Goal: Task Accomplishment & Management: Use online tool/utility

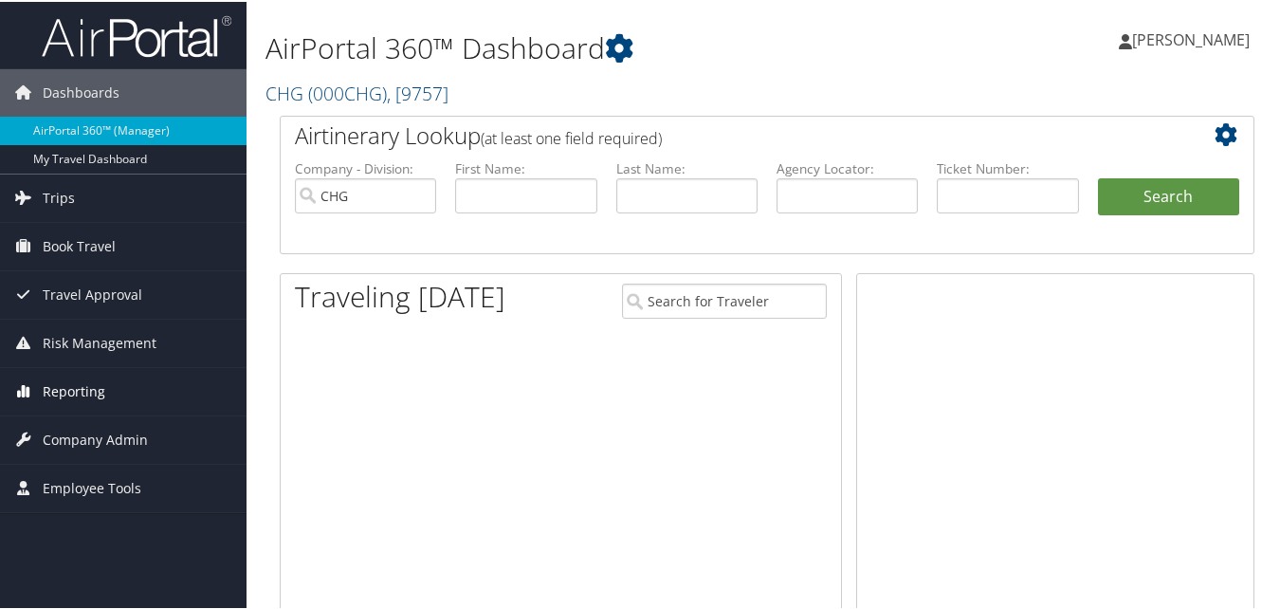
click at [46, 391] on span "Reporting" at bounding box center [74, 389] width 63 height 47
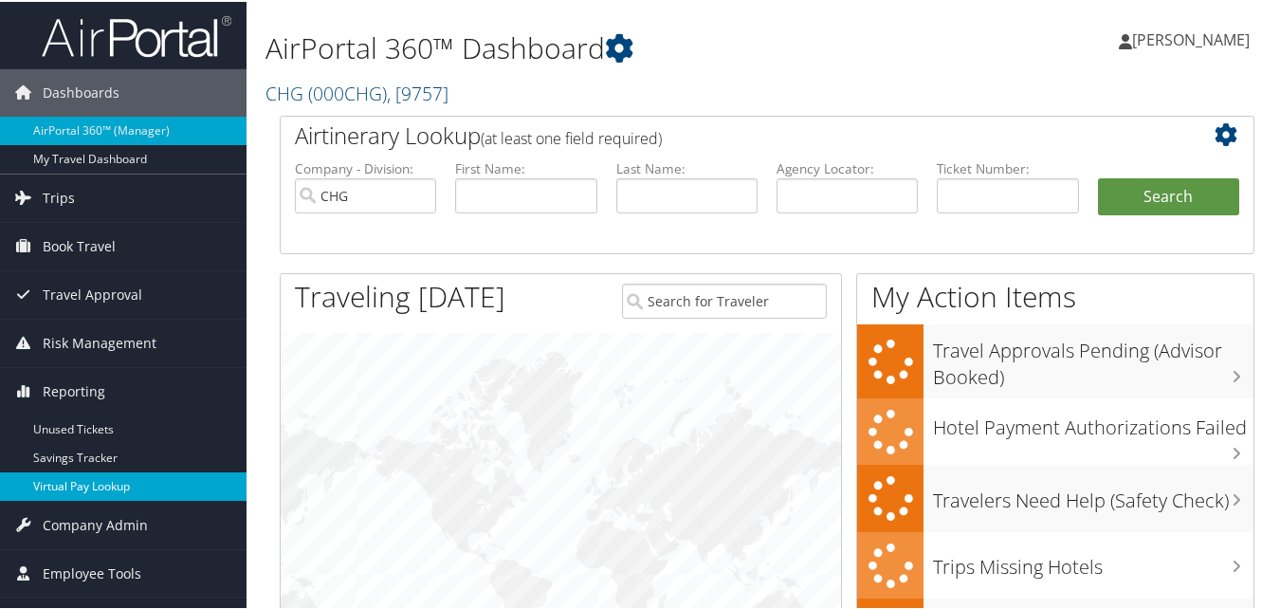
click at [71, 495] on link "Virtual Pay Lookup" at bounding box center [123, 484] width 247 height 28
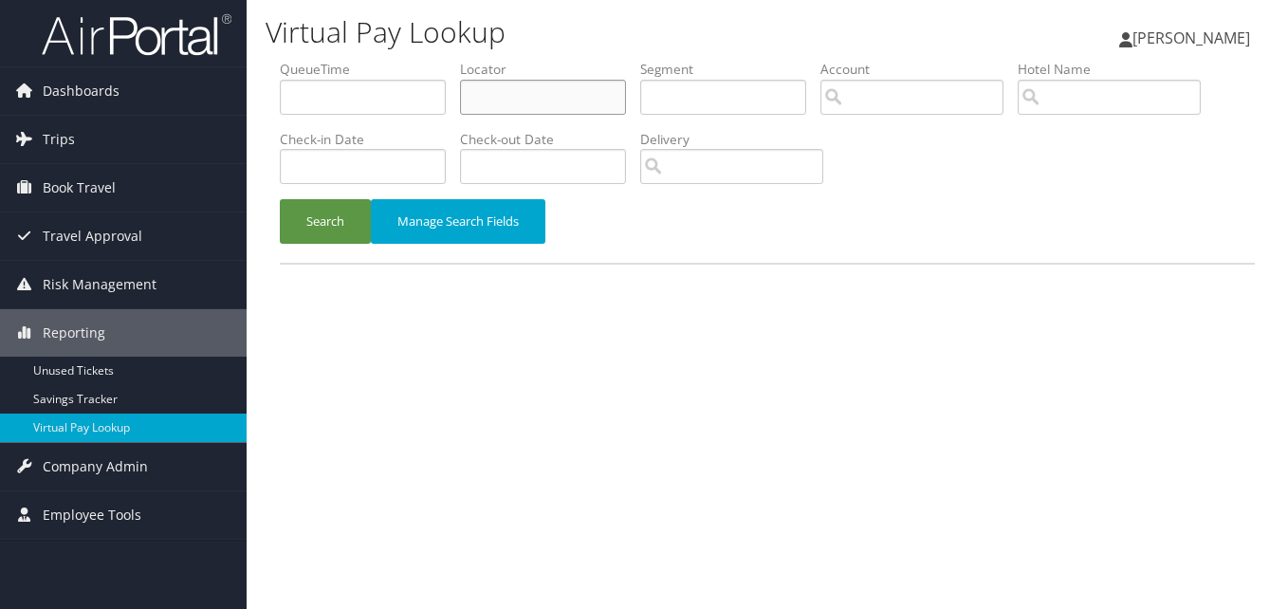
click at [611, 97] on input "text" at bounding box center [543, 97] width 166 height 35
paste input "NALBMJ"
type input "NALBMJ"
click at [314, 223] on button "Search" at bounding box center [325, 221] width 91 height 45
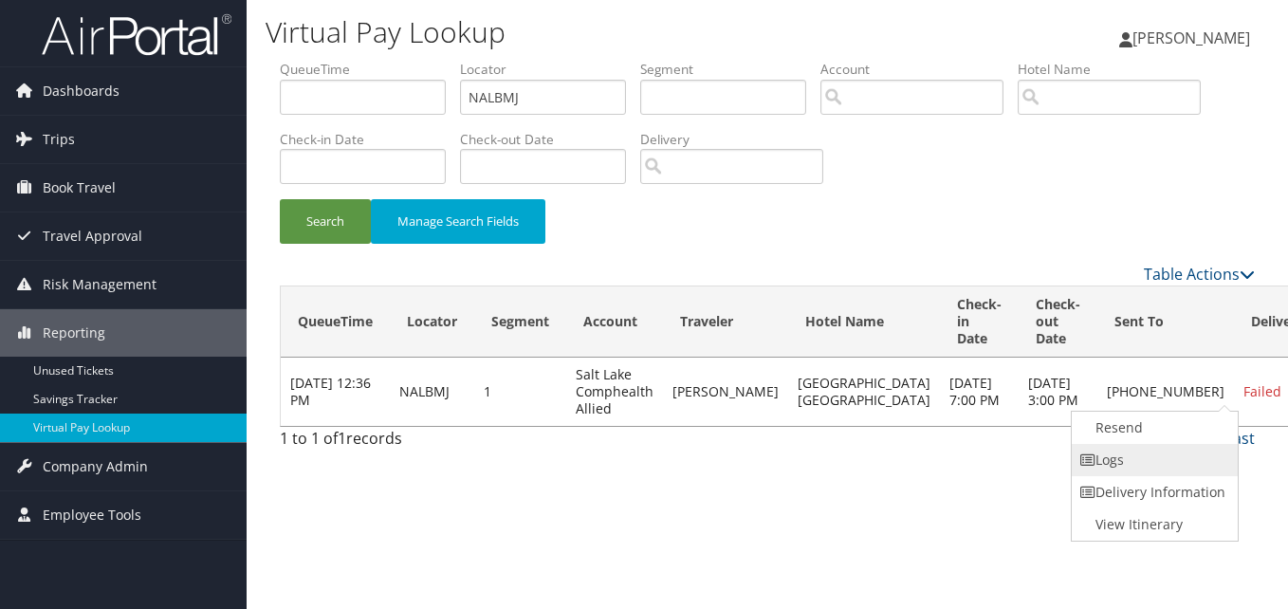
click at [1171, 466] on link "Logs" at bounding box center [1153, 460] width 162 height 32
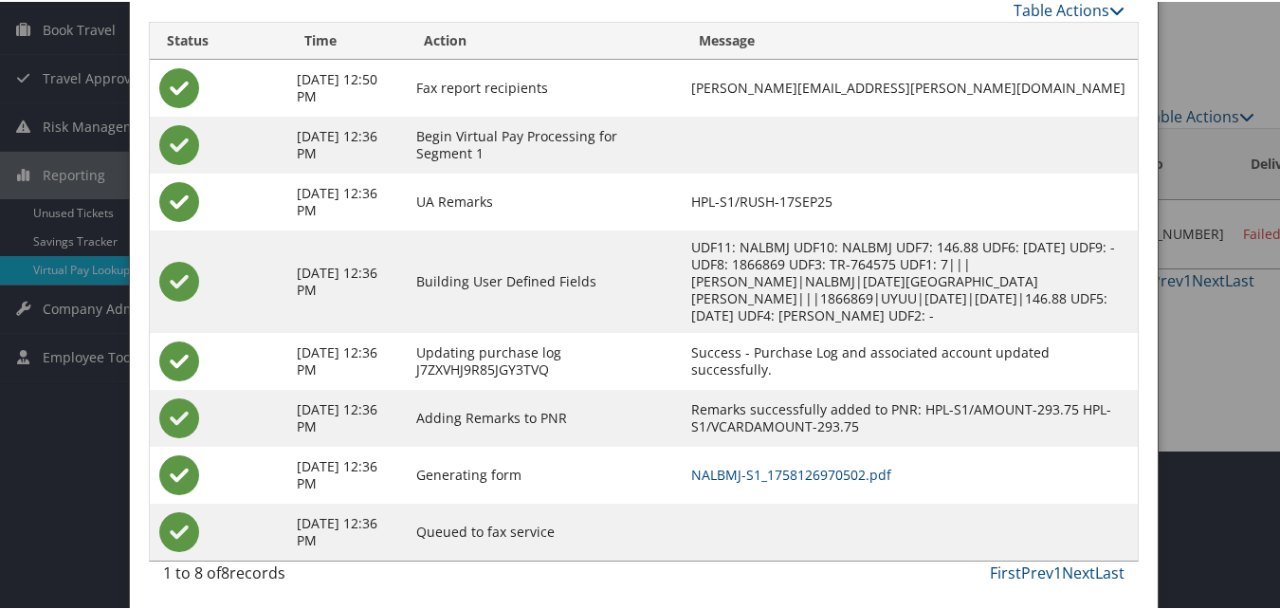
scroll to position [162, 0]
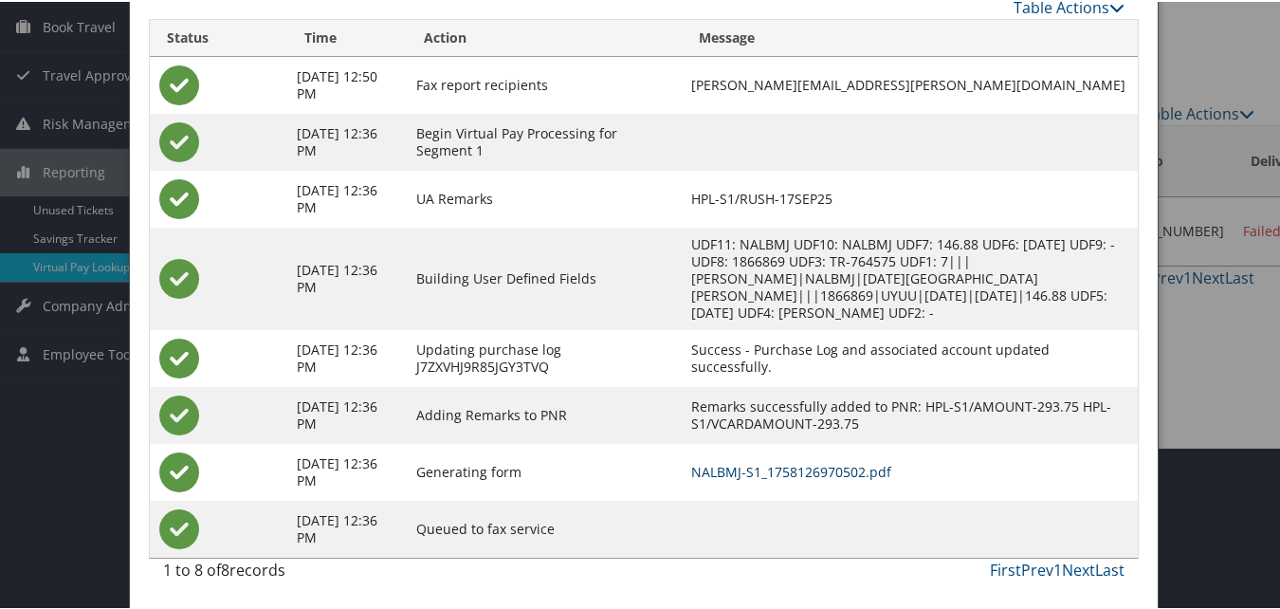
click at [795, 465] on link "NALBMJ-S1_1758126970502.pdf" at bounding box center [791, 470] width 200 height 18
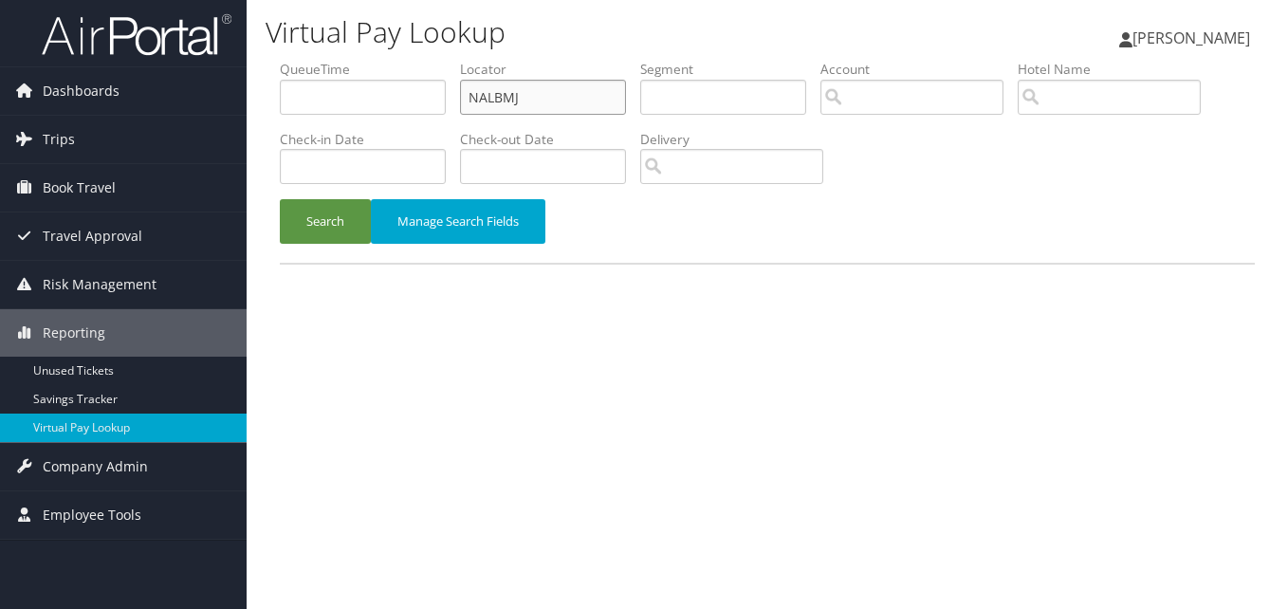
click at [544, 96] on input "NALBMJ" at bounding box center [543, 97] width 166 height 35
paste input "UAZHNG"
type input "UAZHNG"
click at [329, 218] on button "Search" at bounding box center [325, 221] width 91 height 45
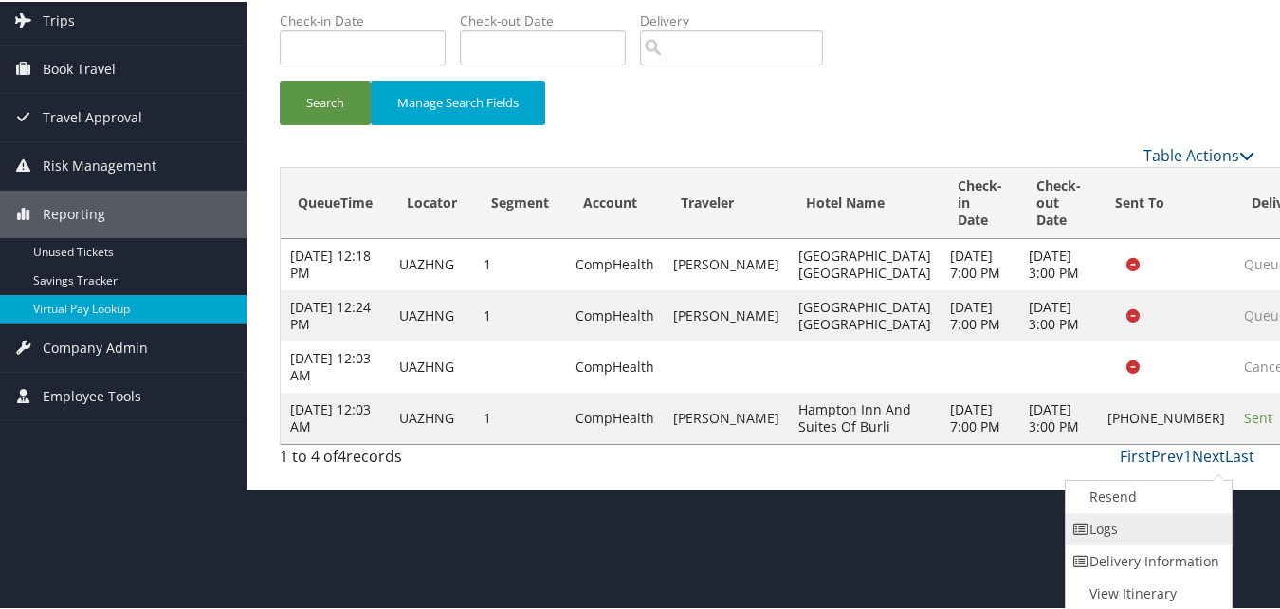
click at [1153, 538] on link "Logs" at bounding box center [1147, 527] width 162 height 32
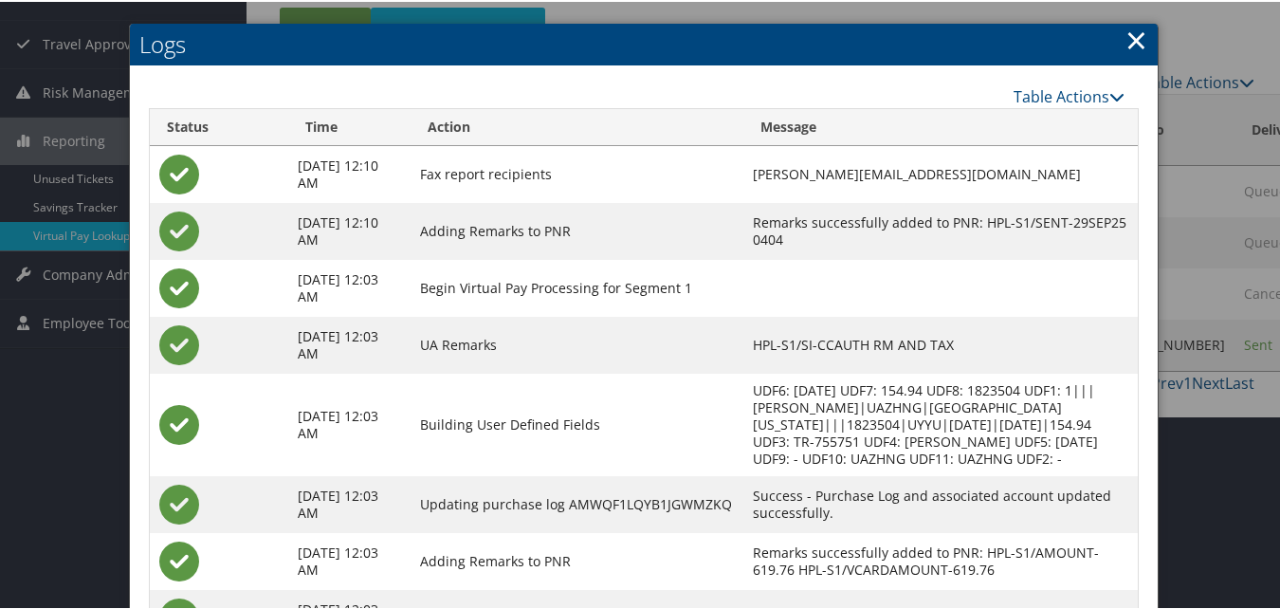
scroll to position [340, 0]
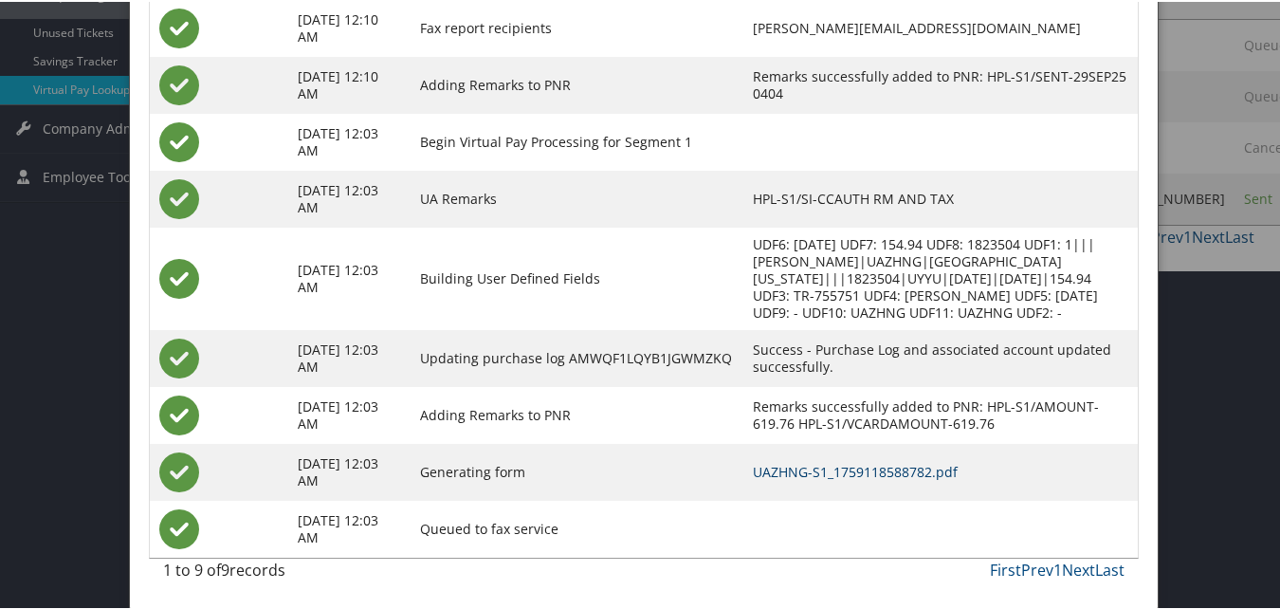
drag, startPoint x: 778, startPoint y: 473, endPoint x: 807, endPoint y: 466, distance: 30.4
click at [778, 473] on link "UAZHNG-S1_1759118588782.pdf" at bounding box center [855, 470] width 205 height 18
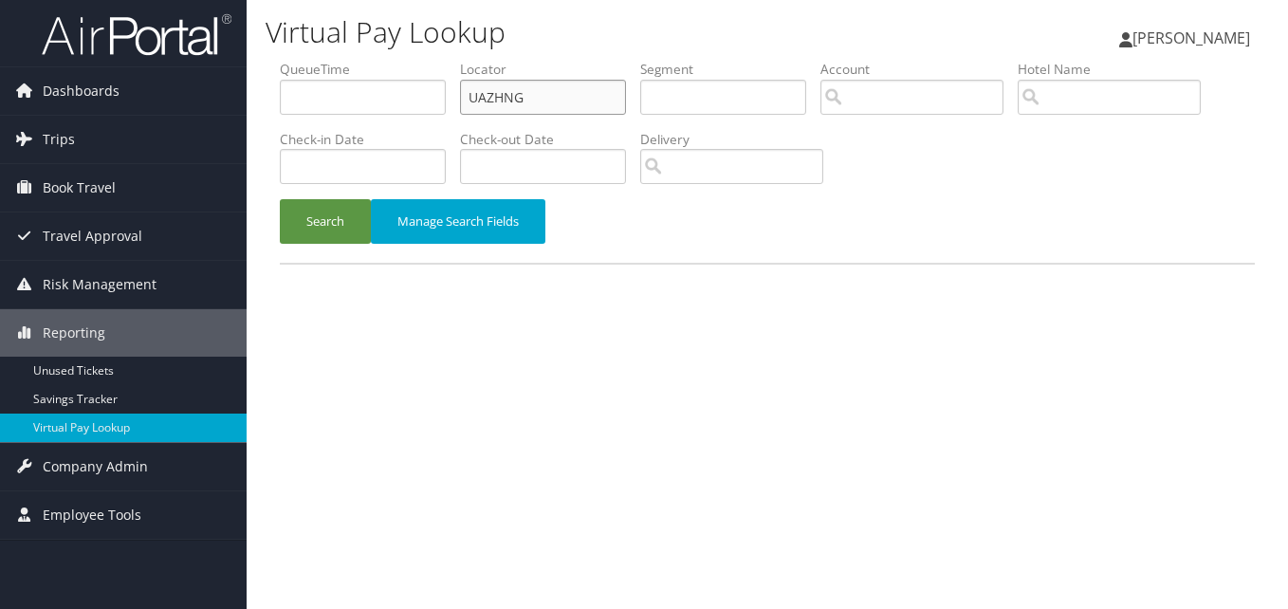
click at [554, 106] on input "UAZHNG" at bounding box center [543, 97] width 166 height 35
paste input "NNFXAR"
type input "NNFXAR"
click at [328, 211] on button "Search" at bounding box center [325, 221] width 91 height 45
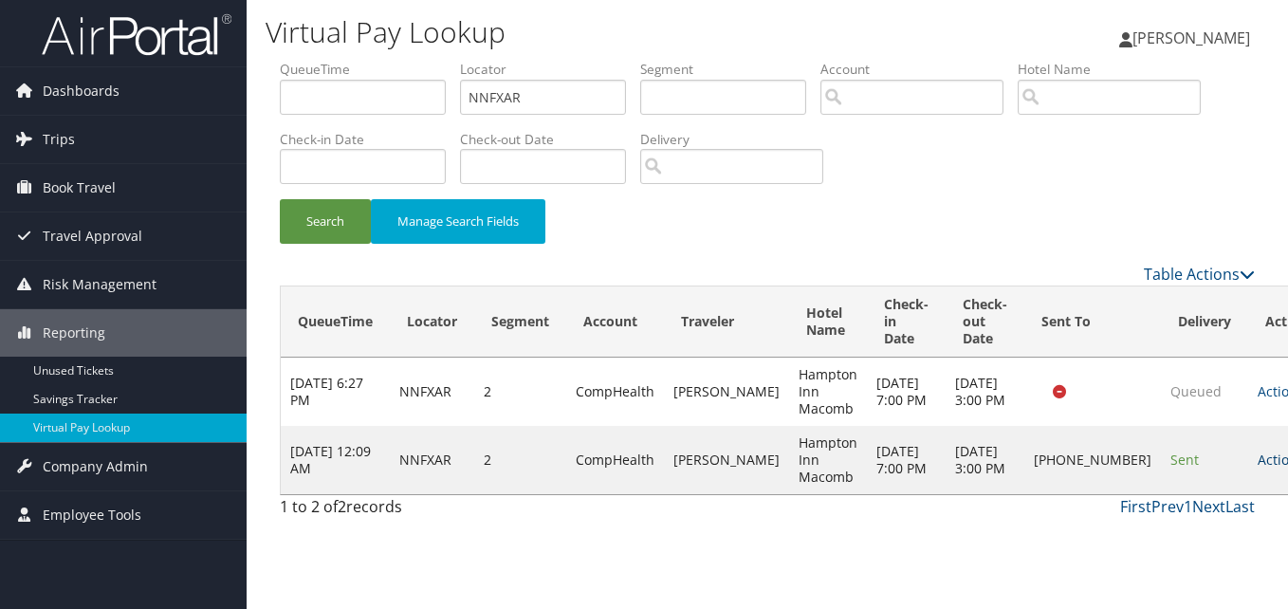
click at [1258, 468] on link "Actions" at bounding box center [1288, 459] width 60 height 18
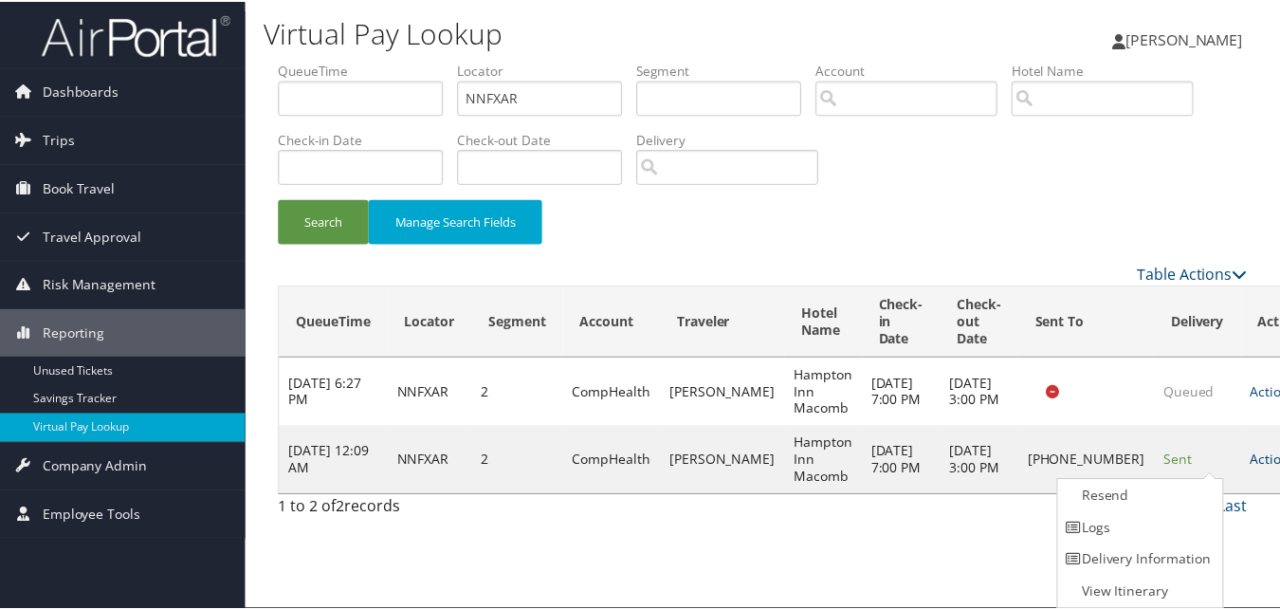
scroll to position [1, 0]
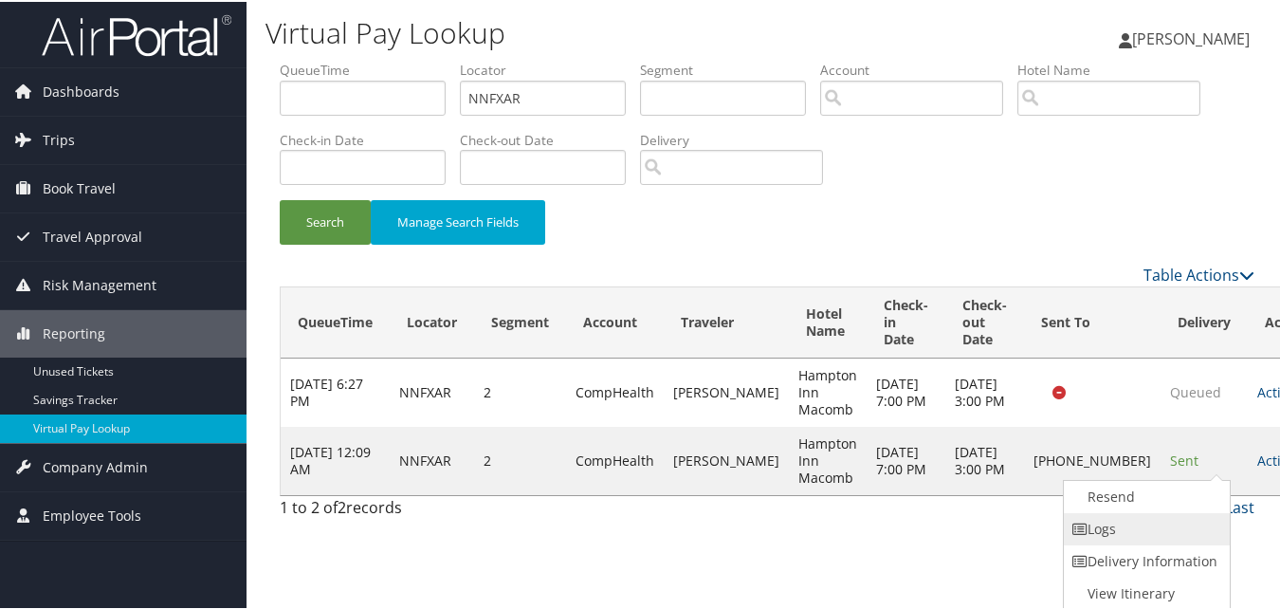
click at [1180, 523] on link "Logs" at bounding box center [1145, 527] width 162 height 32
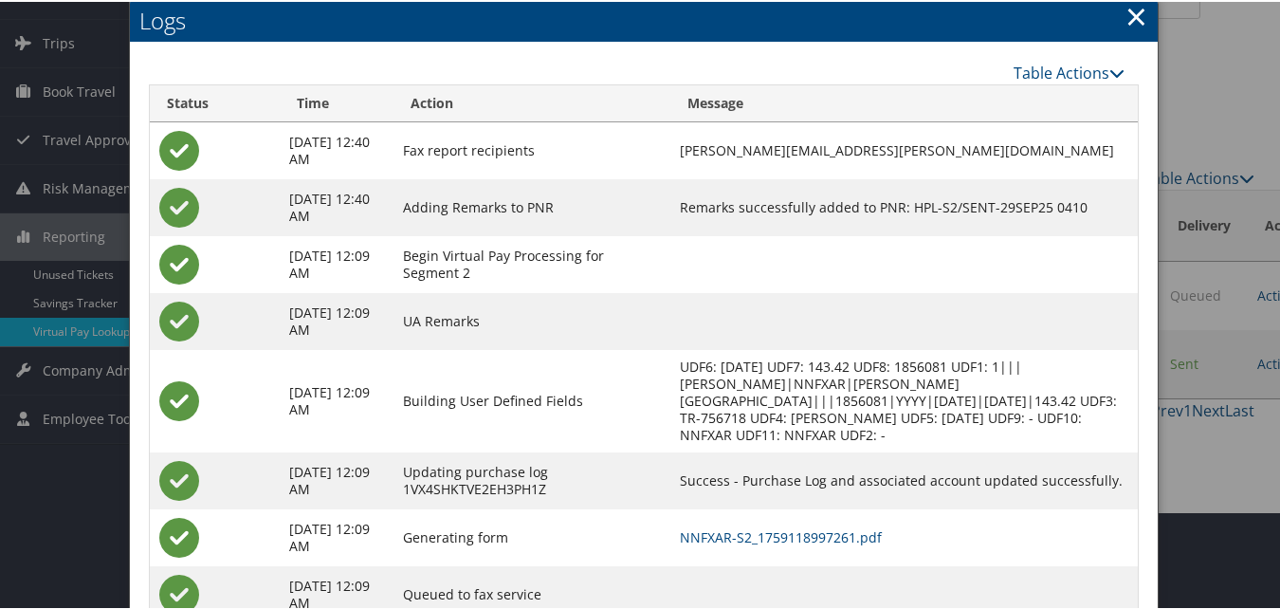
scroll to position [163, 0]
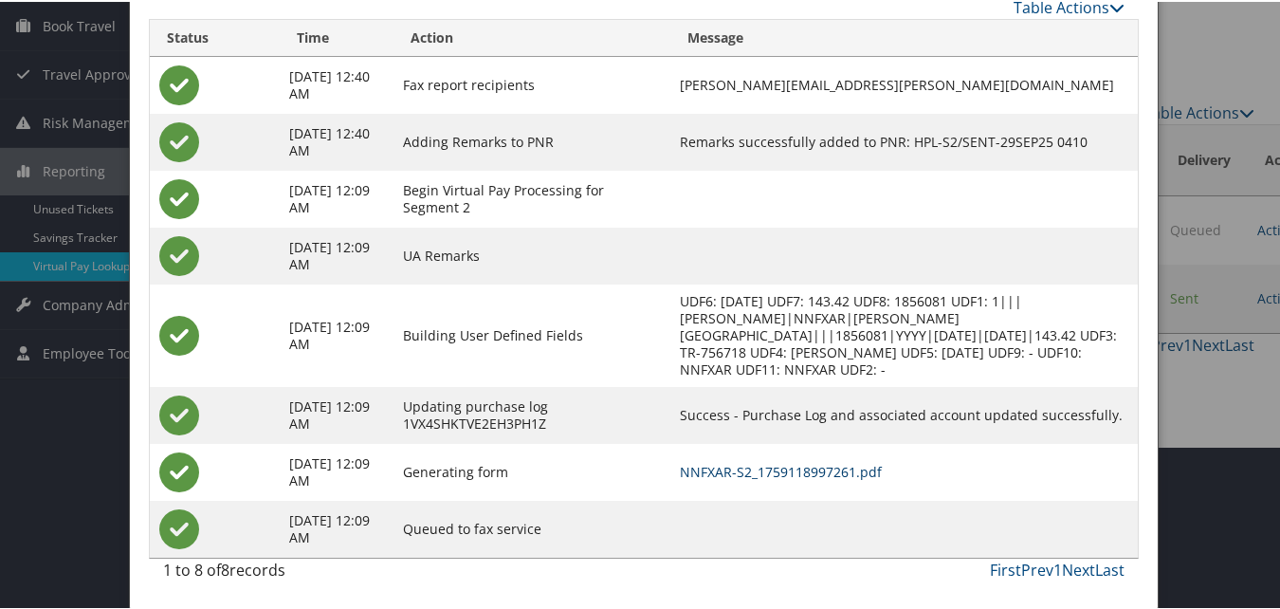
click at [759, 472] on link "NNFXAR-S2_1759118997261.pdf" at bounding box center [781, 470] width 202 height 18
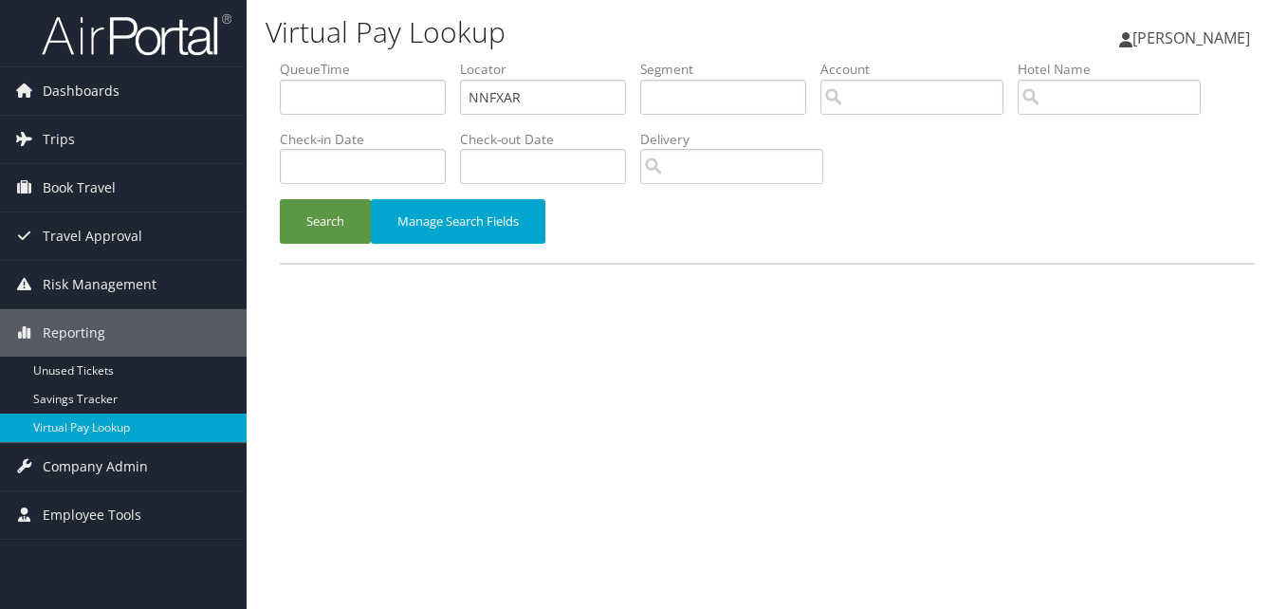
click at [351, 221] on button "Search" at bounding box center [325, 221] width 91 height 45
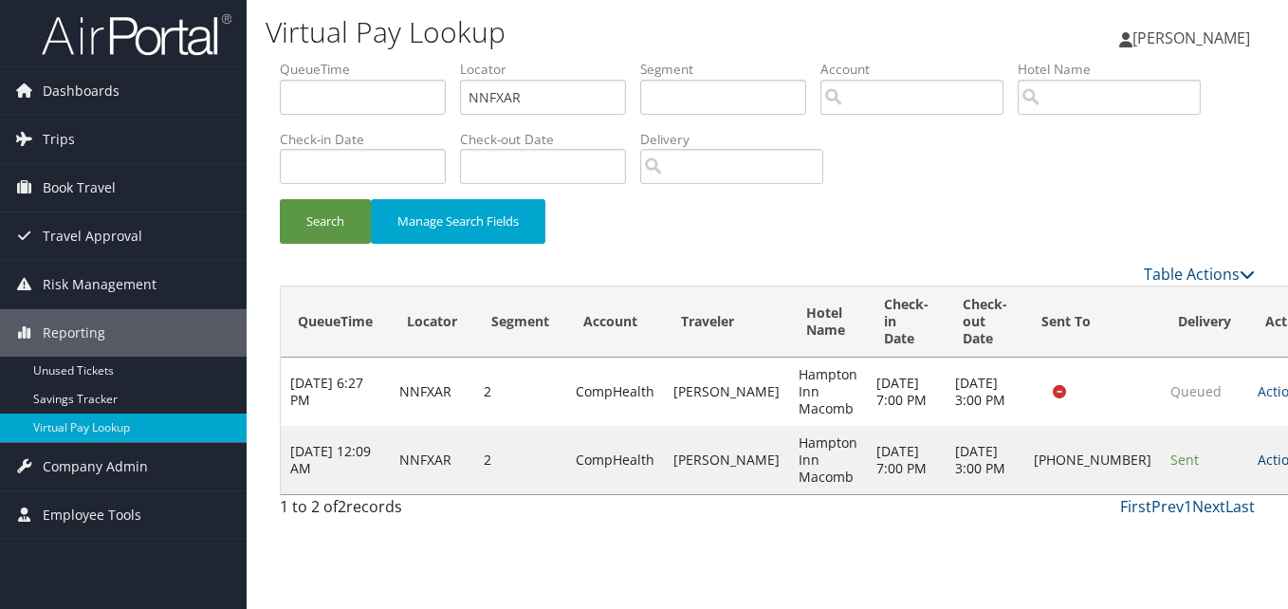
click at [1258, 468] on link "Actions" at bounding box center [1288, 459] width 60 height 18
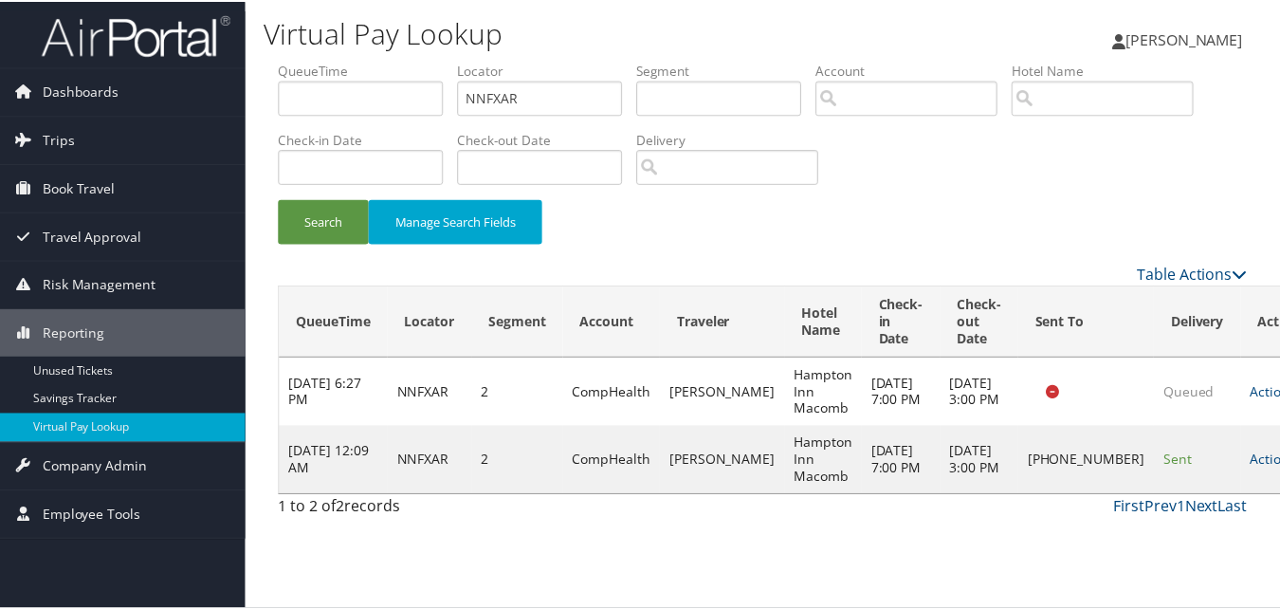
scroll to position [1, 0]
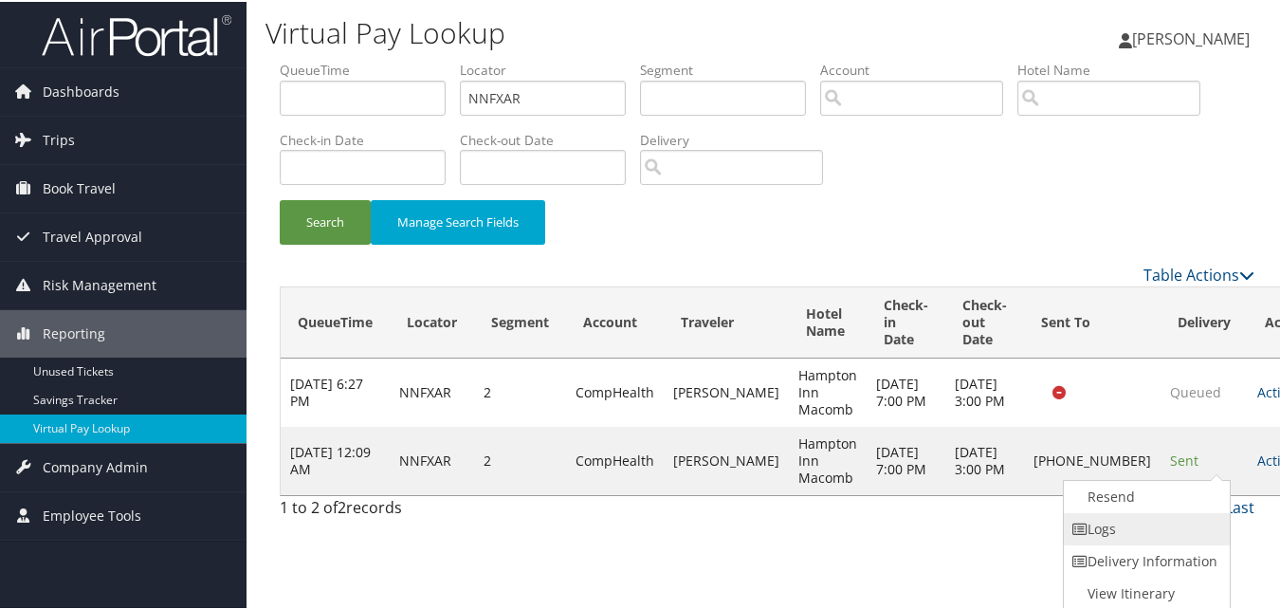
click at [1163, 517] on link "Logs" at bounding box center [1145, 527] width 162 height 32
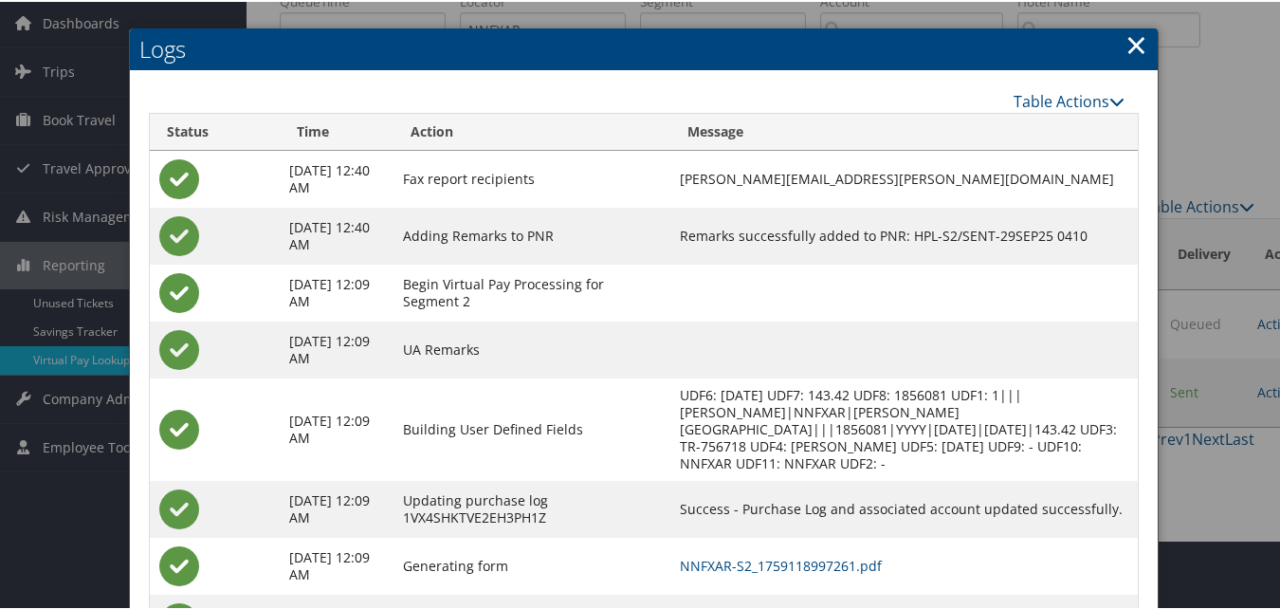
scroll to position [163, 0]
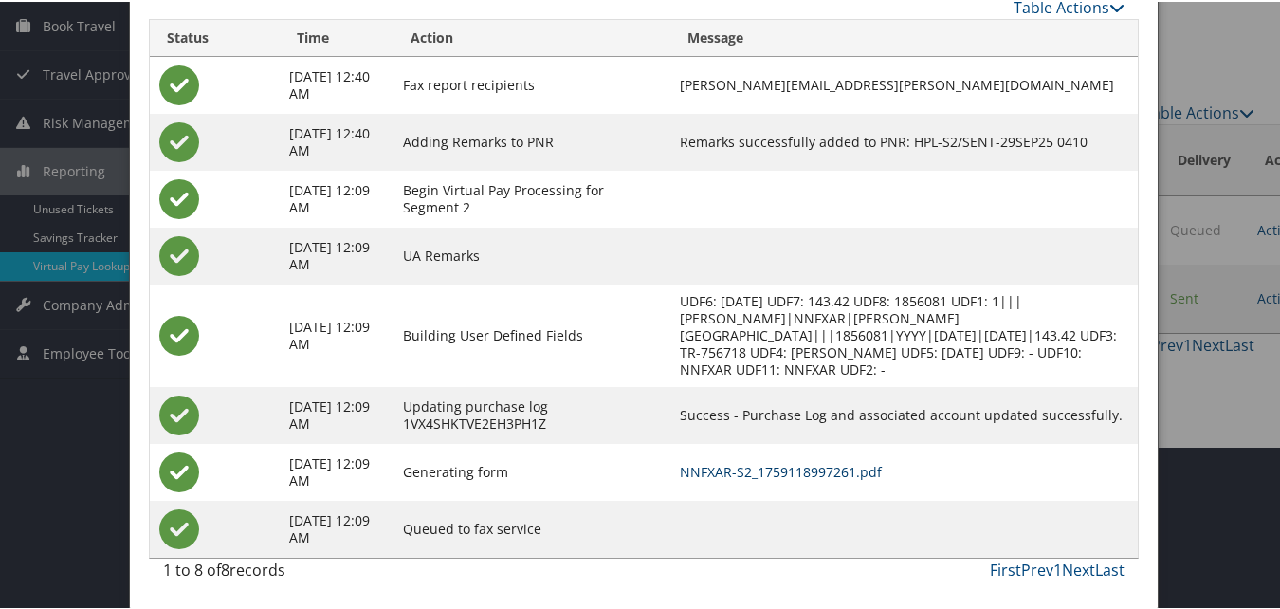
click at [770, 470] on link "NNFXAR-S2_1759118997261.pdf" at bounding box center [781, 470] width 202 height 18
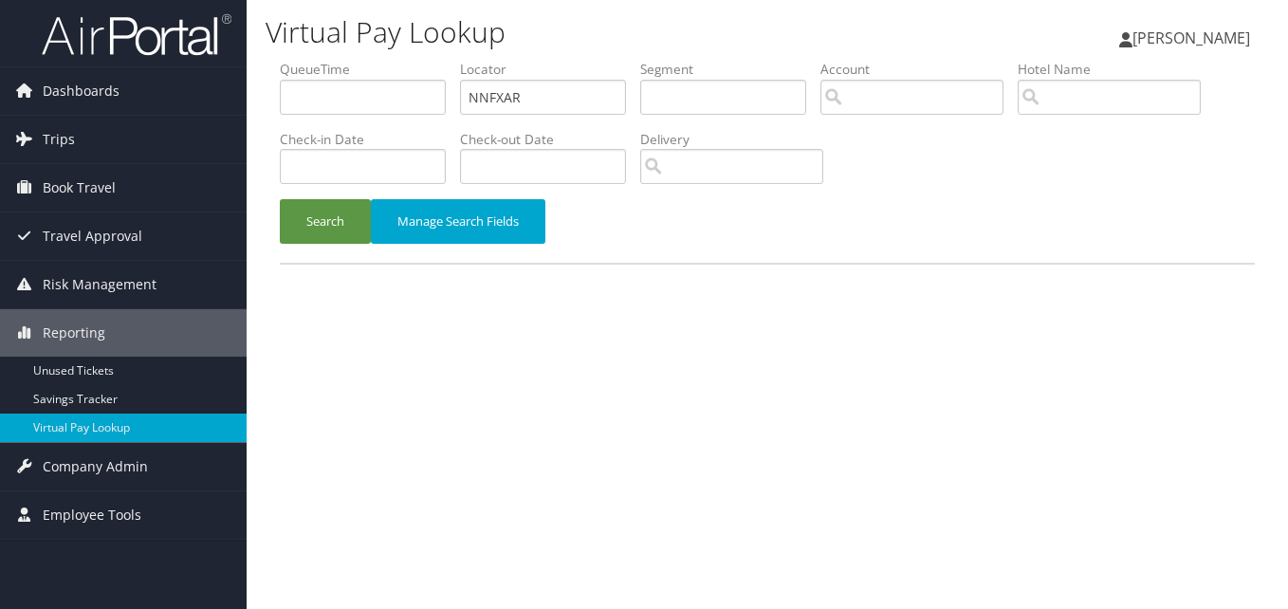
click at [496, 98] on input "NNFXAR" at bounding box center [543, 97] width 166 height 35
type input "JVBCBB"
click at [335, 213] on button "Search" at bounding box center [325, 221] width 91 height 45
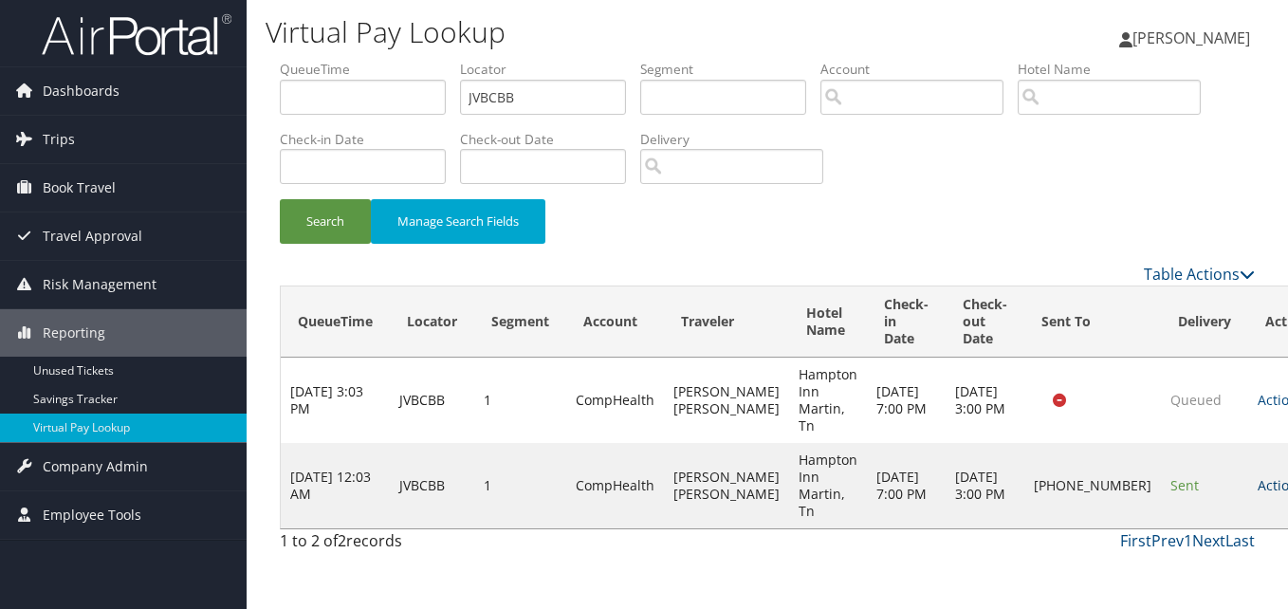
click at [1258, 483] on link "Actions" at bounding box center [1288, 485] width 60 height 18
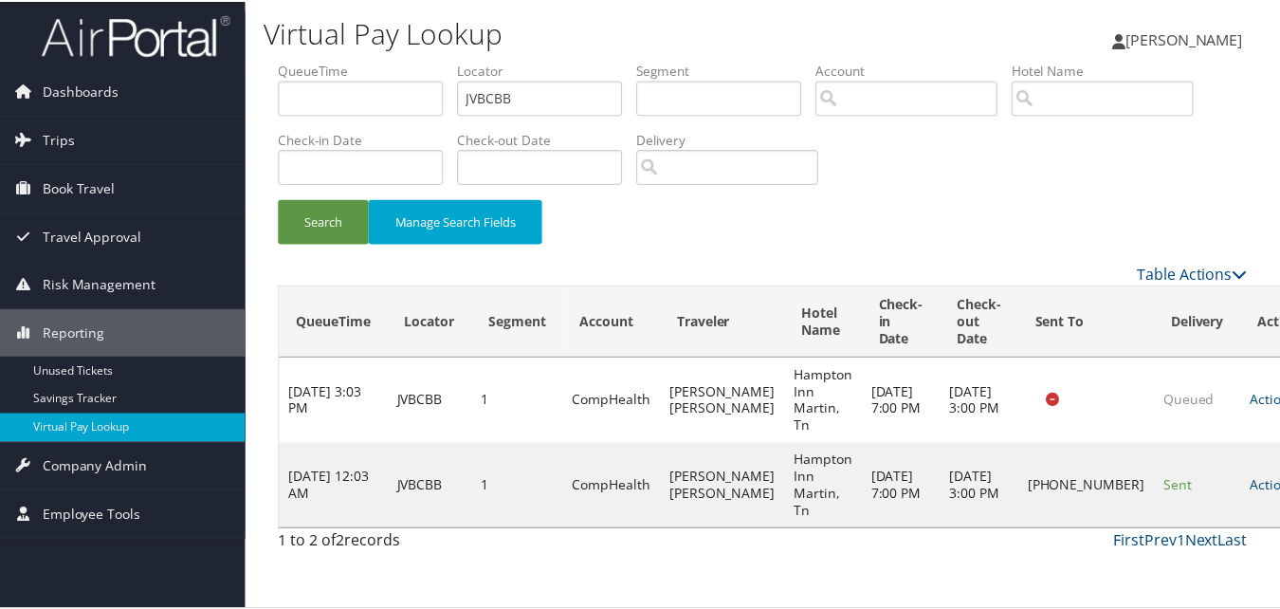
scroll to position [18, 0]
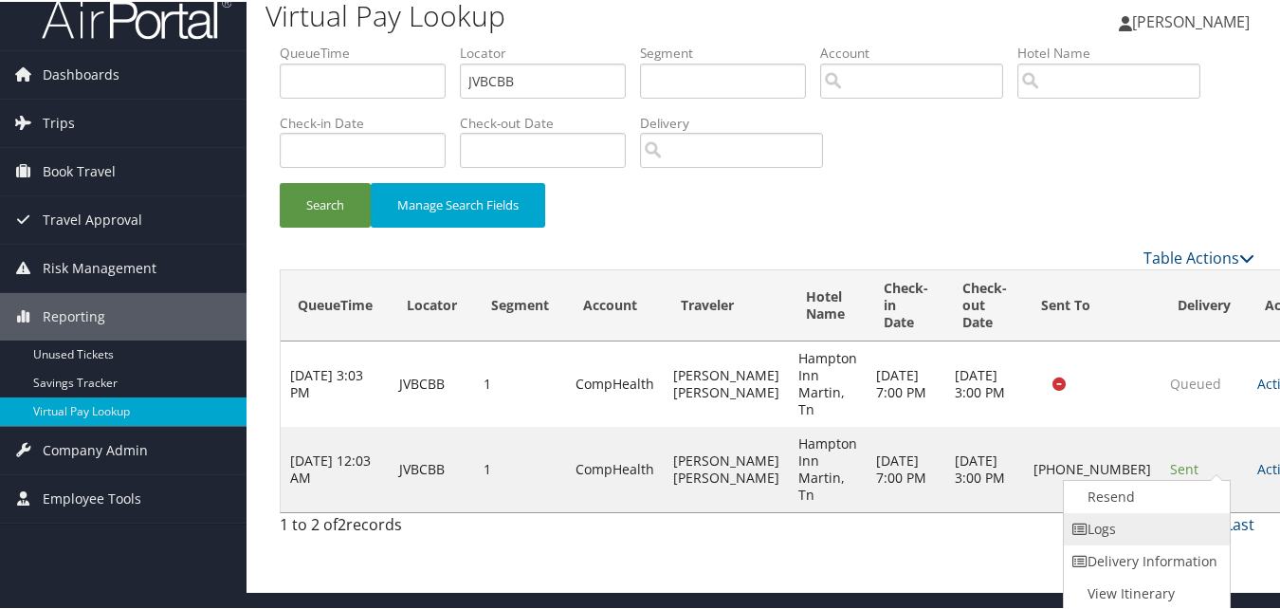
click at [1170, 523] on link "Logs" at bounding box center [1145, 527] width 162 height 32
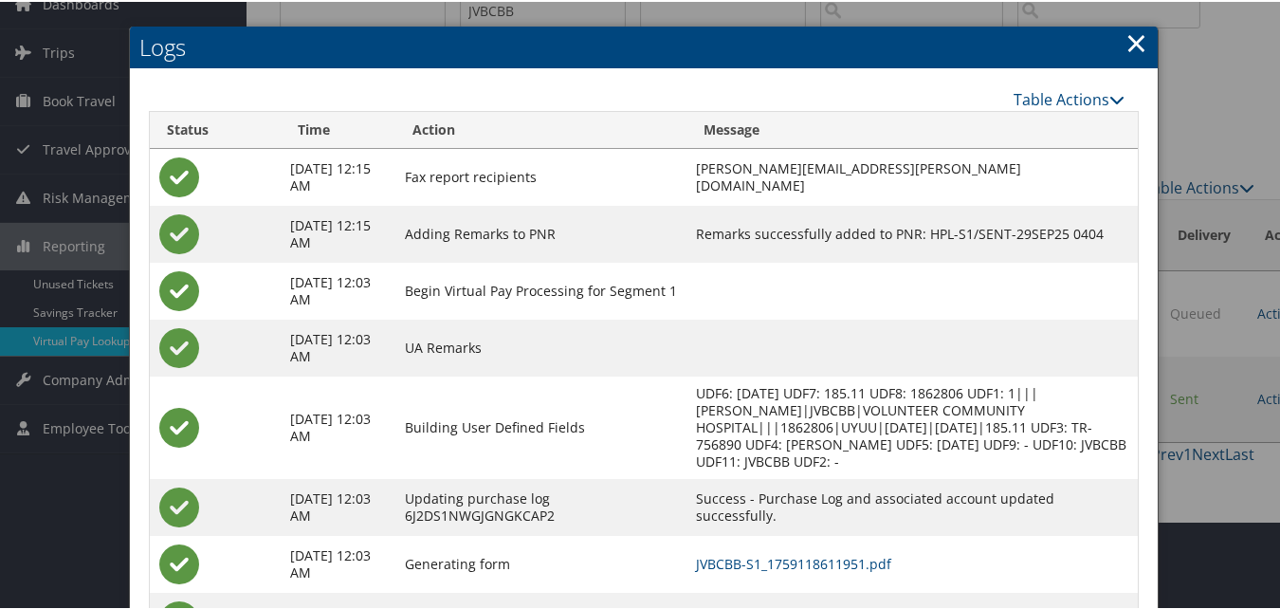
scroll to position [197, 0]
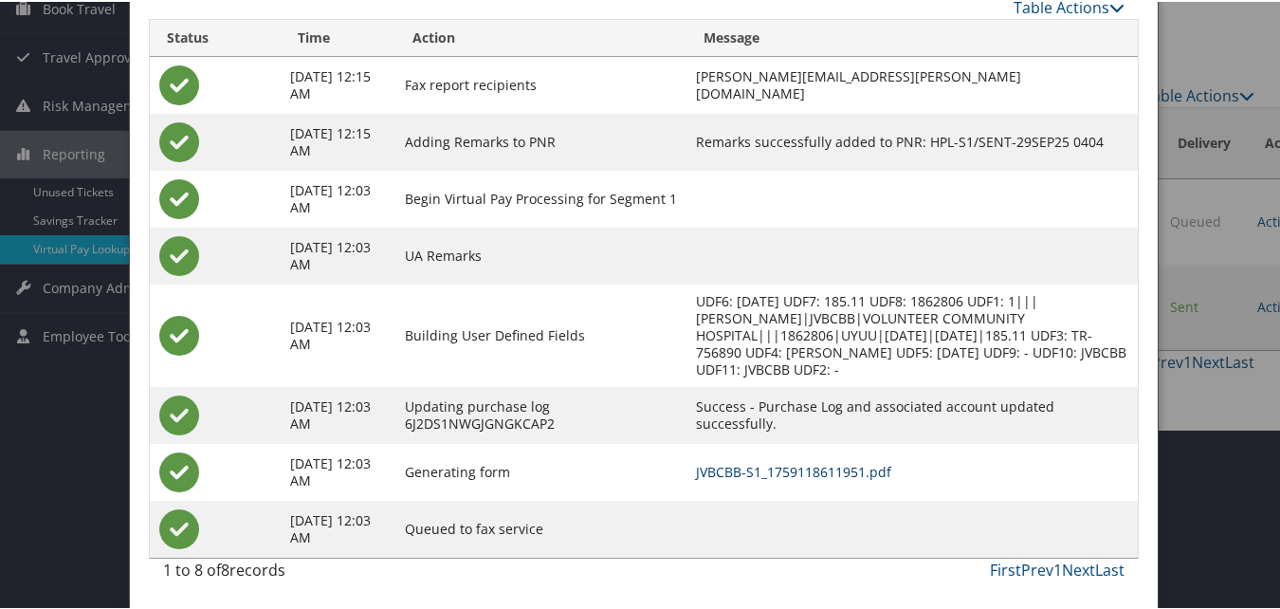
click at [779, 472] on link "JVBCBB-S1_1759118611951.pdf" at bounding box center [793, 470] width 195 height 18
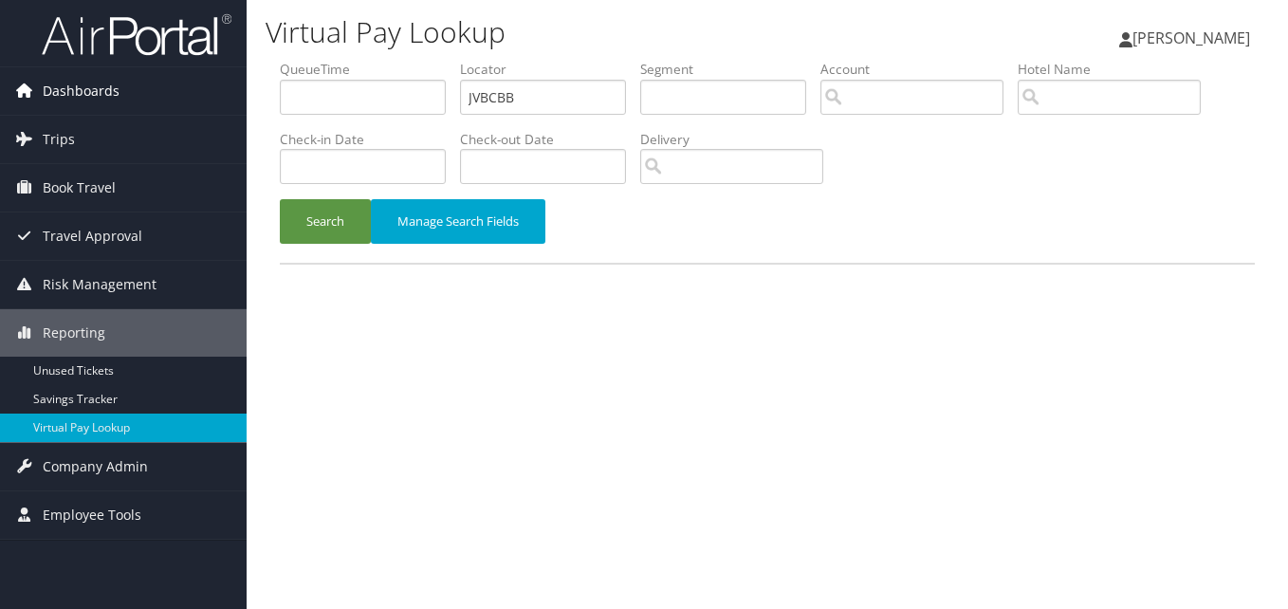
click at [119, 96] on link "Dashboards" at bounding box center [123, 90] width 247 height 47
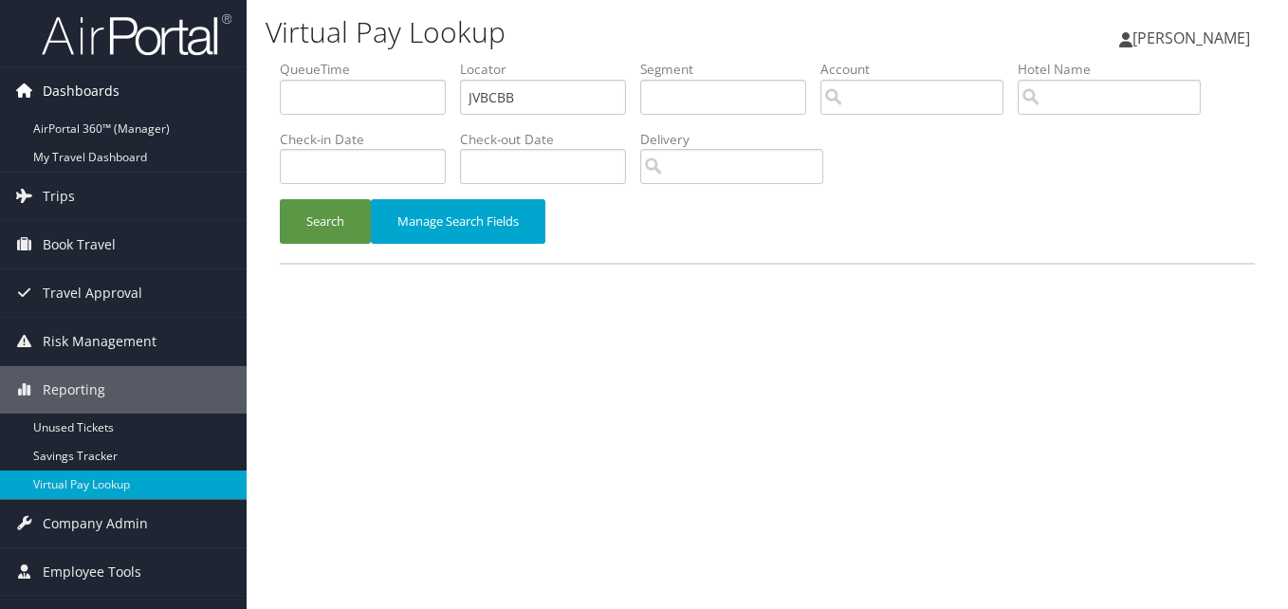
click at [72, 112] on span "Dashboards" at bounding box center [81, 90] width 77 height 47
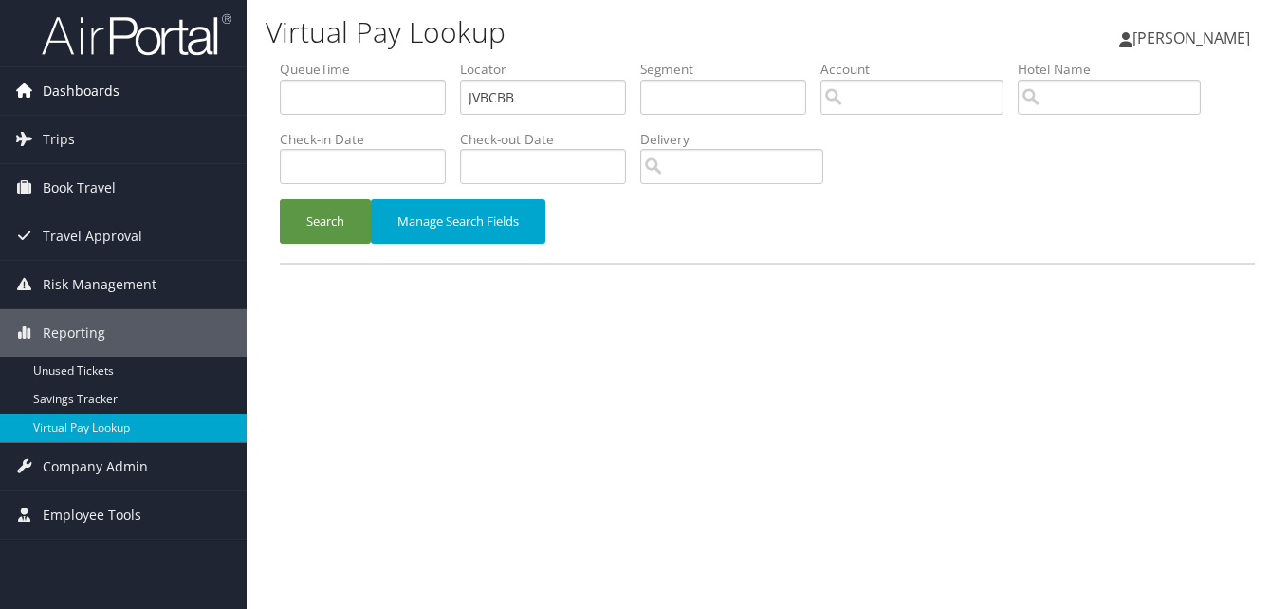
click at [77, 91] on span "Dashboards" at bounding box center [81, 90] width 77 height 47
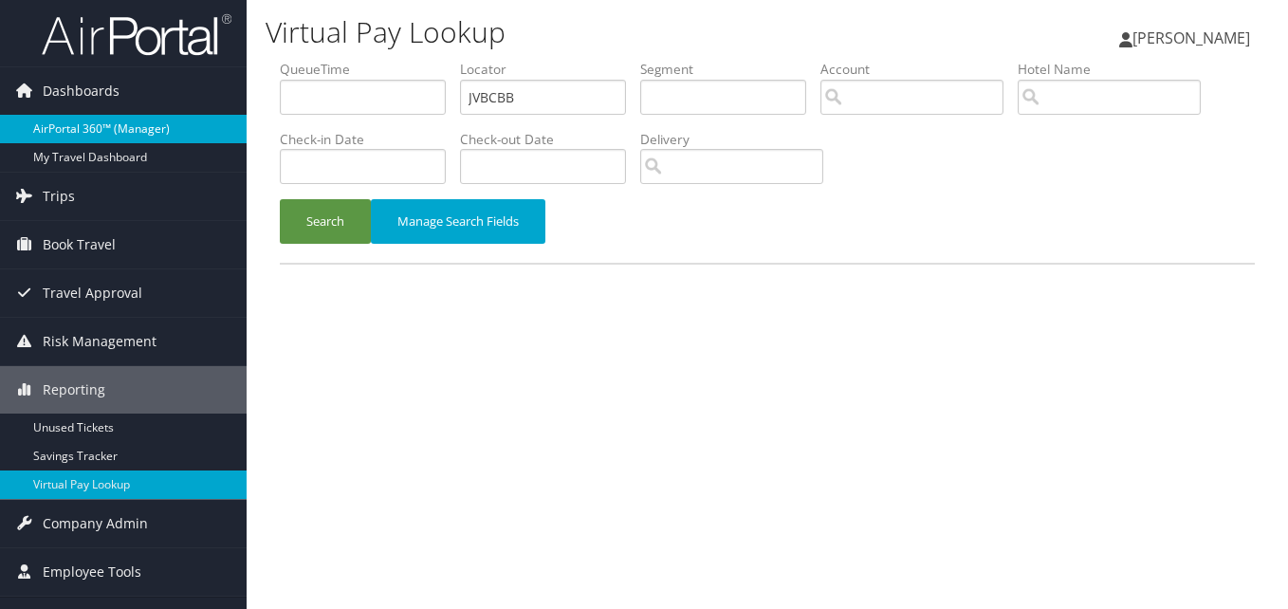
click at [75, 118] on link "AirPortal 360™ (Manager)" at bounding box center [123, 129] width 247 height 28
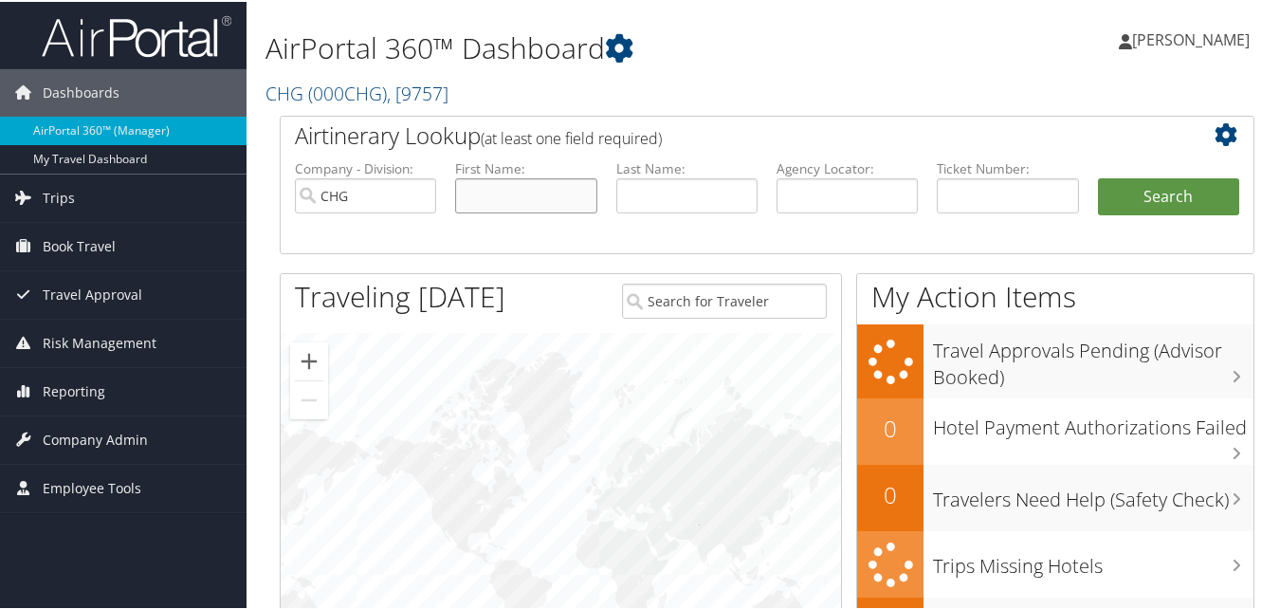
click at [531, 185] on input "text" at bounding box center [525, 193] width 141 height 35
paste input "Shanti"
type input "Shanti"
click at [666, 211] on input "text" at bounding box center [686, 193] width 141 height 35
paste input "[PERSON_NAME]"
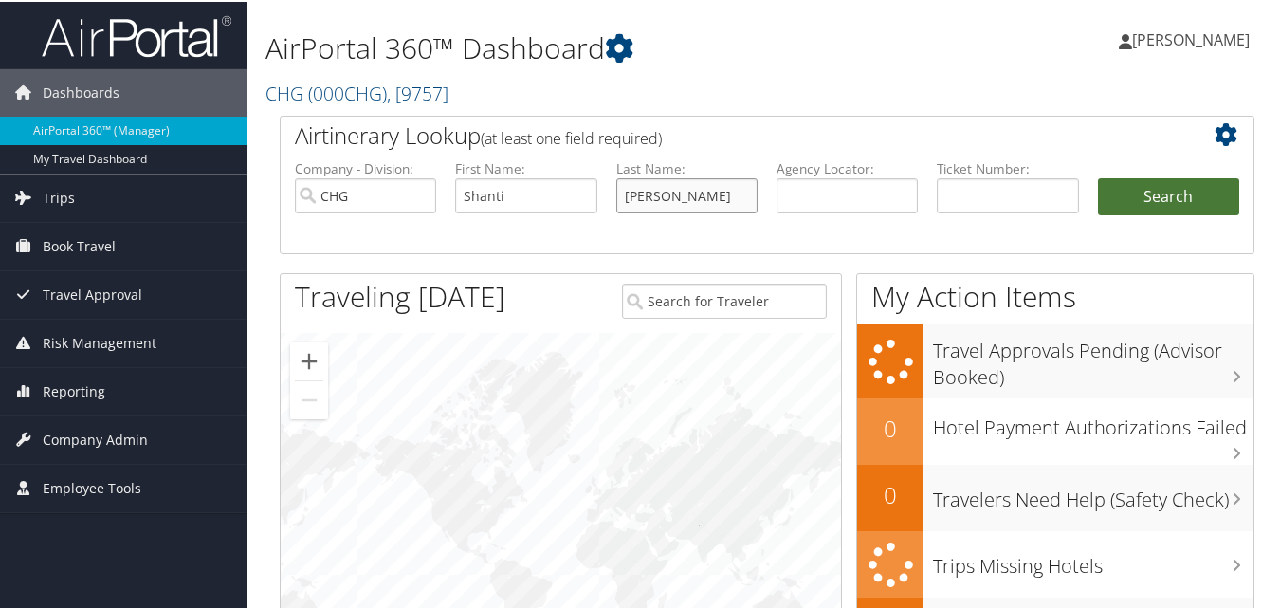
type input "Thomas"
click at [1118, 193] on button "Search" at bounding box center [1168, 195] width 141 height 38
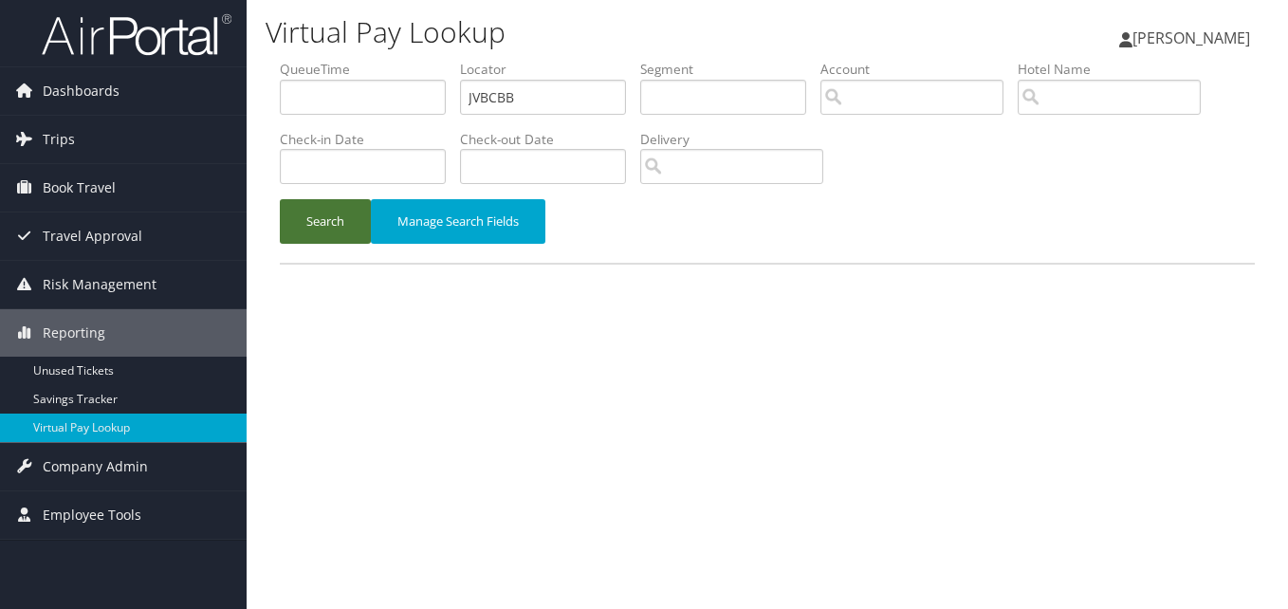
click at [312, 209] on button "Search" at bounding box center [325, 221] width 91 height 45
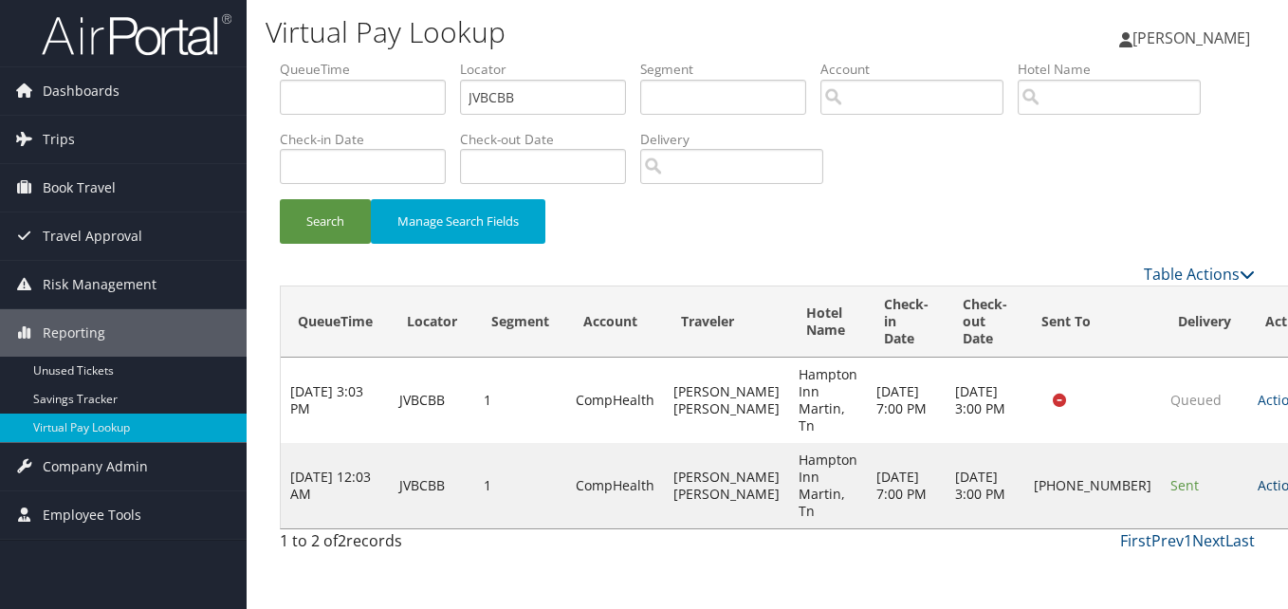
click at [1258, 483] on link "Actions" at bounding box center [1288, 485] width 60 height 18
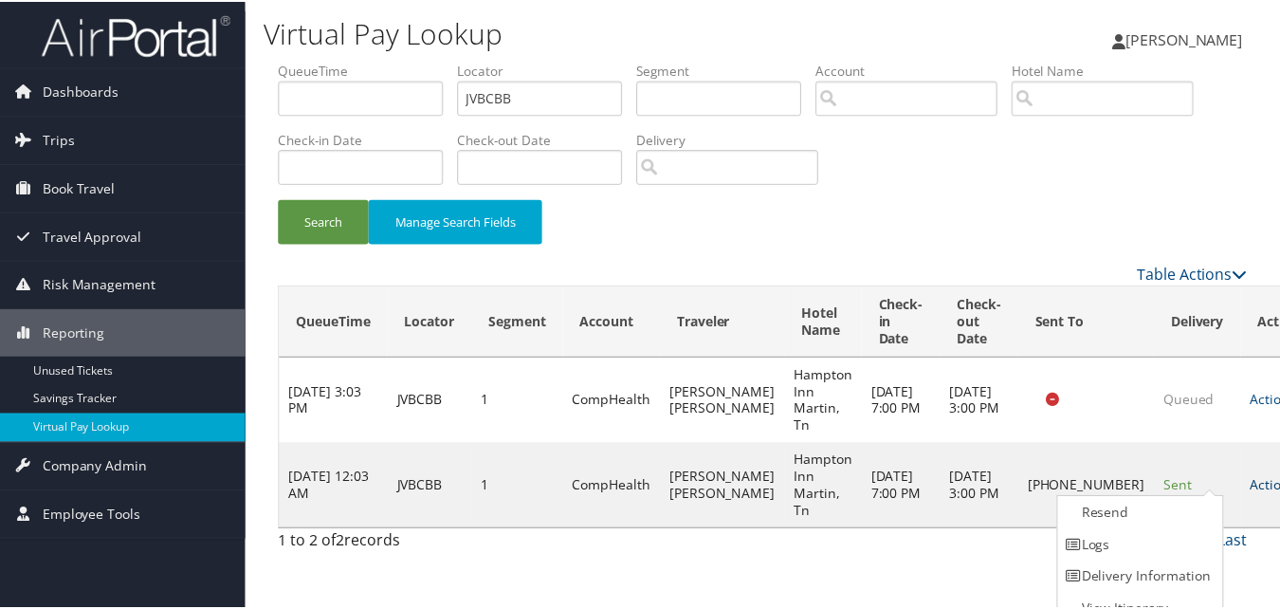
scroll to position [18, 0]
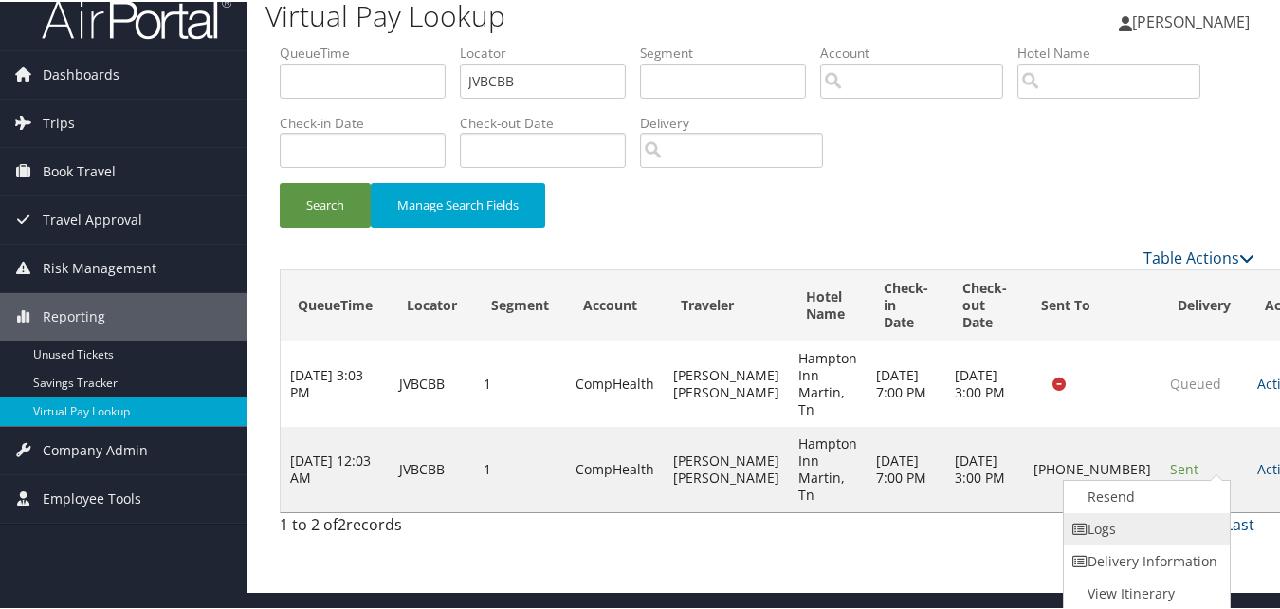
click at [1133, 535] on link "Logs" at bounding box center [1145, 527] width 162 height 32
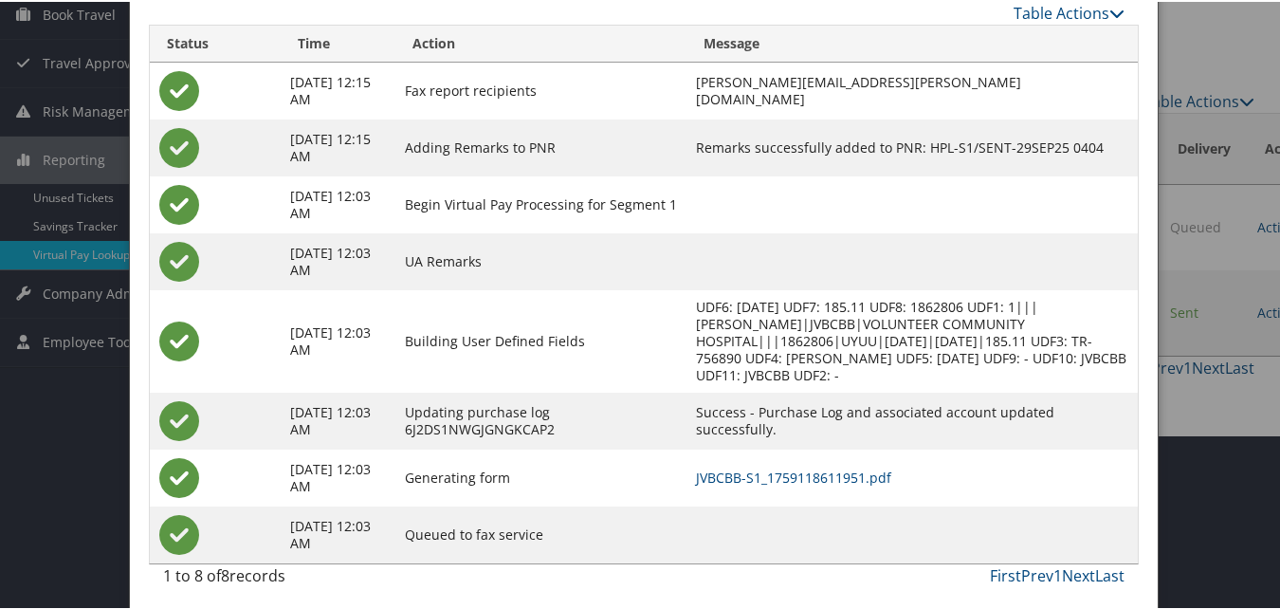
scroll to position [190, 0]
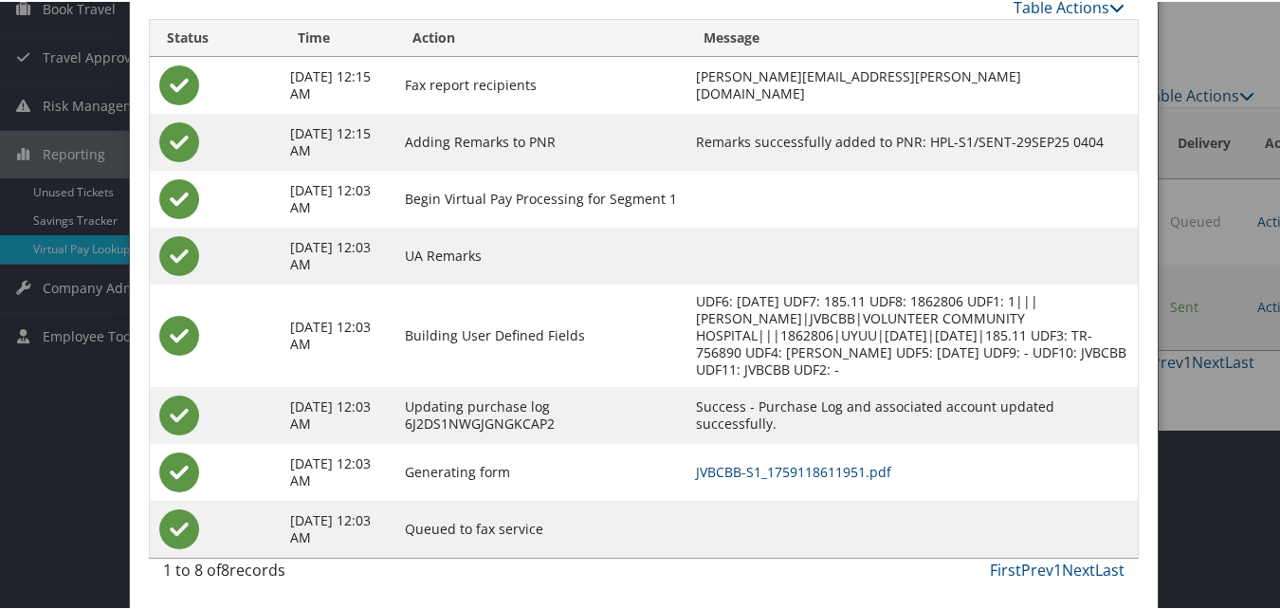
click at [809, 487] on td "JVBCBB-S1_1759118611951.pdf" at bounding box center [912, 470] width 451 height 57
click at [808, 479] on link "JVBCBB-S1_1759118611951.pdf" at bounding box center [793, 470] width 195 height 18
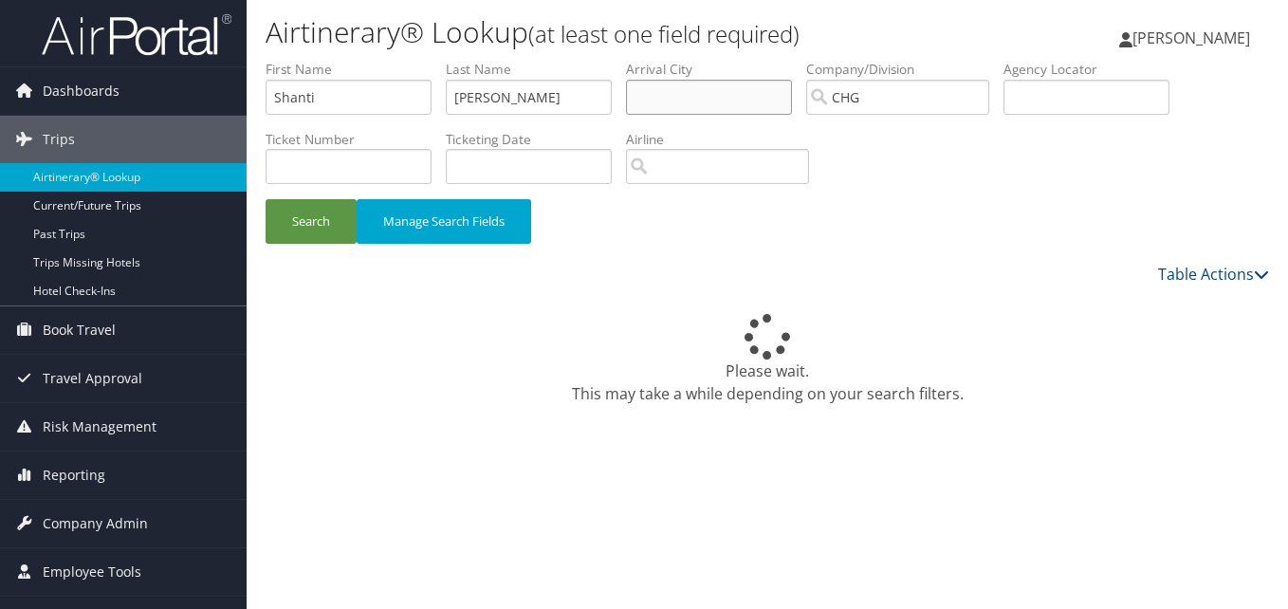
click at [791, 85] on input "text" at bounding box center [709, 97] width 166 height 35
click at [989, 96] on input "CHG" at bounding box center [897, 97] width 183 height 35
click at [343, 227] on button "Search" at bounding box center [311, 221] width 91 height 45
click at [313, 216] on button "Search" at bounding box center [311, 221] width 91 height 45
click at [606, 379] on div "Please wait. This may take a while depending on your search filters." at bounding box center [767, 359] width 1003 height 91
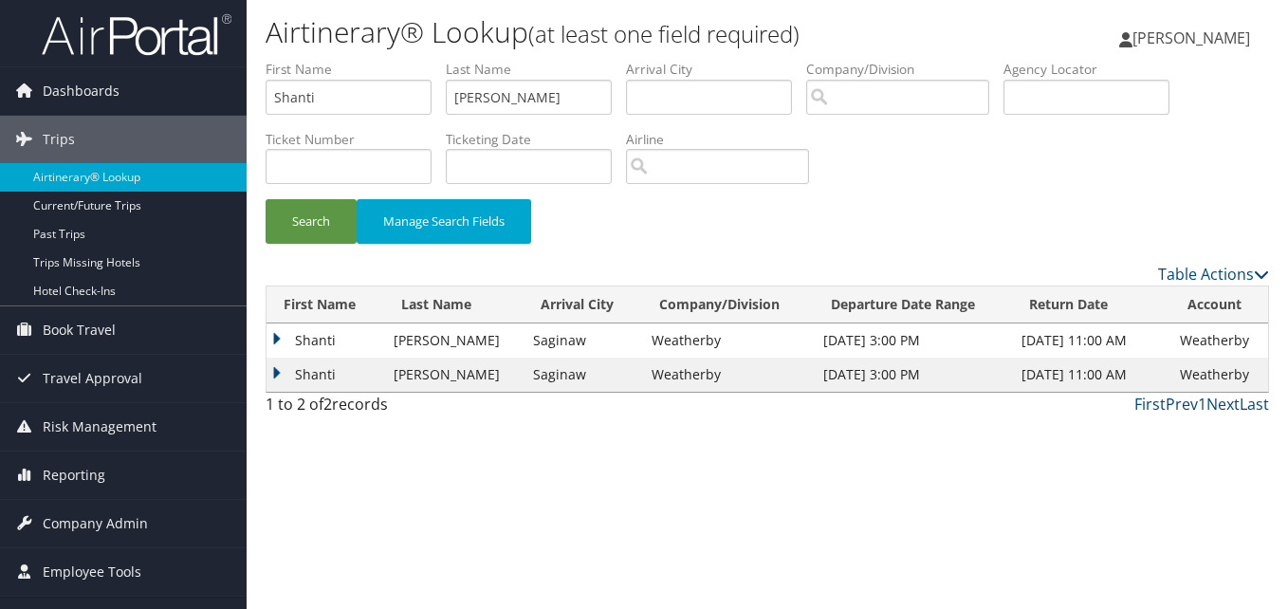
drag, startPoint x: 283, startPoint y: 339, endPoint x: 282, endPoint y: 348, distance: 9.5
click at [283, 339] on td "Shanti" at bounding box center [325, 340] width 118 height 34
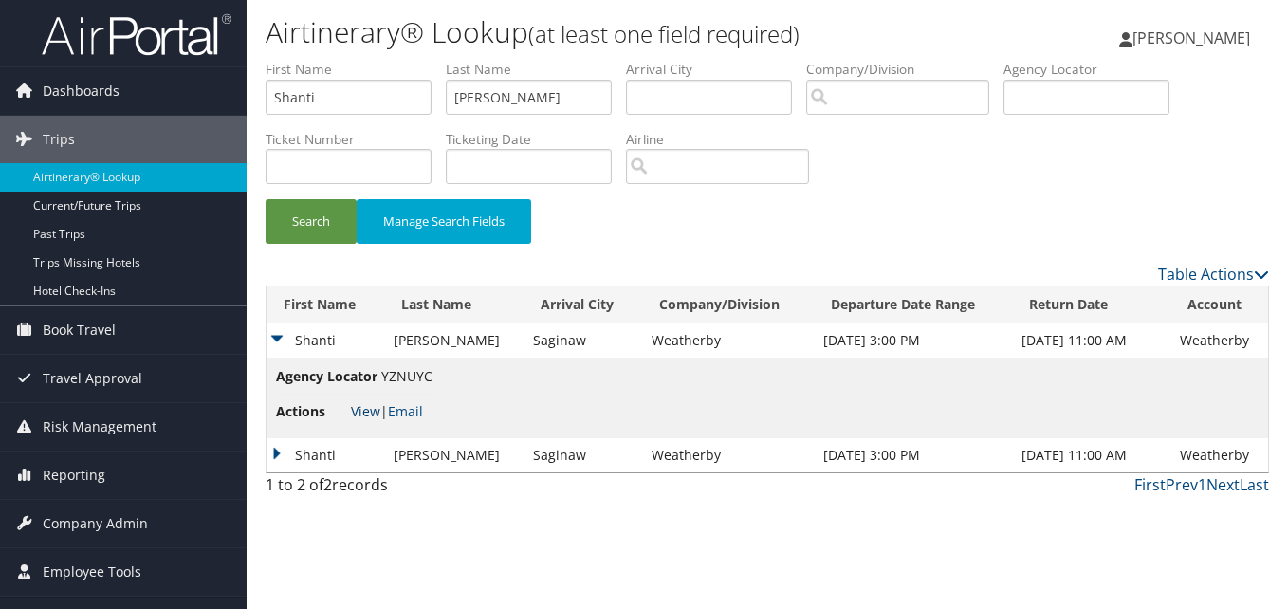
click at [358, 412] on link "View" at bounding box center [365, 411] width 29 height 18
click at [337, 106] on input "Shanti" at bounding box center [349, 97] width 166 height 35
paste input "Michael"
type input "Michael"
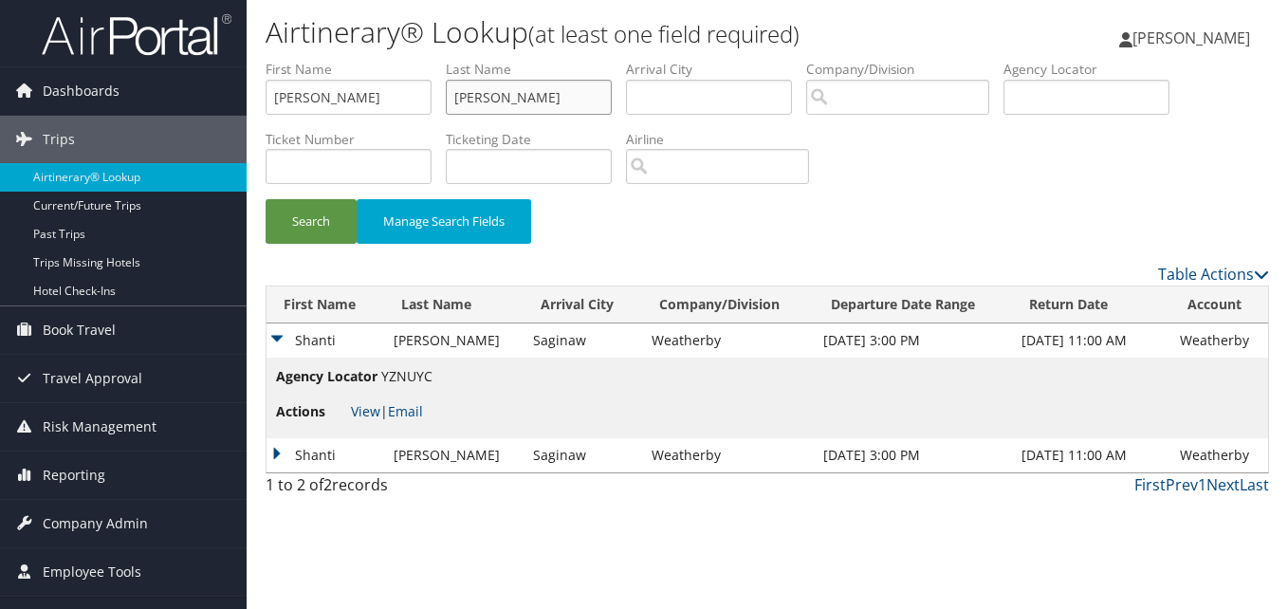
click at [542, 112] on input "Thomas" at bounding box center [529, 97] width 166 height 35
paste input "Ryskin"
click at [497, 90] on input "ThomasRyskin" at bounding box center [529, 97] width 166 height 35
paste input "text"
type input "Ryskin"
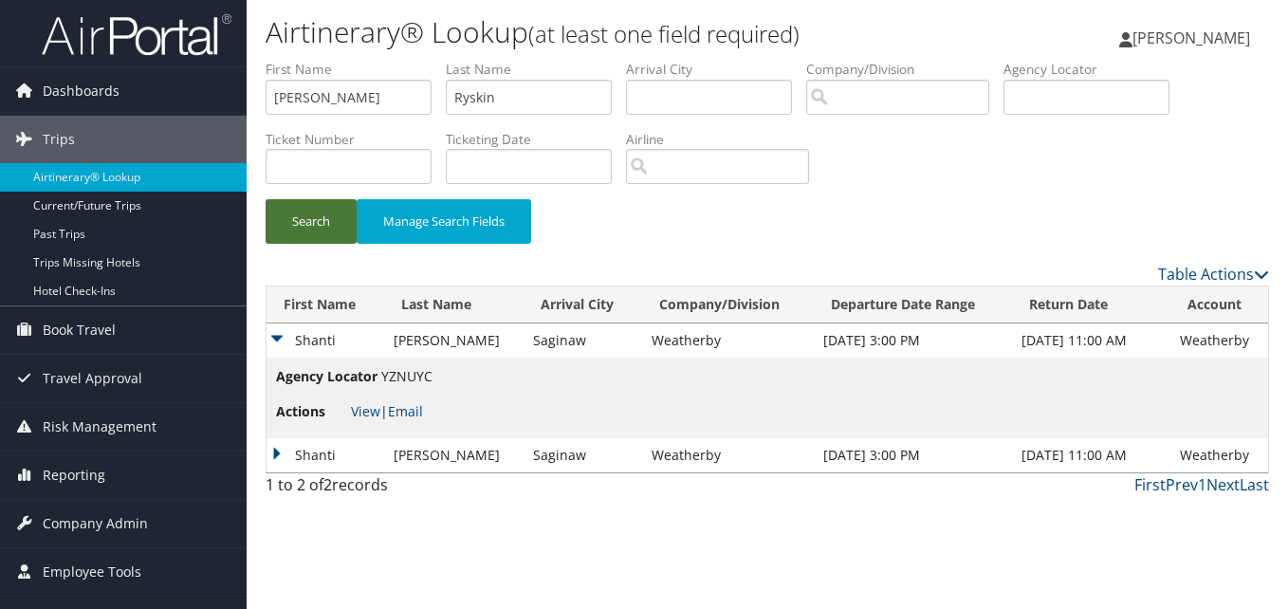
click at [335, 211] on button "Search" at bounding box center [311, 221] width 91 height 45
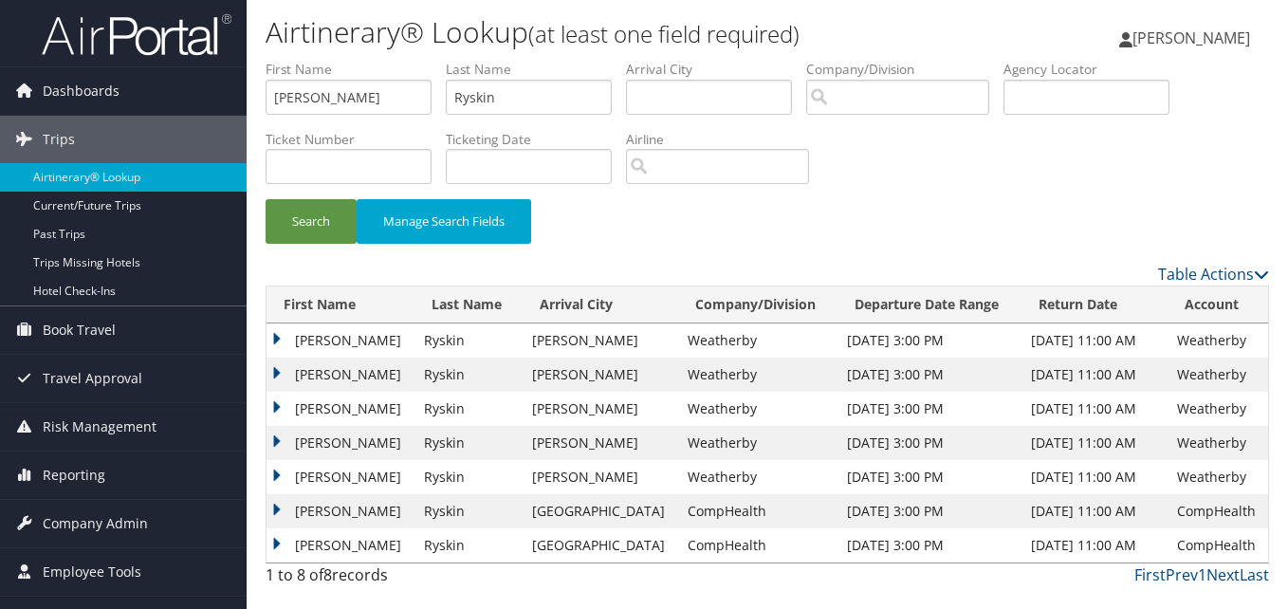
click at [278, 410] on td "Michael" at bounding box center [340, 409] width 148 height 34
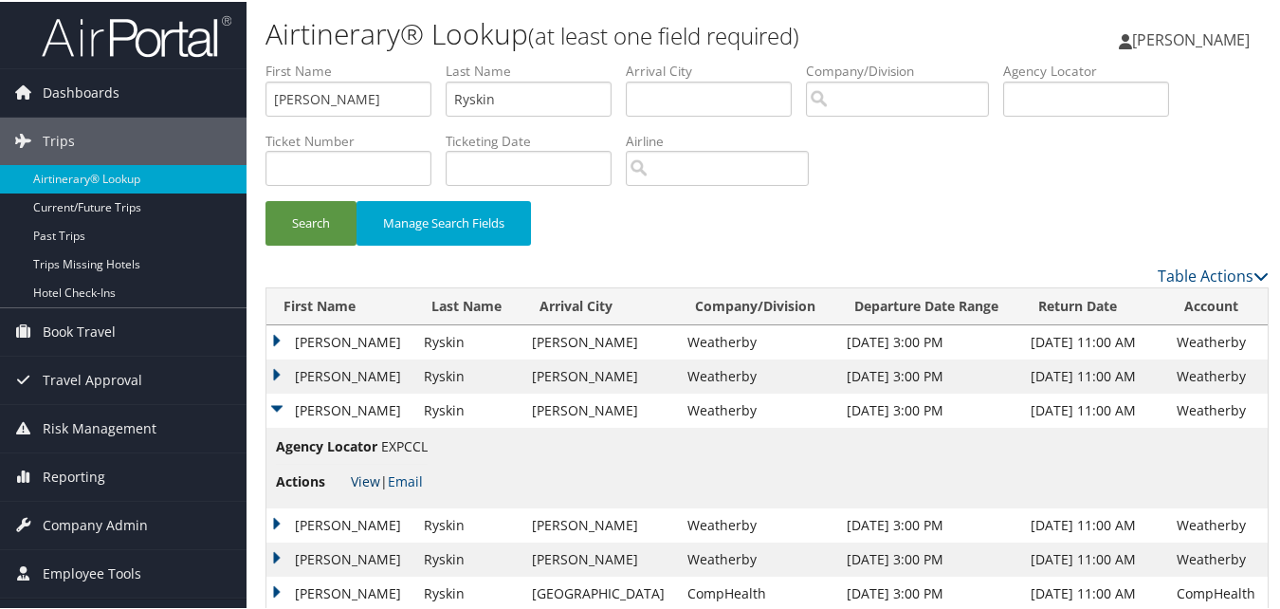
click at [365, 481] on link "View" at bounding box center [365, 479] width 29 height 18
click at [340, 96] on input "Michael" at bounding box center [349, 97] width 166 height 35
paste input "Herbert"
type input "Herbert"
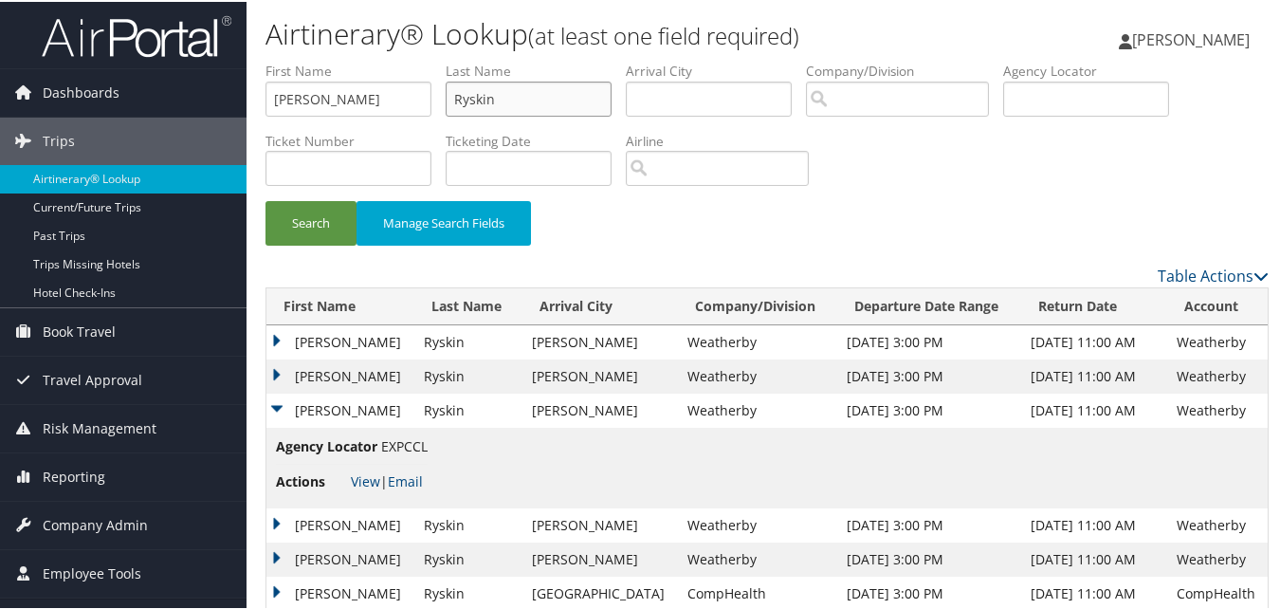
click at [523, 103] on input "Ryskin" at bounding box center [529, 97] width 166 height 35
paste input "Ezugha"
type input "Ezugha"
click at [343, 209] on button "Search" at bounding box center [311, 221] width 91 height 45
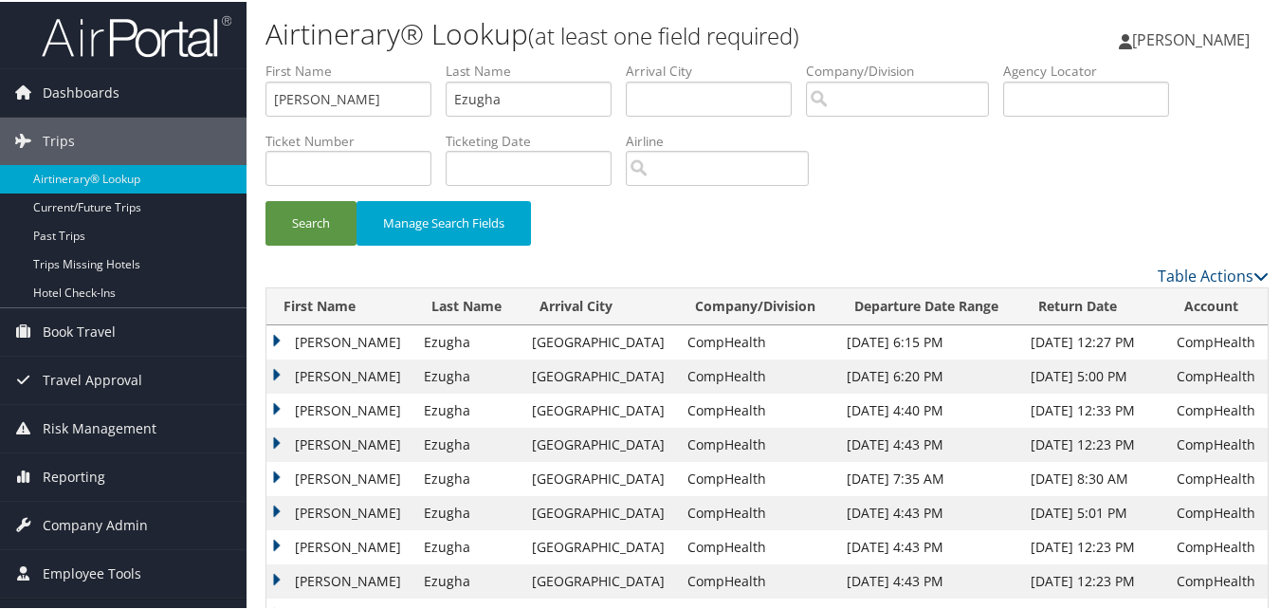
click at [273, 378] on td "Herbert" at bounding box center [340, 375] width 148 height 34
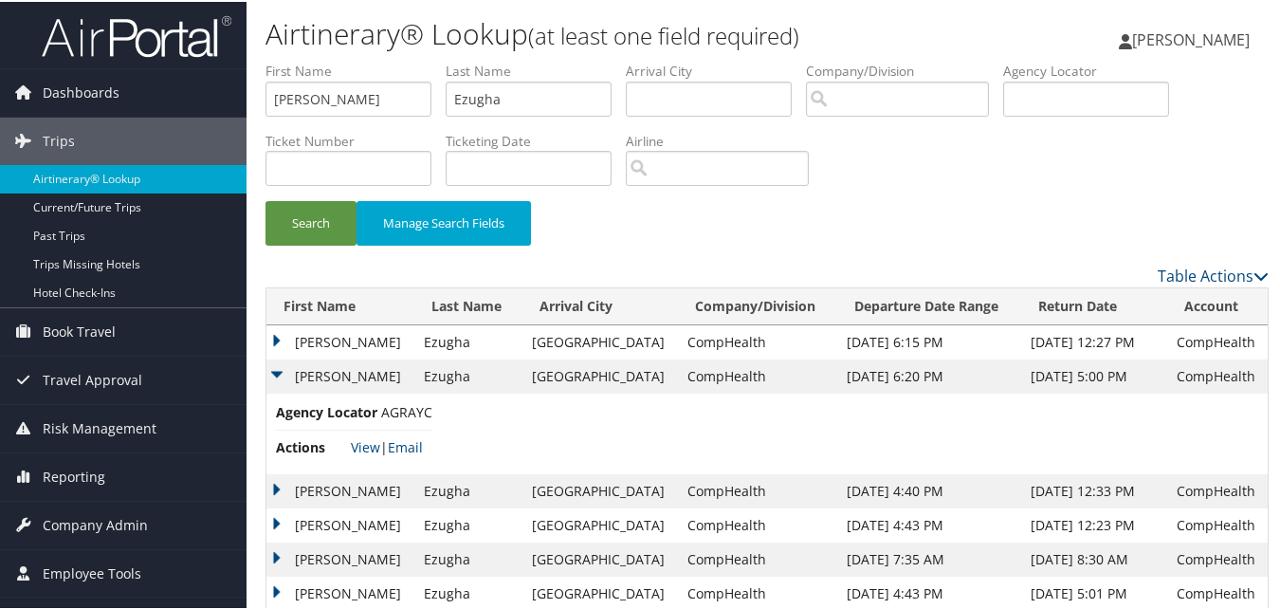
click at [357, 434] on li "Actions View | Email" at bounding box center [354, 446] width 156 height 34
click at [361, 442] on link "View" at bounding box center [365, 445] width 29 height 18
click at [400, 110] on input "Herbert" at bounding box center [349, 97] width 166 height 35
paste input "John"
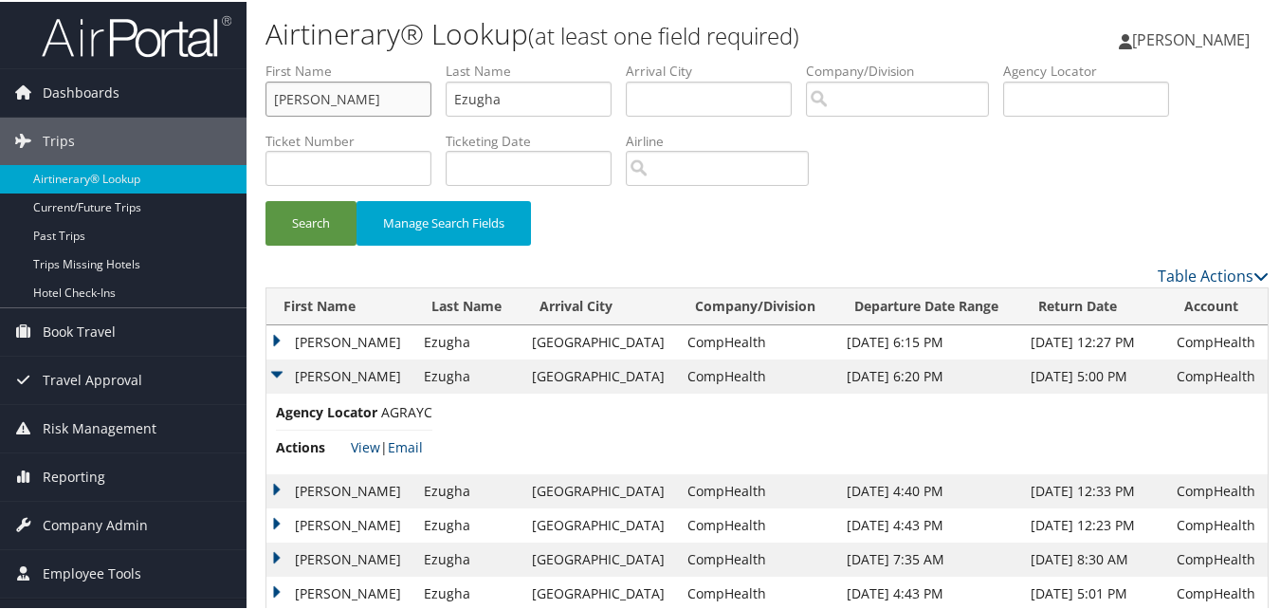
type input "John"
click at [530, 94] on input "Ezugha" at bounding box center [529, 97] width 166 height 35
paste input "Guilliot"
type input "Guilliot"
click at [342, 216] on button "Search" at bounding box center [311, 221] width 91 height 45
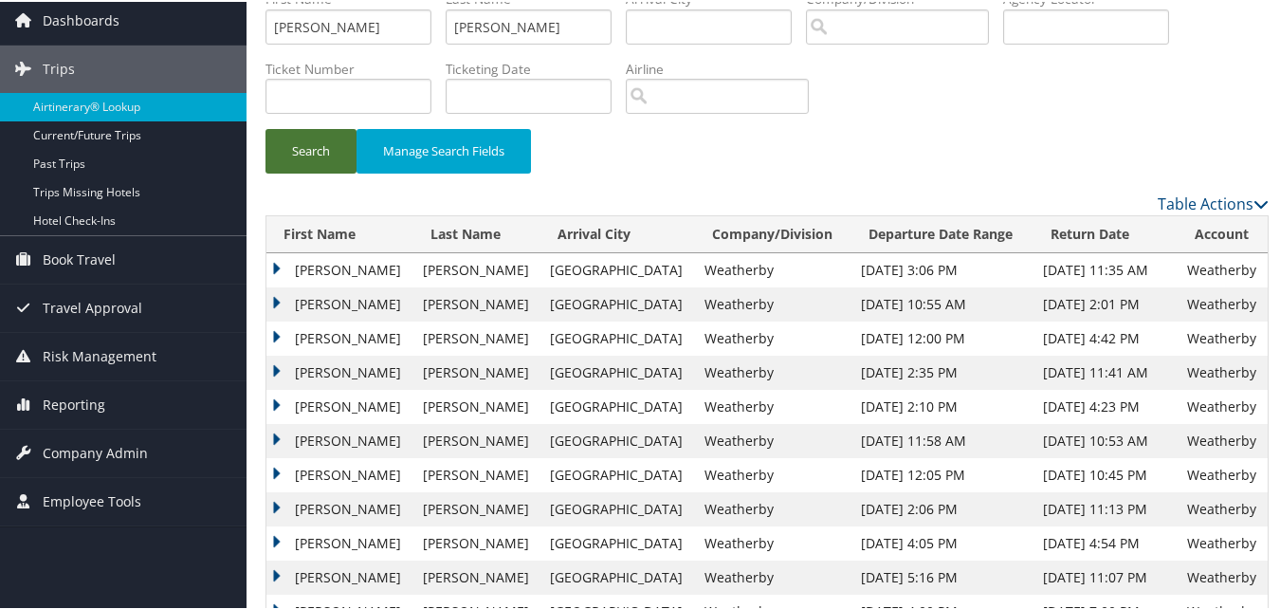
scroll to position [157, 0]
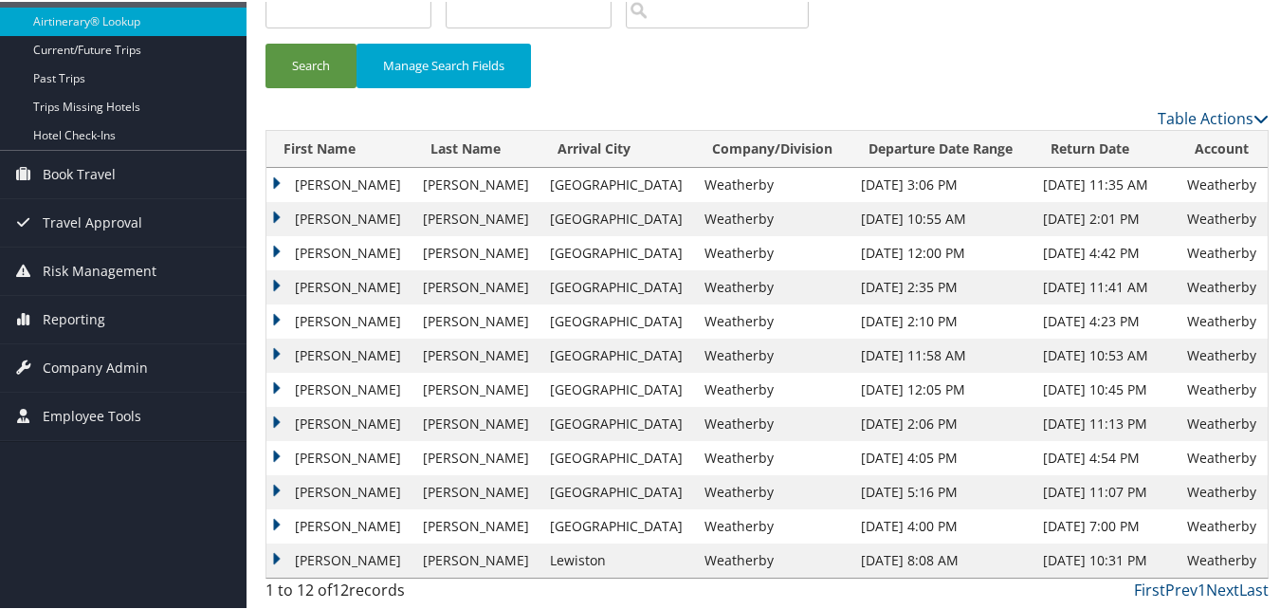
click at [276, 176] on td "John" at bounding box center [339, 183] width 147 height 34
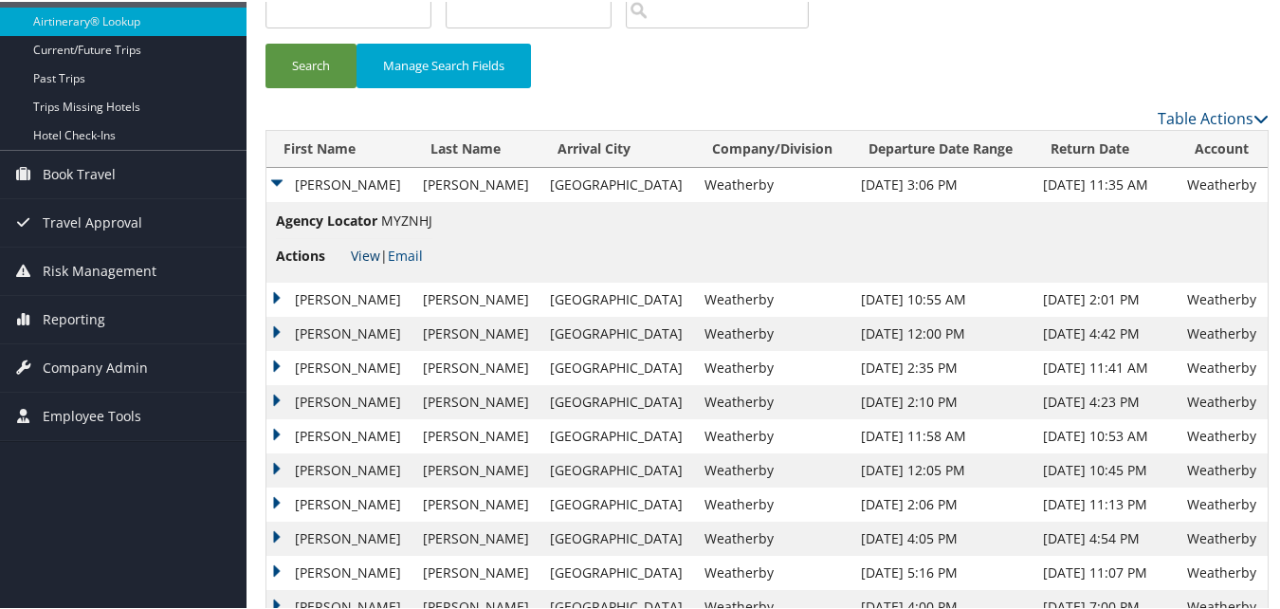
click at [362, 252] on link "View" at bounding box center [365, 254] width 29 height 18
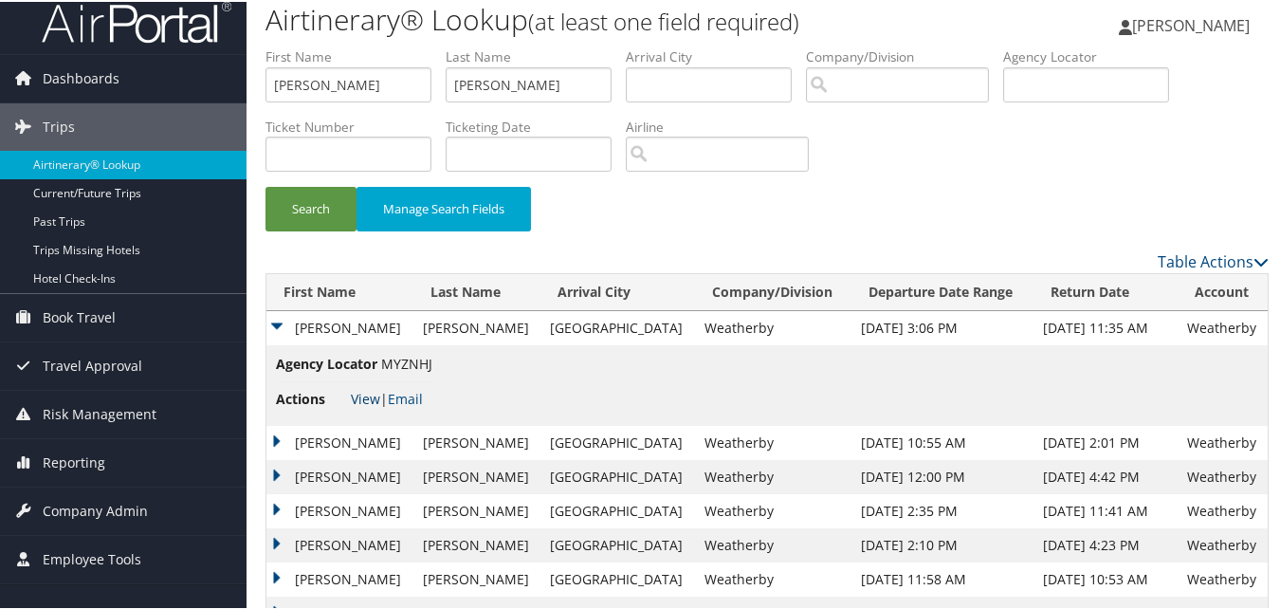
scroll to position [0, 0]
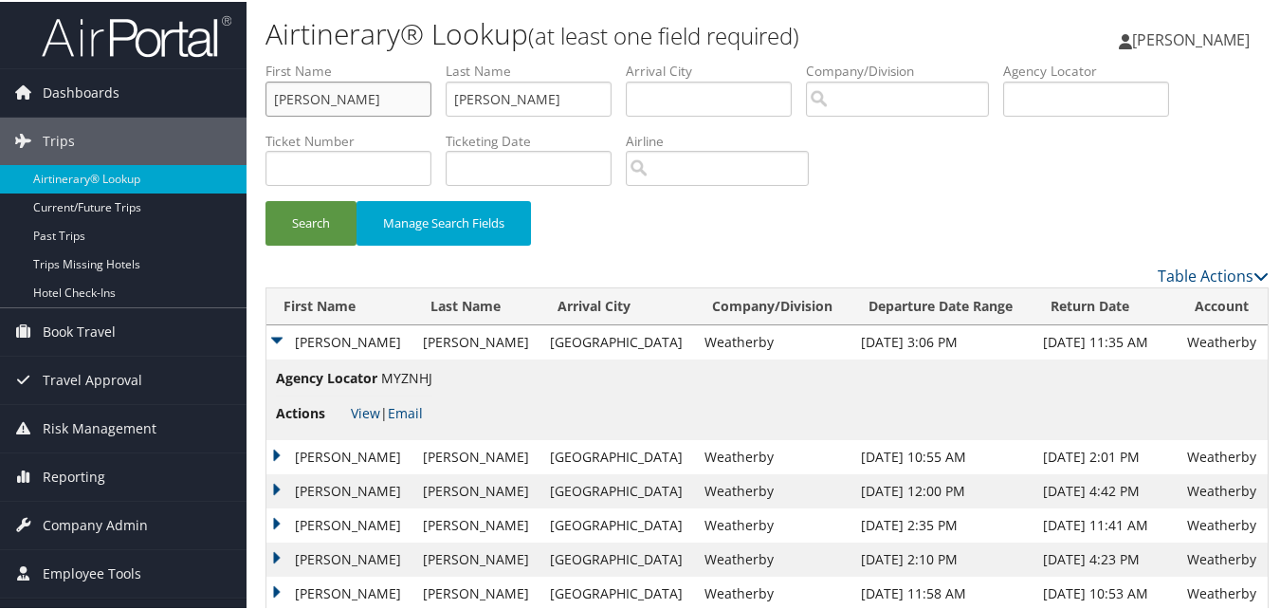
click at [355, 111] on input "John" at bounding box center [349, 97] width 166 height 35
paste input "Raymond"
click at [323, 95] on input "JohnRaymond" at bounding box center [349, 97] width 166 height 35
paste input "text"
type input "Raymond"
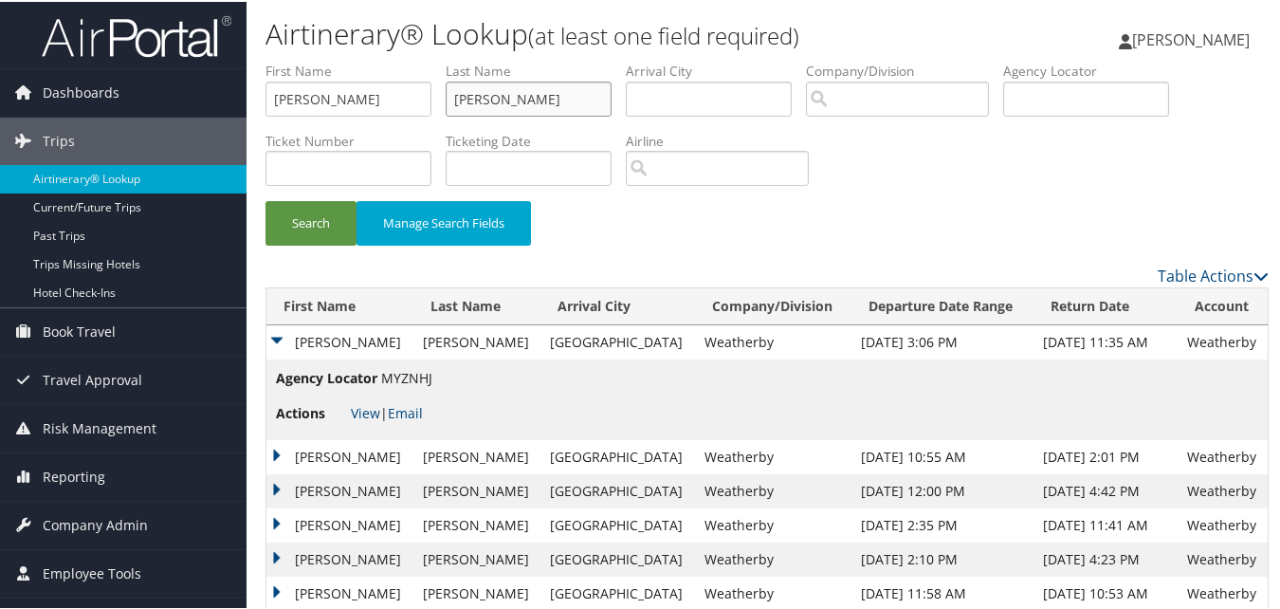
click at [515, 92] on input "Guilliot" at bounding box center [529, 97] width 166 height 35
paste input "Hinerman"
type input "Hinerman"
click at [311, 230] on button "Search" at bounding box center [311, 221] width 91 height 45
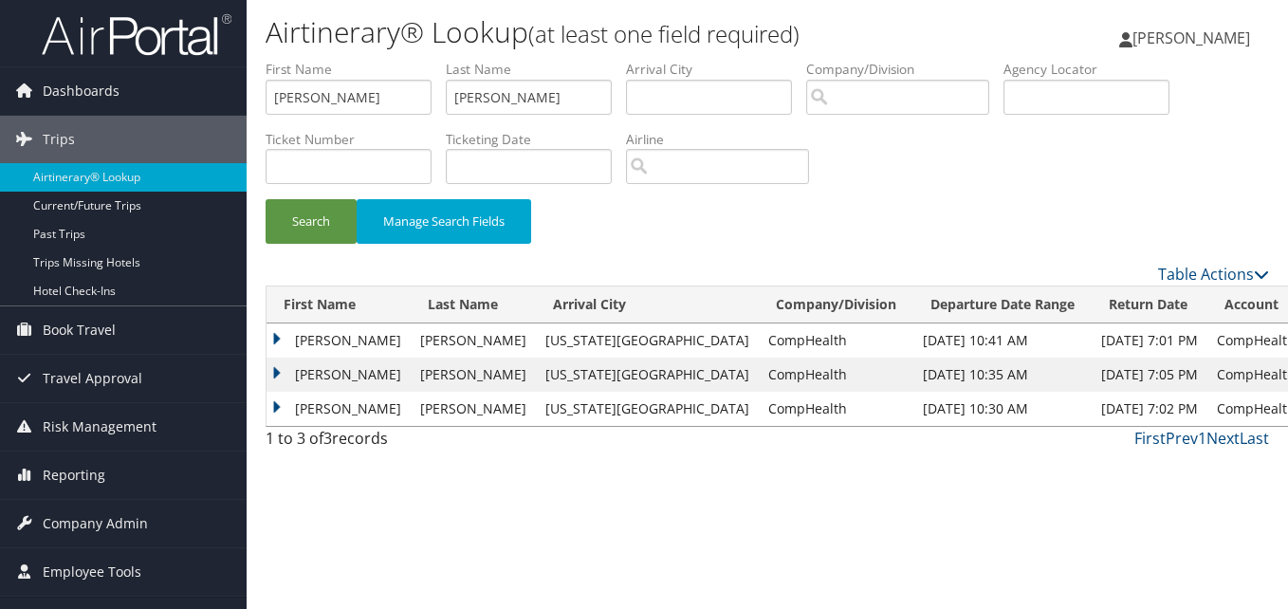
click at [283, 377] on td "Raymond" at bounding box center [338, 375] width 144 height 34
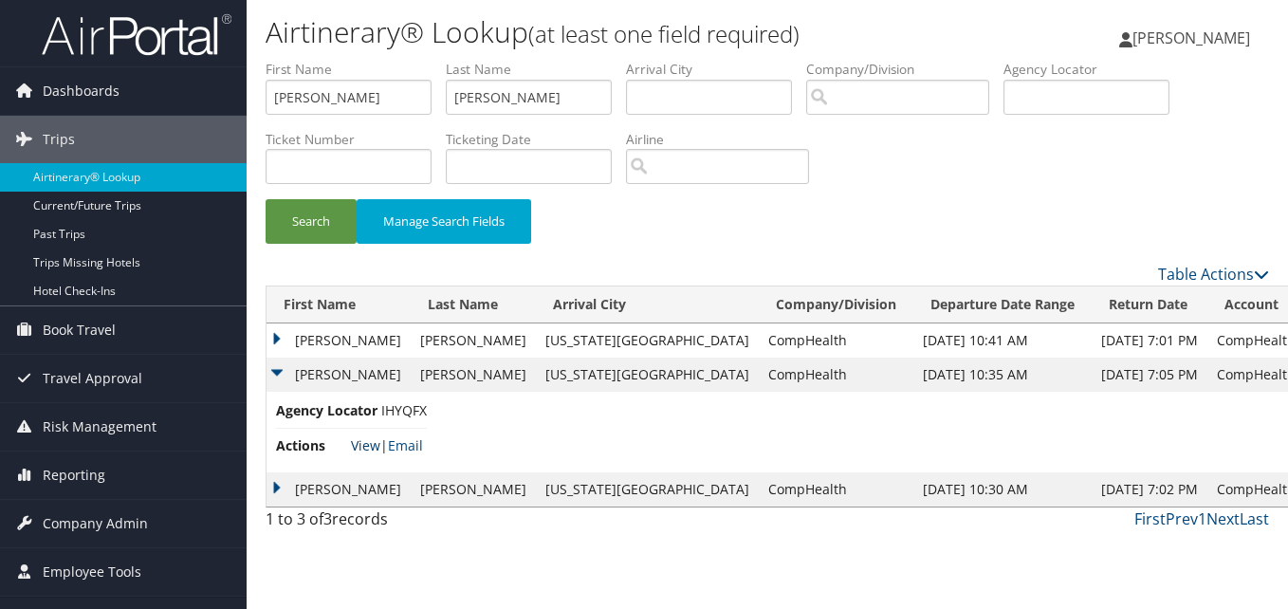
click at [366, 451] on link "View" at bounding box center [365, 445] width 29 height 18
click at [372, 87] on input "Raymond" at bounding box center [349, 97] width 166 height 35
click at [372, 88] on input "Raymond" at bounding box center [349, 97] width 166 height 35
paste input "Melanie"
type input "Melanie"
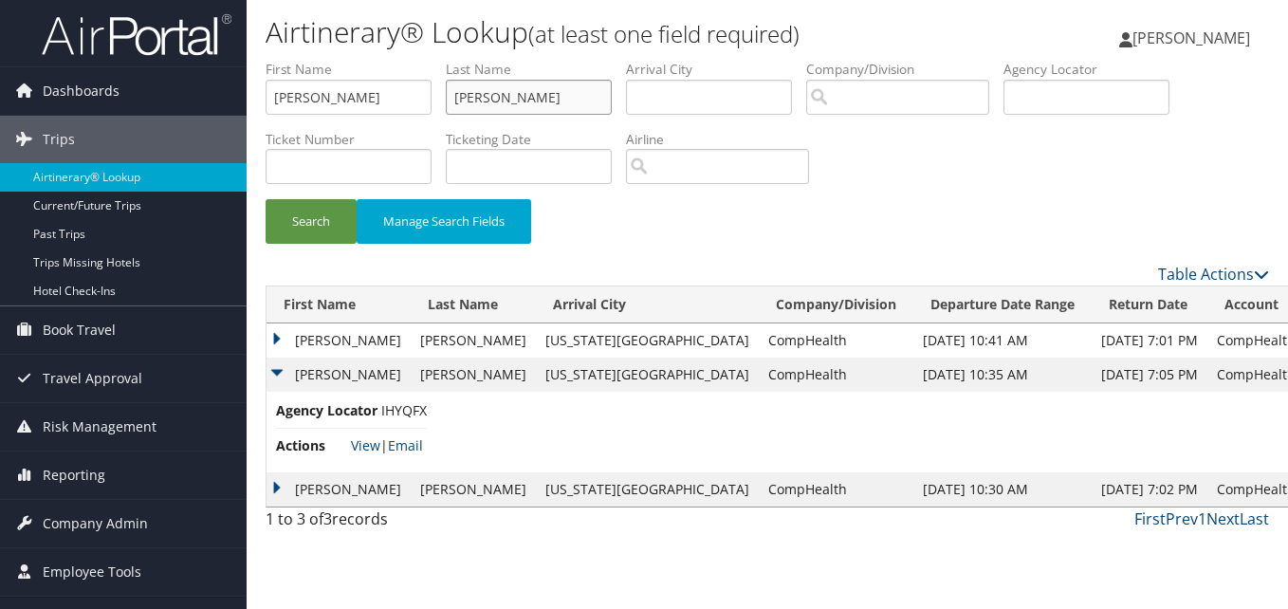
click at [499, 101] on input "Hinerman" at bounding box center [529, 97] width 166 height 35
paste input "Scharrer"
type input "Scharrer"
click at [304, 240] on button "Search" at bounding box center [311, 221] width 91 height 45
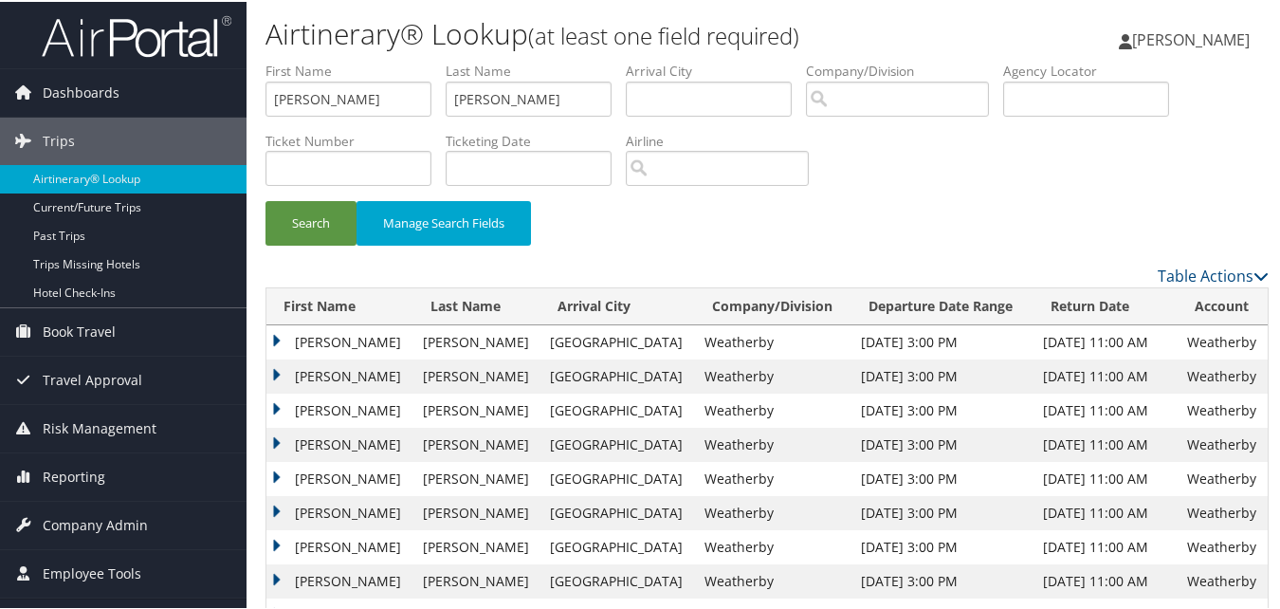
click at [277, 369] on td "Melanie" at bounding box center [339, 375] width 147 height 34
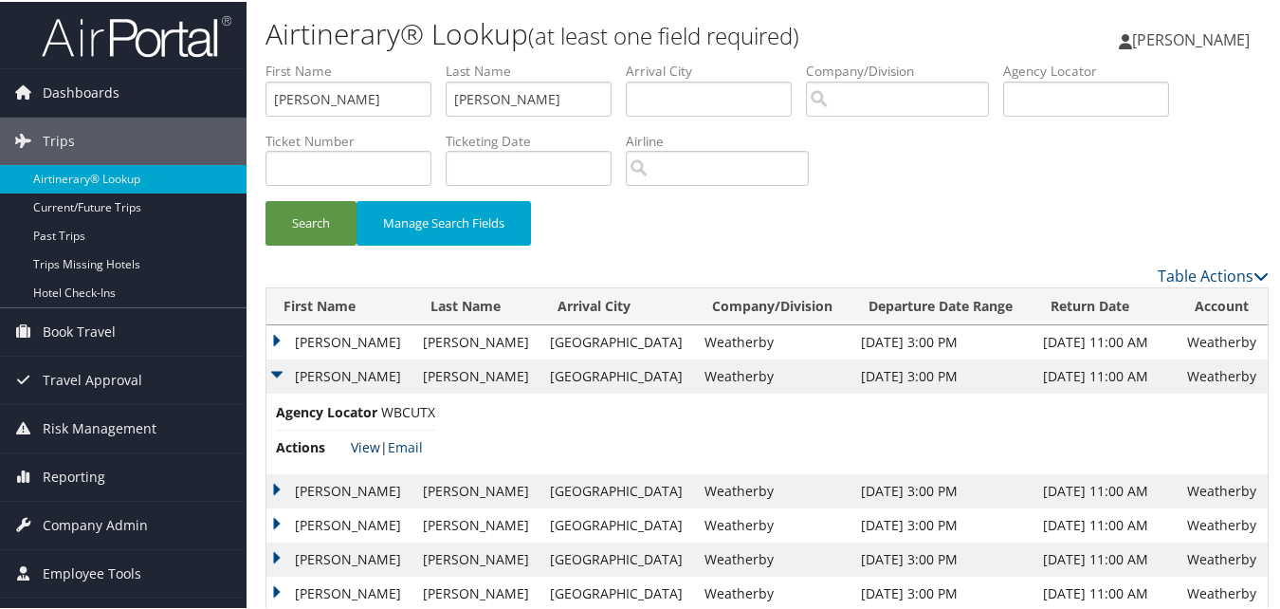
click at [351, 445] on link "View" at bounding box center [365, 445] width 29 height 18
click at [278, 102] on input "Melanie" at bounding box center [349, 97] width 166 height 35
paste input "Tina"
type input "Tina"
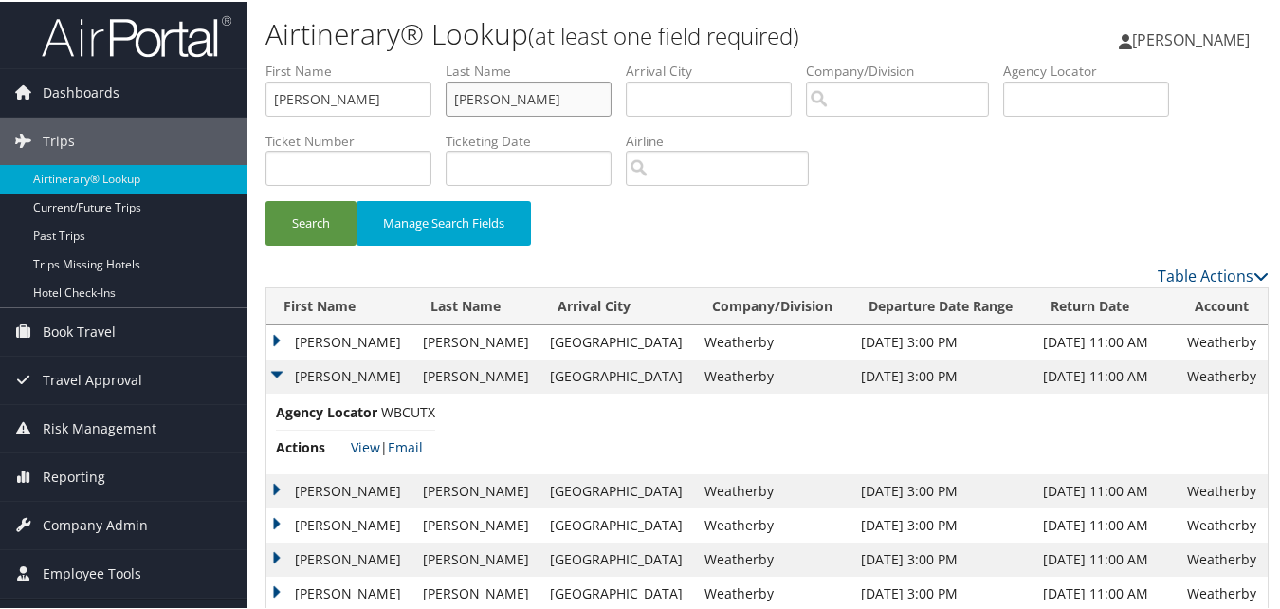
click at [481, 101] on input "Scharrer" at bounding box center [529, 97] width 166 height 35
paste input "Fioretti"
type input "Fioretti"
click at [306, 216] on button "Search" at bounding box center [311, 221] width 91 height 45
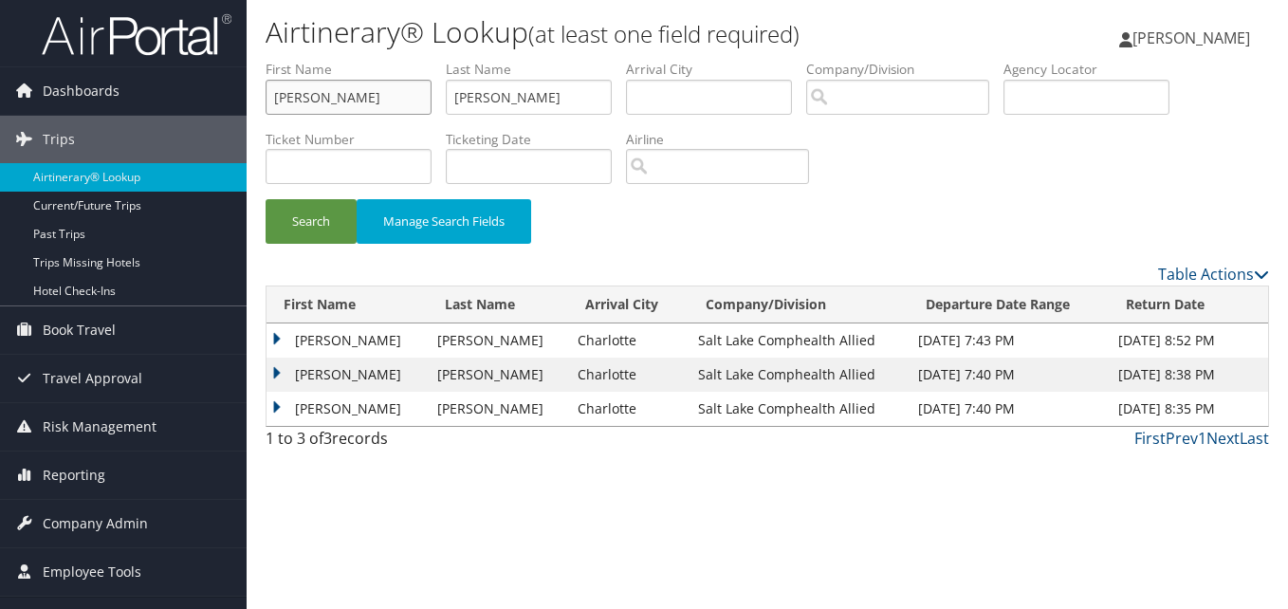
click at [369, 88] on input "Tina" at bounding box center [349, 97] width 166 height 35
paste input "David"
type input "David"
click at [511, 102] on input "Fioretti" at bounding box center [529, 97] width 166 height 35
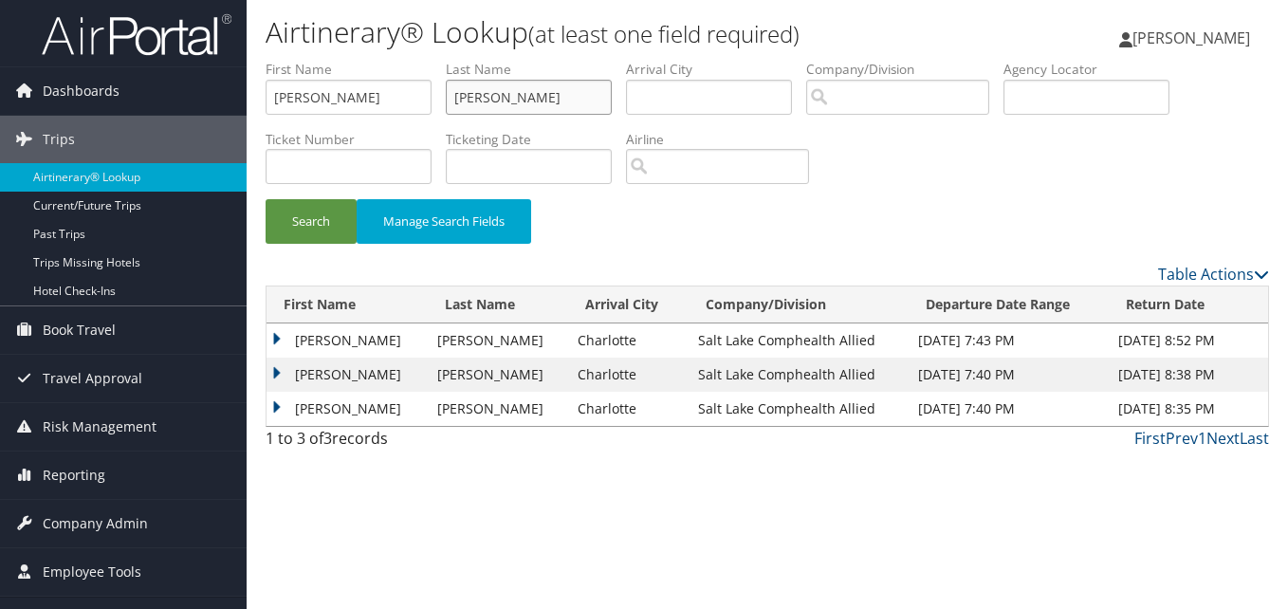
click at [511, 102] on input "Fioretti" at bounding box center [529, 97] width 166 height 35
paste input "Shin"
type input "Shin"
click at [343, 211] on button "Search" at bounding box center [311, 221] width 91 height 45
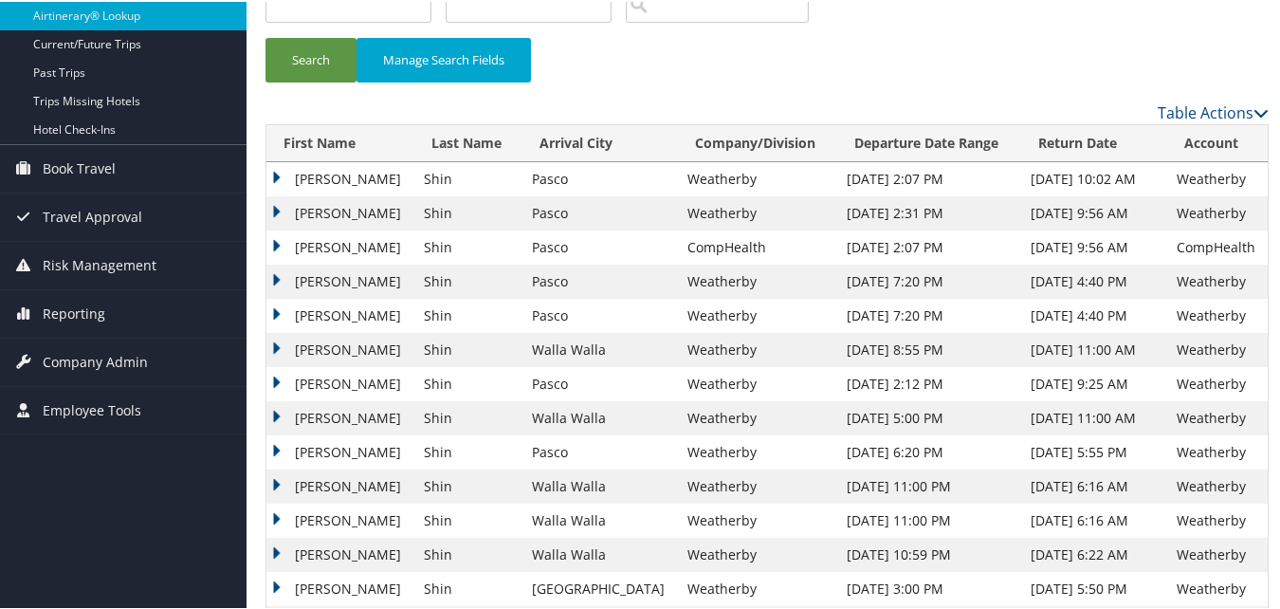
scroll to position [95, 0]
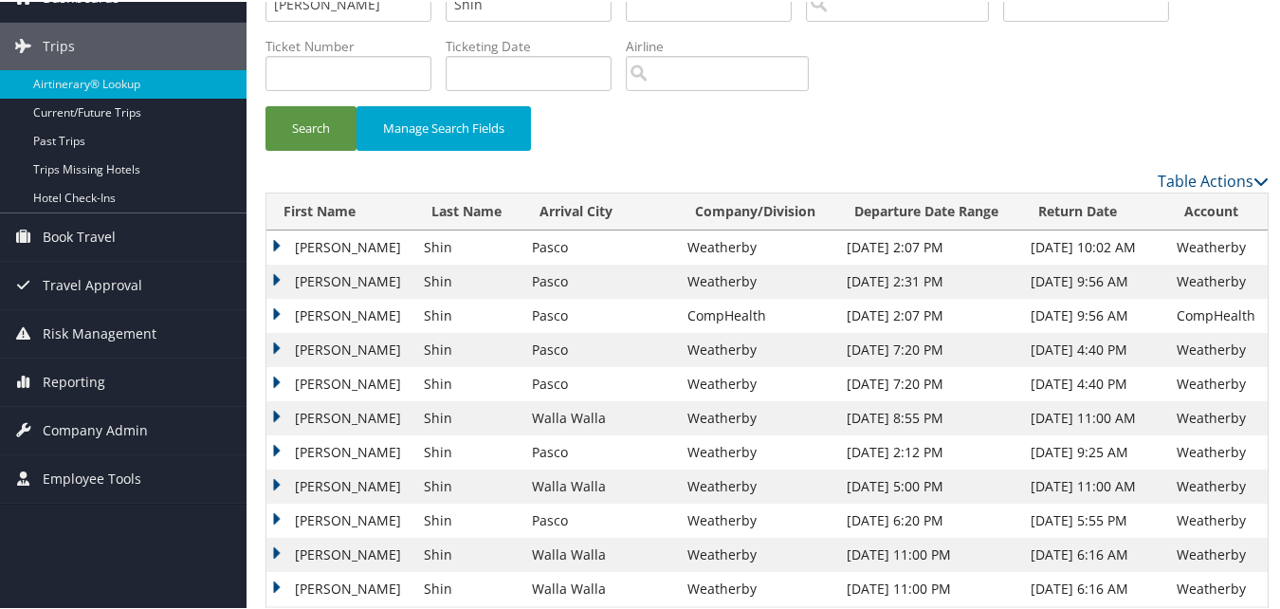
click at [279, 277] on td "David" at bounding box center [340, 280] width 148 height 34
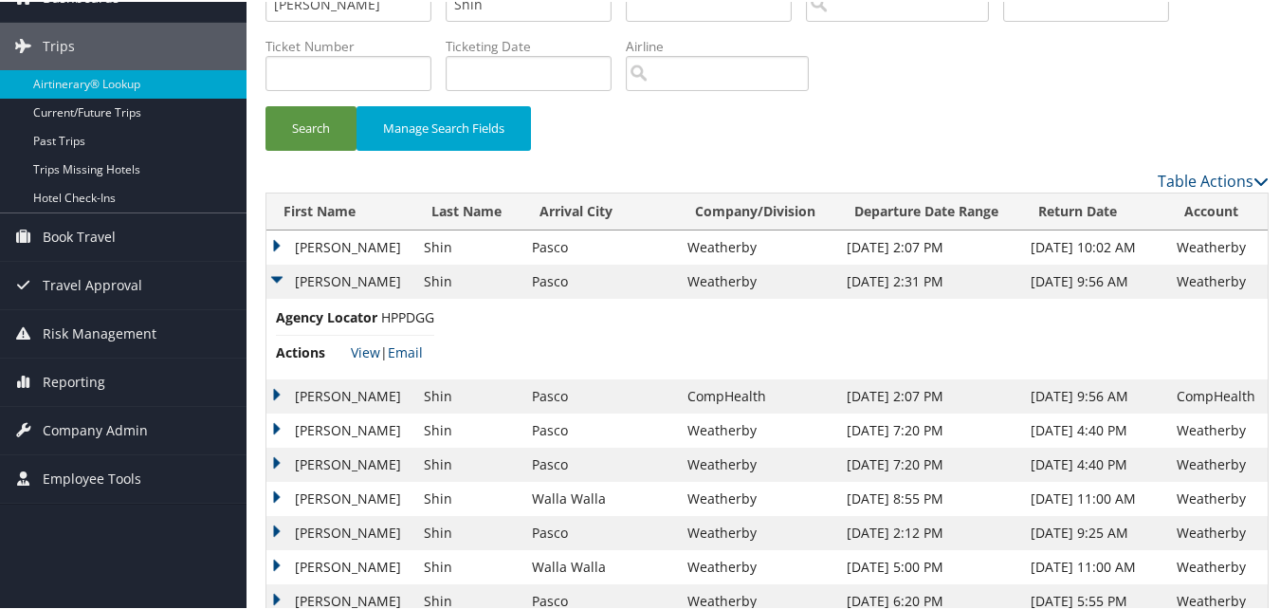
click at [363, 361] on li "Actions View | Email" at bounding box center [355, 351] width 158 height 34
click at [365, 347] on link "View" at bounding box center [365, 350] width 29 height 18
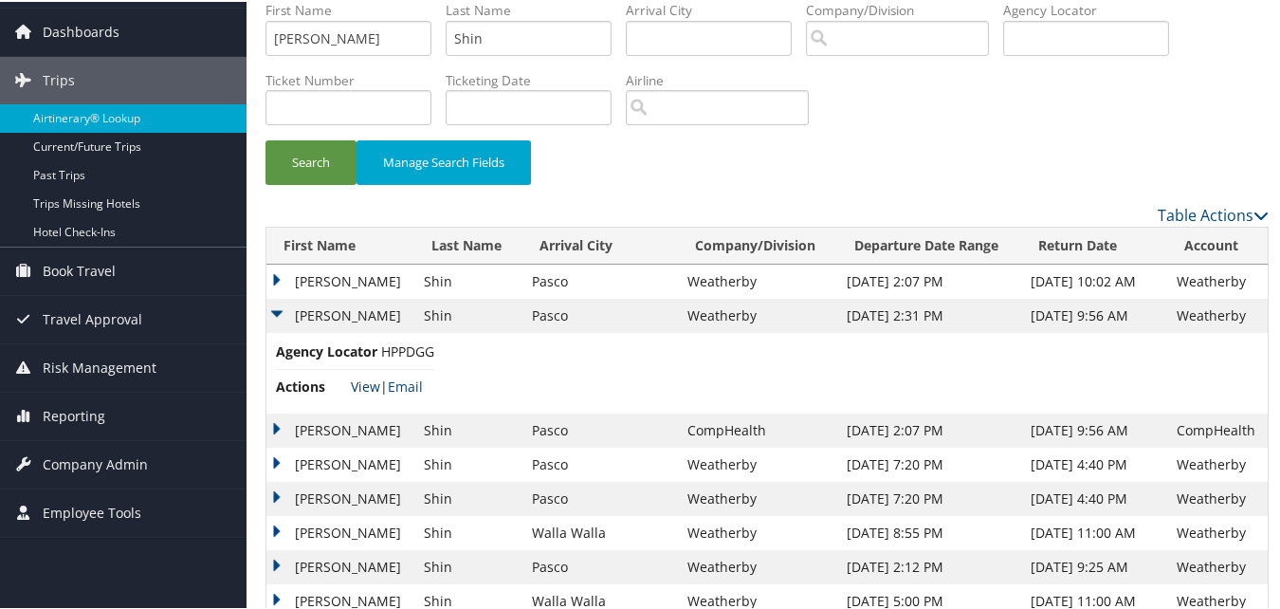
scroll to position [0, 0]
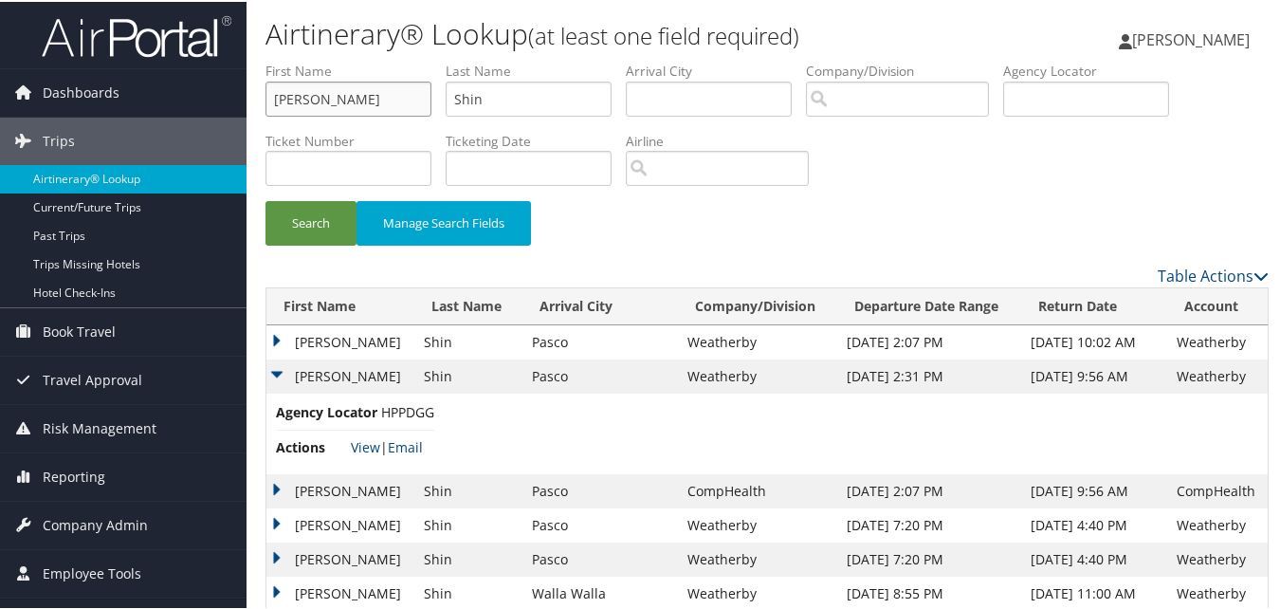
click at [367, 100] on input "David" at bounding box center [349, 97] width 166 height 35
paste input "Lawton"
type input "Lawton"
click at [578, 104] on input "Shin" at bounding box center [529, 97] width 166 height 35
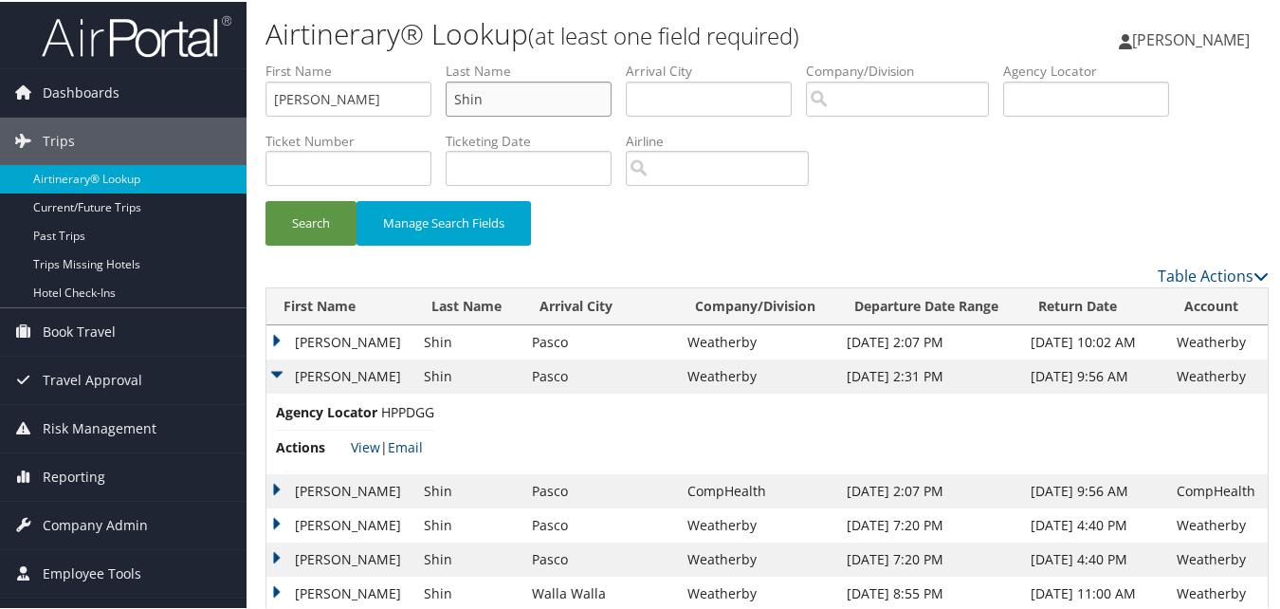
click at [578, 104] on input "Shin" at bounding box center [529, 97] width 166 height 35
paste input "Delisser"
type input "Delisser"
click at [283, 225] on button "Search" at bounding box center [311, 221] width 91 height 45
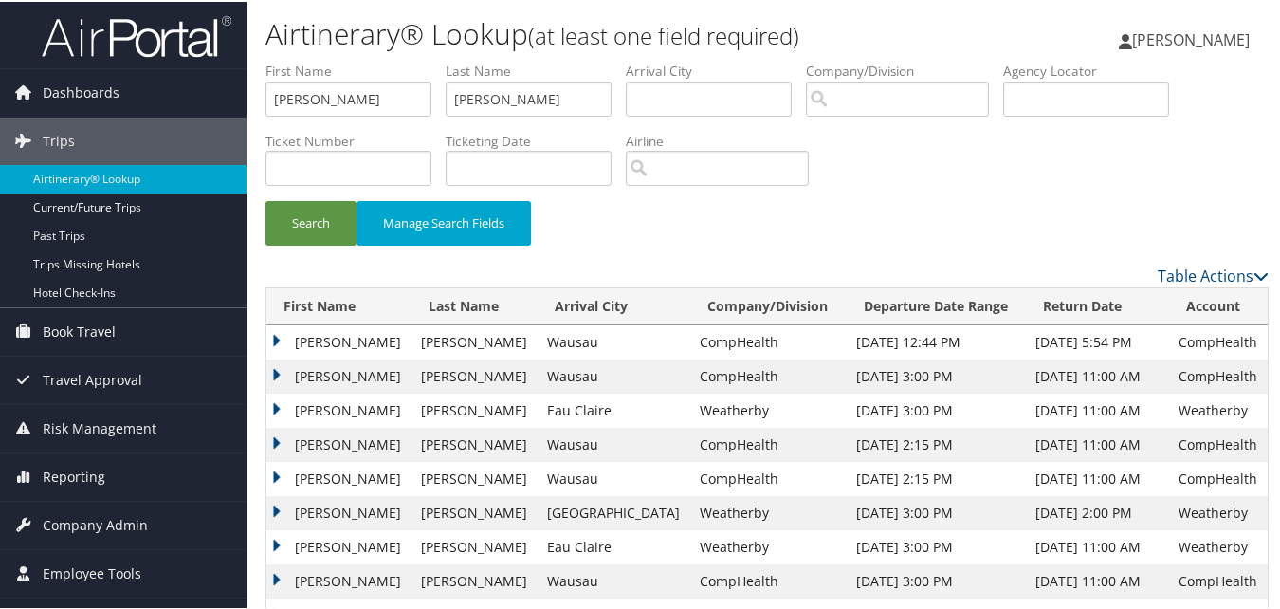
click at [272, 542] on td "Lawton" at bounding box center [338, 545] width 145 height 34
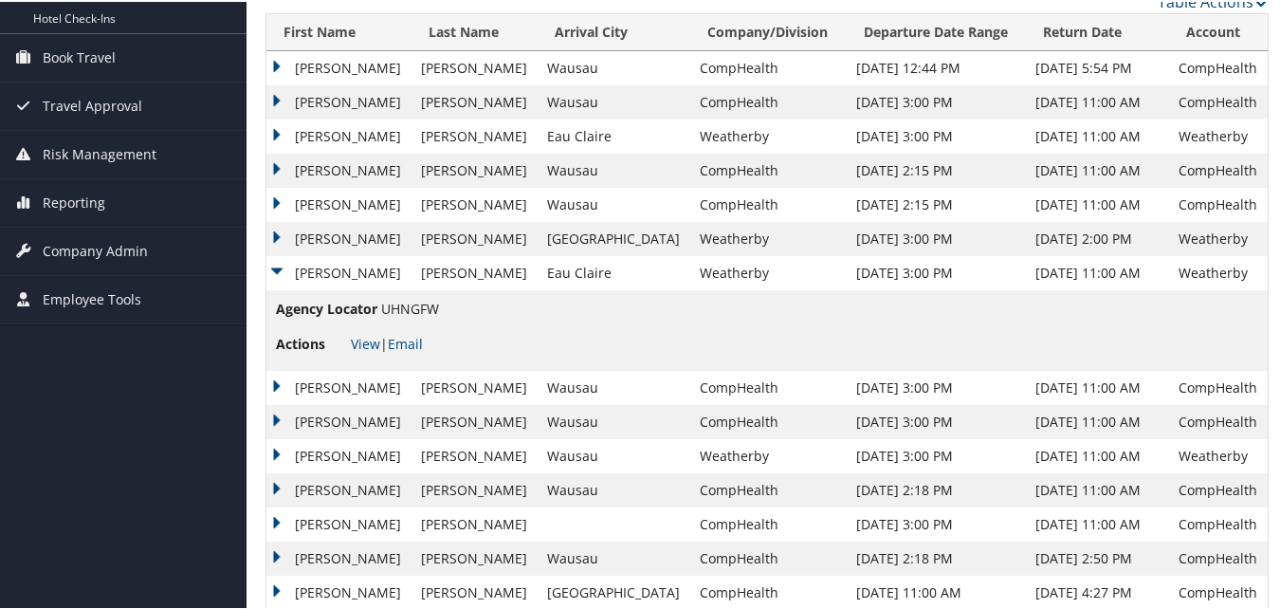
scroll to position [285, 0]
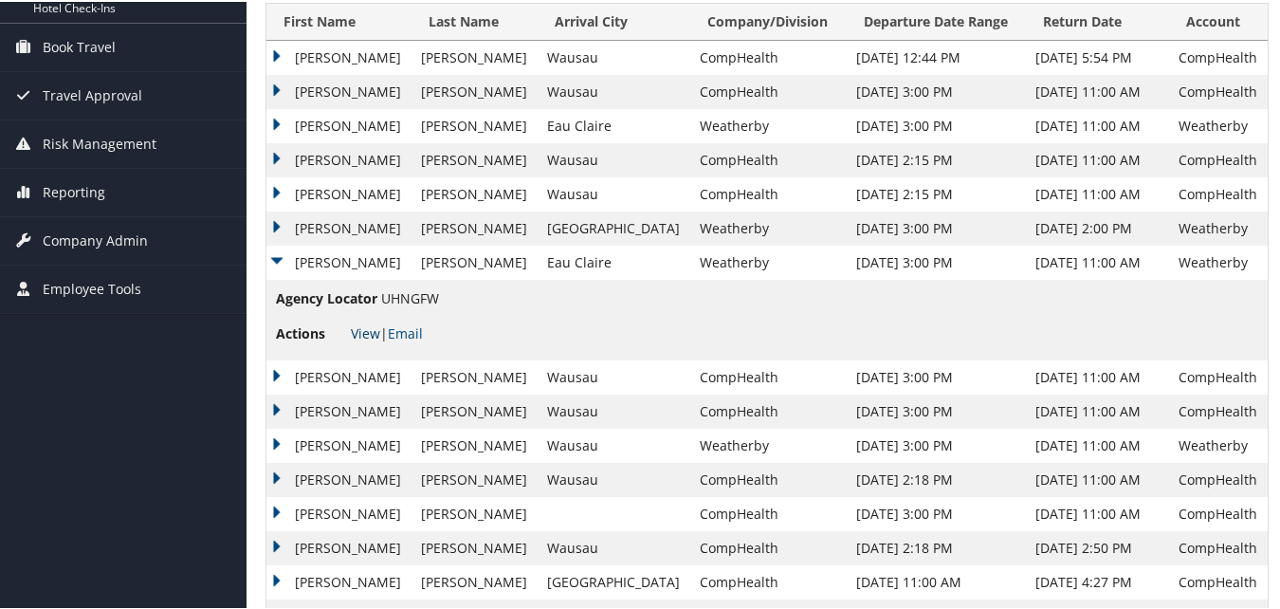
click at [359, 330] on link "View" at bounding box center [365, 331] width 29 height 18
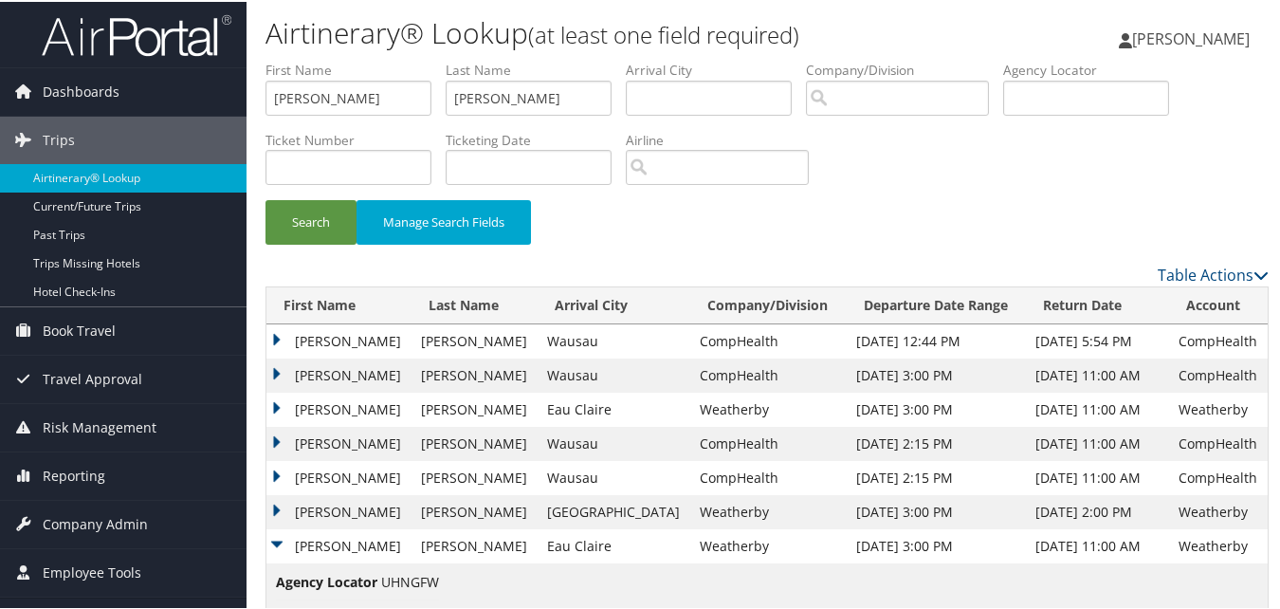
scroll to position [0, 0]
click at [333, 91] on input "Lawton" at bounding box center [349, 97] width 166 height 35
paste input "Deborah"
type input "Deborah"
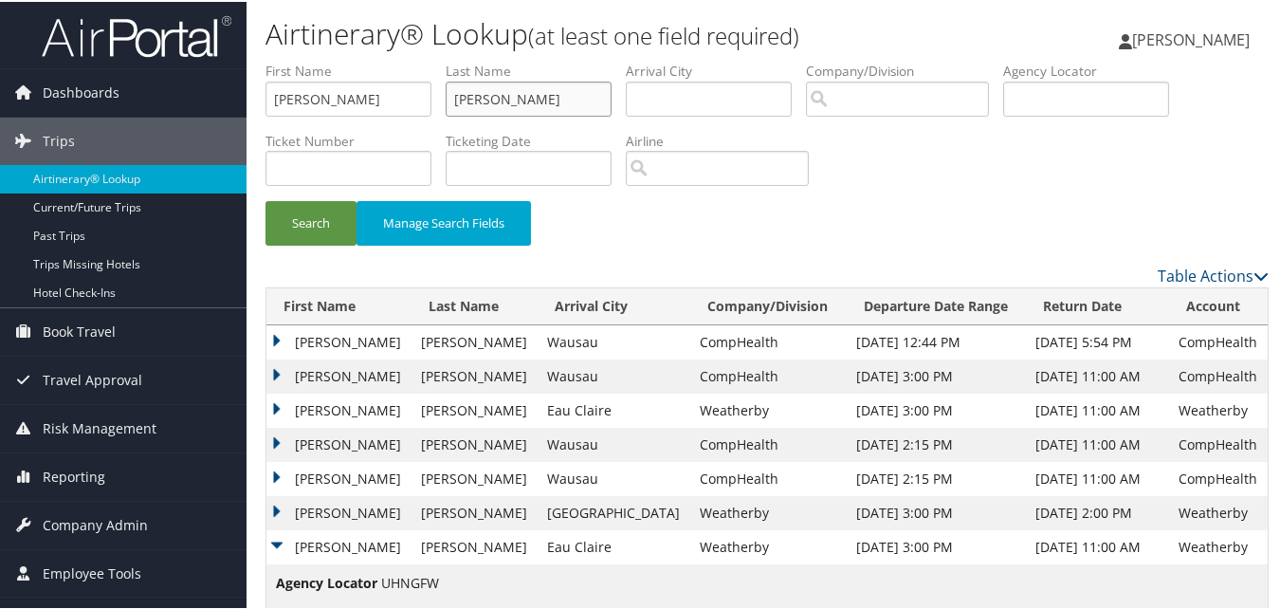
click at [568, 106] on input "Delisser" at bounding box center [529, 97] width 166 height 35
paste input "Abrams"
type input "Abrams"
click at [321, 213] on button "Search" at bounding box center [311, 221] width 91 height 45
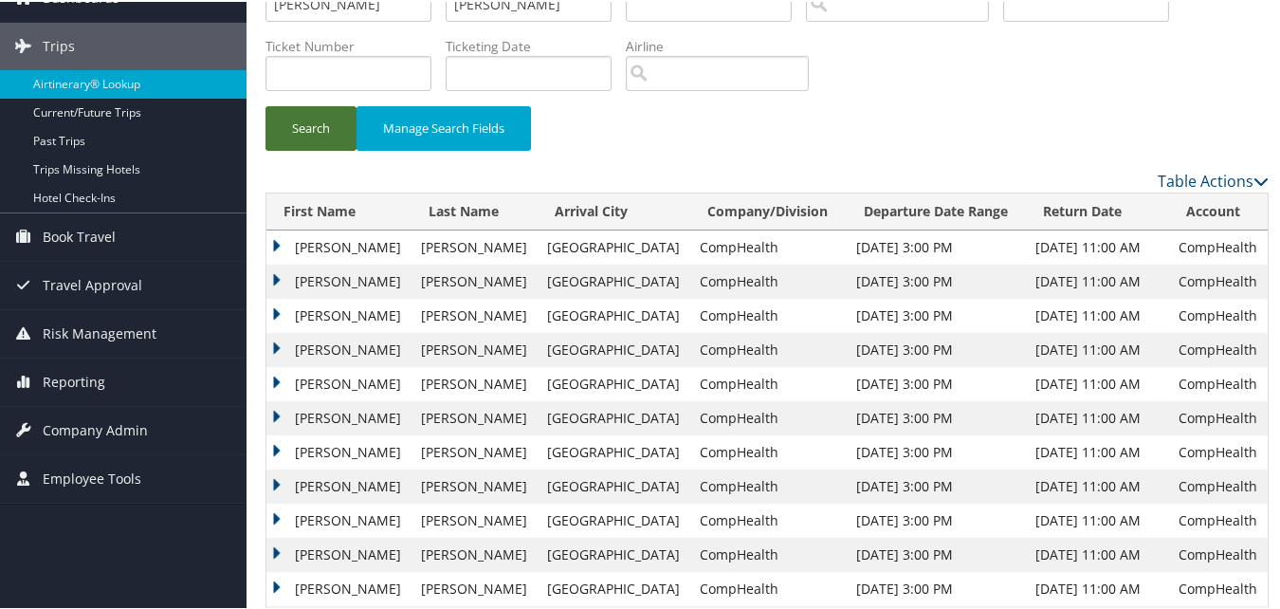
scroll to position [190, 0]
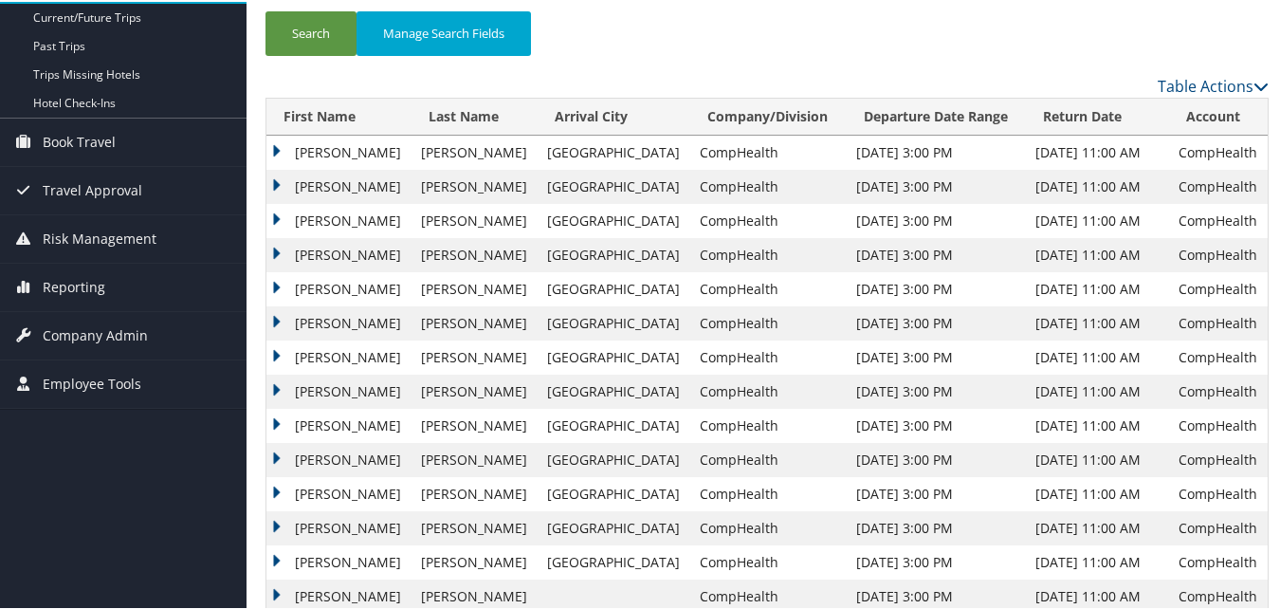
click at [278, 459] on td "Deborah" at bounding box center [338, 458] width 145 height 34
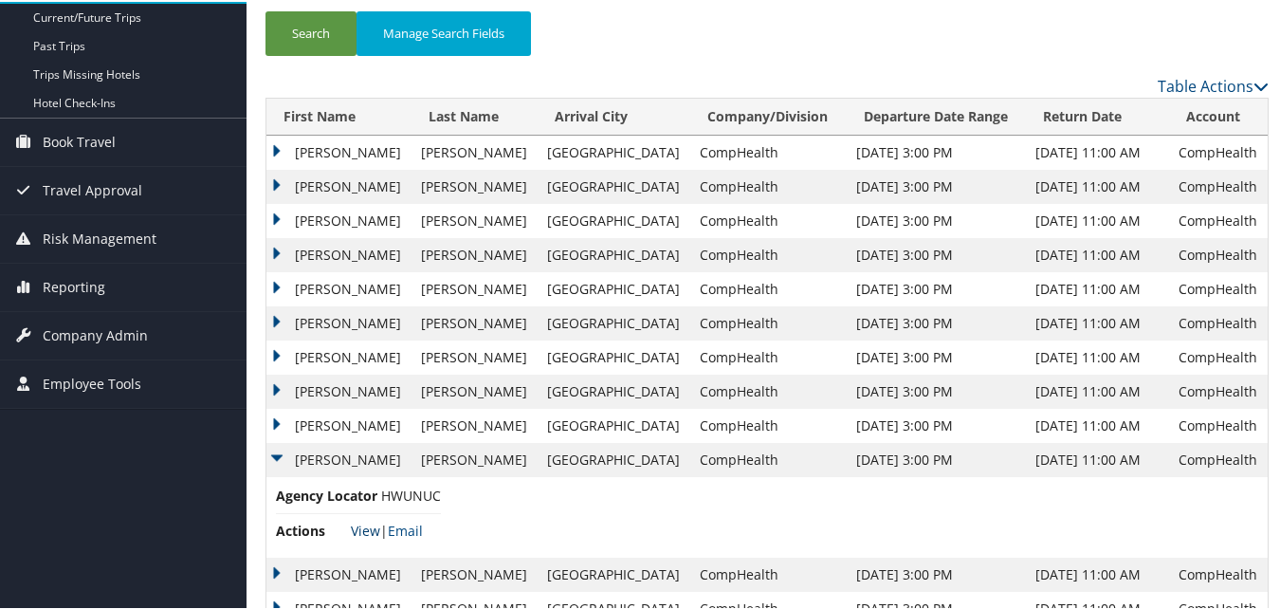
click at [365, 523] on link "View" at bounding box center [365, 529] width 29 height 18
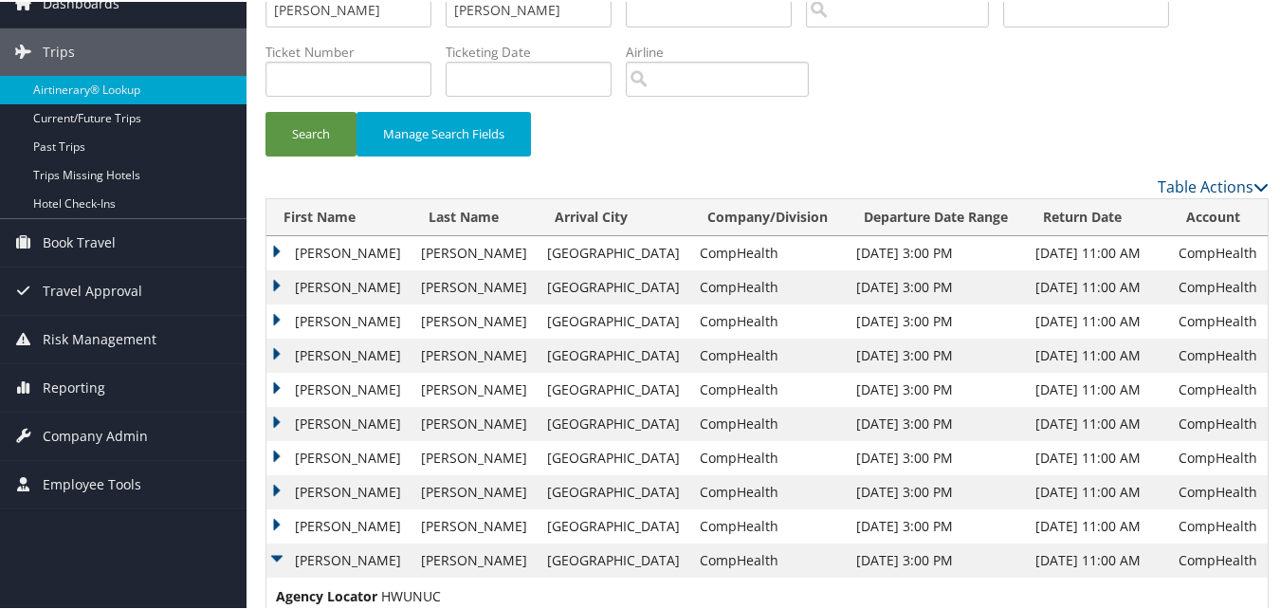
scroll to position [0, 0]
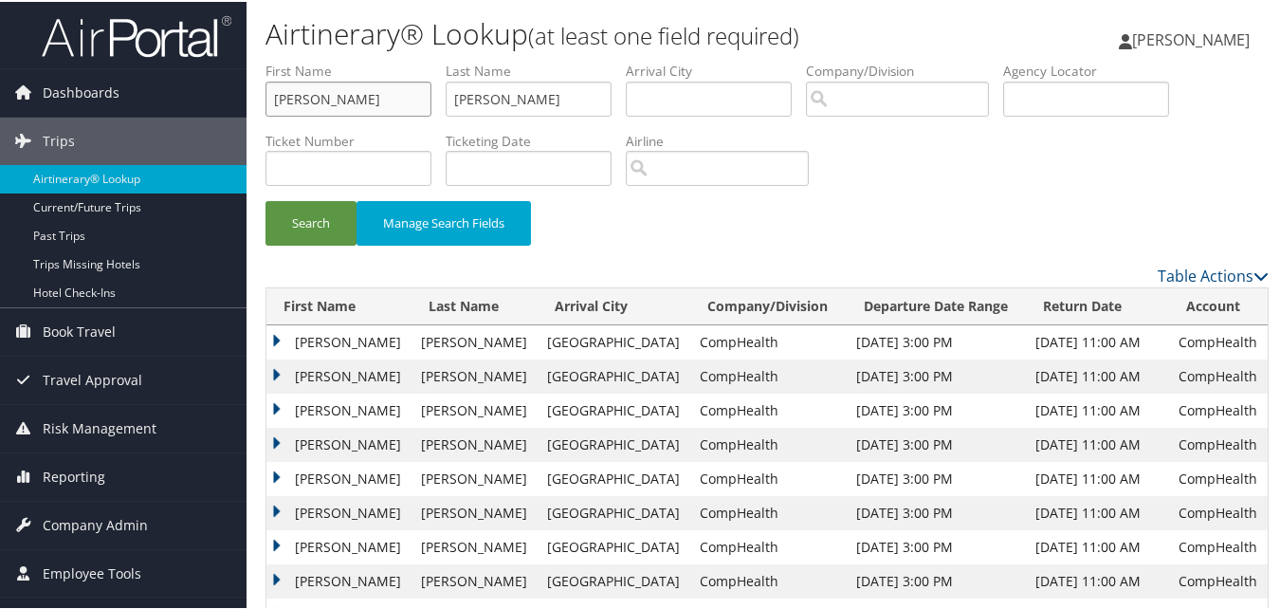
click at [388, 98] on input "Deborah" at bounding box center [349, 97] width 166 height 35
paste input "uwayne"
type input "Duwayne"
click at [494, 101] on input "Abrams" at bounding box center [529, 97] width 166 height 35
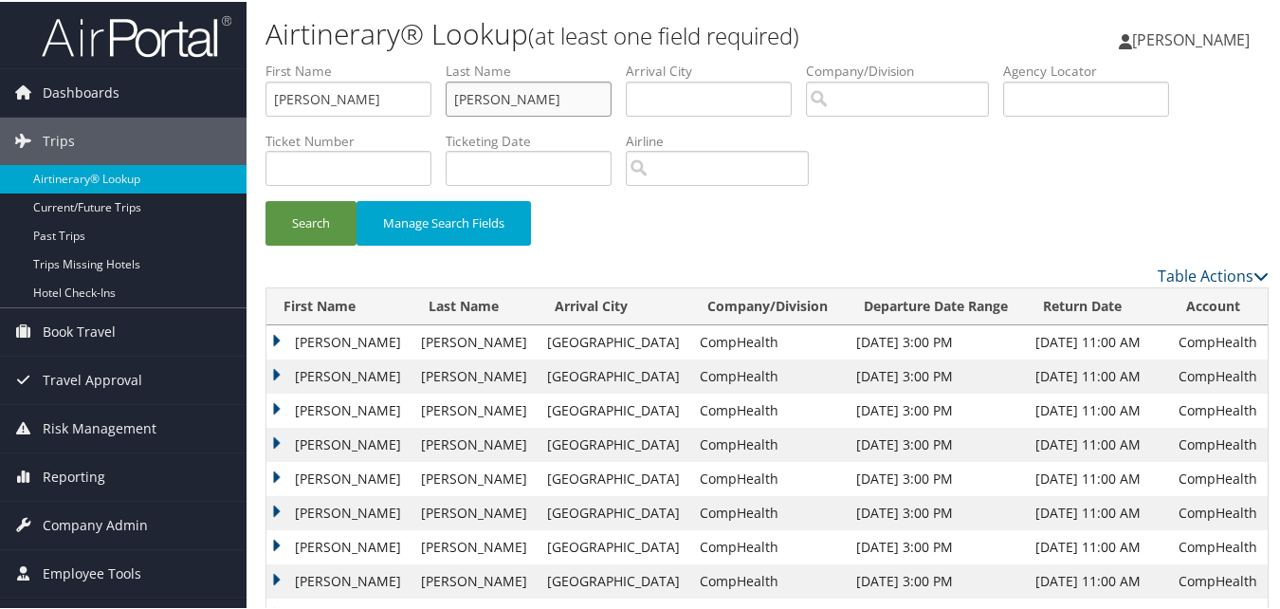
click at [494, 101] on input "Abrams" at bounding box center [529, 97] width 166 height 35
paste input "Carlson"
type input "Carlson"
click at [321, 213] on button "Search" at bounding box center [311, 221] width 91 height 45
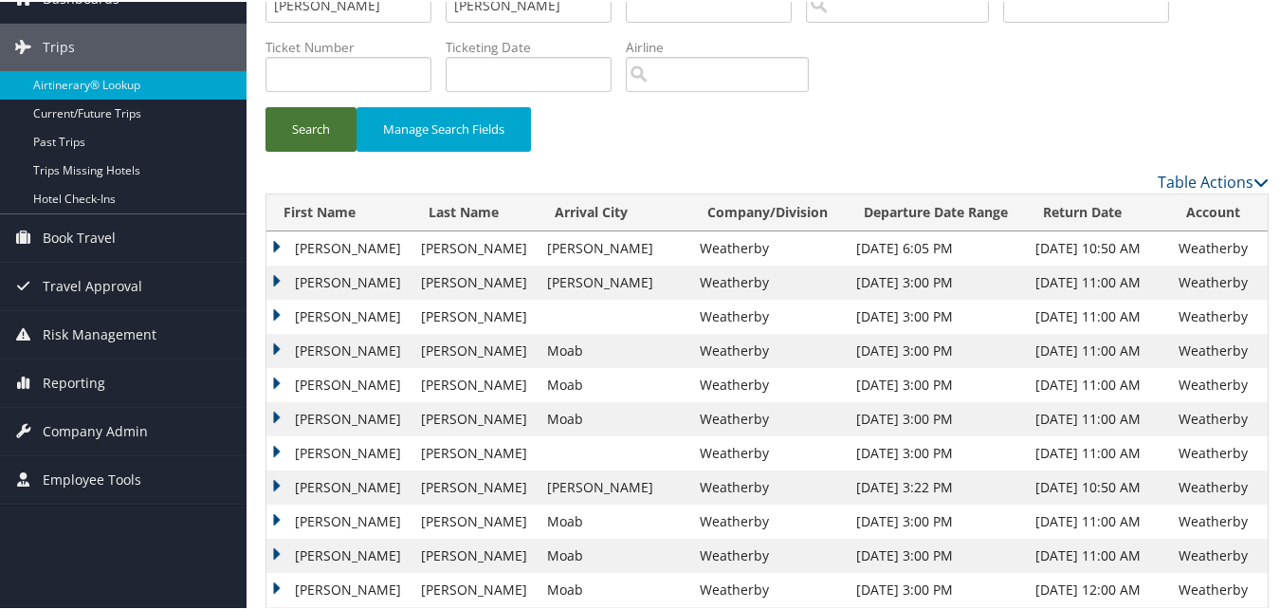
scroll to position [95, 0]
click at [270, 242] on td "Duwayne" at bounding box center [338, 246] width 145 height 34
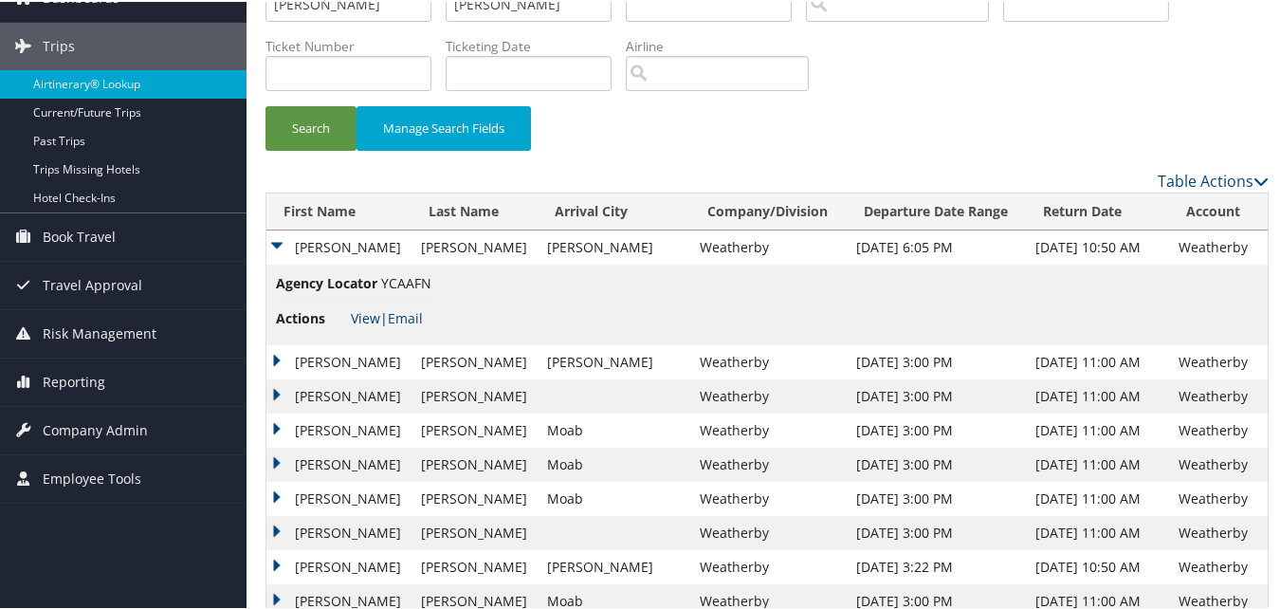
click at [358, 319] on link "View" at bounding box center [365, 316] width 29 height 18
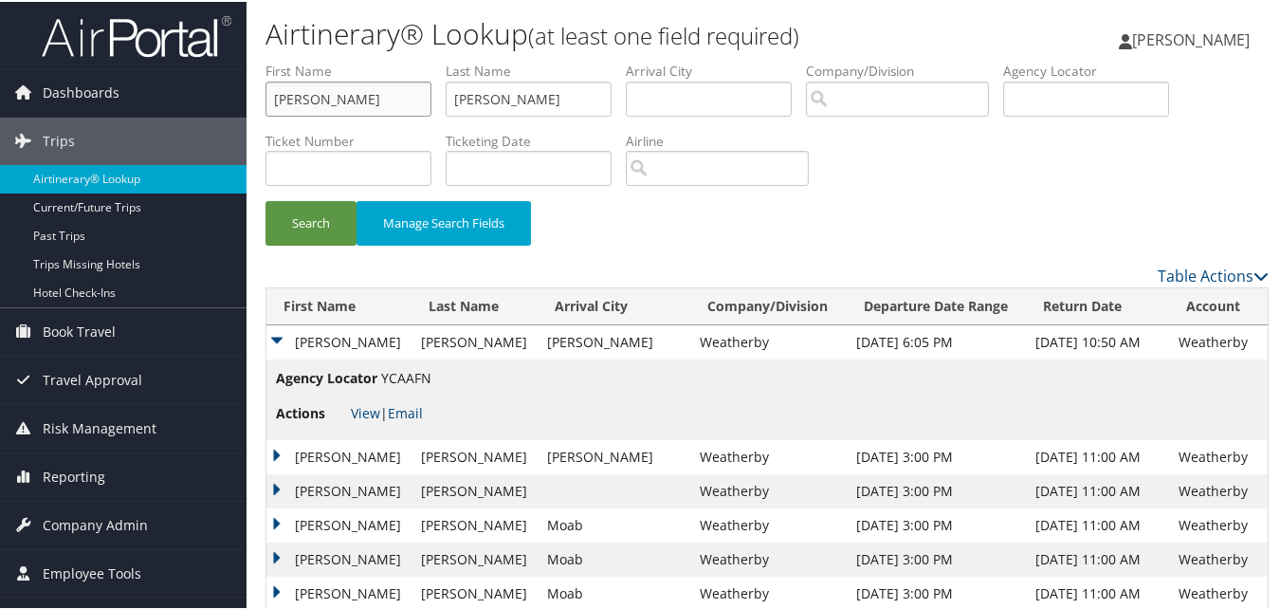
click at [372, 93] on input "Duwayne" at bounding box center [349, 97] width 166 height 35
paste input "Lori"
type input "Lori"
click at [465, 93] on input "Carlson" at bounding box center [529, 97] width 166 height 35
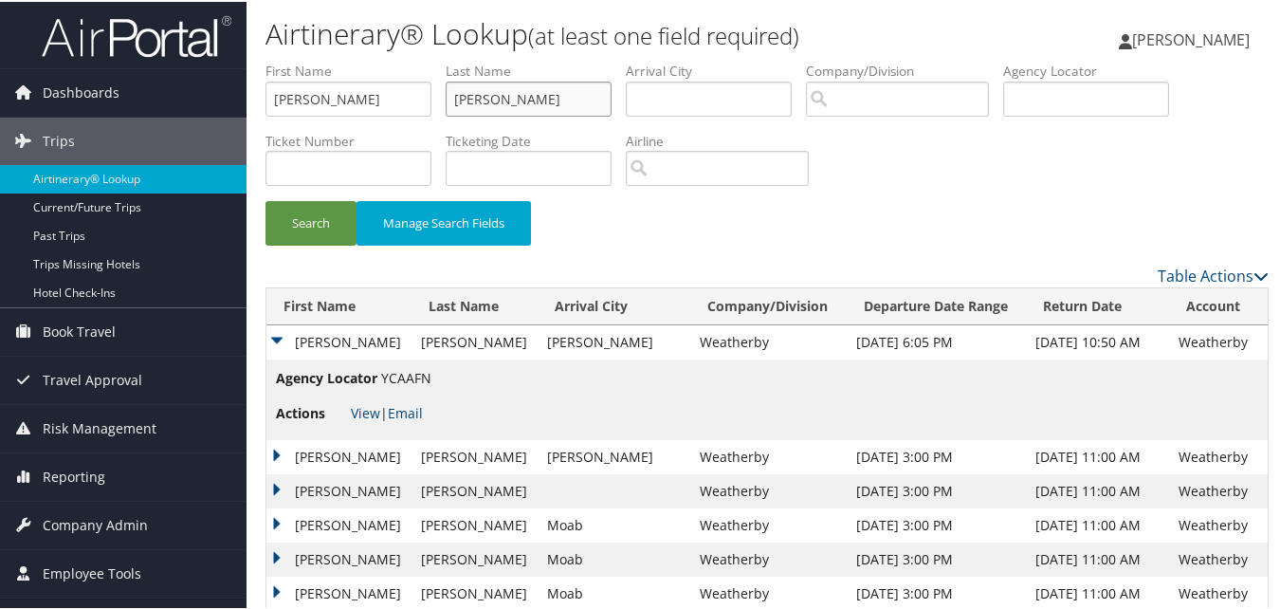
click at [465, 93] on input "Carlson" at bounding box center [529, 97] width 166 height 35
paste input "Tucker"
type input "Tucker"
click at [328, 216] on button "Search" at bounding box center [311, 221] width 91 height 45
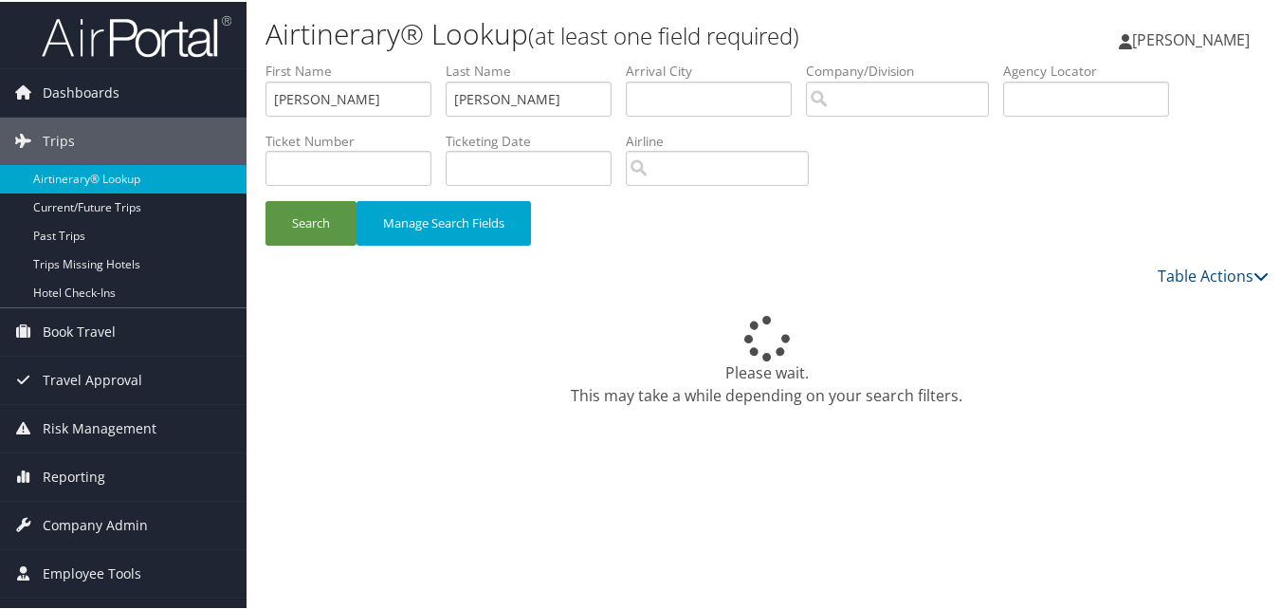
click at [922, 385] on div "Please wait. This may take a while depending on your search filters." at bounding box center [767, 359] width 1003 height 91
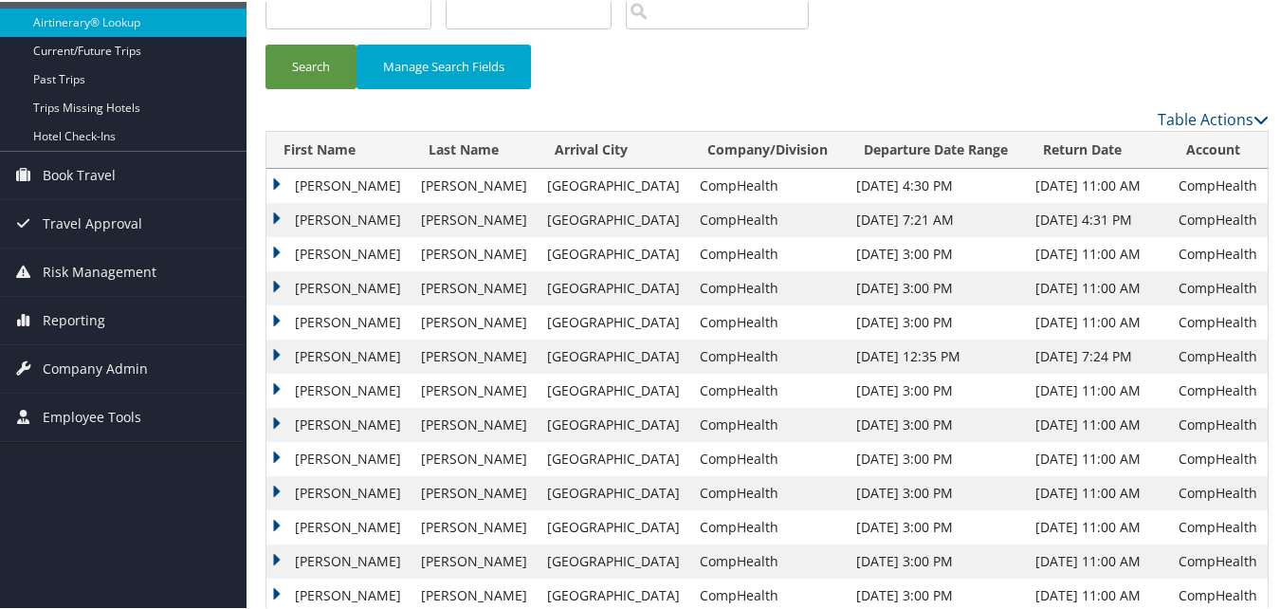
scroll to position [190, 0]
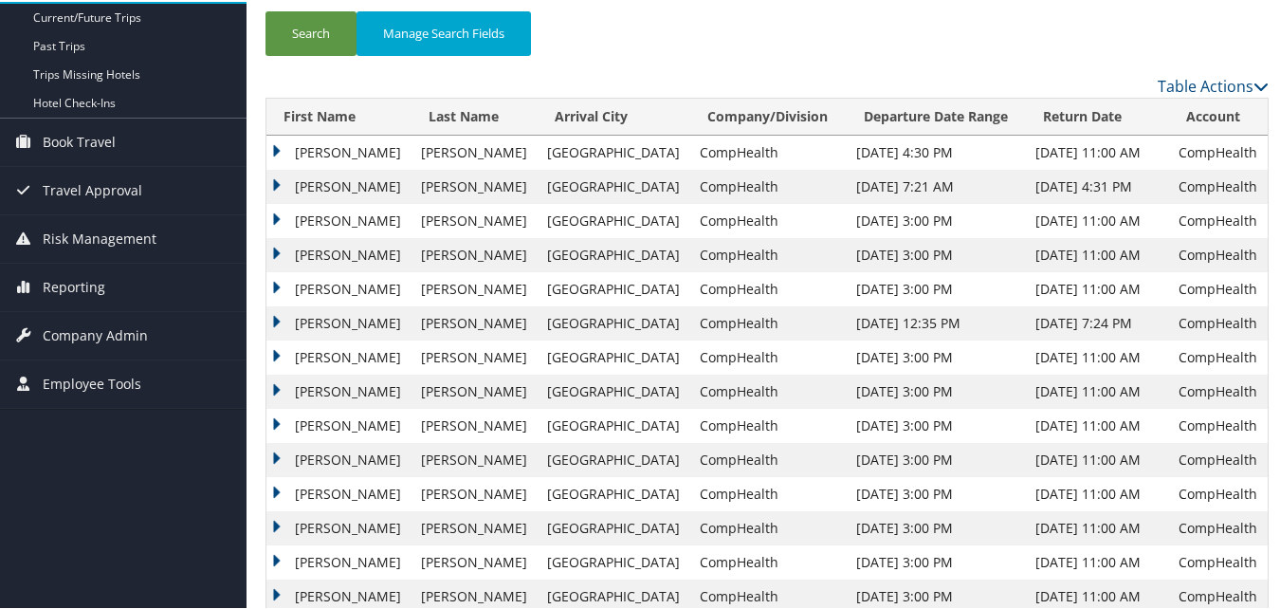
click at [281, 355] on td "Lori" at bounding box center [338, 356] width 145 height 34
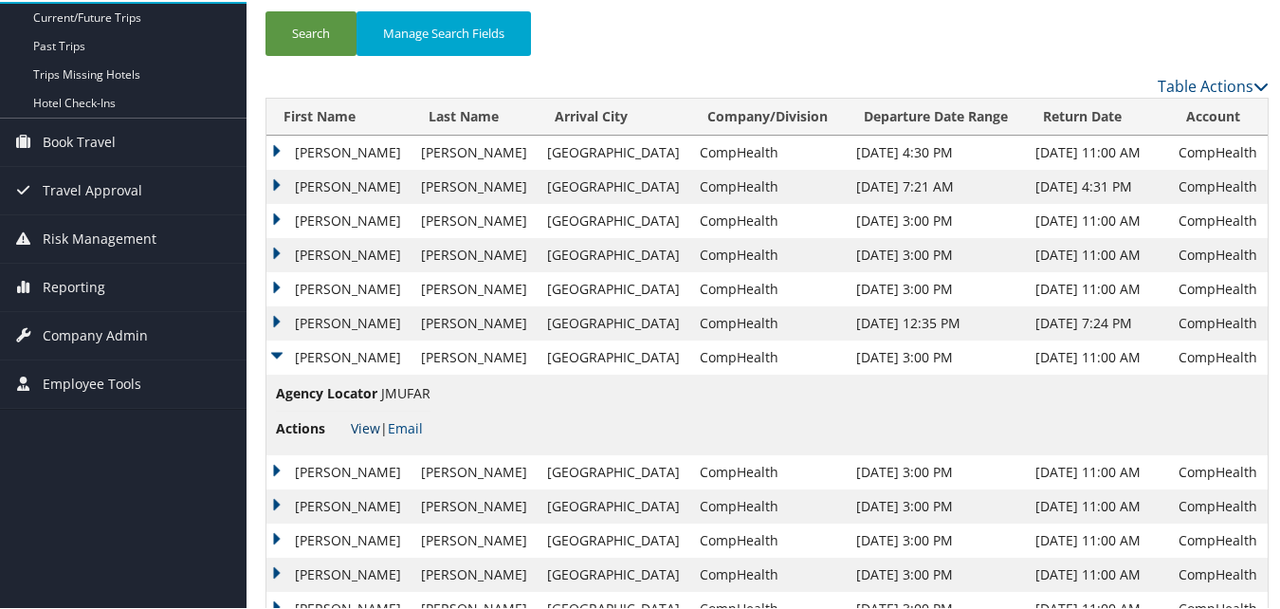
click at [360, 429] on link "View" at bounding box center [365, 426] width 29 height 18
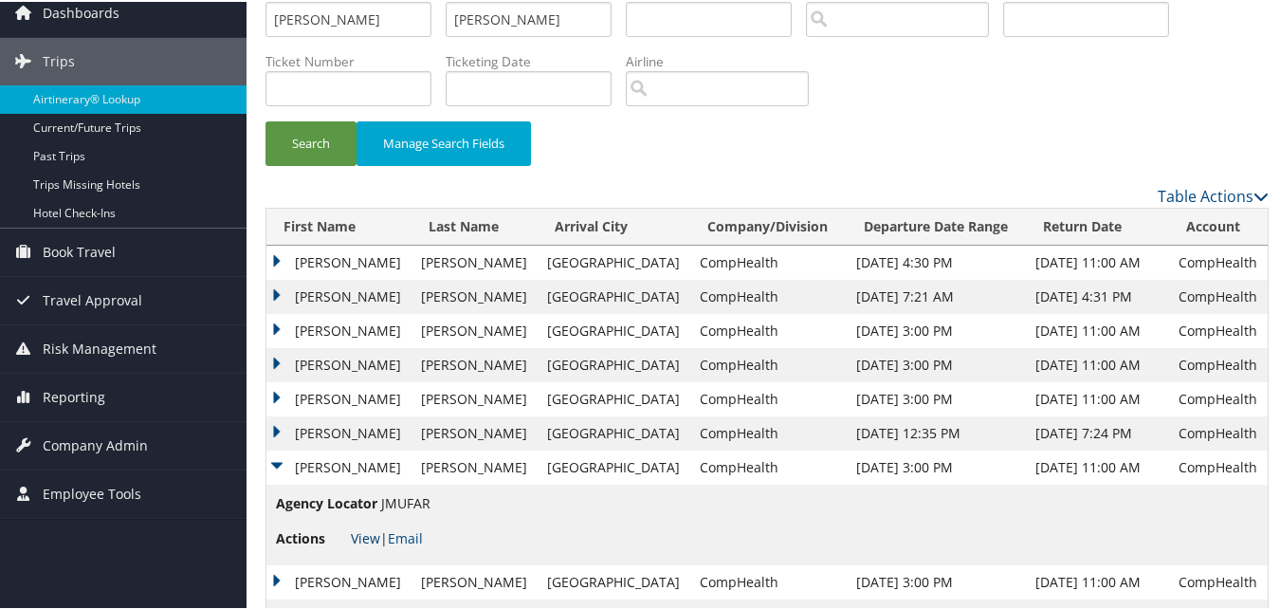
scroll to position [0, 0]
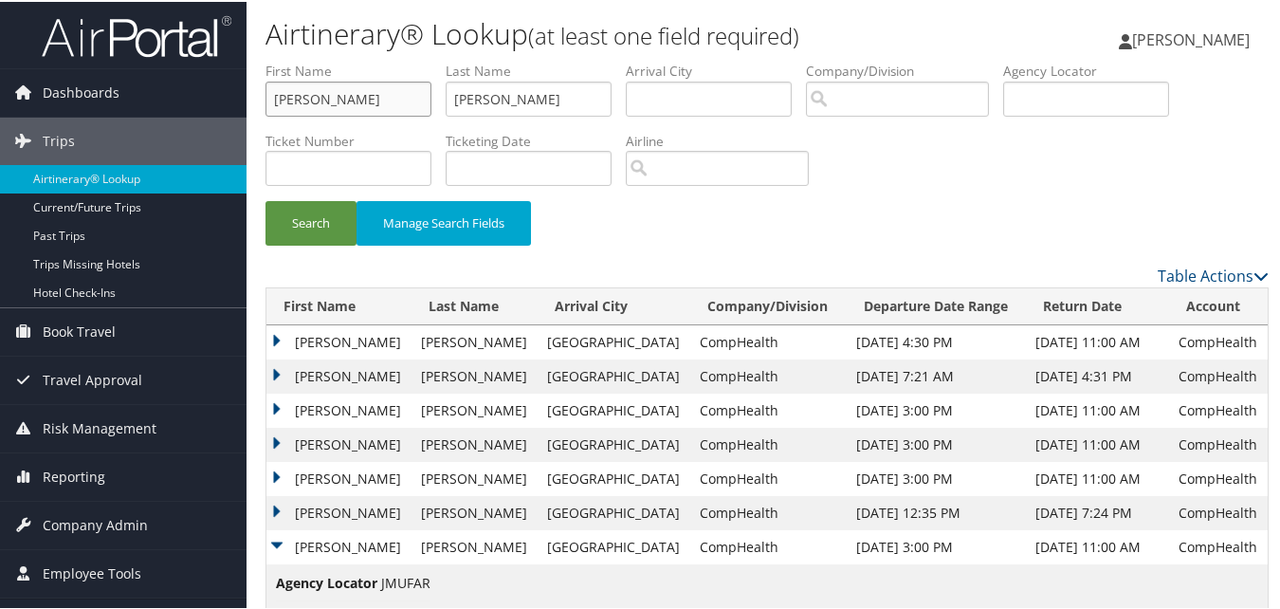
click at [383, 100] on input "Lori" at bounding box center [349, 97] width 166 height 35
paste input "Bazak"
type input "Bazak"
click at [482, 98] on input "Tucker" at bounding box center [529, 97] width 166 height 35
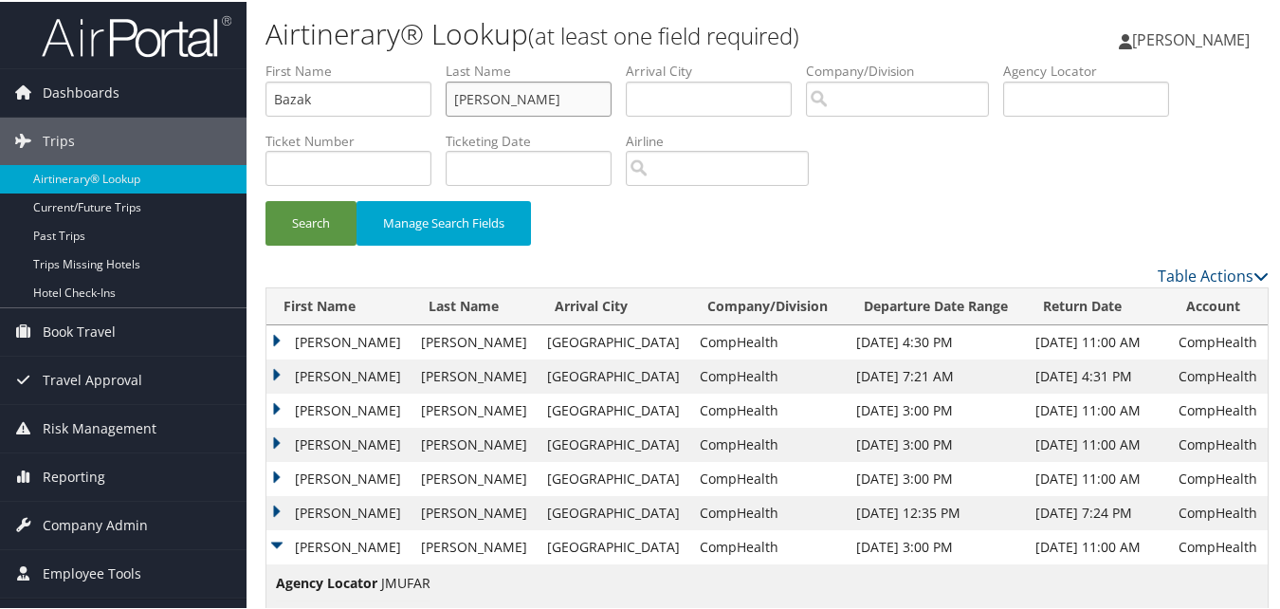
click at [482, 98] on input "Tucker" at bounding box center [529, 97] width 166 height 35
paste input "Sharon"
type input "Sharon"
click at [314, 206] on button "Search" at bounding box center [311, 221] width 91 height 45
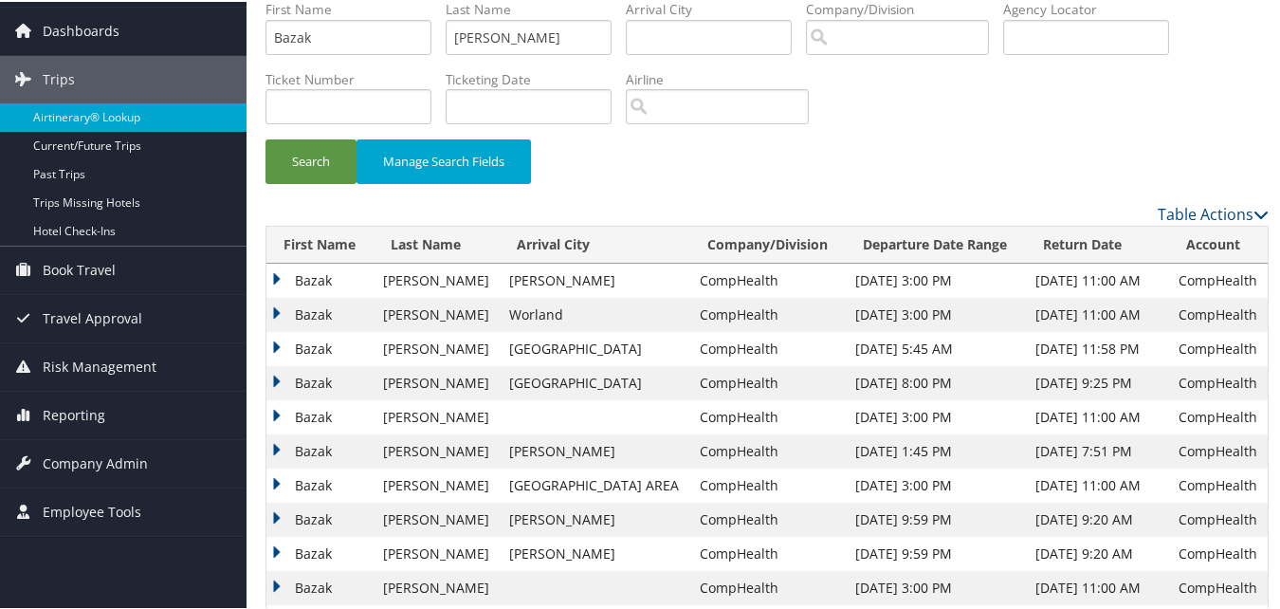
scroll to position [95, 0]
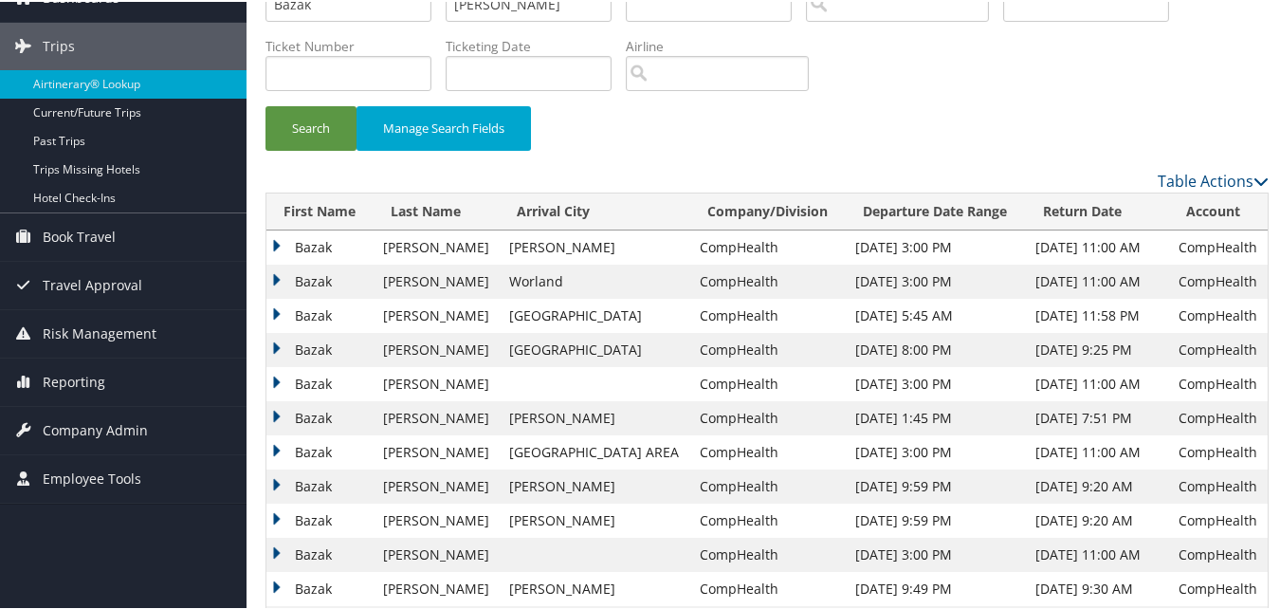
click at [277, 378] on td "Bazak" at bounding box center [319, 382] width 107 height 34
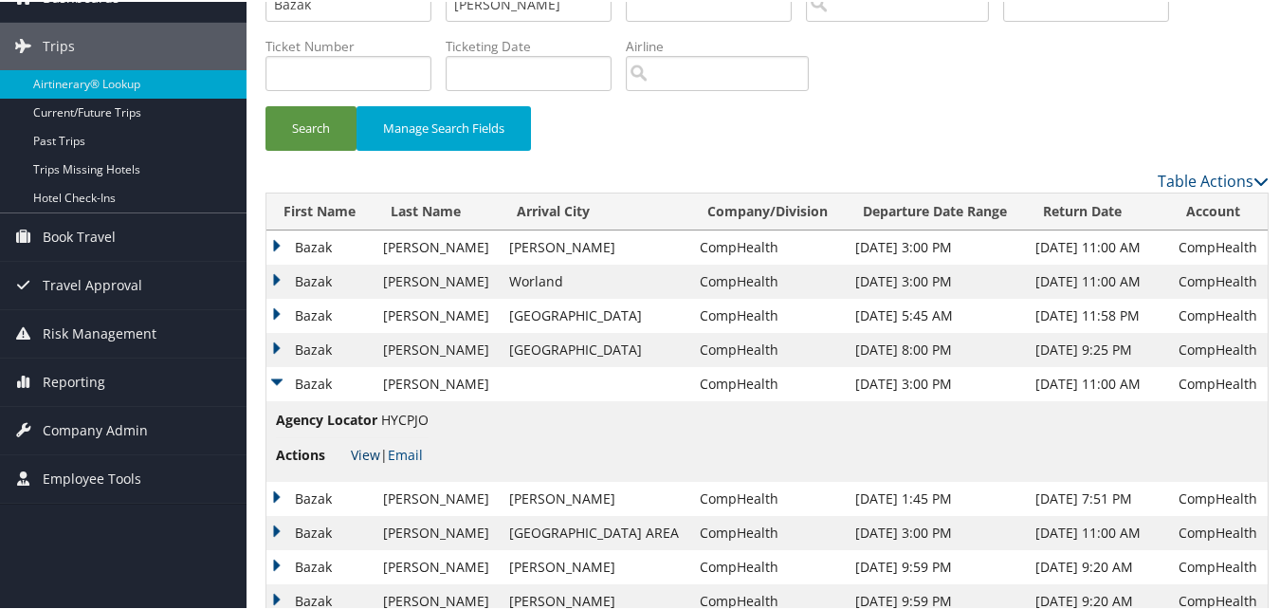
click at [372, 456] on link "View" at bounding box center [365, 453] width 29 height 18
click at [275, 342] on td "Bazak" at bounding box center [319, 348] width 107 height 34
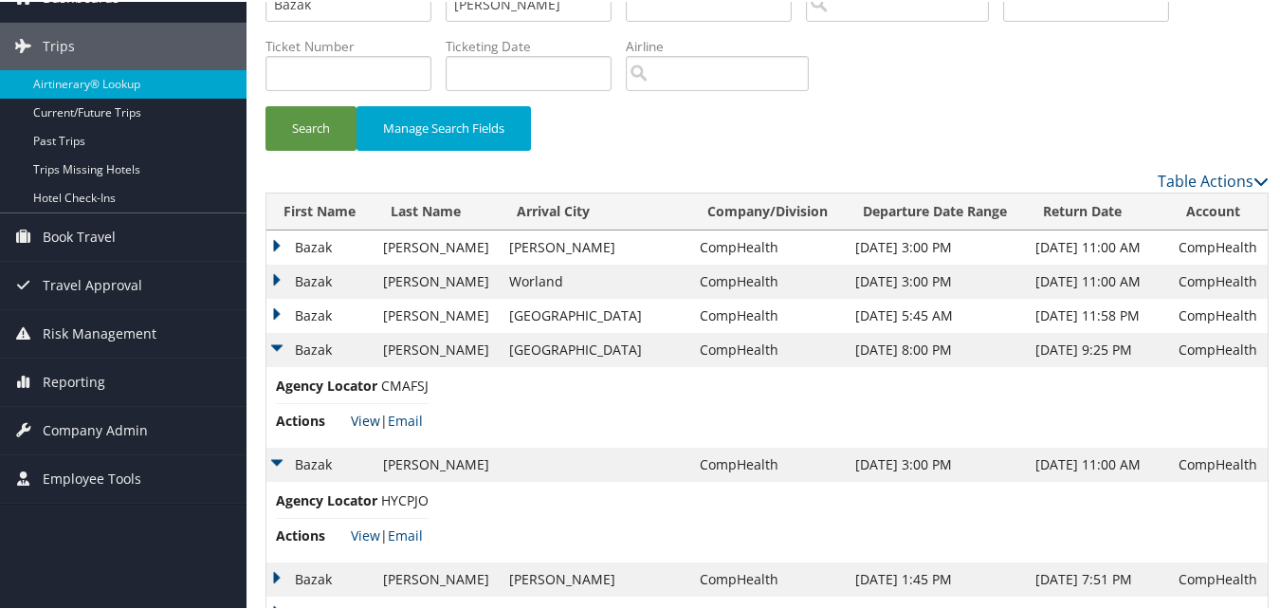
click at [370, 423] on link "View" at bounding box center [365, 419] width 29 height 18
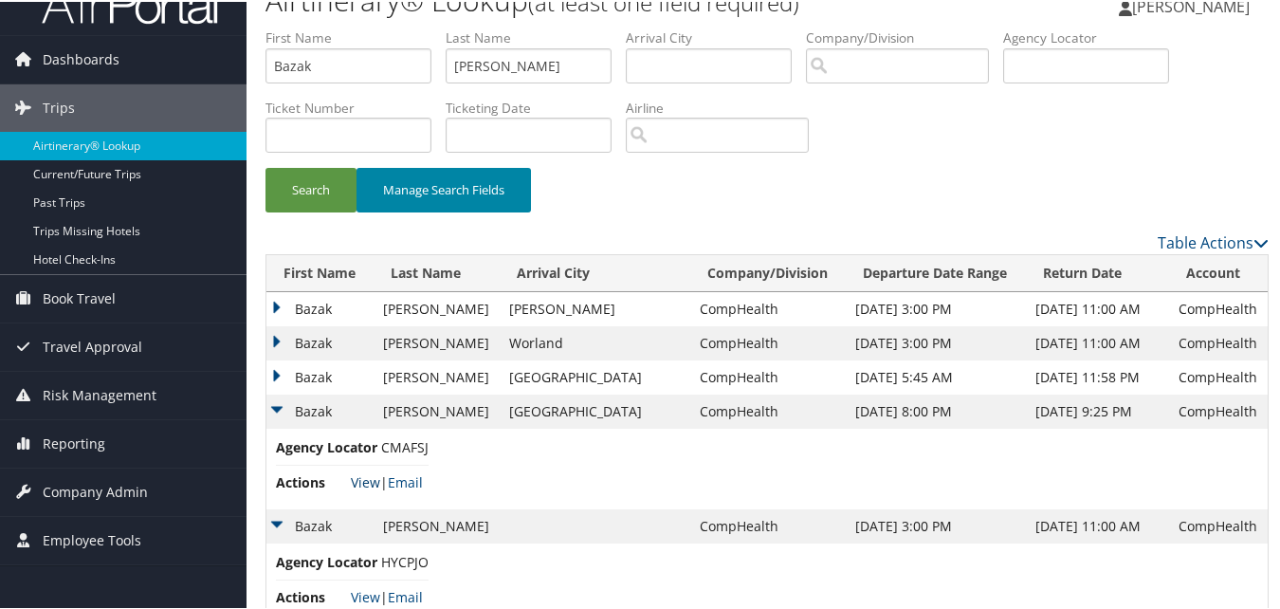
scroll to position [0, 0]
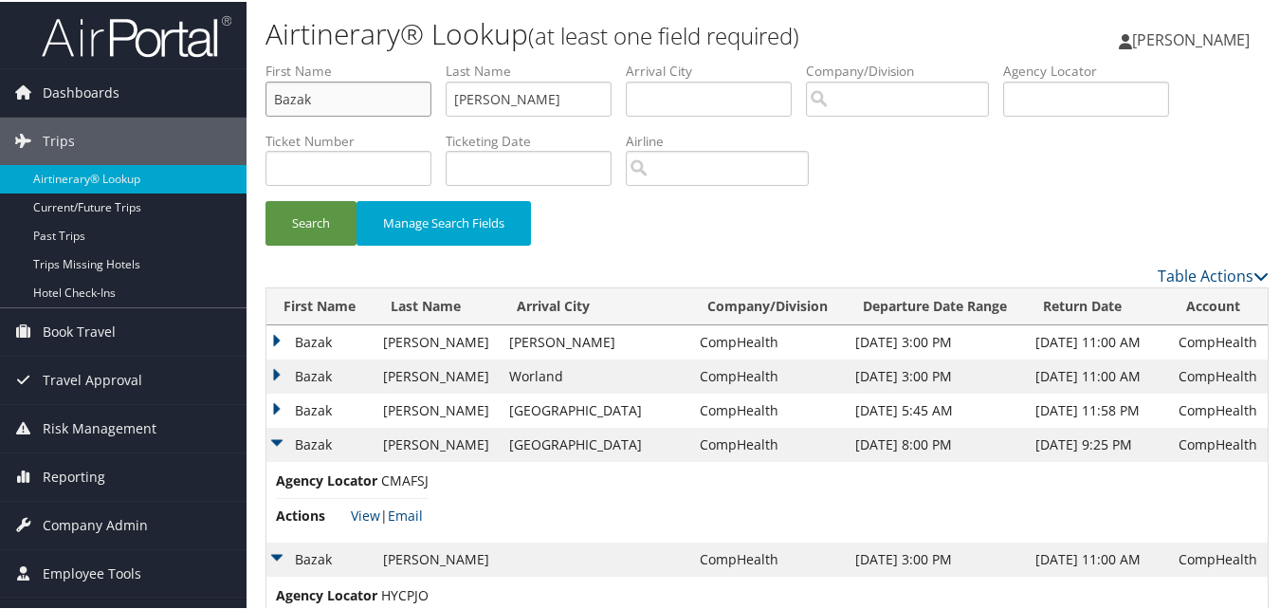
click at [289, 100] on input "Bazak" at bounding box center [349, 97] width 166 height 35
paste input "Laith"
type input "Laith"
click at [508, 90] on input "Sharon" at bounding box center [529, 97] width 166 height 35
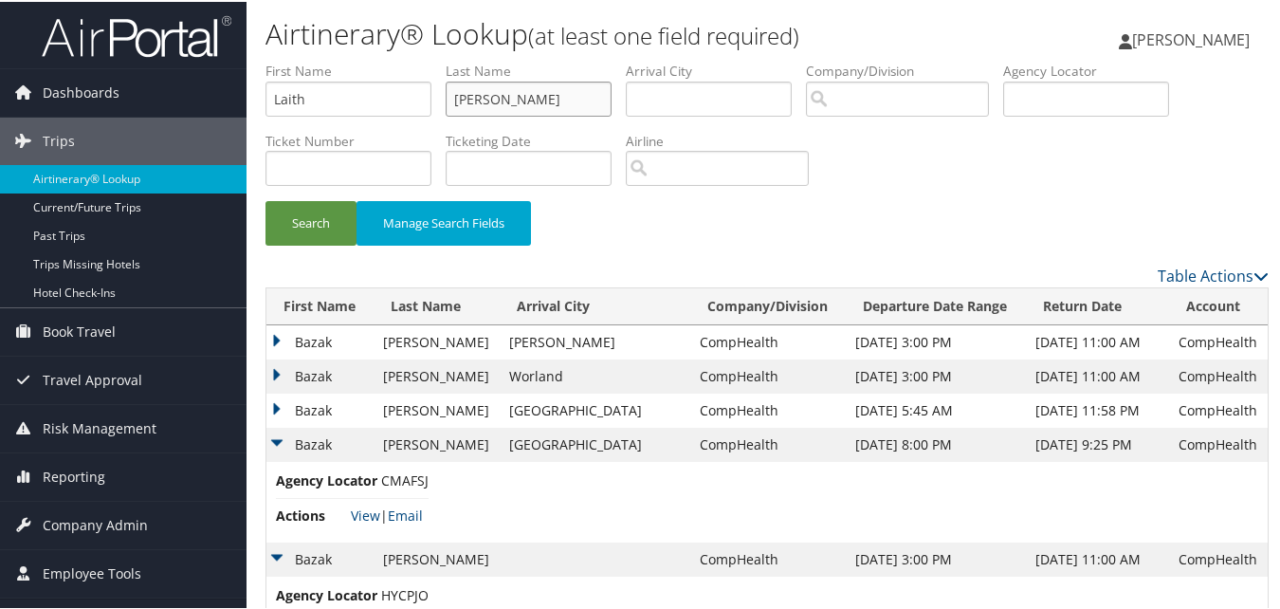
click at [508, 90] on input "Sharon" at bounding box center [529, 97] width 166 height 35
paste input "Dinkha"
type input "Dinkha"
click at [340, 210] on button "Search" at bounding box center [311, 221] width 91 height 45
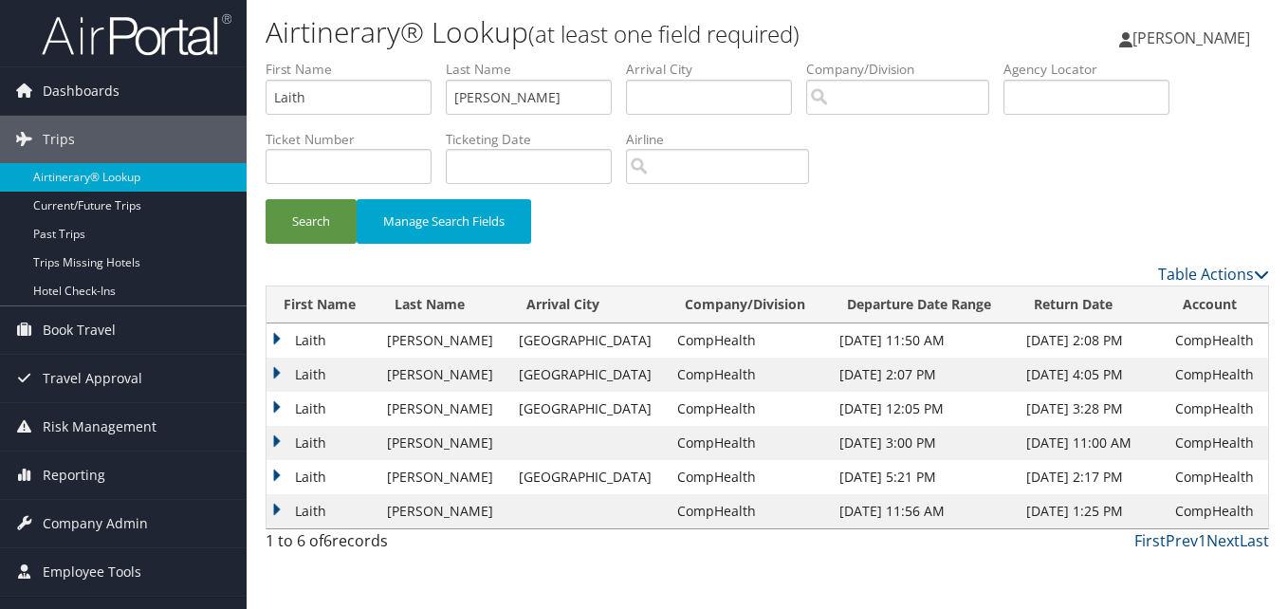
click at [272, 335] on td "Laith" at bounding box center [321, 340] width 111 height 34
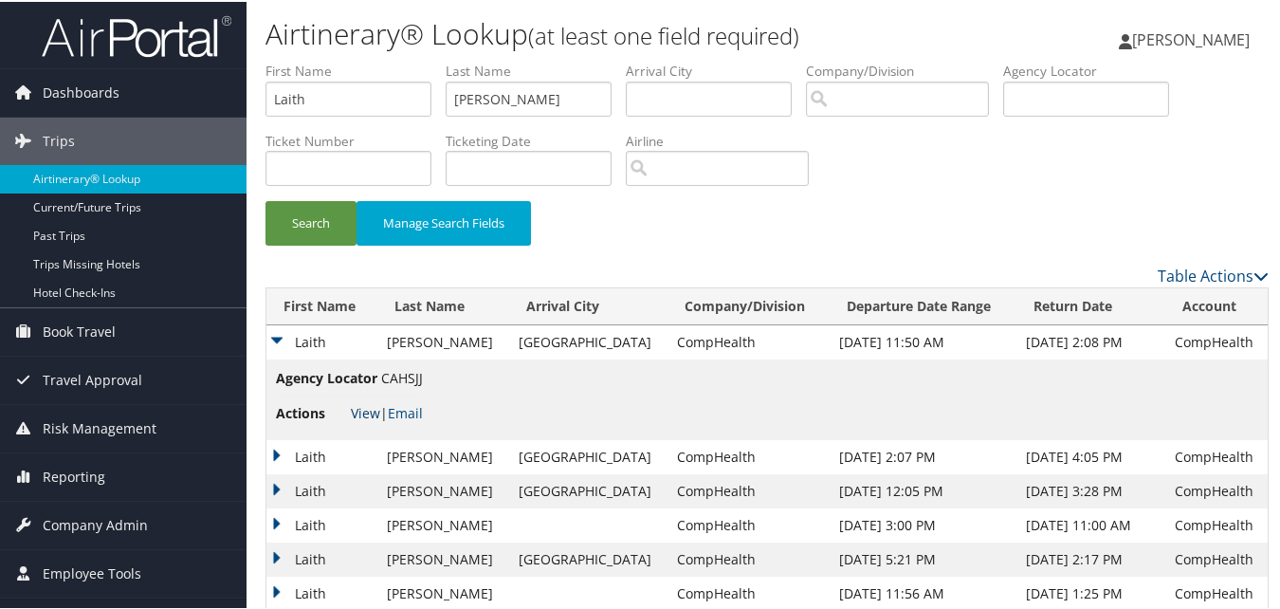
click at [376, 412] on link "View" at bounding box center [365, 411] width 29 height 18
click at [342, 90] on input "Laith" at bounding box center [349, 97] width 166 height 35
paste input "Bradley"
type input "Bradley"
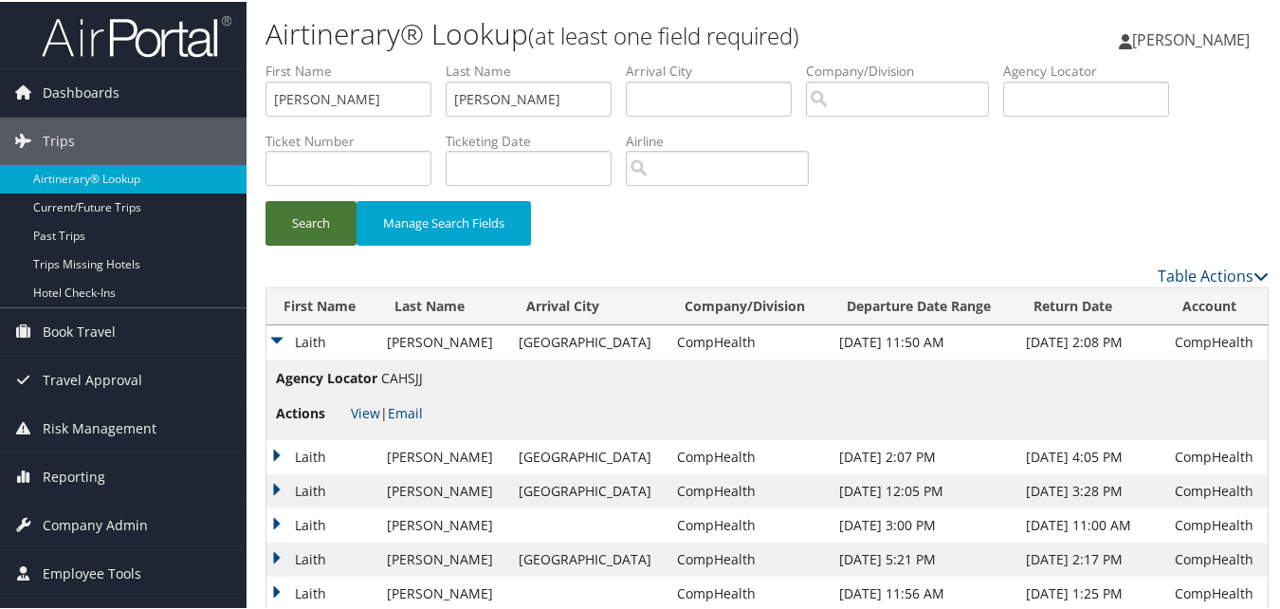
click at [280, 214] on button "Search" at bounding box center [311, 221] width 91 height 45
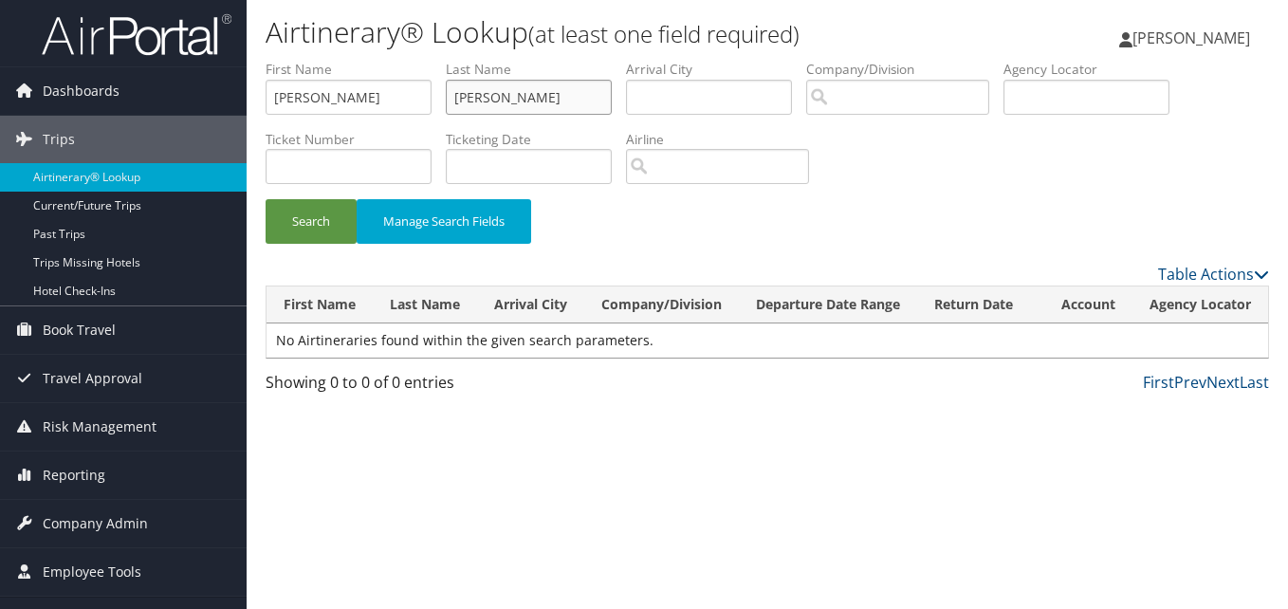
click at [481, 92] on input "Dinkha" at bounding box center [529, 97] width 166 height 35
paste input "Lahet"
type input "Lahet"
click at [314, 221] on button "Search" at bounding box center [311, 221] width 91 height 45
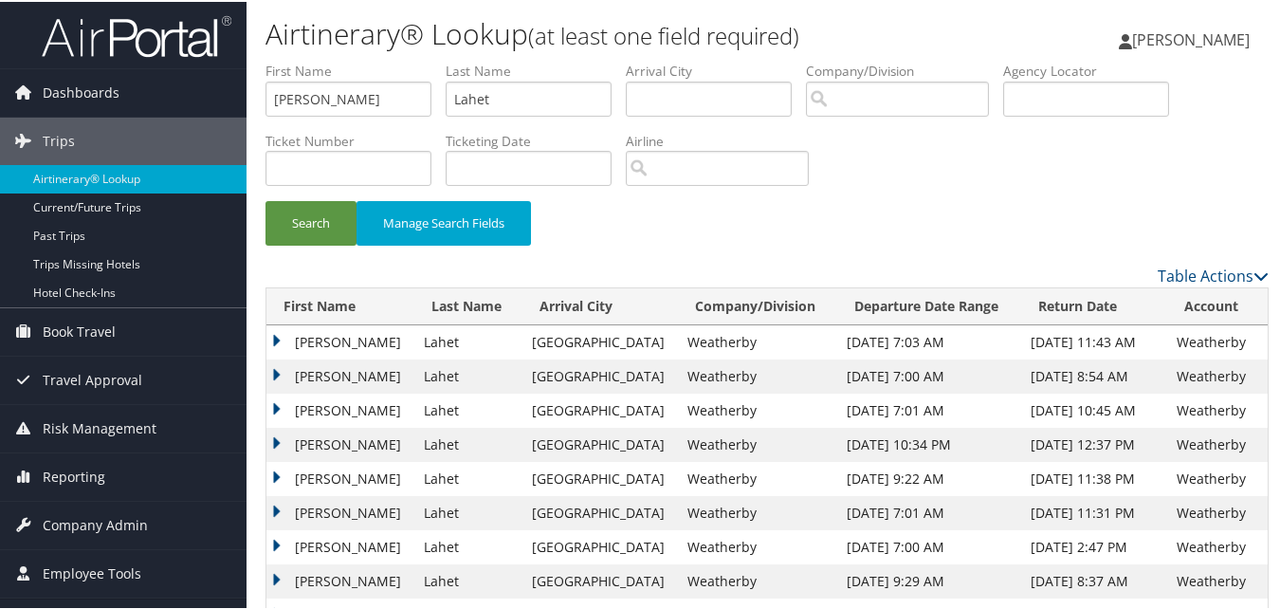
click at [277, 409] on td "Bradley" at bounding box center [340, 409] width 148 height 34
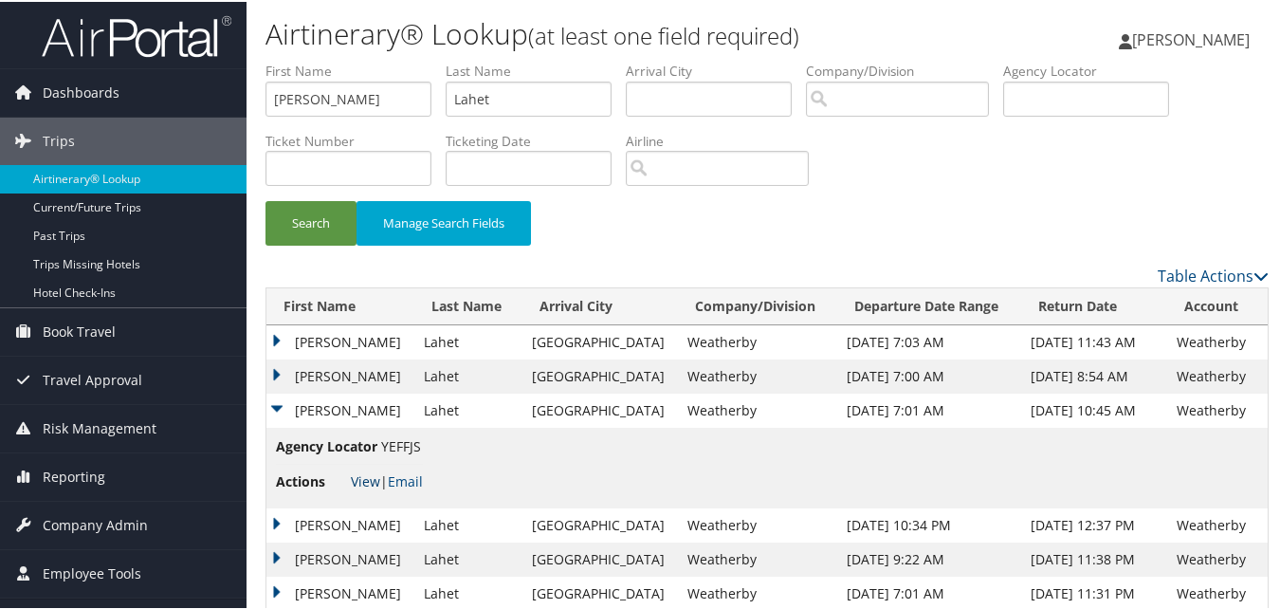
click at [362, 481] on link "View" at bounding box center [365, 479] width 29 height 18
click at [349, 101] on input "Bradley" at bounding box center [349, 97] width 166 height 35
paste input "John"
type input "John"
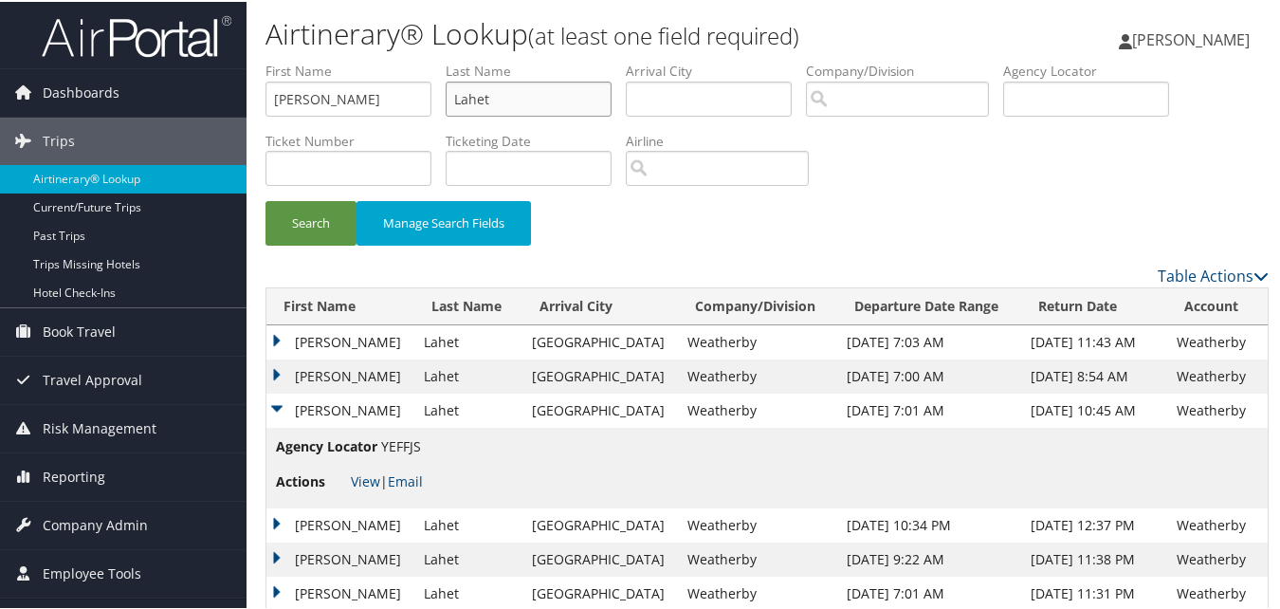
click at [512, 108] on input "Lahet" at bounding box center [529, 97] width 166 height 35
paste input "Hanson"
type input "Hanson"
click at [335, 208] on button "Search" at bounding box center [311, 221] width 91 height 45
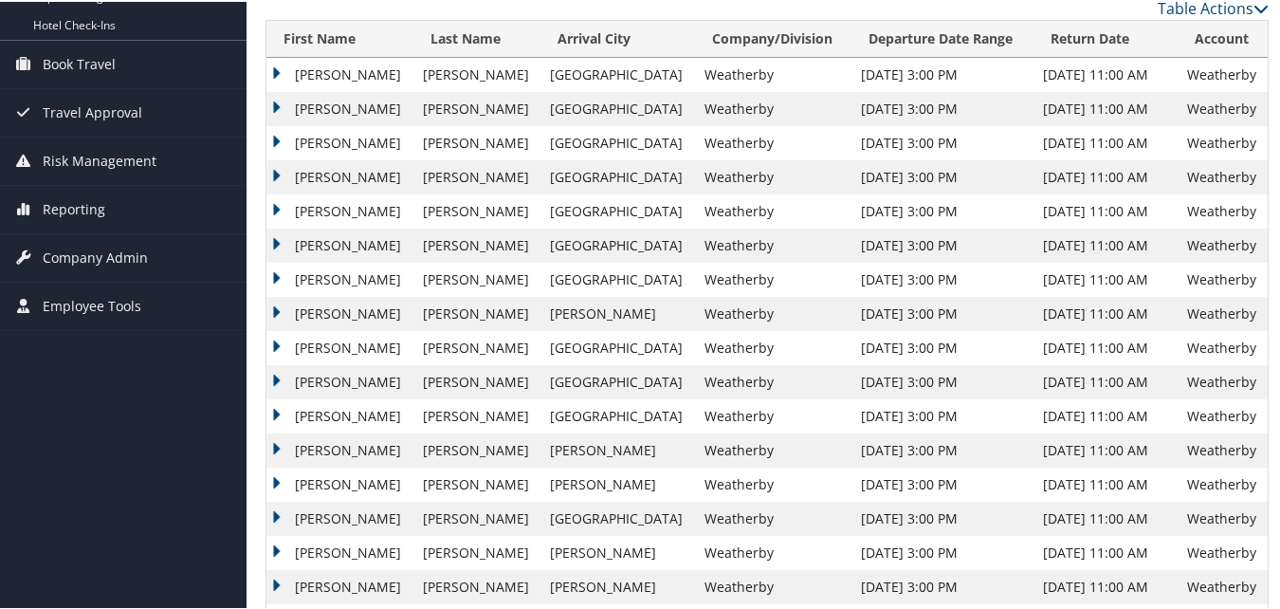
scroll to position [285, 0]
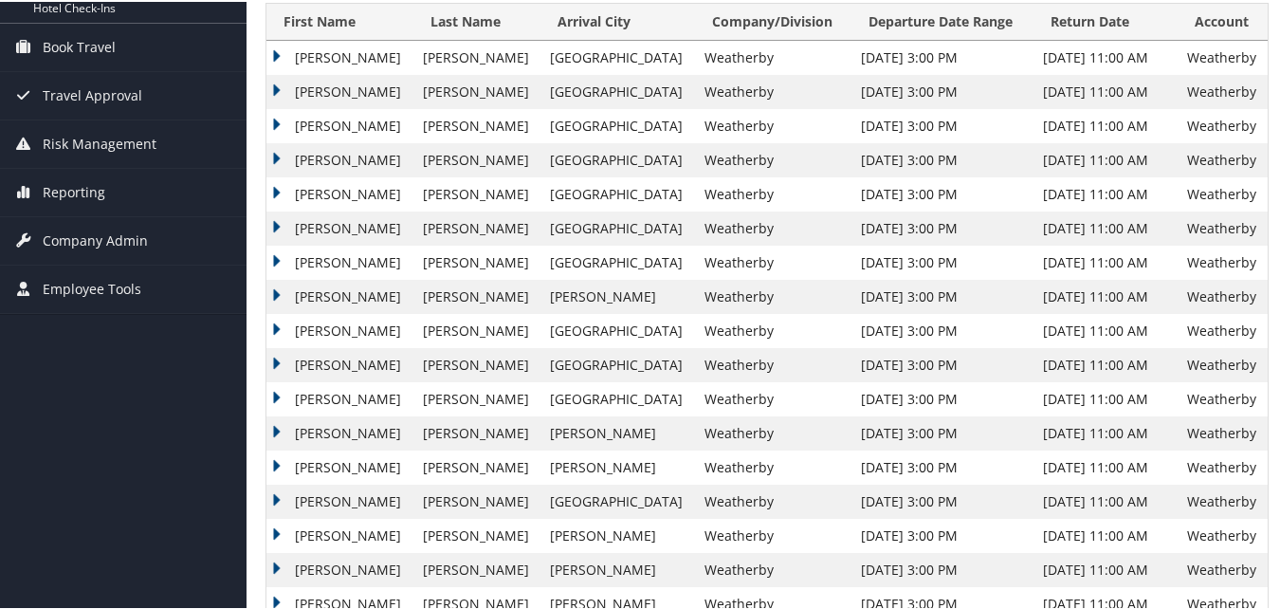
click at [280, 326] on td "John" at bounding box center [339, 329] width 147 height 34
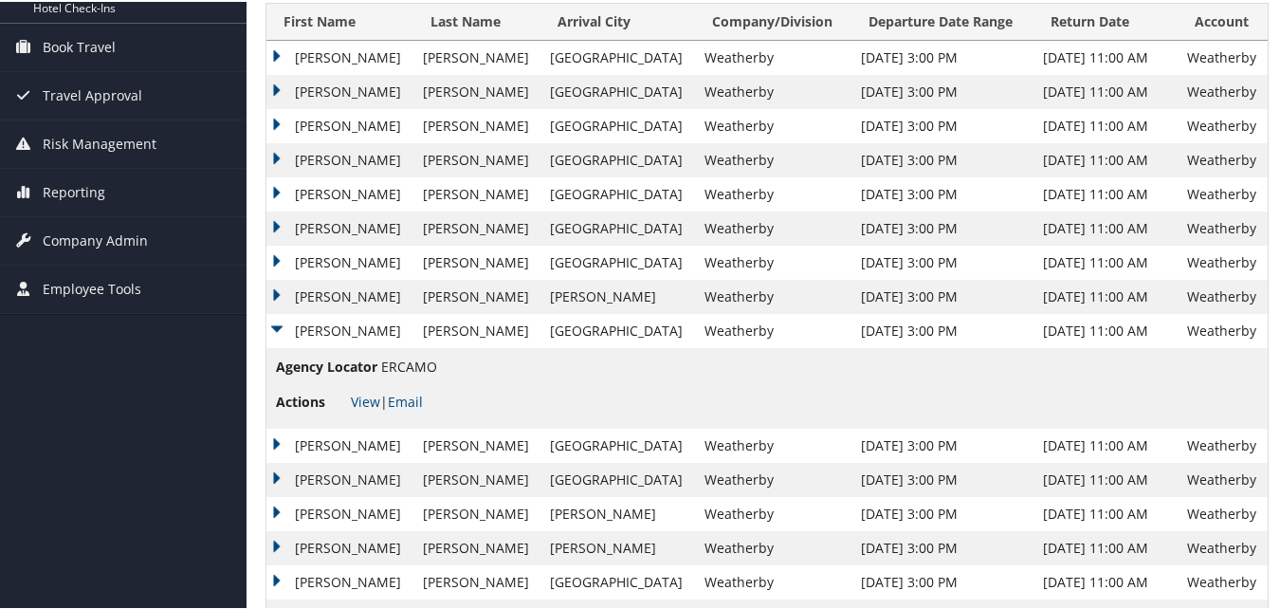
click at [349, 395] on li "Actions View | Email" at bounding box center [356, 400] width 161 height 34
click at [364, 401] on link "View" at bounding box center [365, 400] width 29 height 18
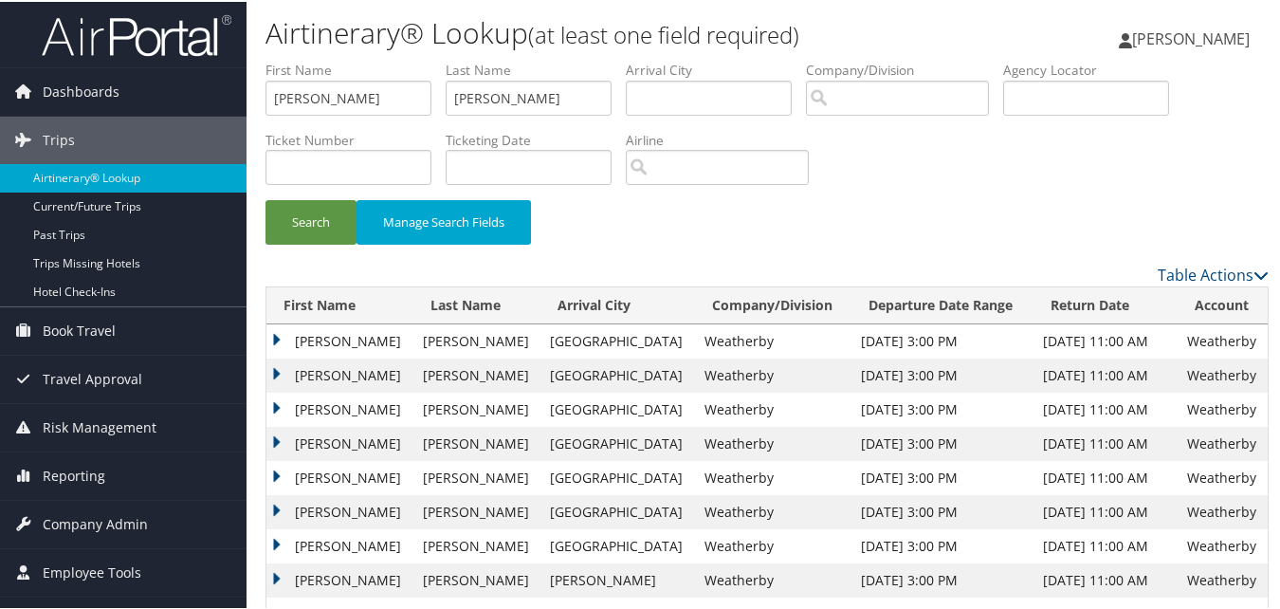
scroll to position [0, 0]
click at [362, 99] on input "John" at bounding box center [349, 97] width 166 height 35
paste input "Amit"
type input "Amit"
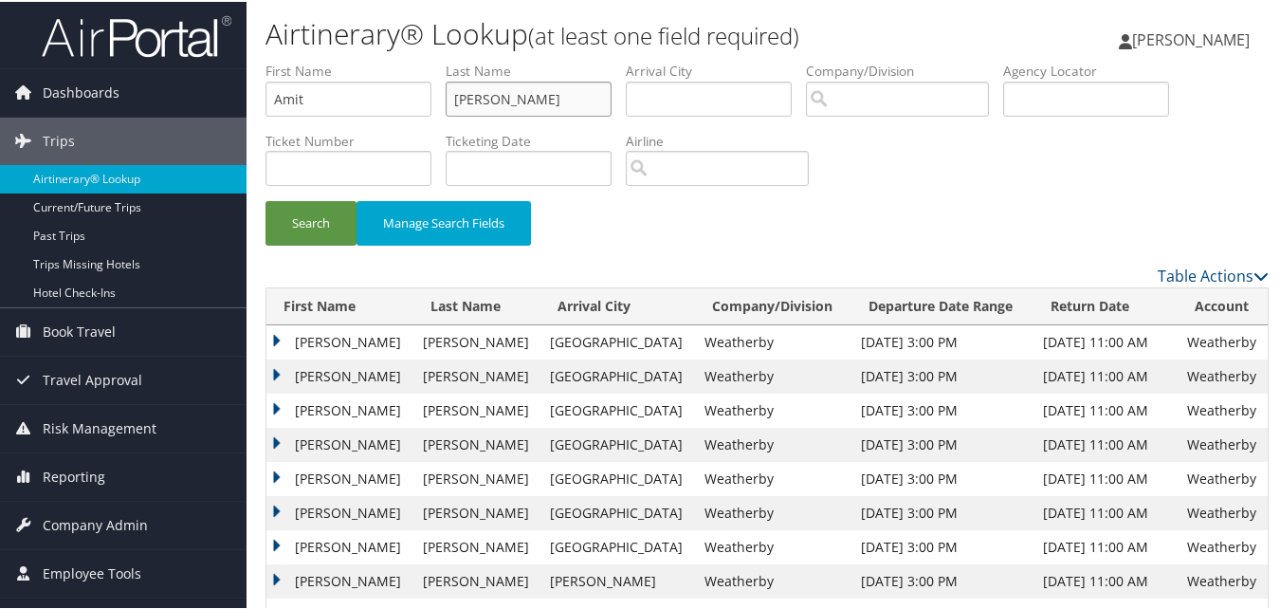
click at [481, 102] on input "Hanson" at bounding box center [529, 97] width 166 height 35
paste input "Kashyap"
type input "Kashyap"
click at [294, 228] on button "Search" at bounding box center [311, 221] width 91 height 45
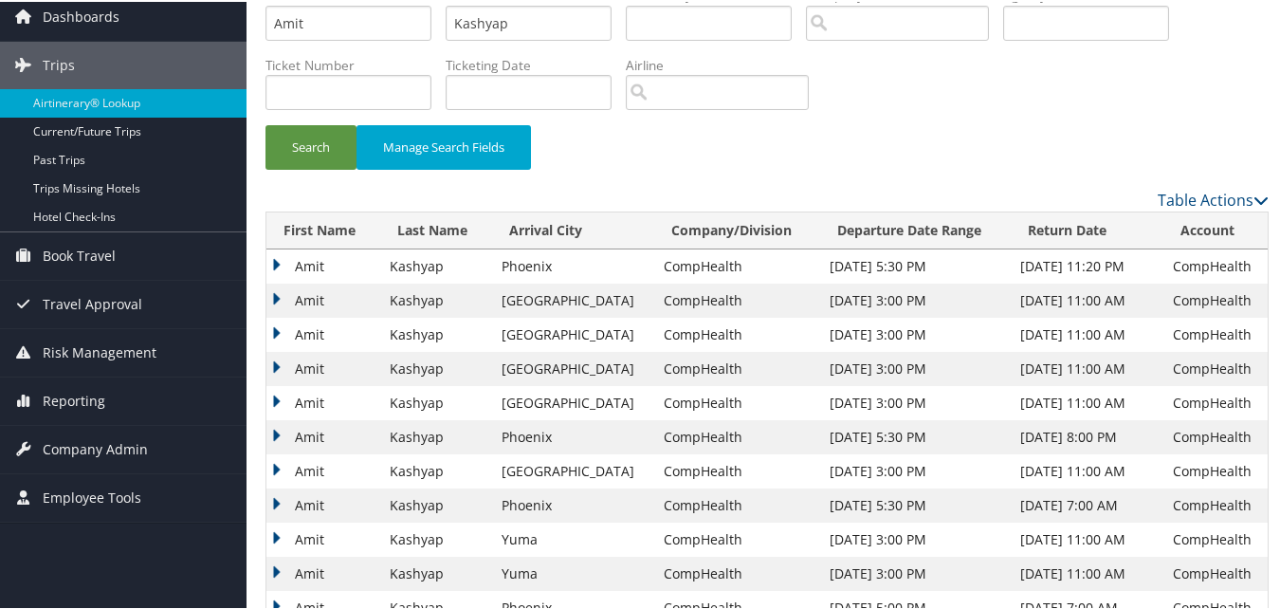
scroll to position [190, 0]
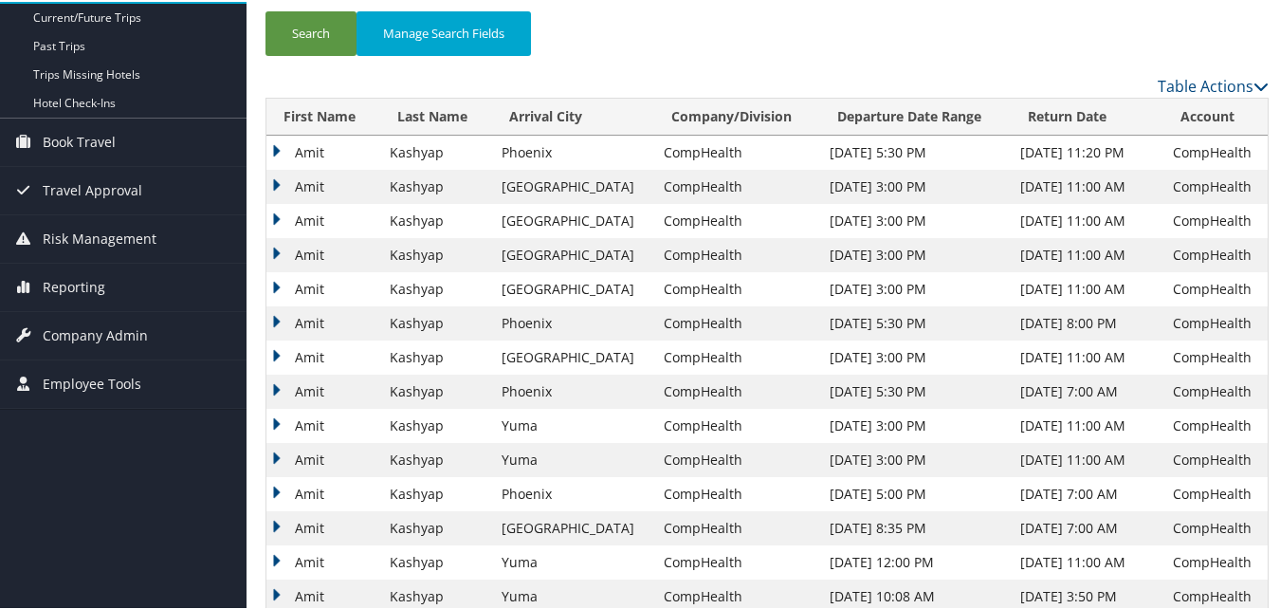
click at [276, 212] on td "Amit" at bounding box center [323, 219] width 114 height 34
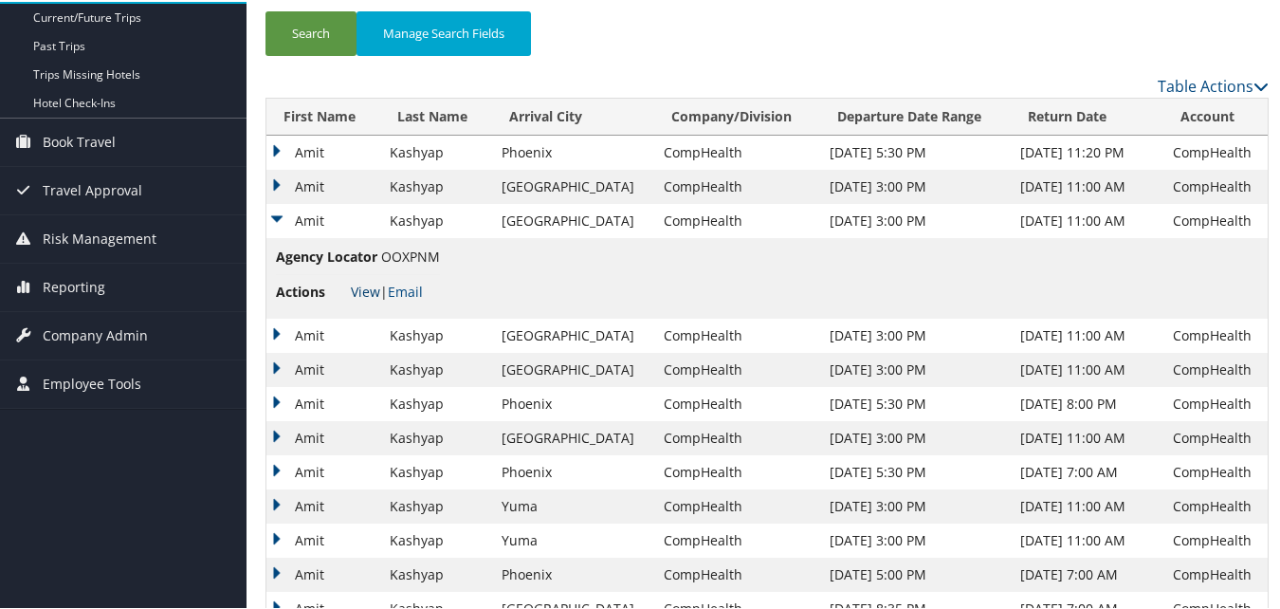
click at [352, 286] on link "View" at bounding box center [365, 290] width 29 height 18
click at [279, 182] on td "Amit" at bounding box center [323, 185] width 114 height 34
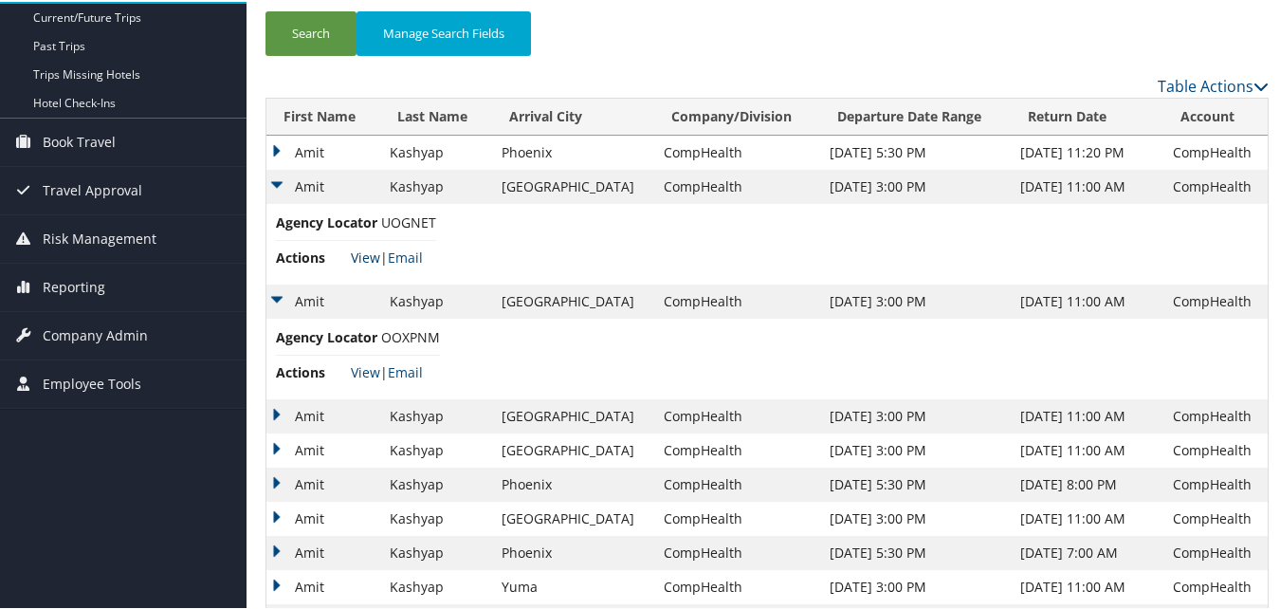
click at [355, 256] on link "View" at bounding box center [365, 256] width 29 height 18
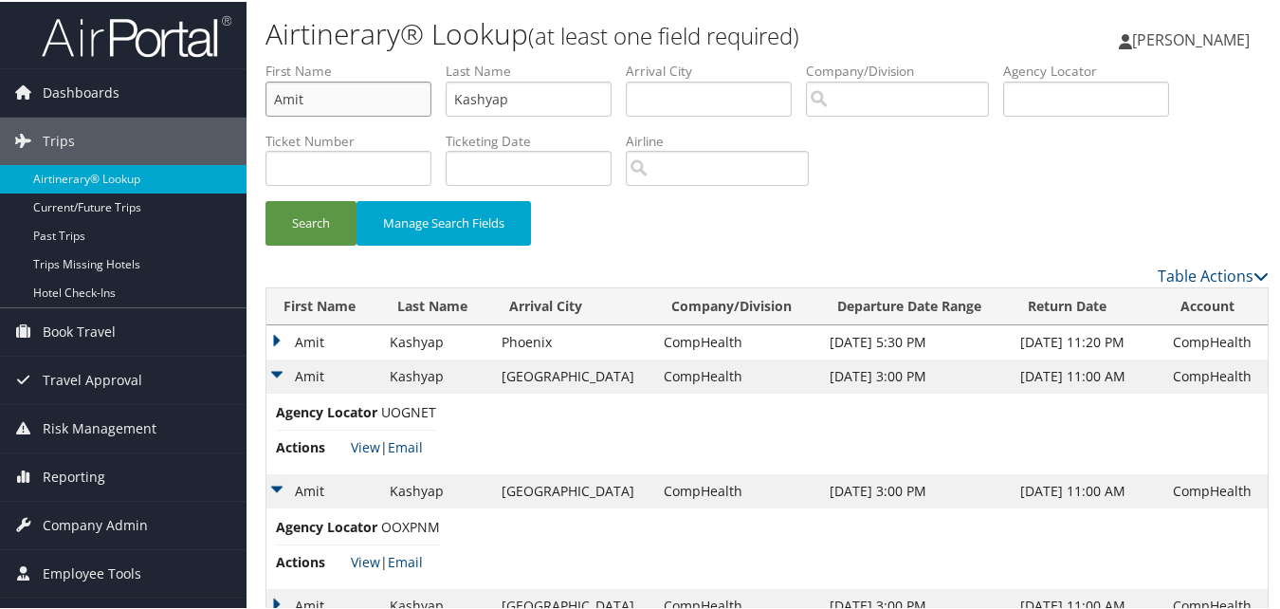
click at [407, 97] on input "Amit" at bounding box center [349, 97] width 166 height 35
paste input "James"
type input "James"
click at [495, 107] on input "Kashyap" at bounding box center [529, 97] width 166 height 35
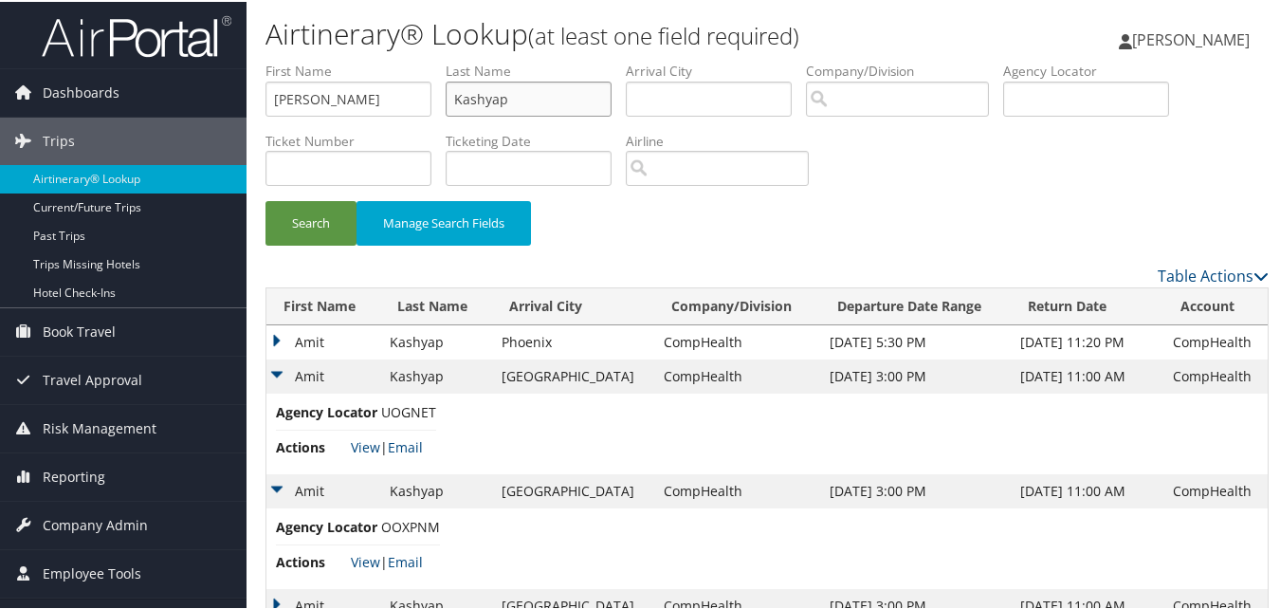
click at [495, 107] on input "Kashyap" at bounding box center [529, 97] width 166 height 35
paste input "Pinto"
type input "Pinto"
click at [328, 210] on button "Search" at bounding box center [311, 221] width 91 height 45
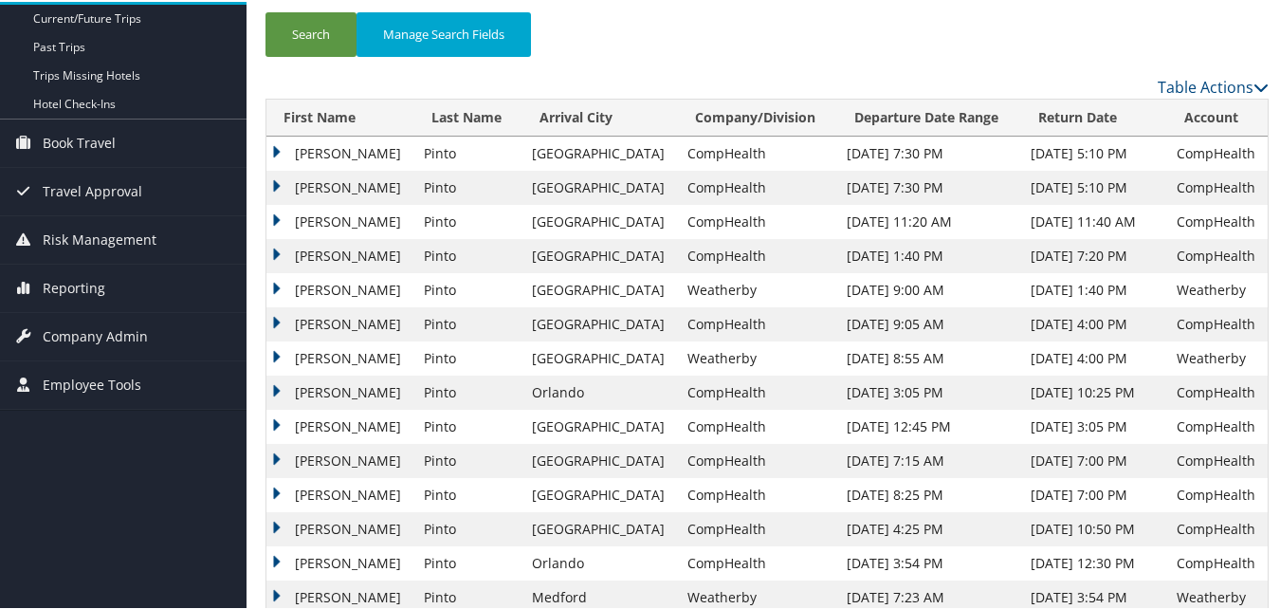
scroll to position [190, 0]
click at [270, 251] on td "James" at bounding box center [340, 253] width 148 height 34
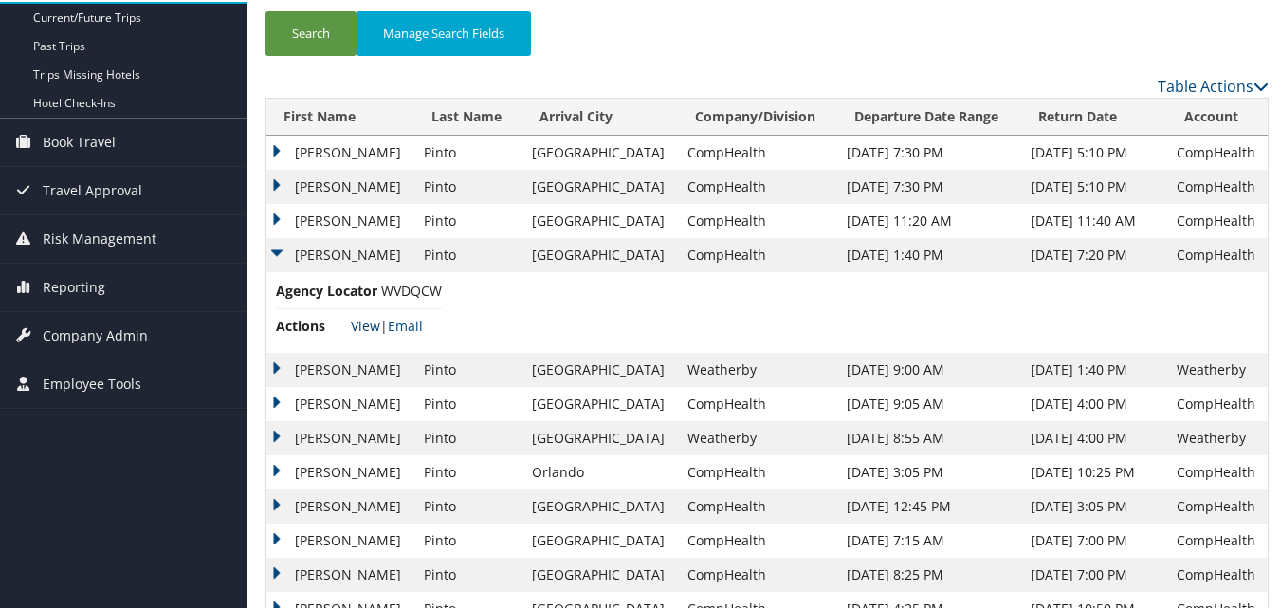
click at [366, 325] on link "View" at bounding box center [365, 324] width 29 height 18
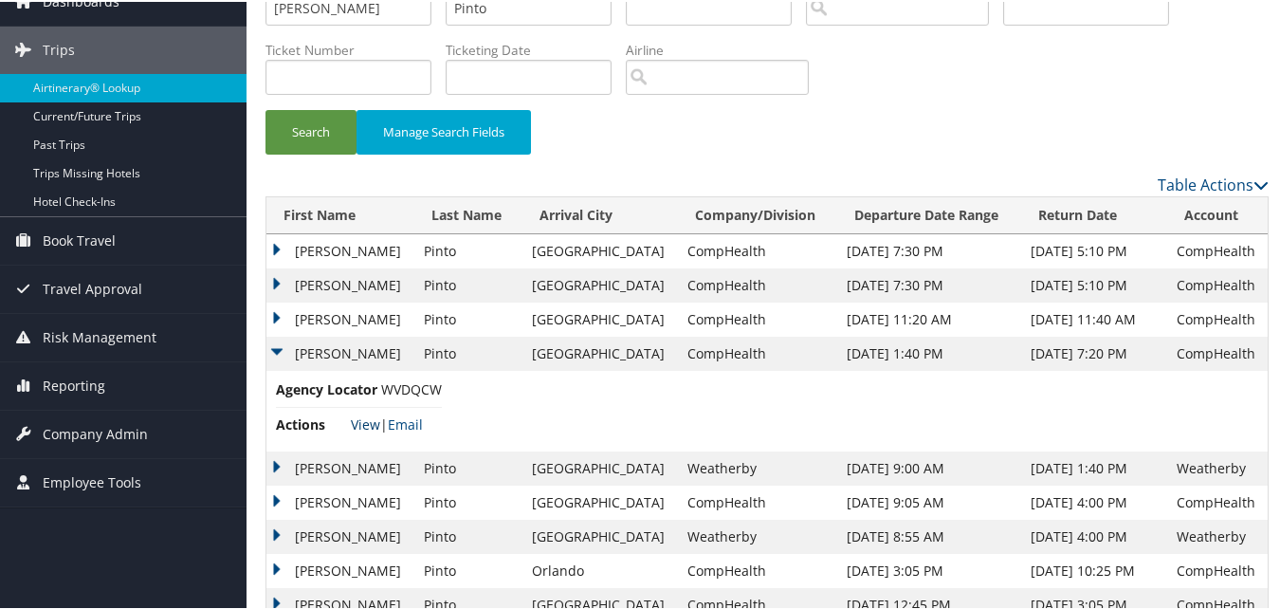
scroll to position [0, 0]
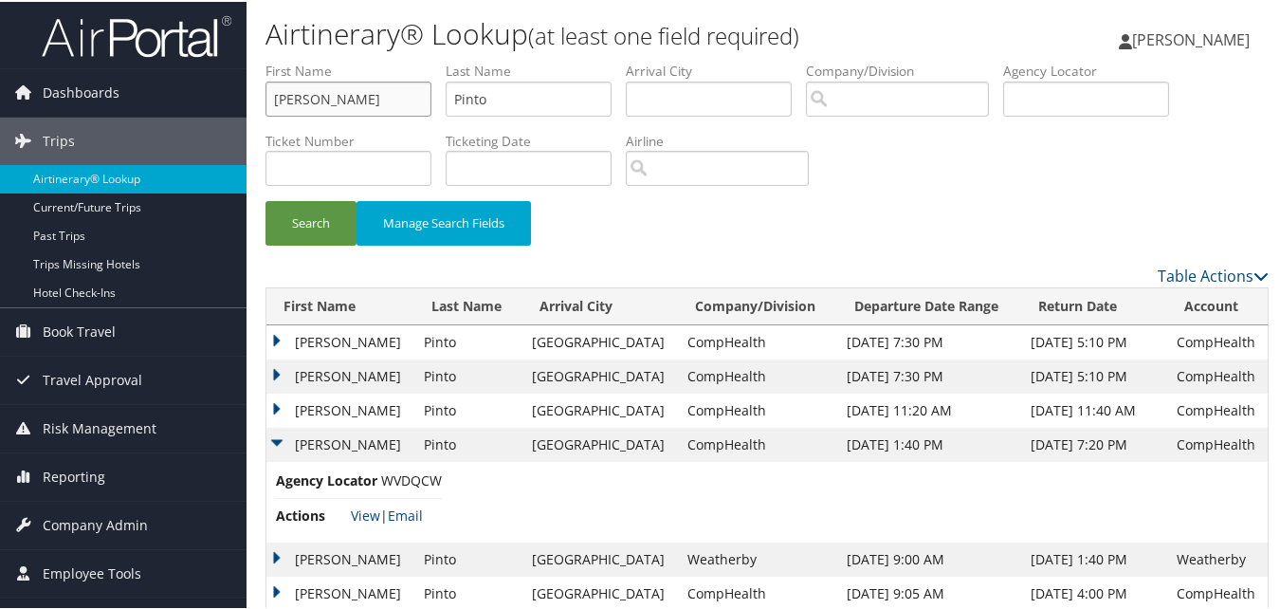
click at [349, 101] on input "James" at bounding box center [349, 97] width 166 height 35
paste input "Angela"
type input "Angela"
click at [551, 99] on input "Pinto" at bounding box center [529, 97] width 166 height 35
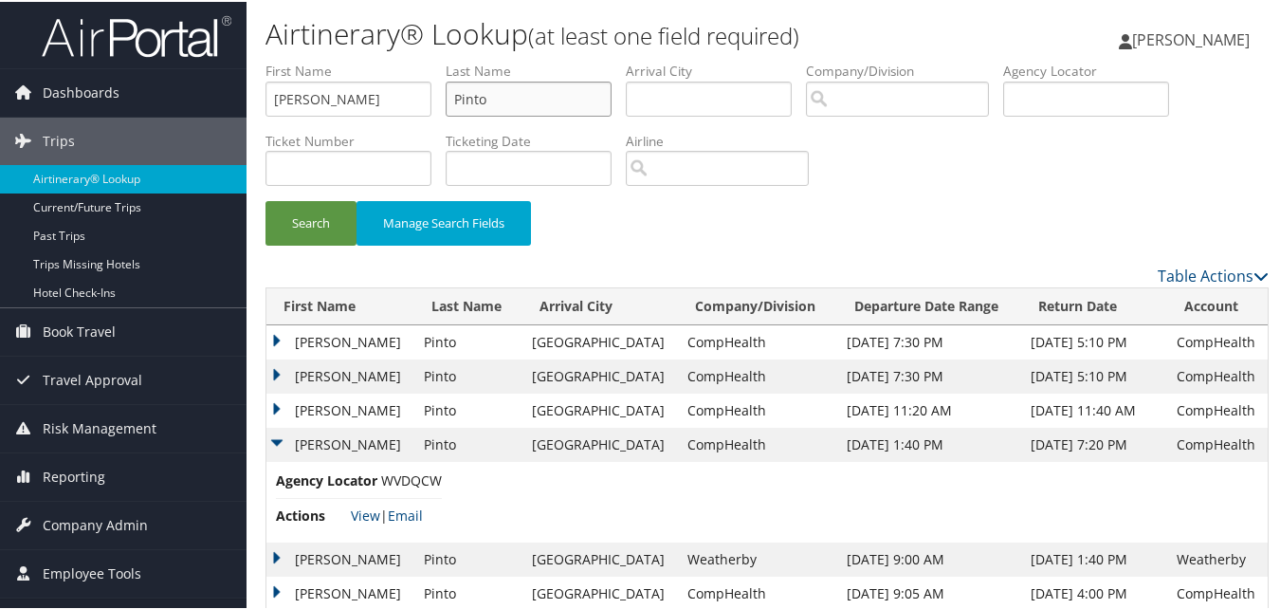
click at [551, 99] on input "Pinto" at bounding box center [529, 97] width 166 height 35
paste input "quette"
type input "Piquette"
click at [303, 219] on button "Search" at bounding box center [311, 221] width 91 height 45
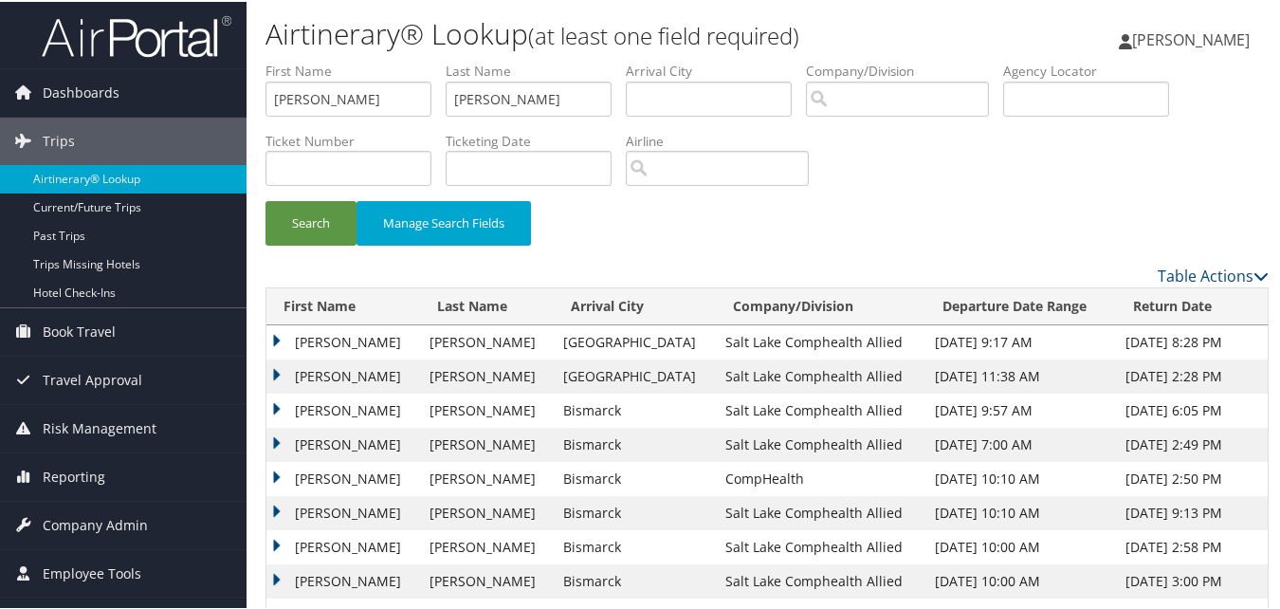
click at [277, 372] on td "Angela" at bounding box center [343, 375] width 154 height 34
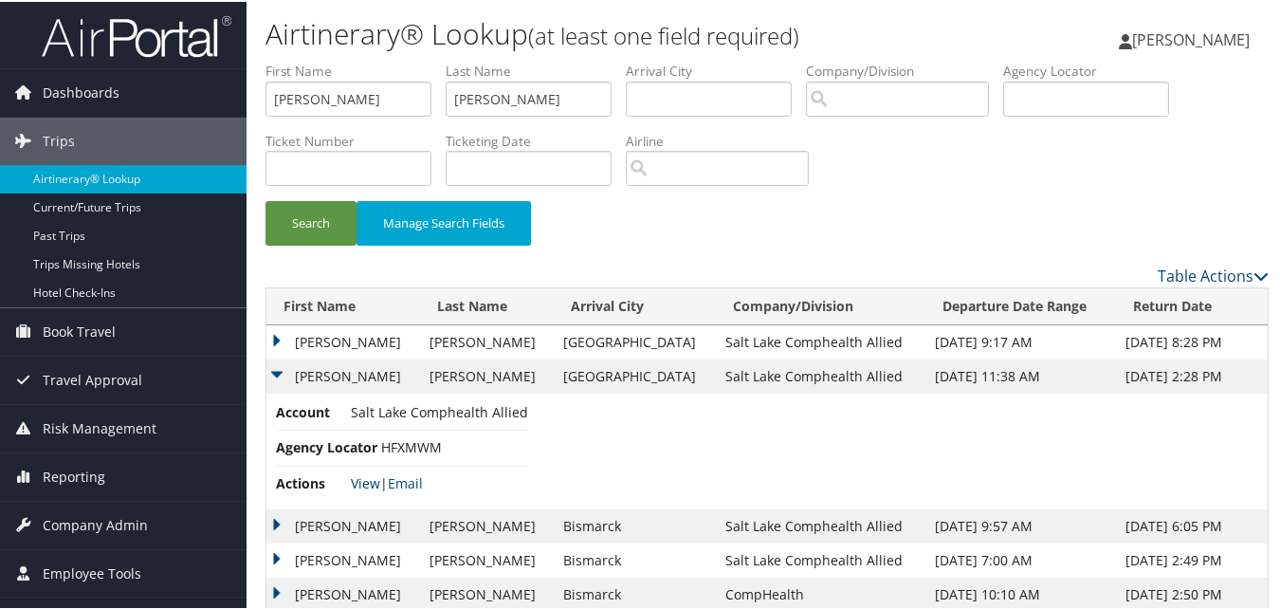
click at [360, 485] on link "View" at bounding box center [365, 481] width 29 height 18
click at [335, 86] on input "Angela" at bounding box center [349, 97] width 166 height 35
paste input "Sahar"
type input "Sahar"
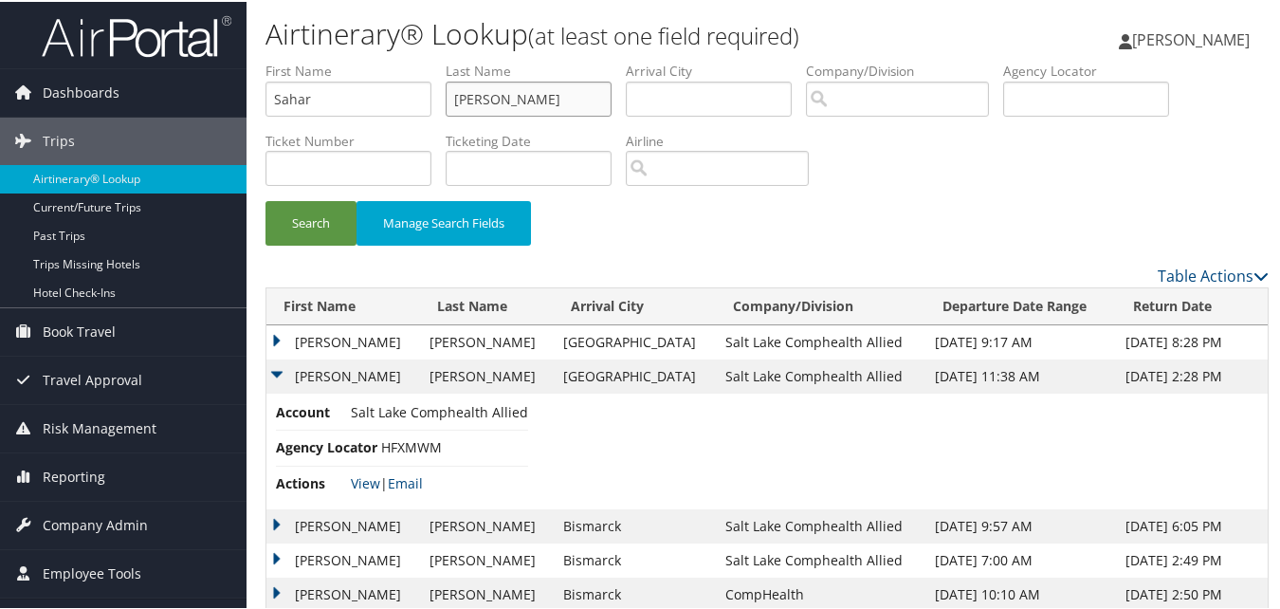
click at [493, 94] on input "Piquette" at bounding box center [529, 97] width 166 height 35
paste input "Barayan"
type input "Barayan"
click at [329, 203] on button "Search" at bounding box center [311, 221] width 91 height 45
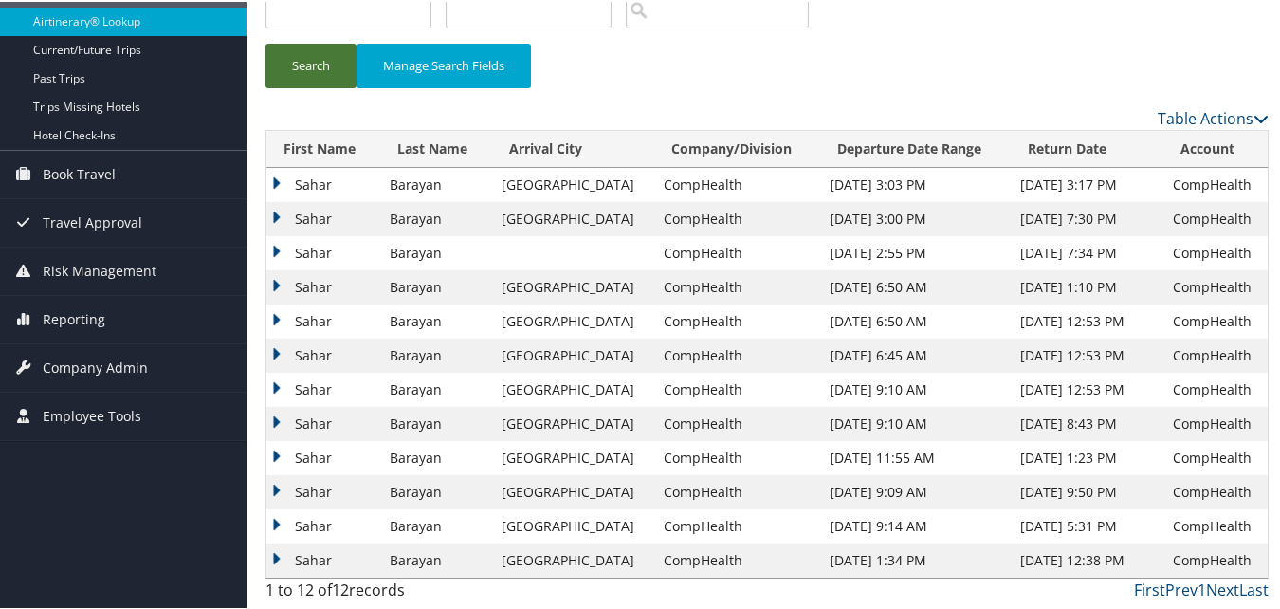
scroll to position [63, 0]
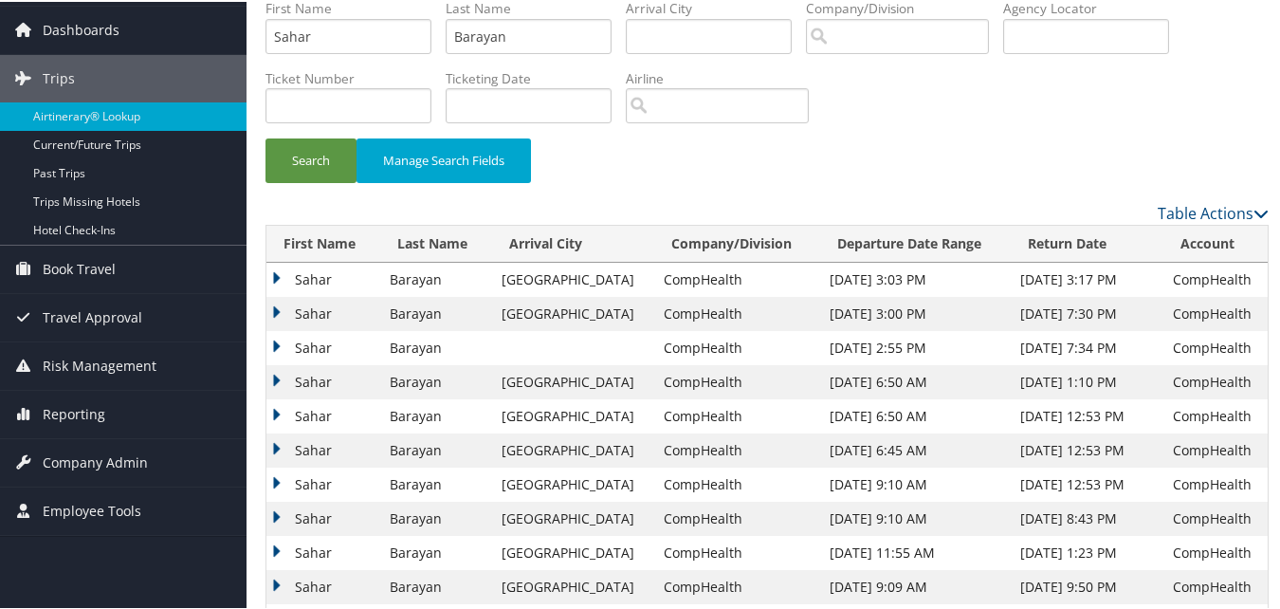
click at [276, 300] on td "Sahar" at bounding box center [323, 312] width 114 height 34
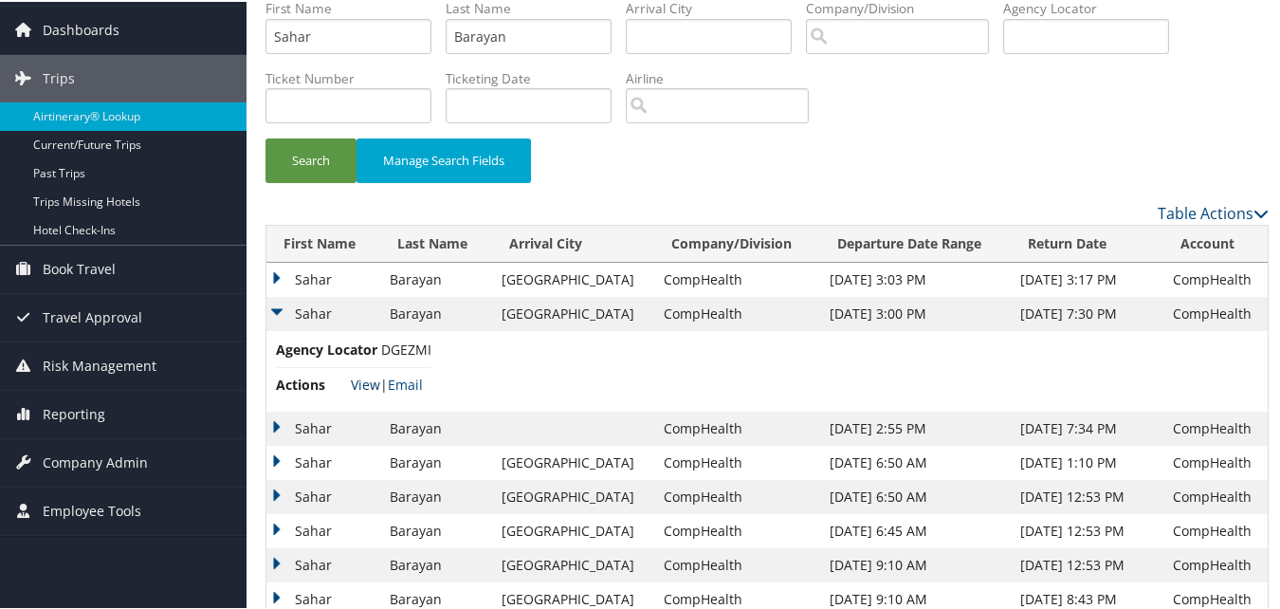
click at [367, 379] on link "View" at bounding box center [365, 383] width 29 height 18
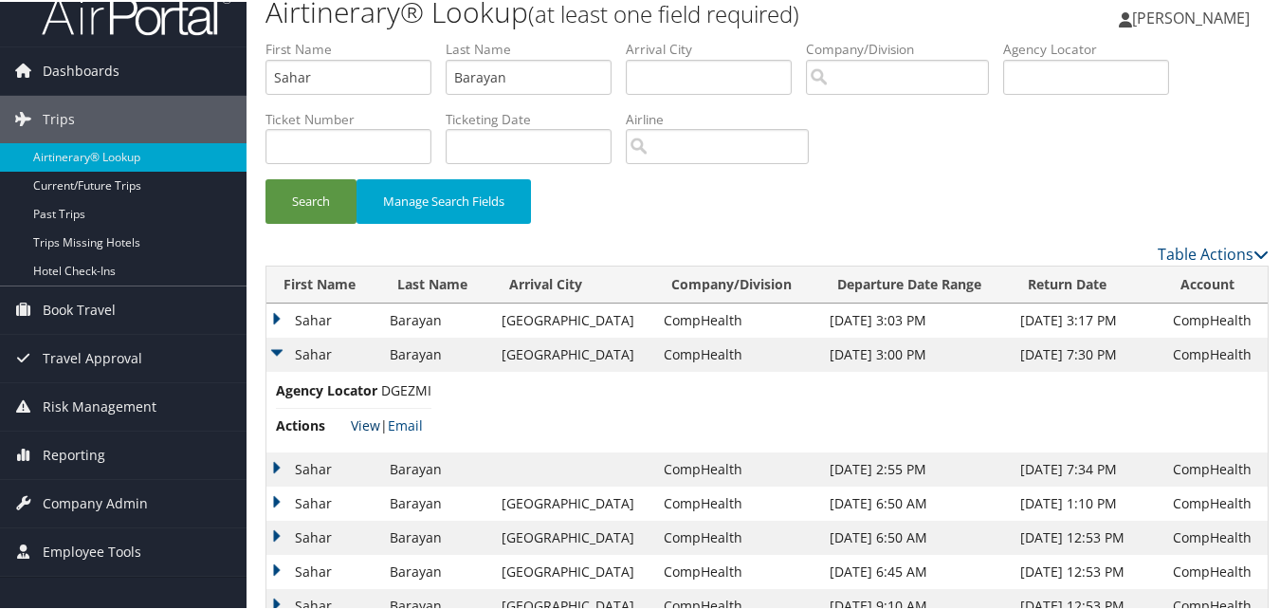
scroll to position [0, 0]
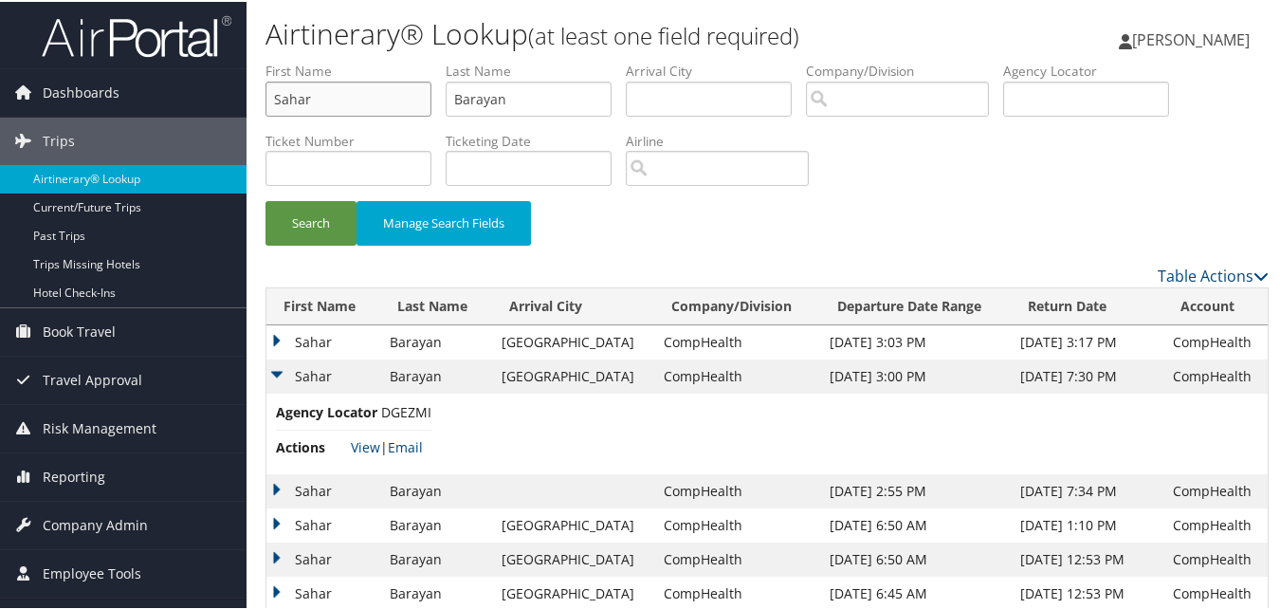
click at [366, 95] on input "Sahar" at bounding box center [349, 97] width 166 height 35
paste input "Leslie"
type input "Leslie"
click at [471, 101] on input "Barayan" at bounding box center [529, 97] width 166 height 35
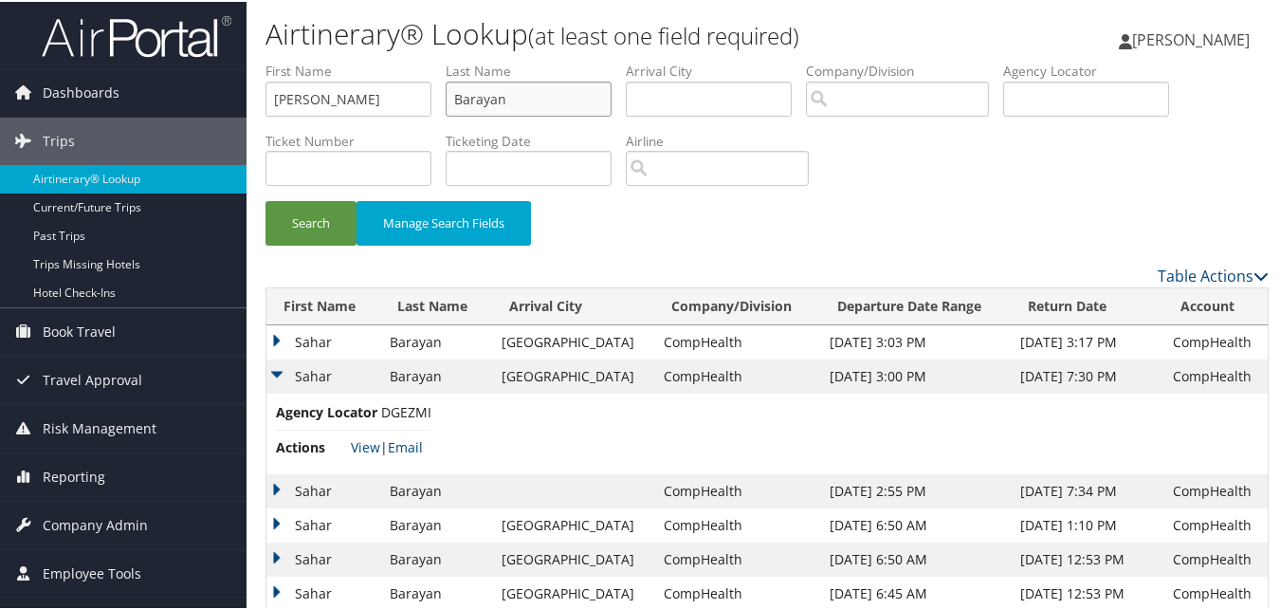
paste input "ernstei"
type input "Bernstein"
click at [328, 243] on button "Search" at bounding box center [311, 221] width 91 height 45
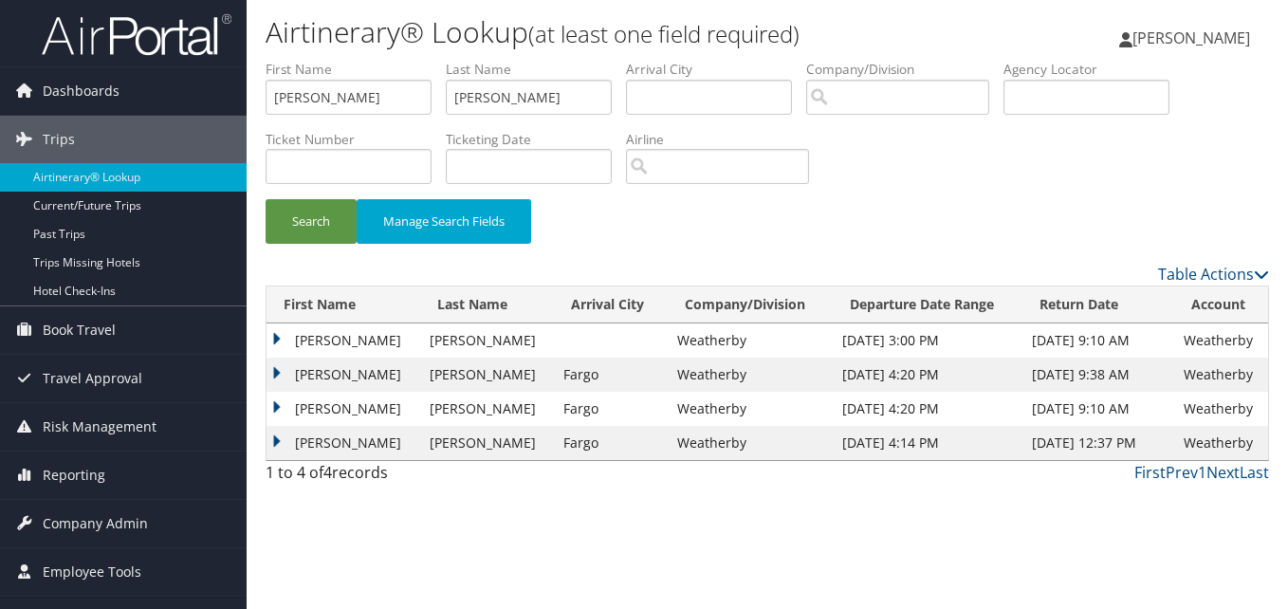
click at [282, 367] on td "Leslie" at bounding box center [343, 375] width 154 height 34
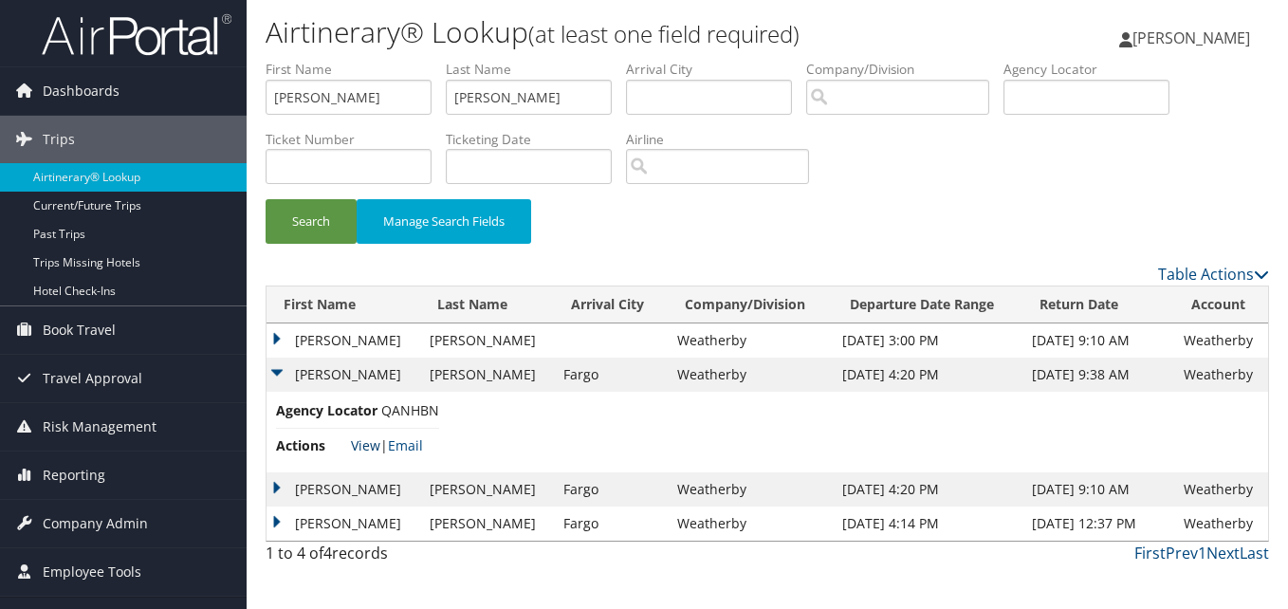
click at [358, 438] on link "View" at bounding box center [365, 445] width 29 height 18
click at [324, 98] on input "Leslie" at bounding box center [349, 97] width 166 height 35
paste input "Ashok"
type input "Ashok"
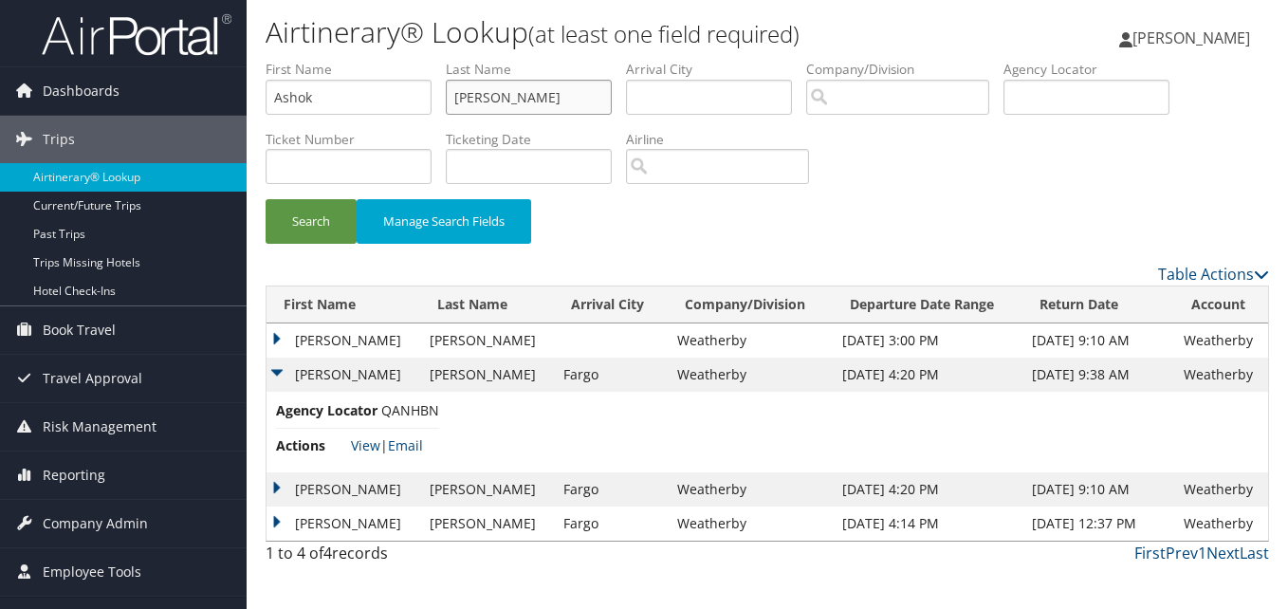
click at [483, 95] on input "Bernstein" at bounding box center [529, 97] width 166 height 35
paste input "Chaudhary"
type input "Chaudhary"
click at [294, 251] on div "Search Manage Search Fields" at bounding box center [767, 231] width 1032 height 64
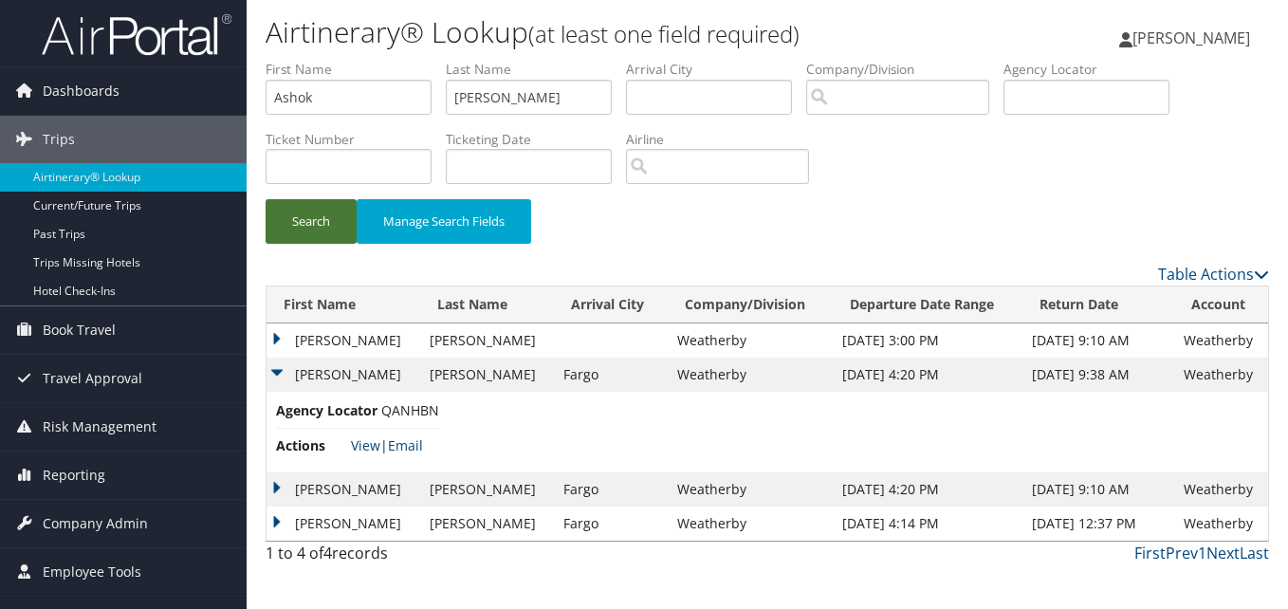
click at [301, 225] on button "Search" at bounding box center [311, 221] width 91 height 45
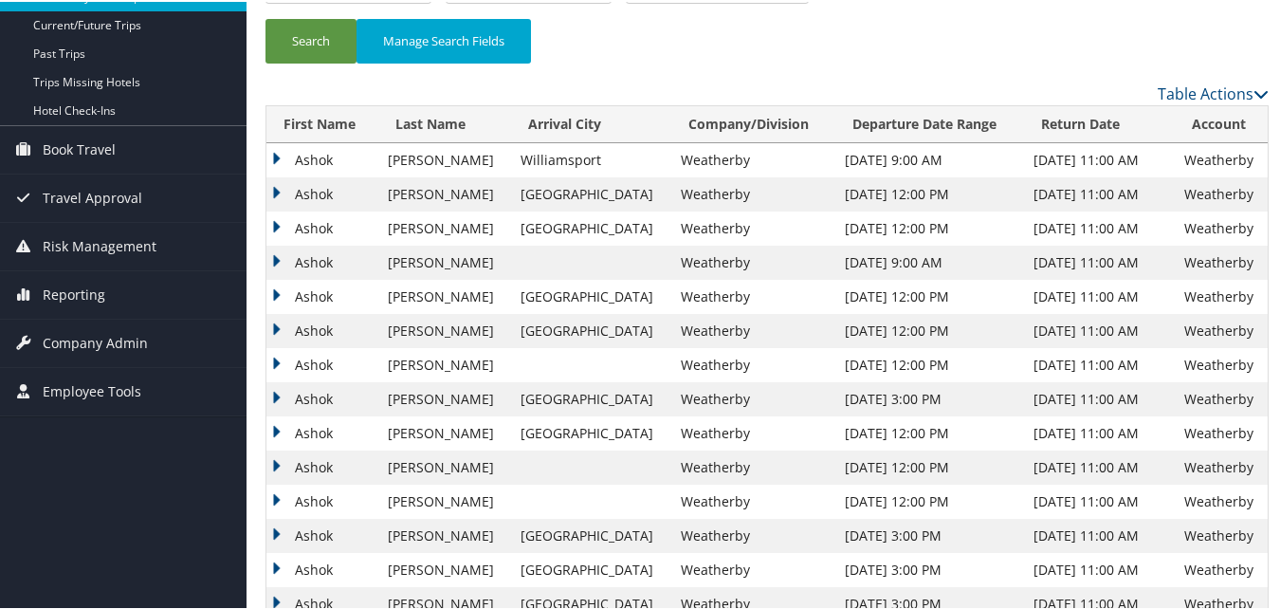
scroll to position [190, 0]
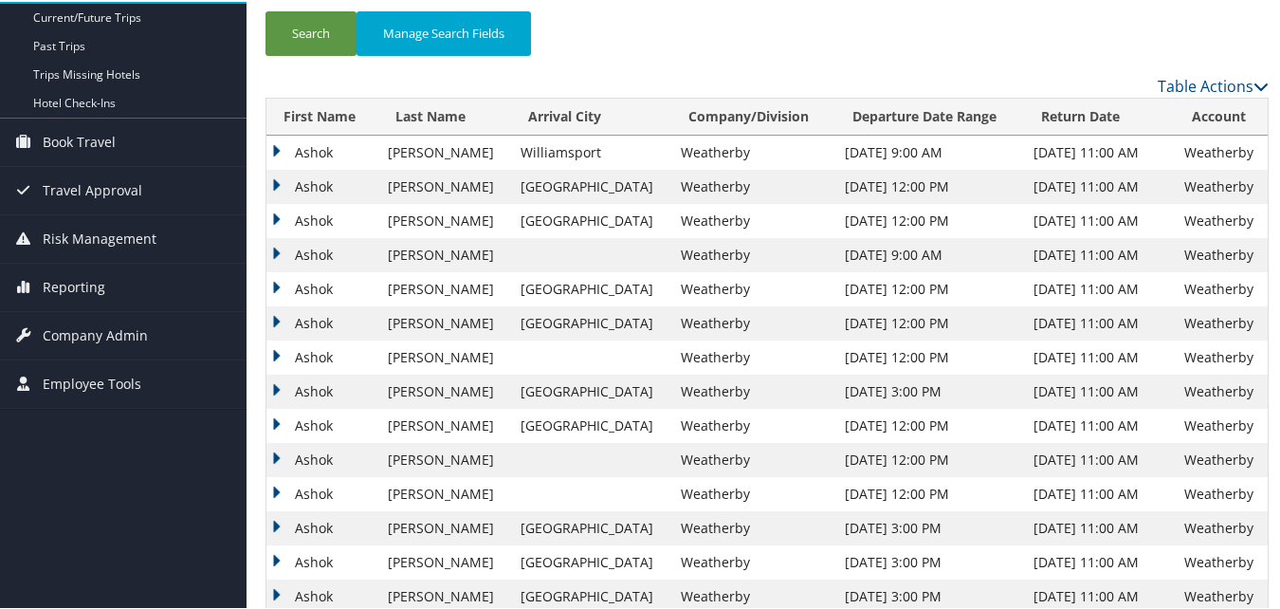
click at [274, 288] on td "Ashok" at bounding box center [322, 287] width 113 height 34
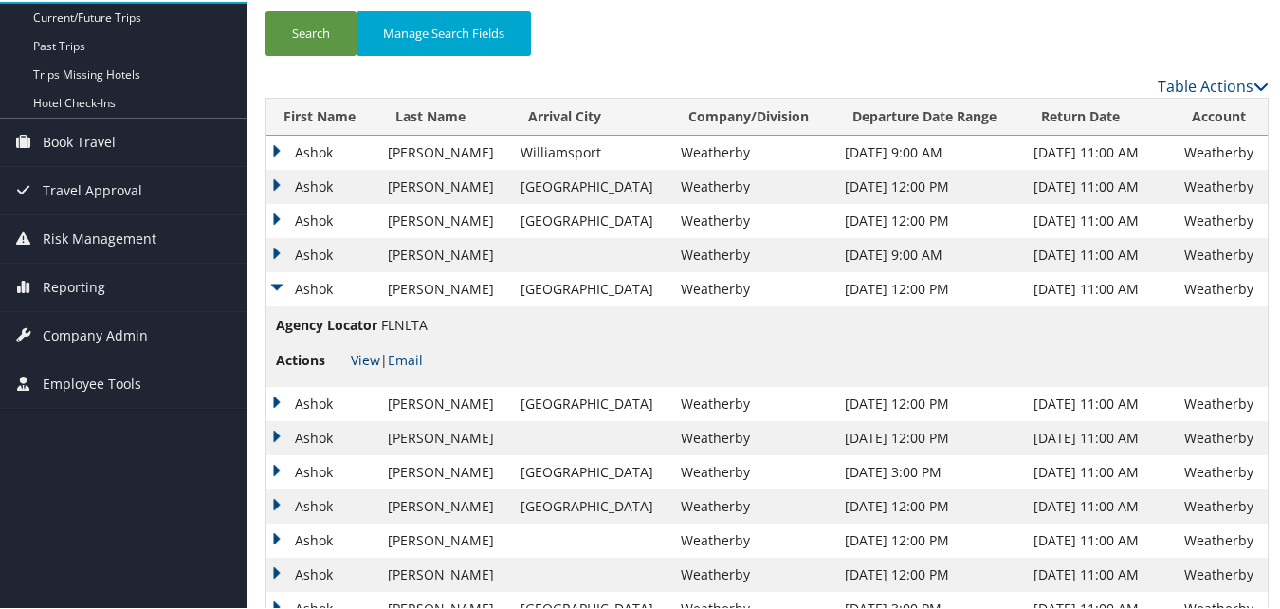
click at [356, 360] on link "View" at bounding box center [365, 358] width 29 height 18
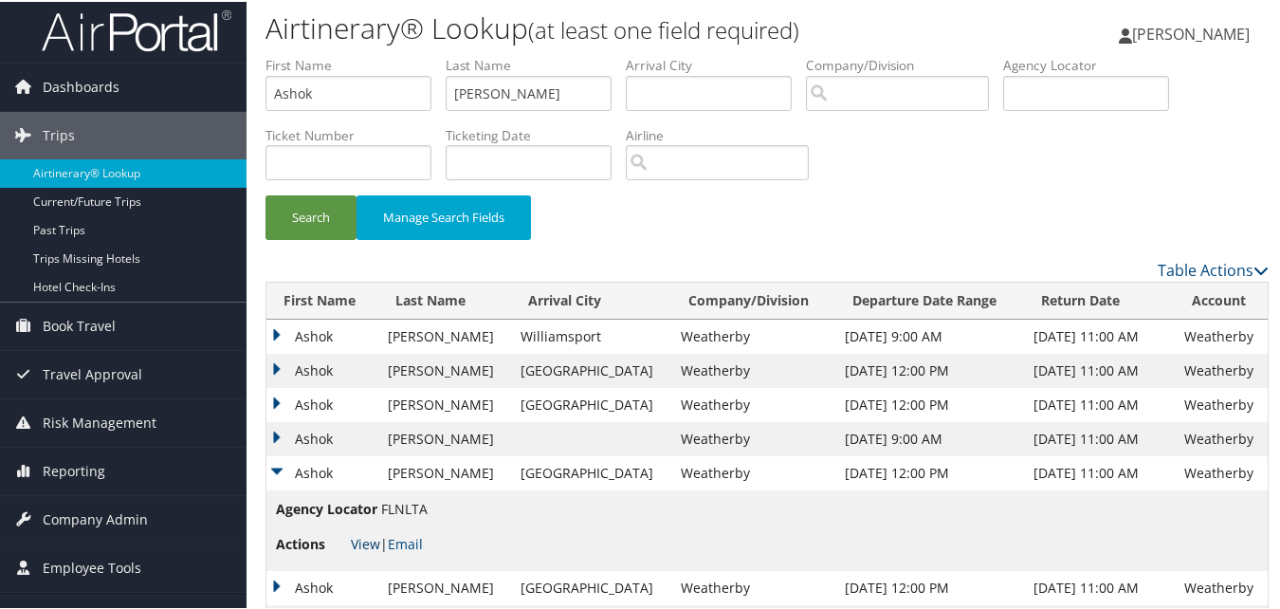
scroll to position [0, 0]
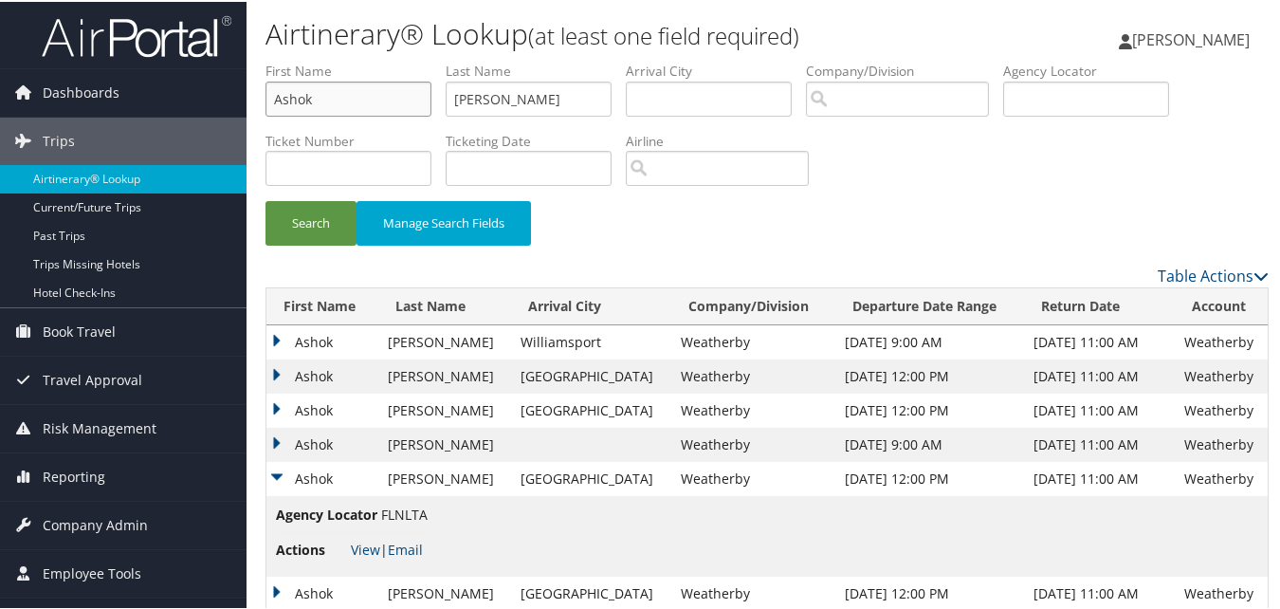
click at [403, 102] on input "Ashok" at bounding box center [349, 97] width 166 height 35
paste input "Basil"
type input "Basil"
click at [532, 110] on input "Chaudhary" at bounding box center [529, 97] width 166 height 35
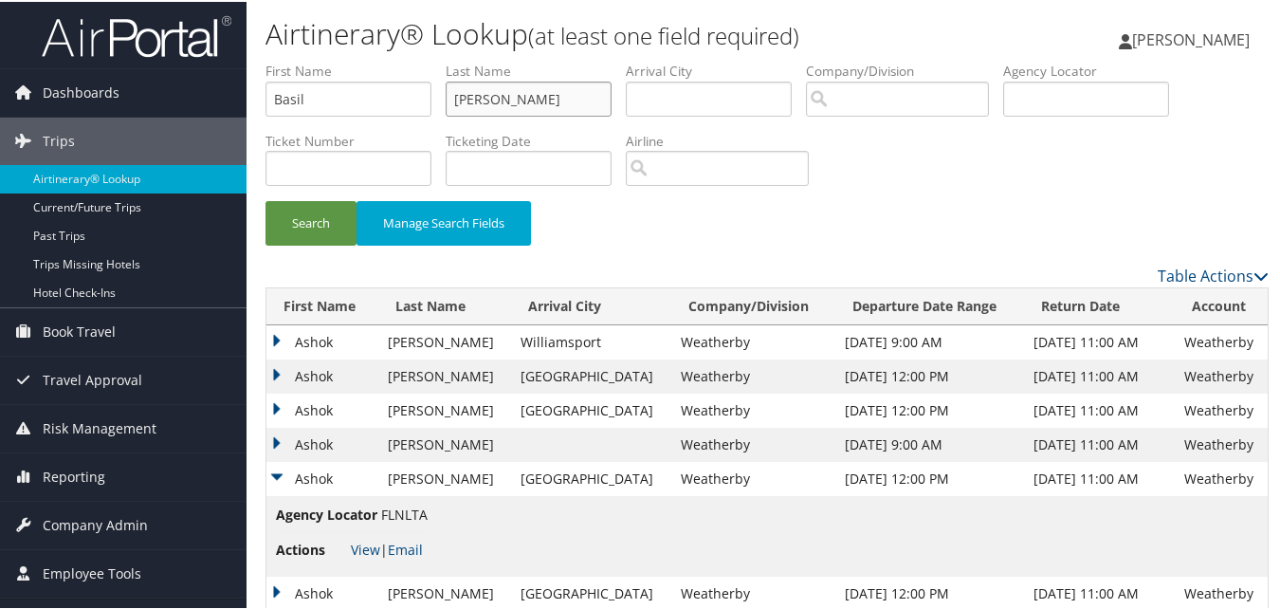
click at [532, 110] on input "Chaudhary" at bounding box center [529, 97] width 166 height 35
paste input "ng"
type input "Chang"
click at [359, 204] on button "Manage Search Fields" at bounding box center [444, 221] width 174 height 45
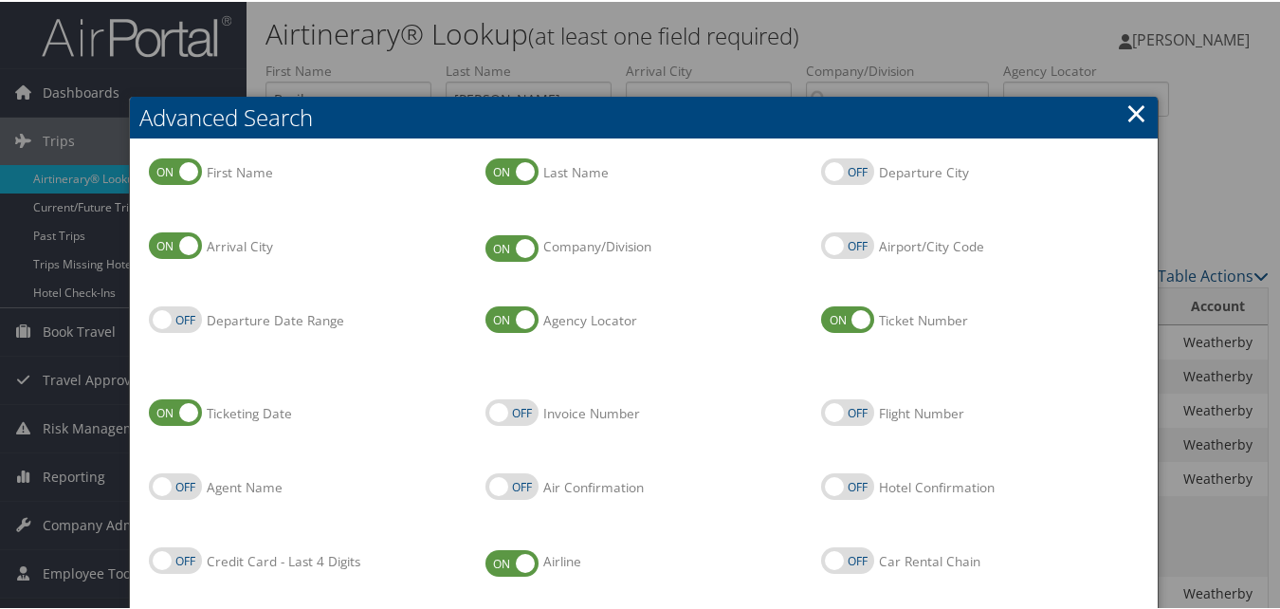
click at [1136, 104] on link "×" at bounding box center [1137, 111] width 22 height 38
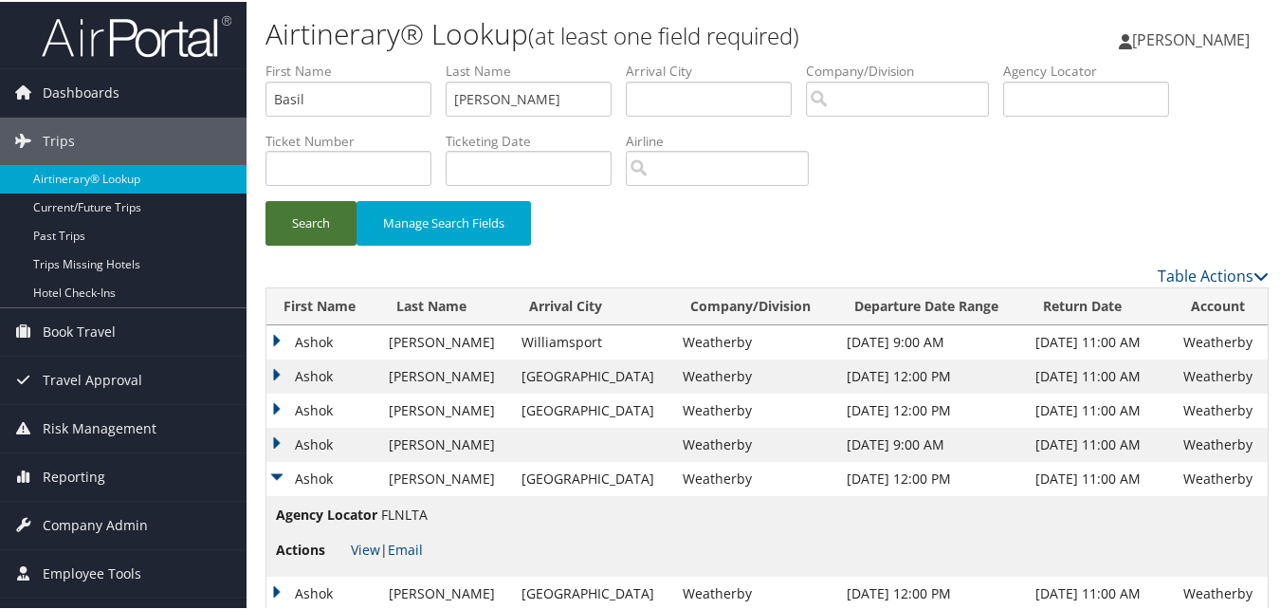
click at [299, 227] on button "Search" at bounding box center [311, 221] width 91 height 45
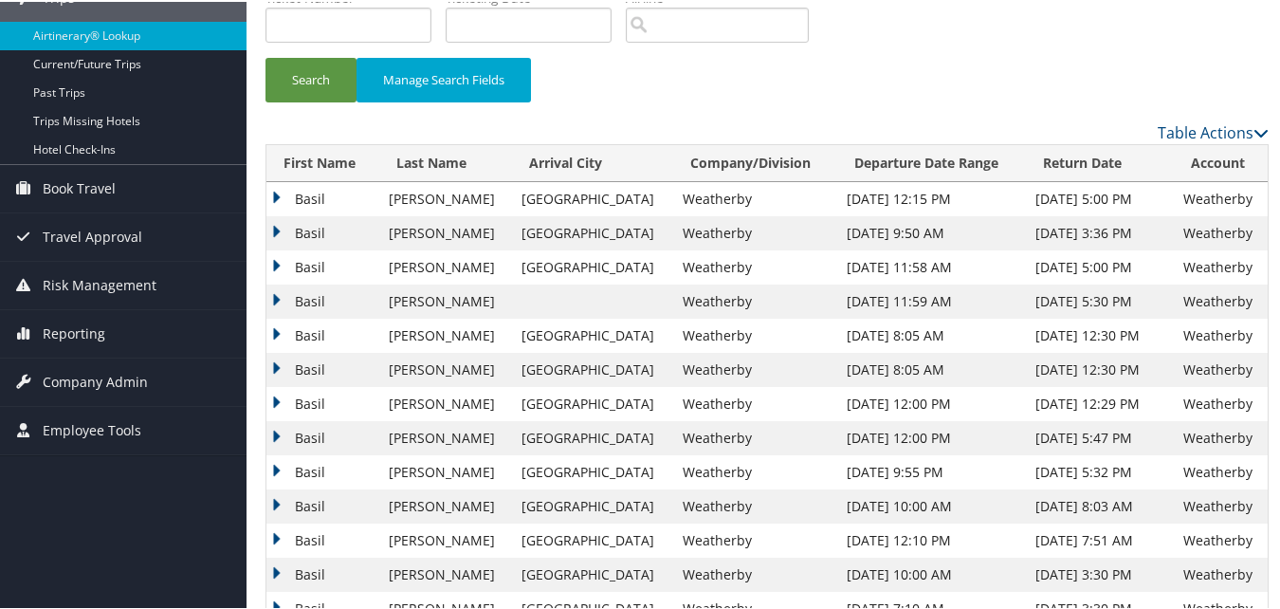
scroll to position [285, 0]
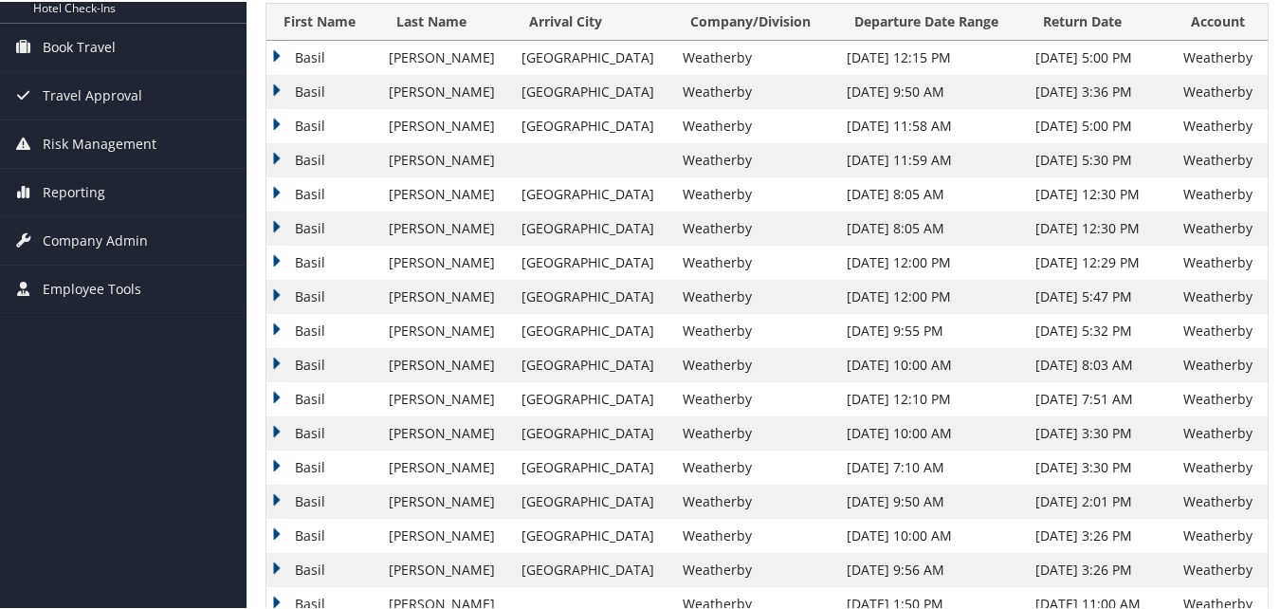
click at [270, 119] on td "Basil" at bounding box center [322, 124] width 113 height 34
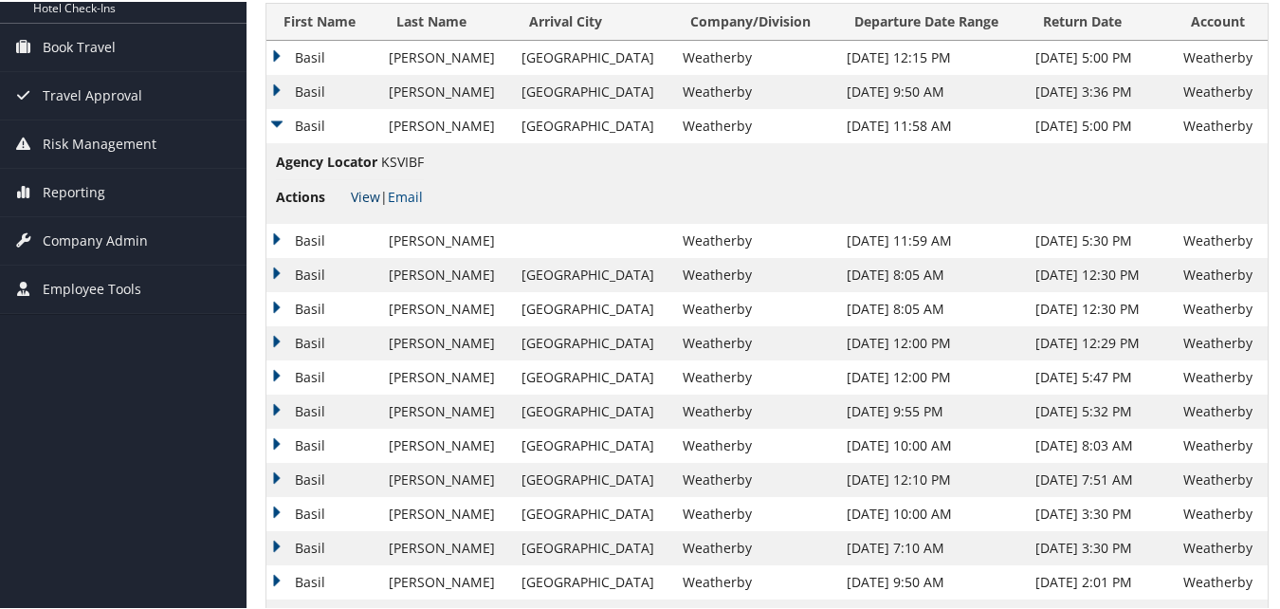
click at [358, 192] on link "View" at bounding box center [365, 195] width 29 height 18
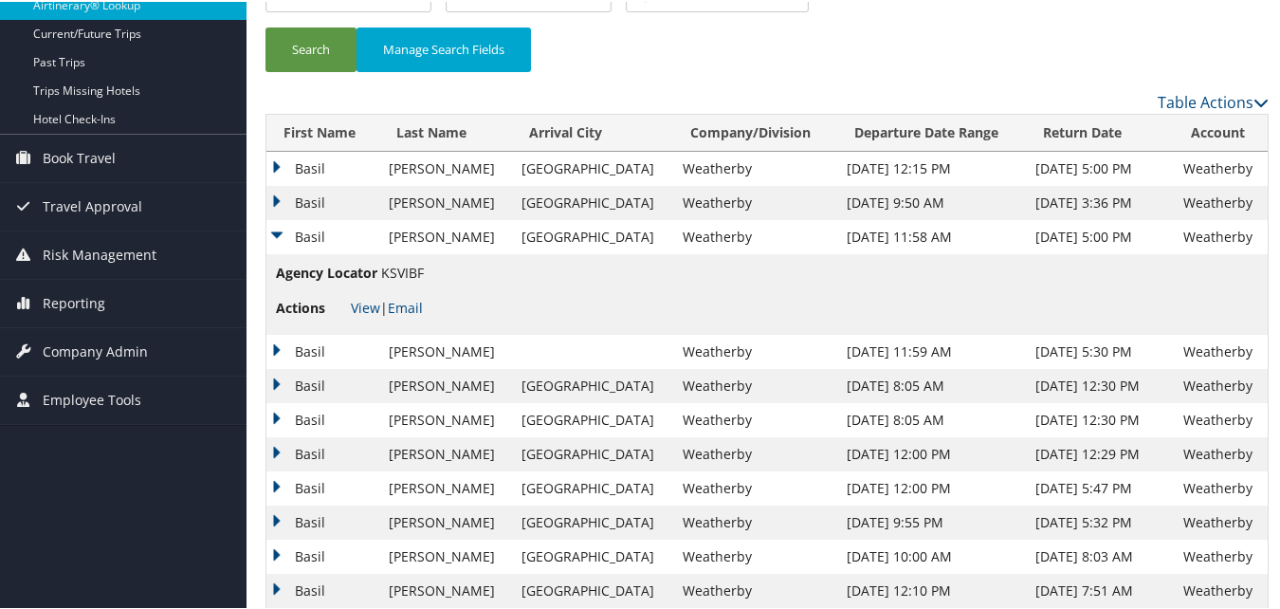
scroll to position [0, 0]
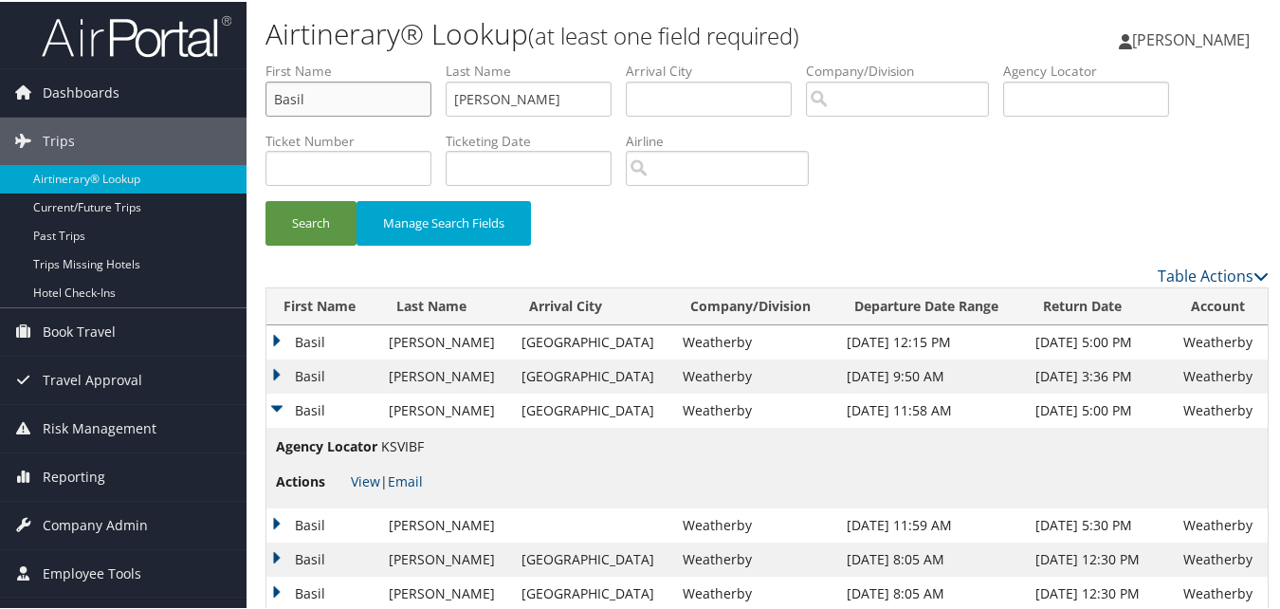
click at [407, 99] on input "Basil" at bounding box center [349, 97] width 166 height 35
paste input "Ann"
type input "Ann"
click at [514, 110] on input "Chang" at bounding box center [529, 97] width 166 height 35
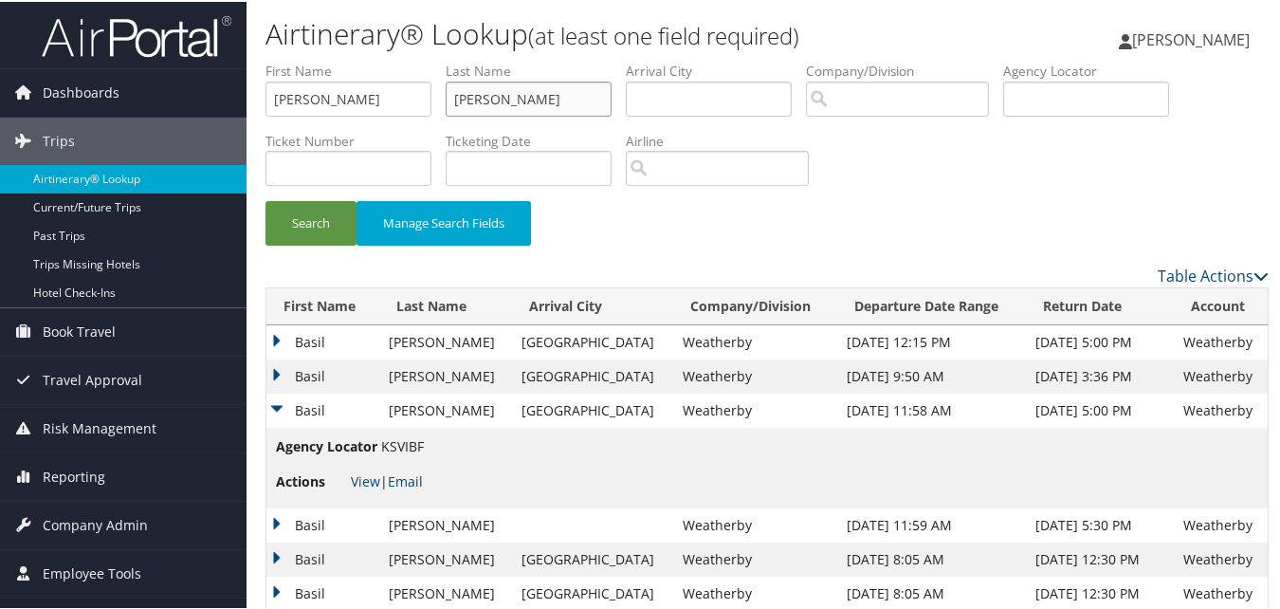
click at [514, 110] on input "Chang" at bounding box center [529, 97] width 166 height 35
paste input "Hulme"
type input "Hulme"
click at [266, 233] on button "Search" at bounding box center [311, 221] width 91 height 45
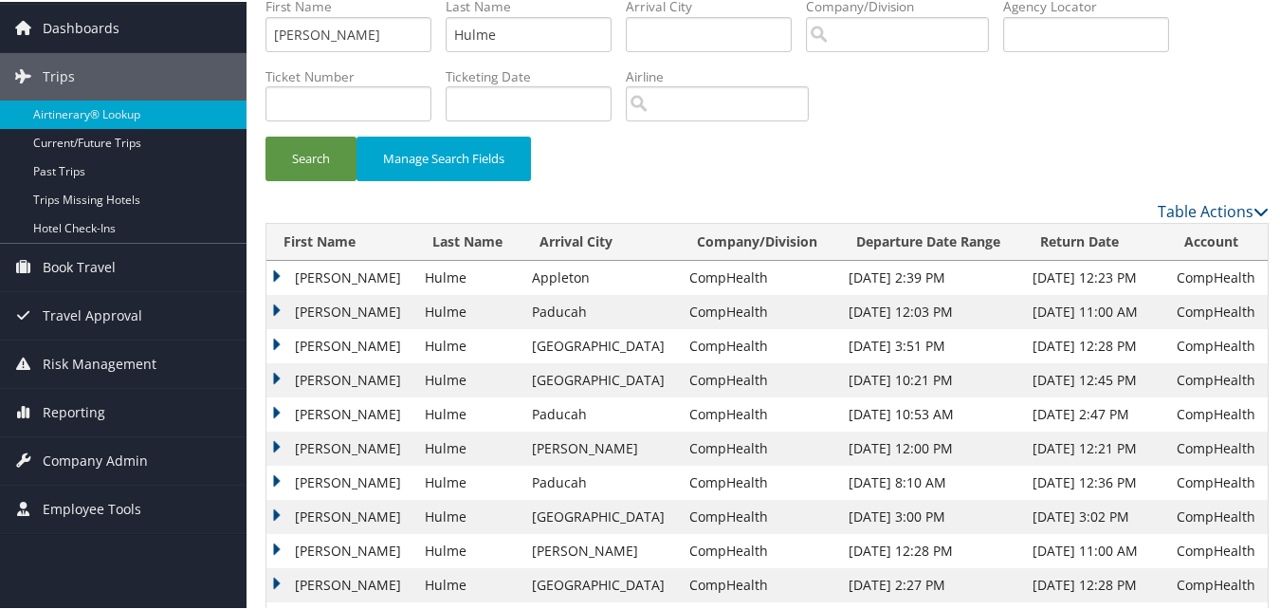
scroll to position [95, 0]
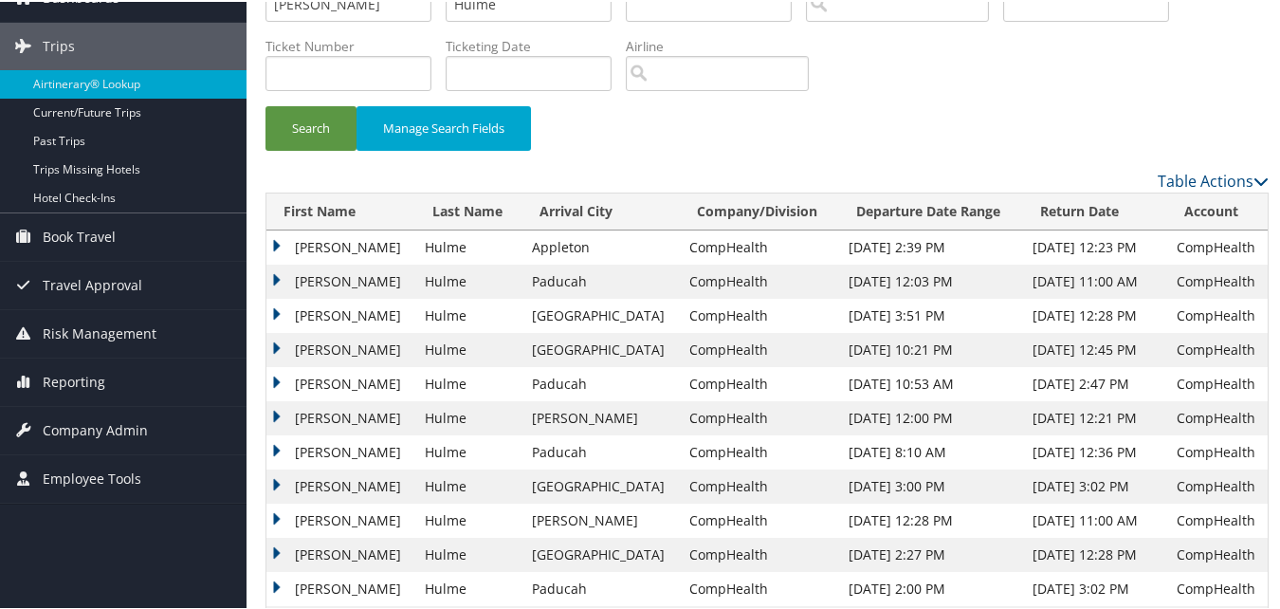
click at [272, 275] on td "Ann" at bounding box center [340, 280] width 149 height 34
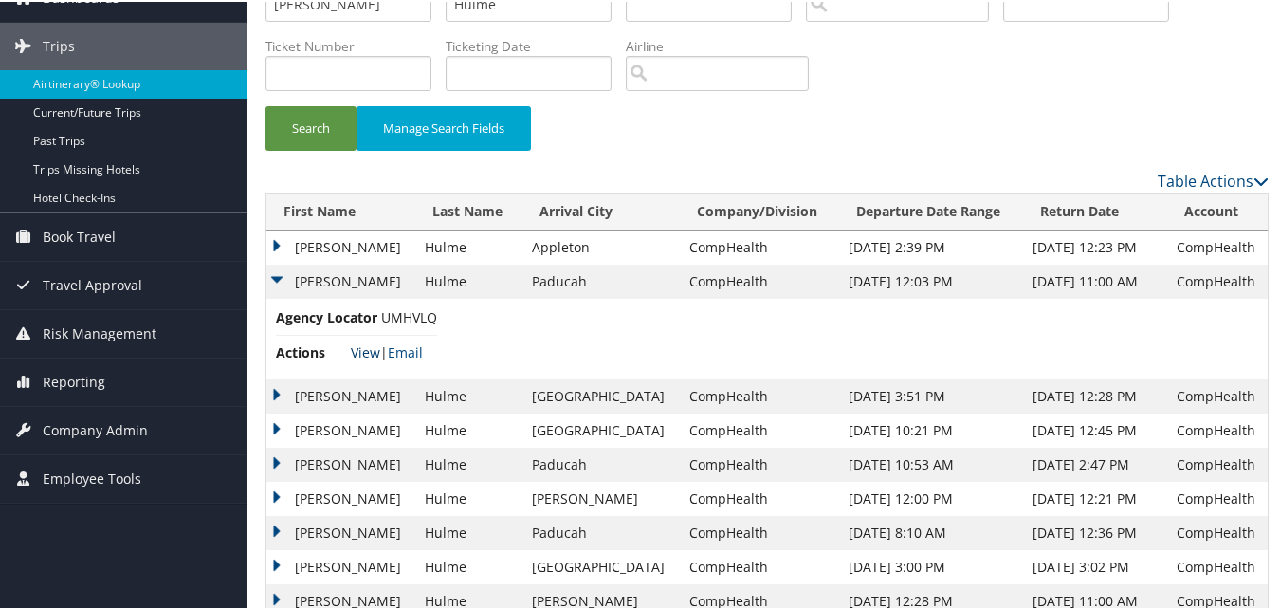
click at [353, 351] on link "View" at bounding box center [365, 350] width 29 height 18
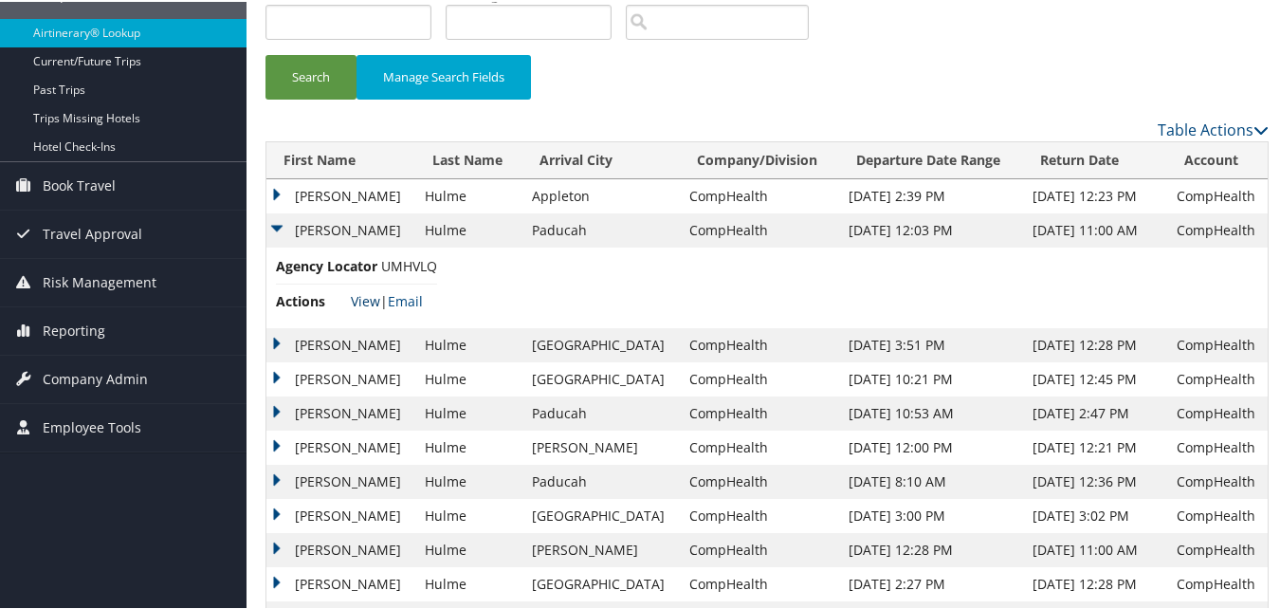
scroll to position [190, 0]
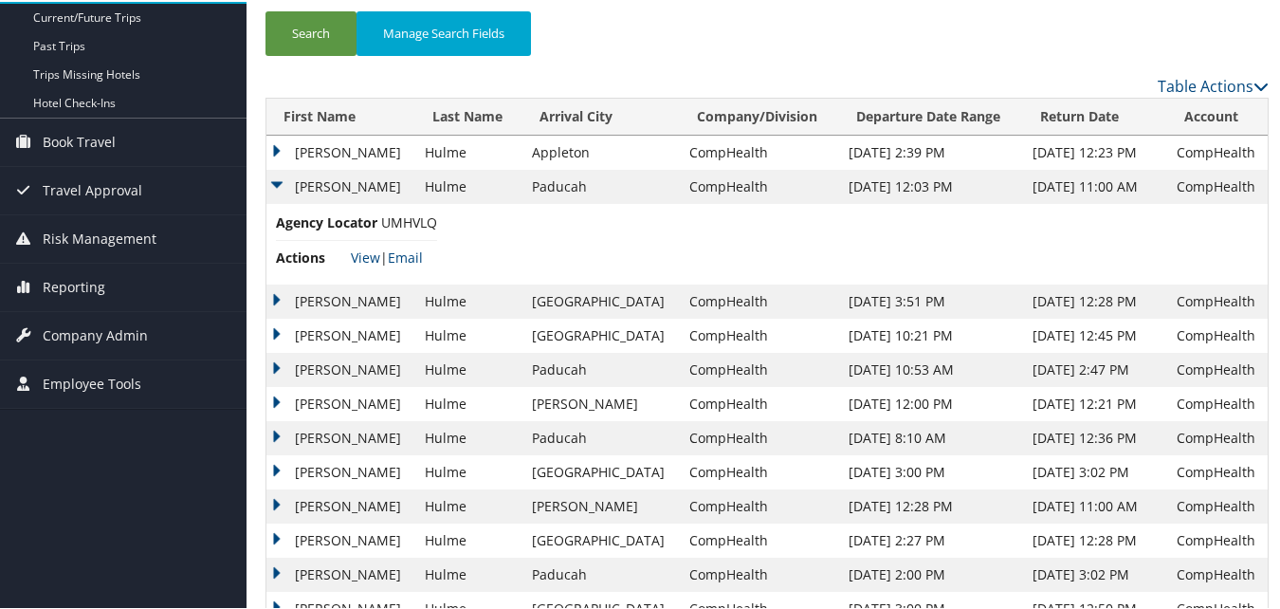
click at [277, 292] on td "Ann" at bounding box center [340, 300] width 149 height 34
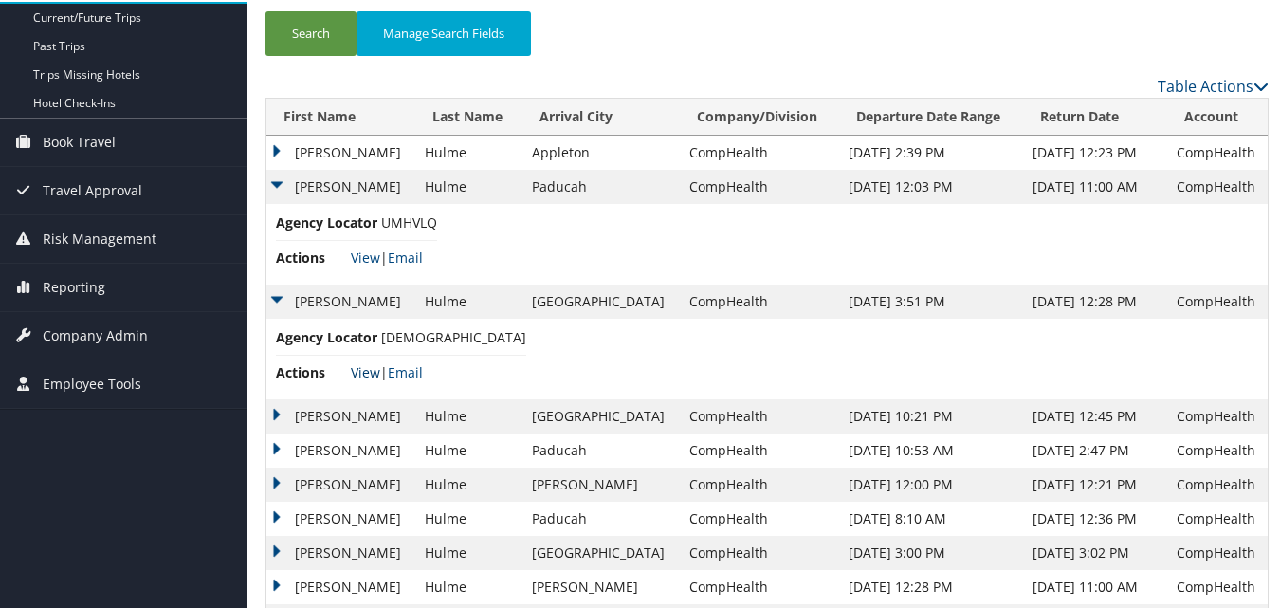
click at [369, 369] on link "View" at bounding box center [365, 370] width 29 height 18
click at [281, 148] on td "Ann" at bounding box center [340, 151] width 149 height 34
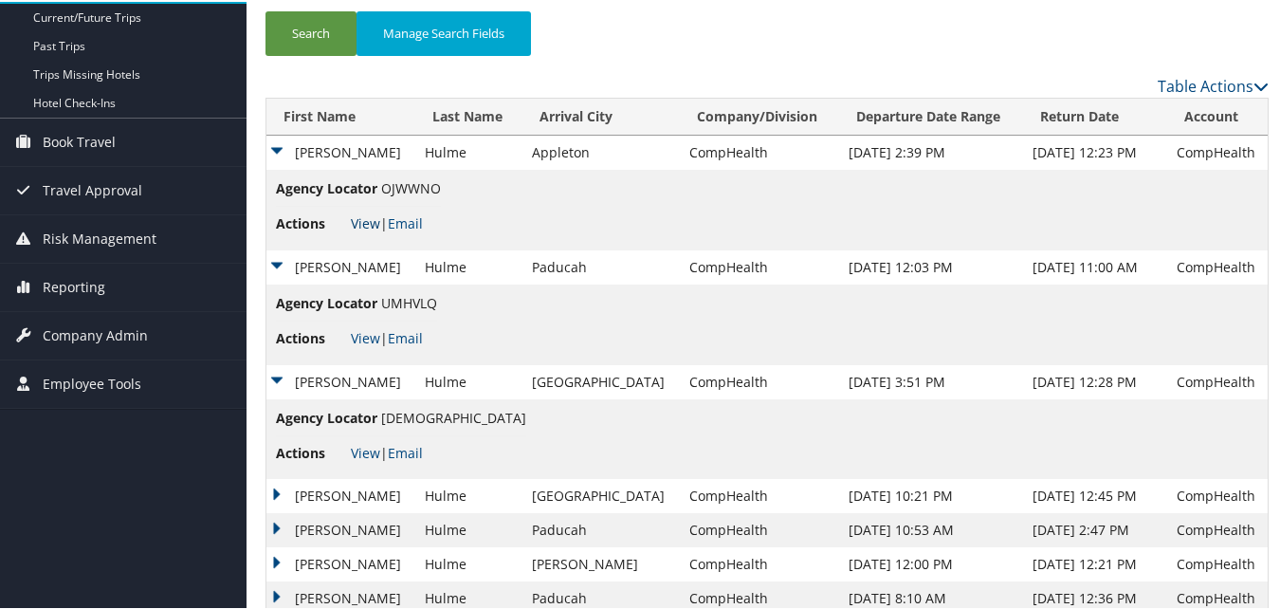
click at [370, 224] on link "View" at bounding box center [365, 221] width 29 height 18
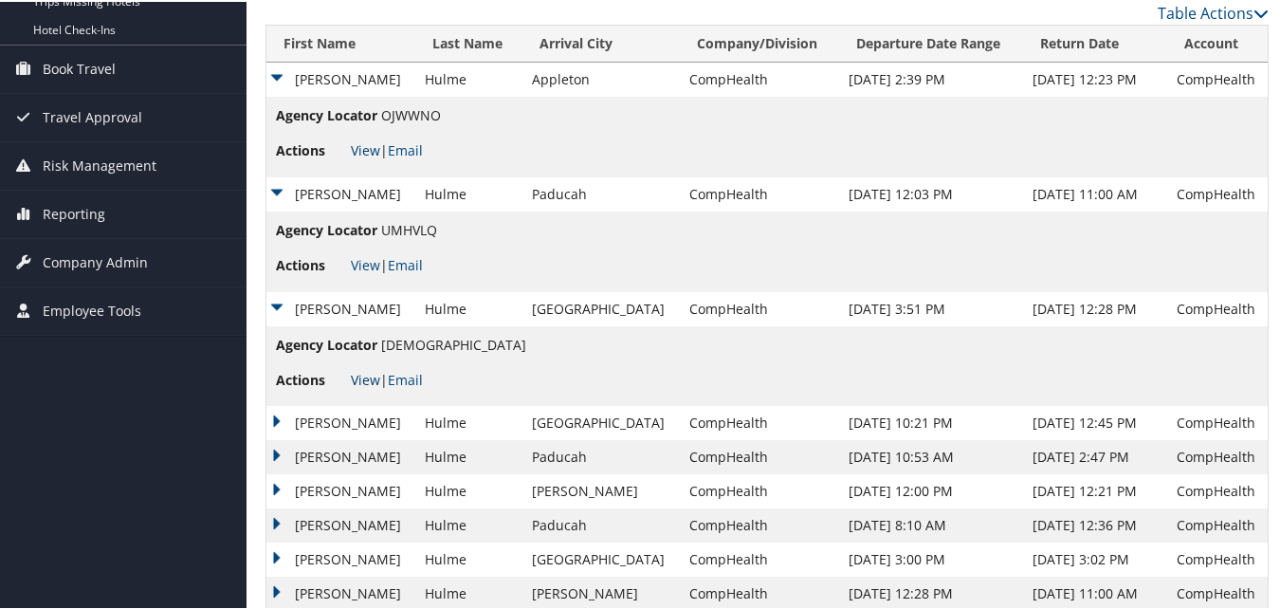
scroll to position [285, 0]
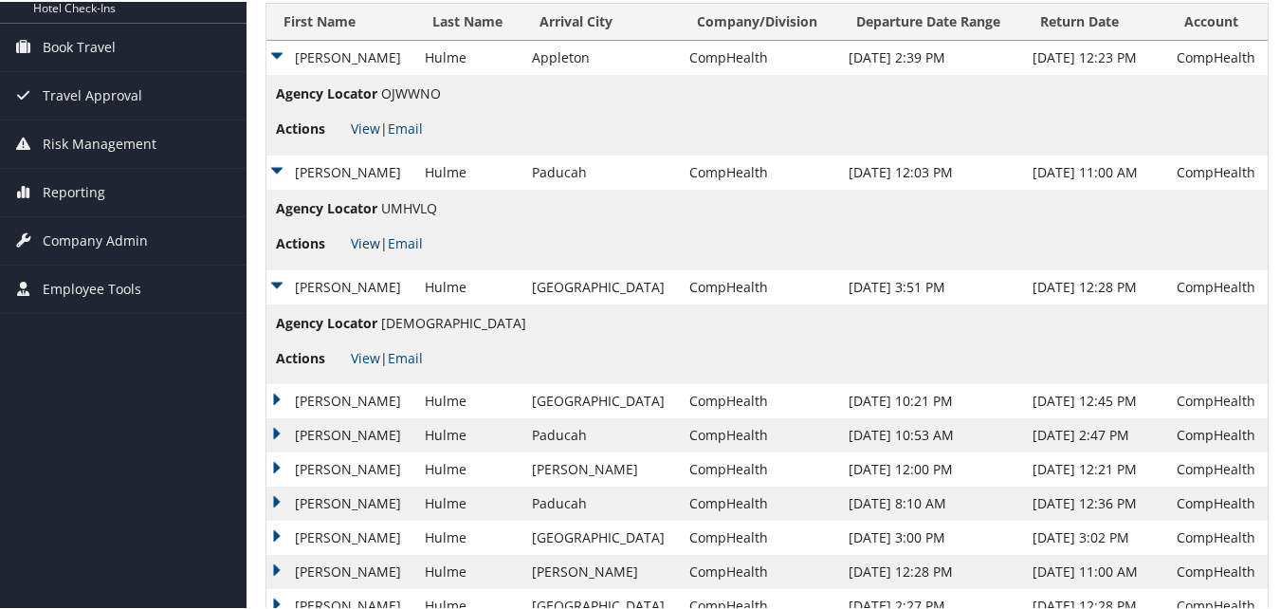
click at [360, 246] on link "View" at bounding box center [365, 241] width 29 height 18
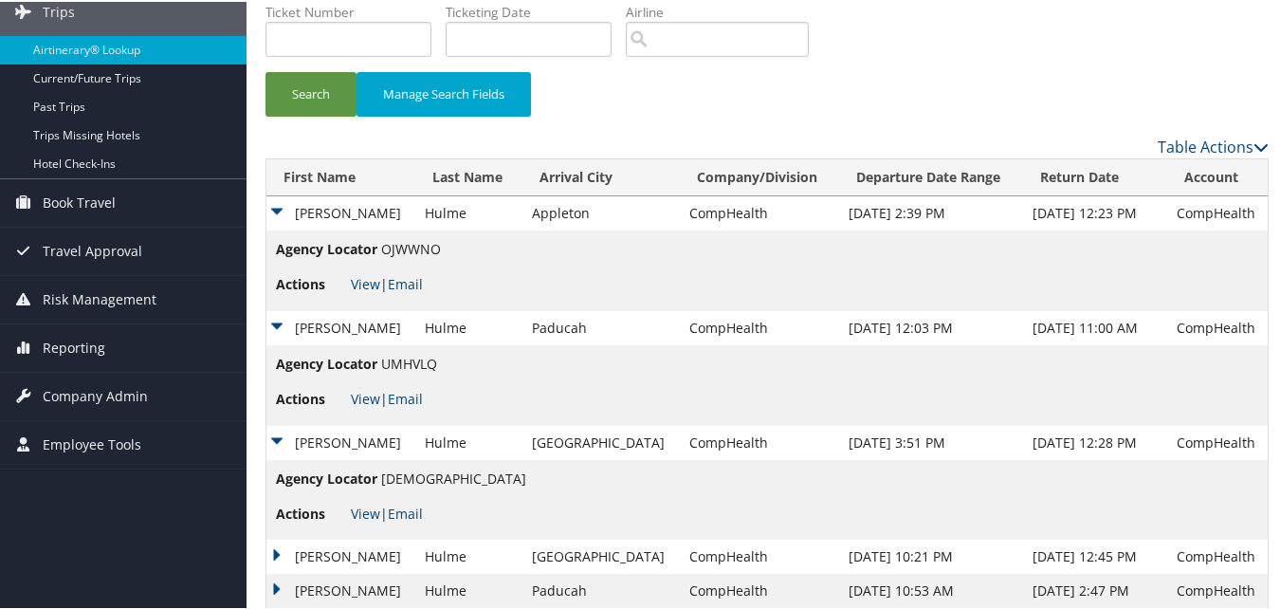
scroll to position [0, 0]
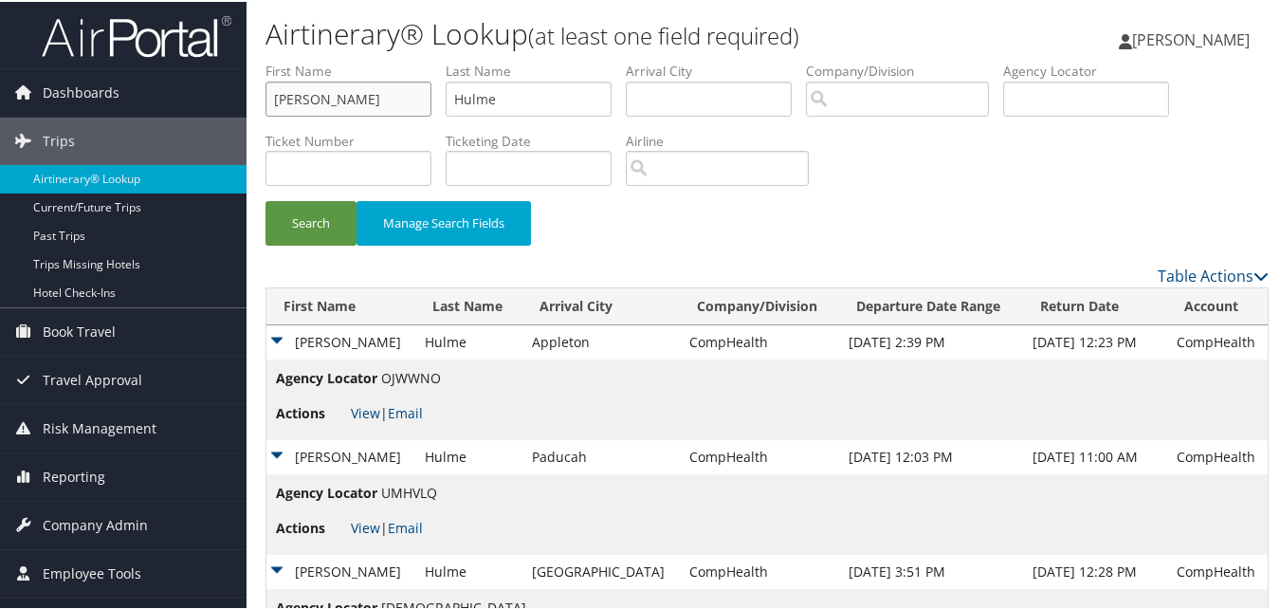
click at [381, 97] on input "Ann" at bounding box center [349, 97] width 166 height 35
paste input "Catherine"
type input "Catherine"
click at [595, 84] on input "Hulme" at bounding box center [529, 97] width 166 height 35
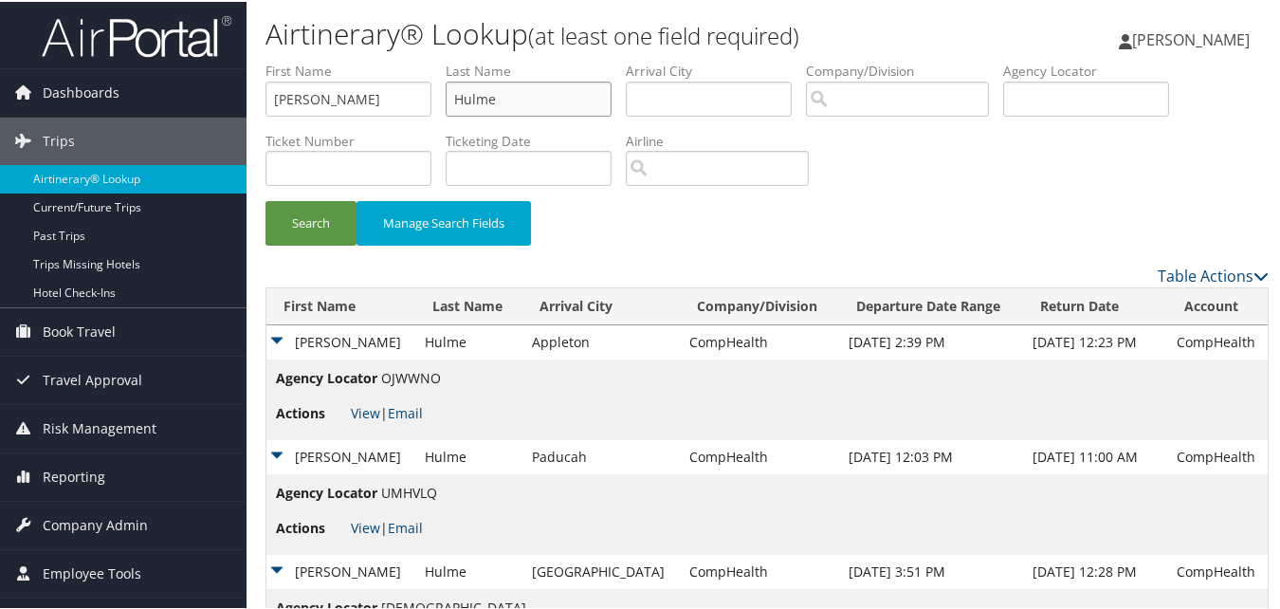
click at [595, 84] on input "Hulme" at bounding box center [529, 97] width 166 height 35
paste input "Burdett"
type input "Burdett"
click at [280, 219] on button "Search" at bounding box center [311, 221] width 91 height 45
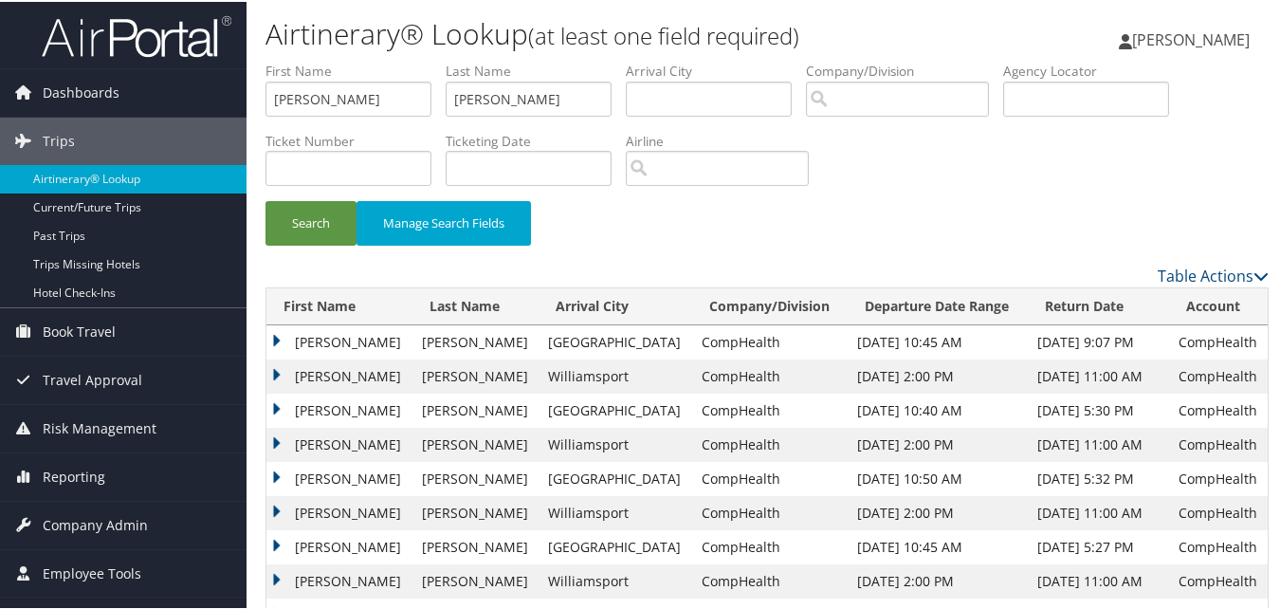
click at [283, 476] on td "Catherine" at bounding box center [339, 477] width 146 height 34
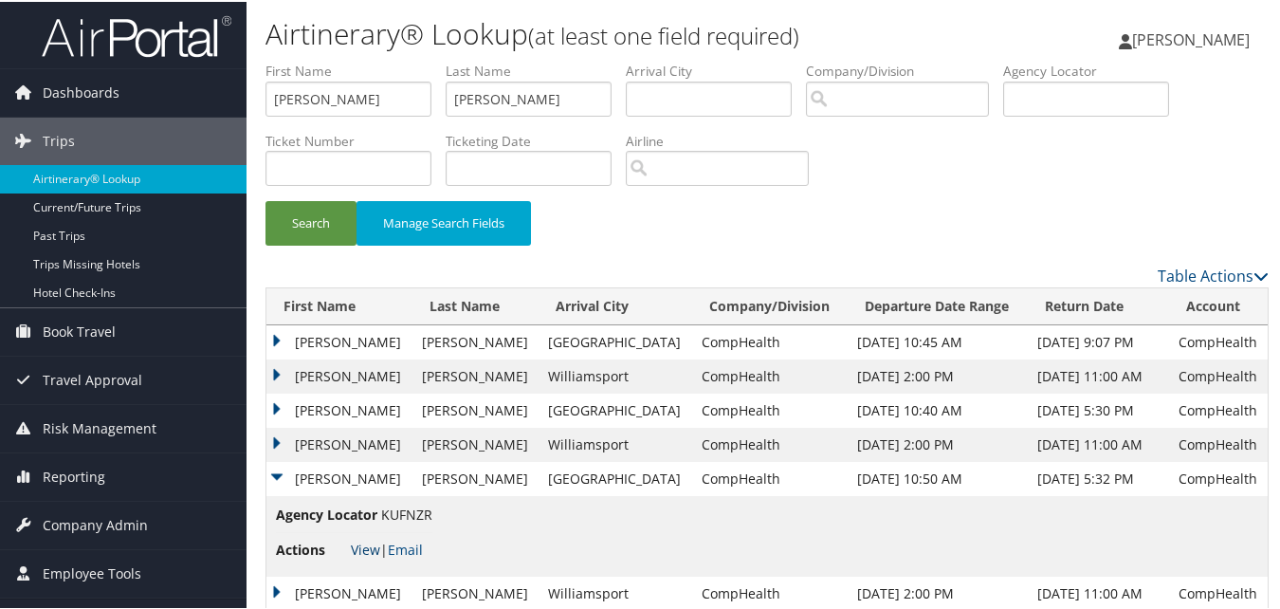
click at [353, 549] on link "View" at bounding box center [365, 548] width 29 height 18
click at [341, 89] on input "Catherine" at bounding box center [349, 97] width 166 height 35
paste input "Frank"
click at [341, 89] on input "CatherineFrank" at bounding box center [349, 97] width 166 height 35
paste input "text"
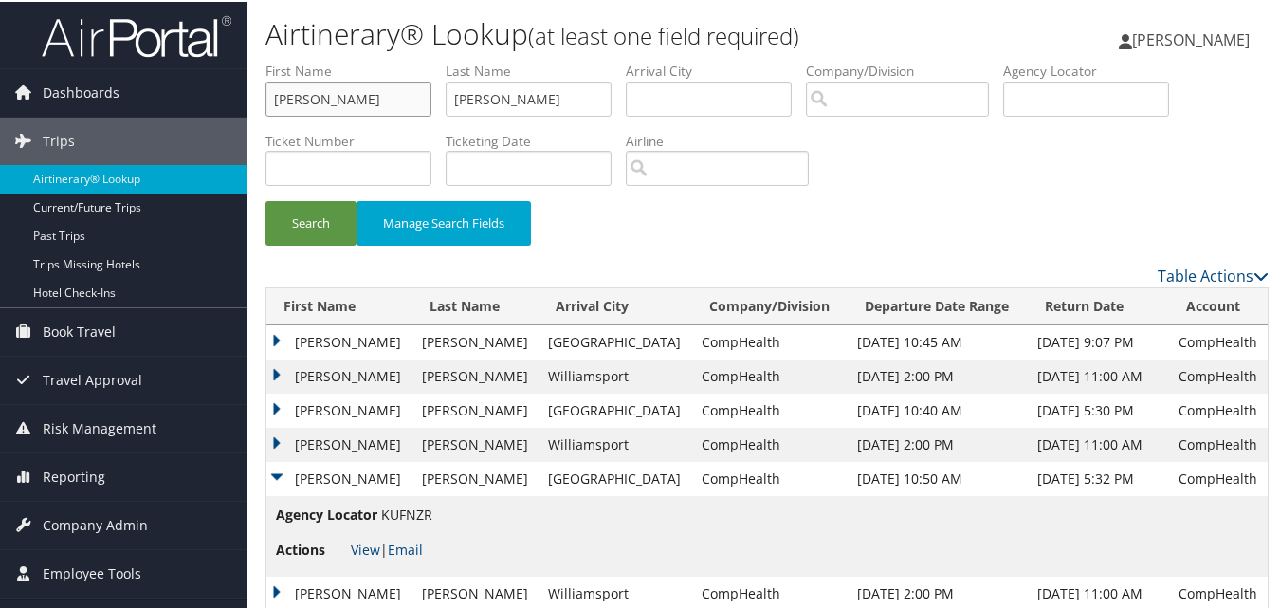
type input "Frank"
click at [530, 91] on input "Burdett" at bounding box center [529, 97] width 166 height 35
paste input "Mchugh"
type input "Mchugh"
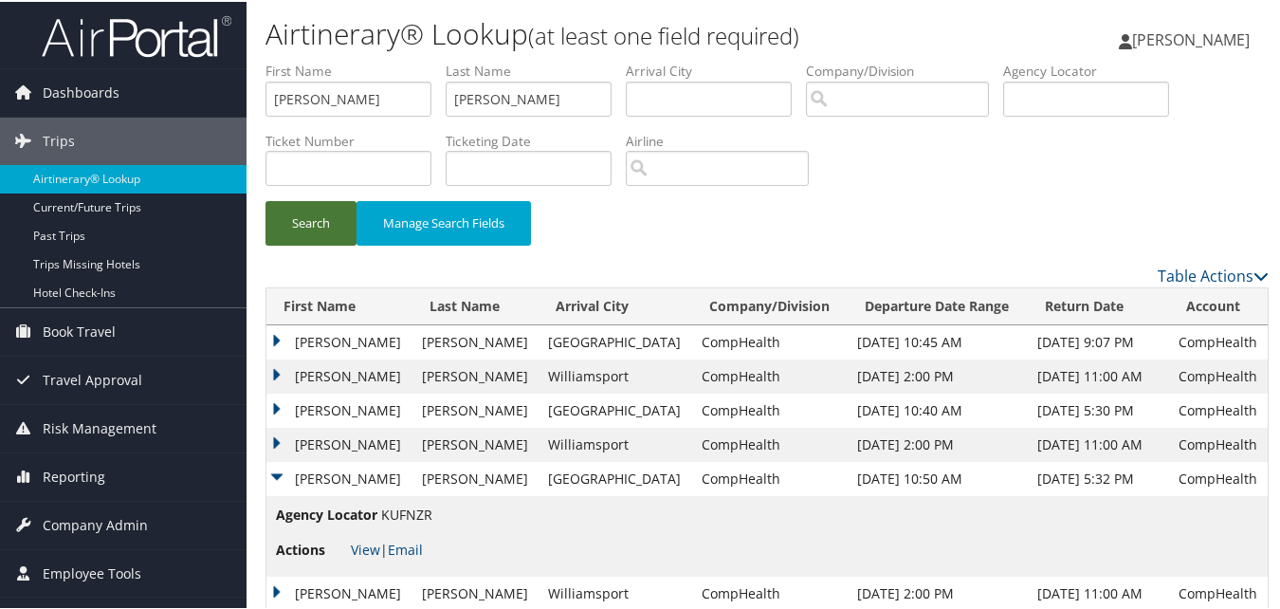
click at [322, 231] on button "Search" at bounding box center [311, 221] width 91 height 45
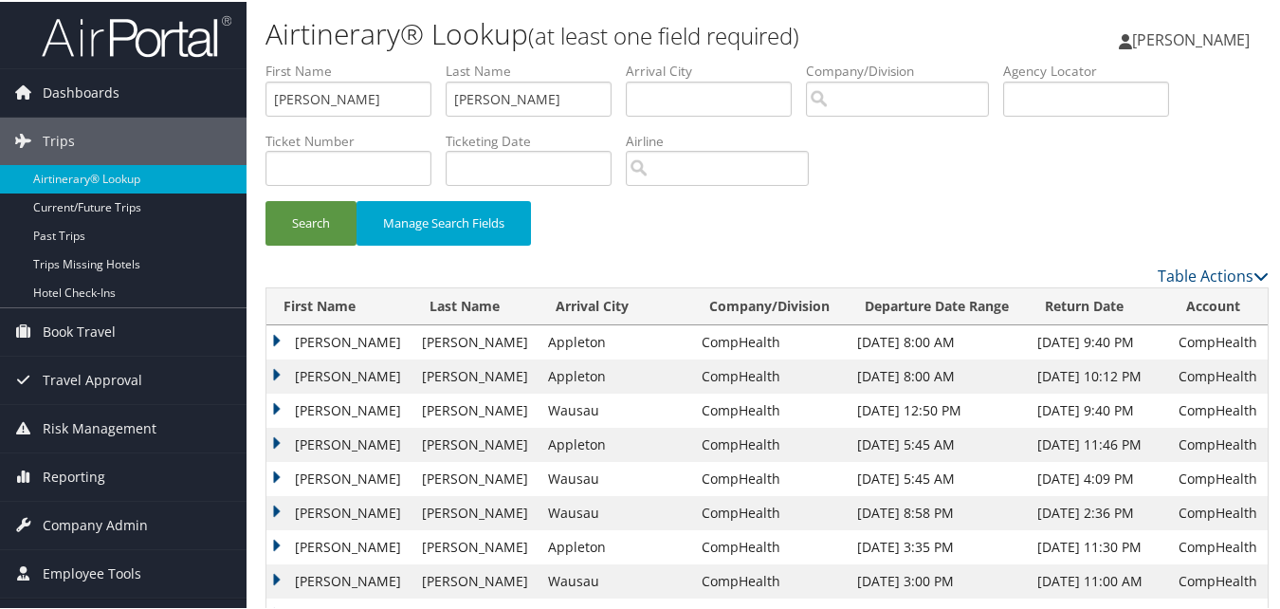
click at [278, 471] on td "Frank" at bounding box center [339, 477] width 146 height 34
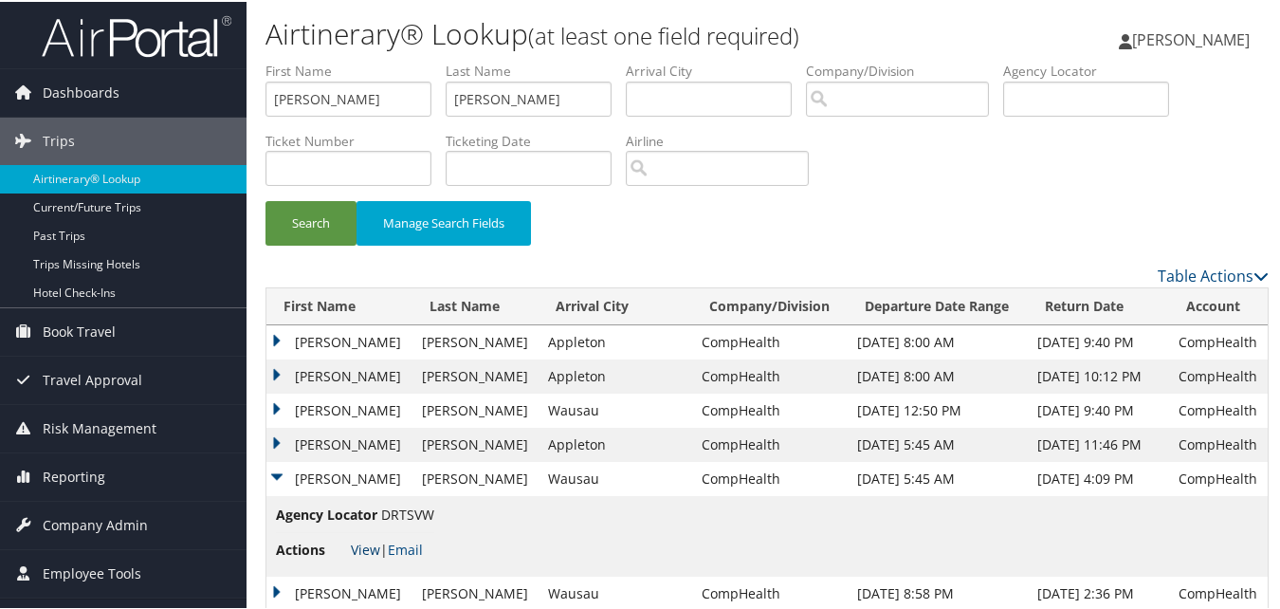
click at [366, 550] on link "View" at bounding box center [365, 548] width 29 height 18
click at [359, 92] on input "Frank" at bounding box center [349, 97] width 166 height 35
paste input "Mayisha"
type input "Mayisha"
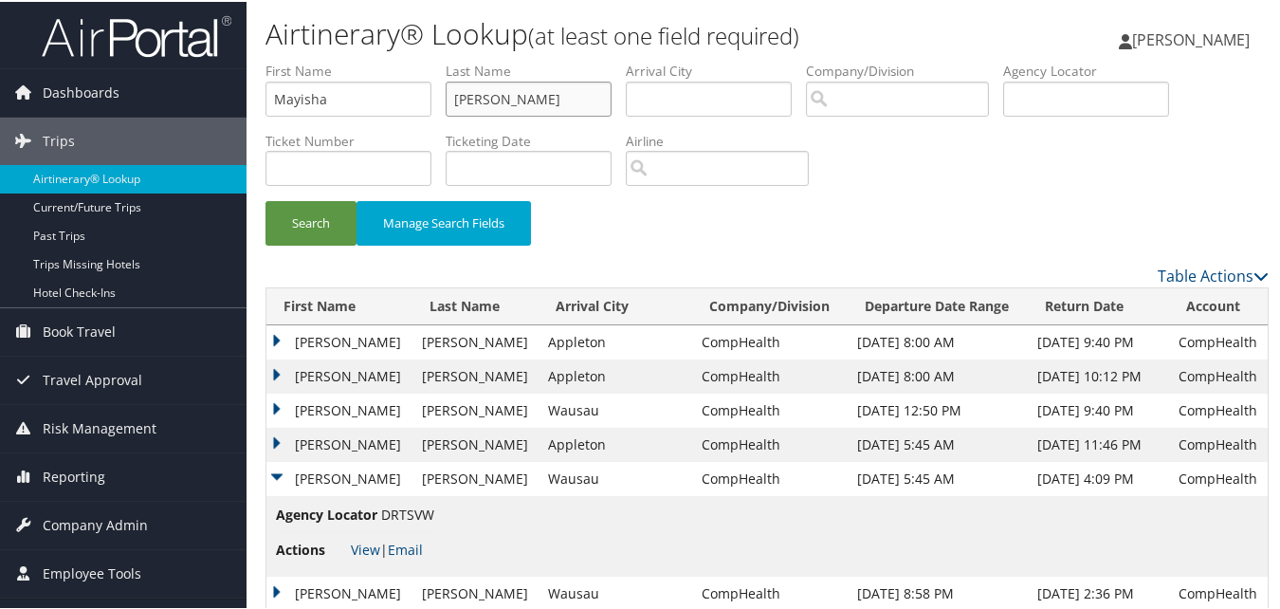
click at [525, 100] on input "Mchugh" at bounding box center [529, 97] width 166 height 35
paste input "Dunham"
type input "Dunham"
click at [268, 230] on button "Search" at bounding box center [311, 221] width 91 height 45
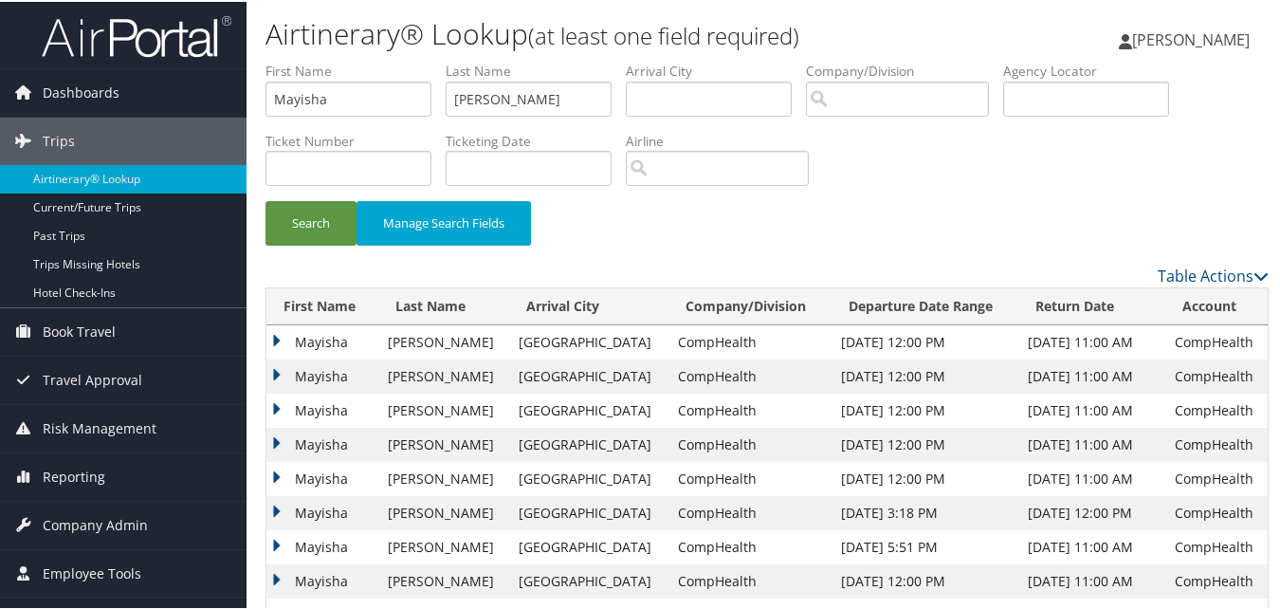
click at [271, 365] on td "Mayisha" at bounding box center [322, 375] width 112 height 34
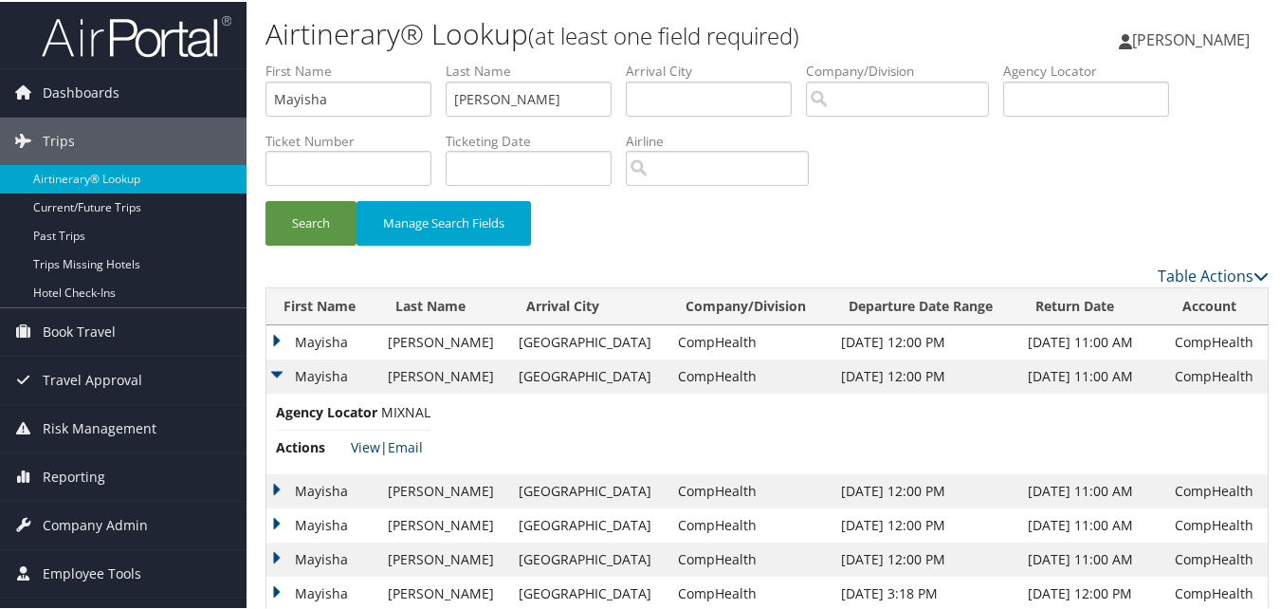
click at [365, 449] on link "View" at bounding box center [365, 445] width 29 height 18
click at [340, 101] on input "Mayisha" at bounding box center [349, 97] width 166 height 35
paste input "Duwayne"
type input "Duwayne"
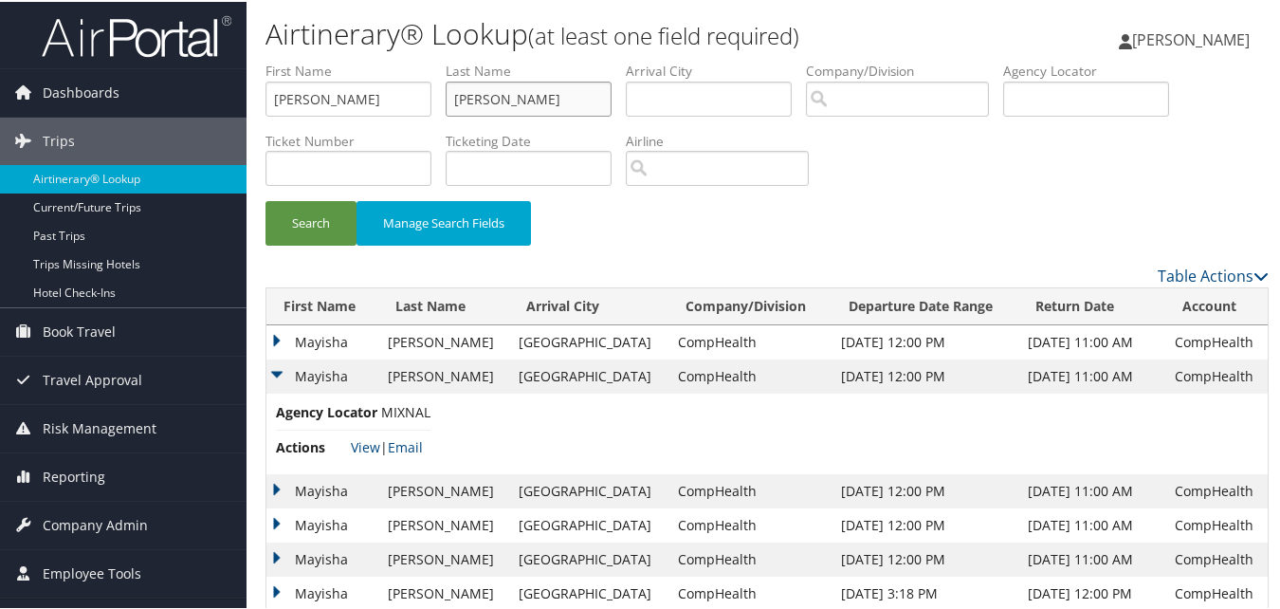
click at [534, 102] on input "Dunham" at bounding box center [529, 97] width 166 height 35
paste input "Carlson"
type input "Carlson"
click at [336, 210] on button "Search" at bounding box center [311, 221] width 91 height 45
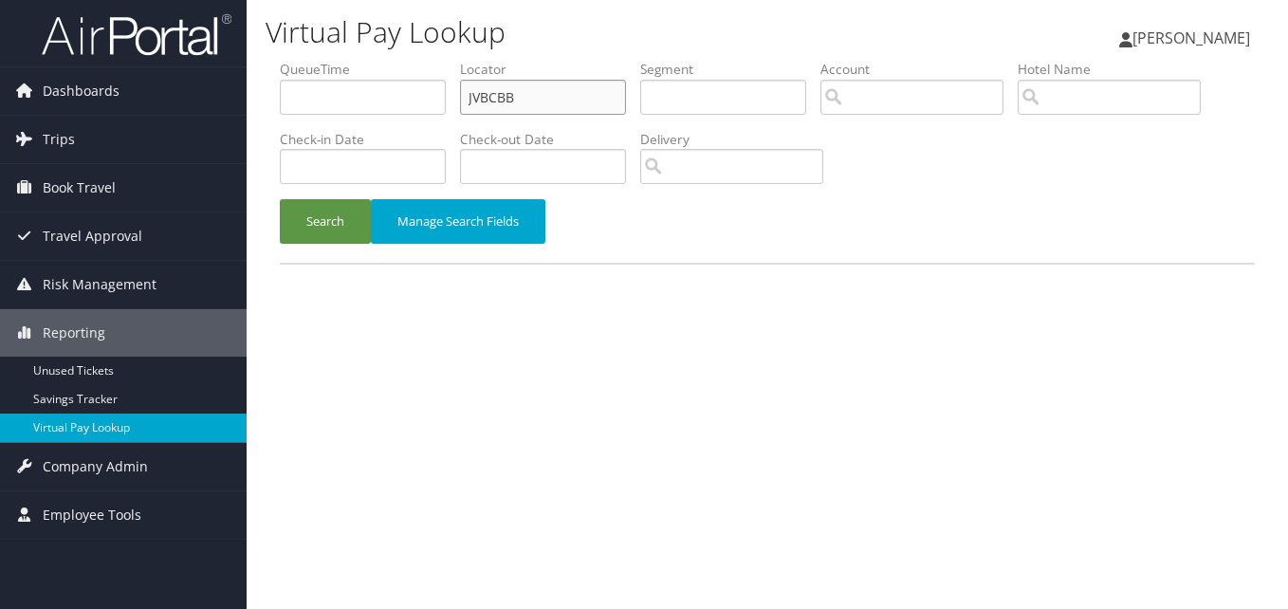
click at [523, 108] on input "JVBCBB" at bounding box center [543, 97] width 166 height 35
paste input "KOAHUR"
type input "KOAHUR"
click at [321, 251] on div "Search Manage Search Fields" at bounding box center [767, 231] width 1003 height 64
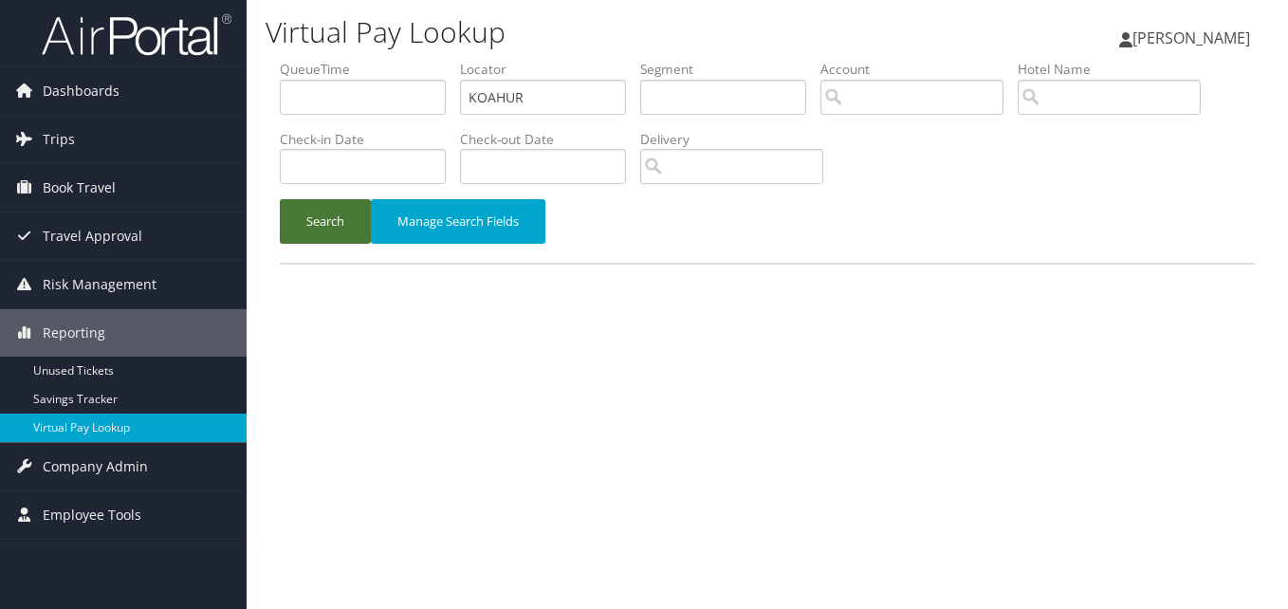
click at [315, 204] on button "Search" at bounding box center [325, 221] width 91 height 45
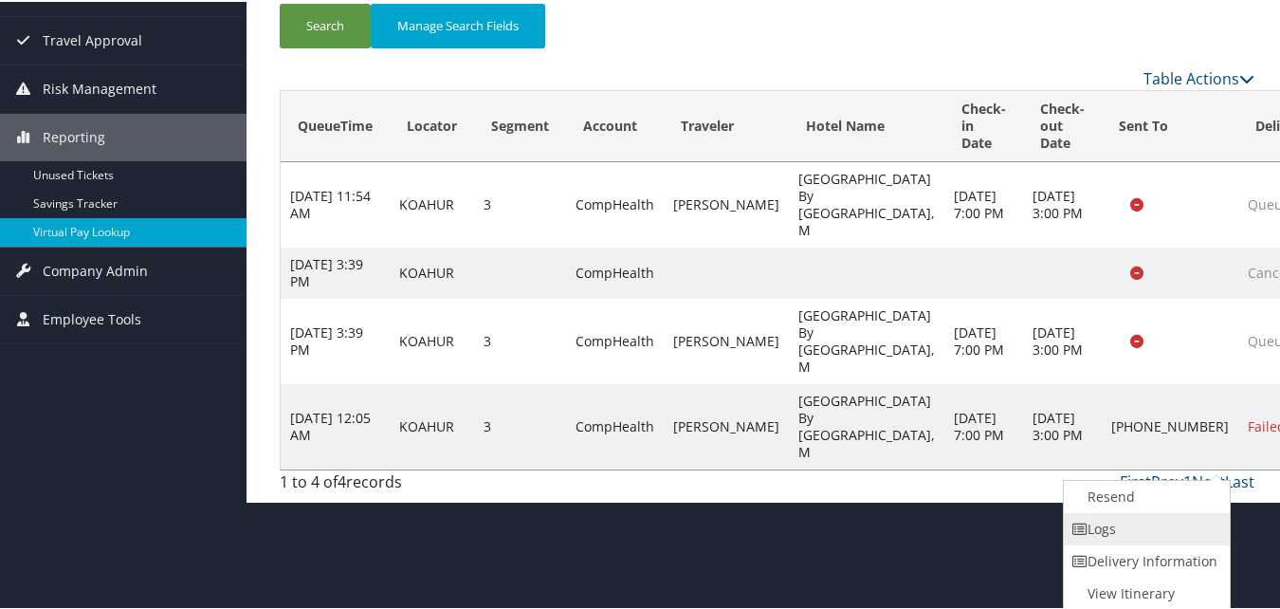
click at [1194, 528] on link "Logs" at bounding box center [1145, 527] width 162 height 32
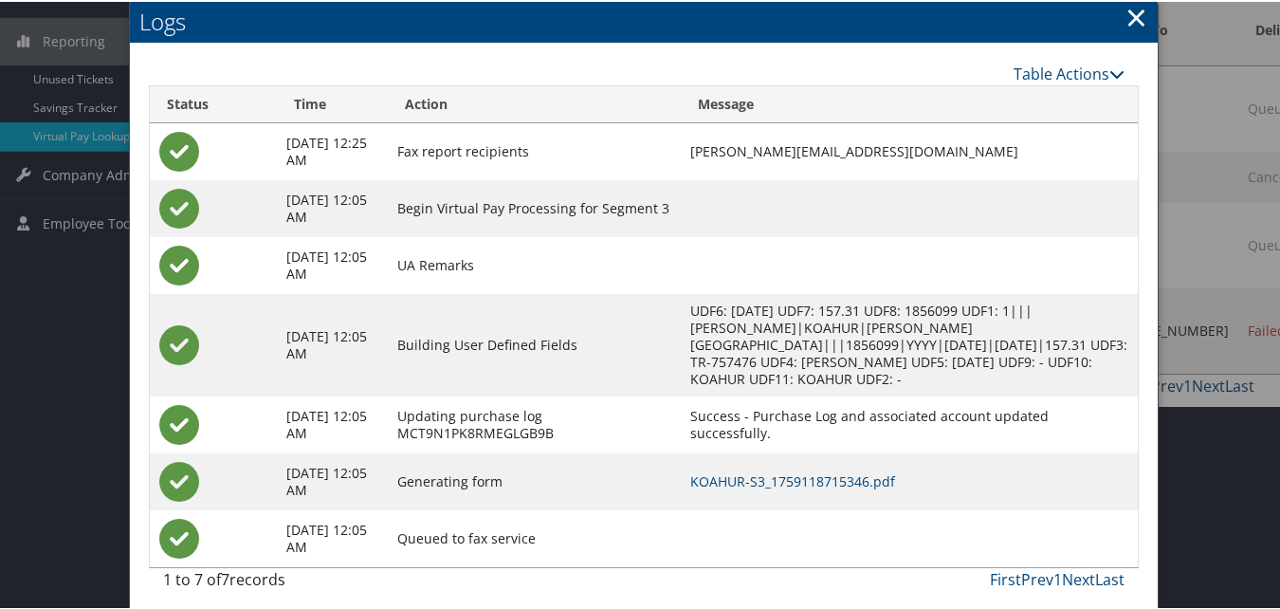
scroll to position [303, 0]
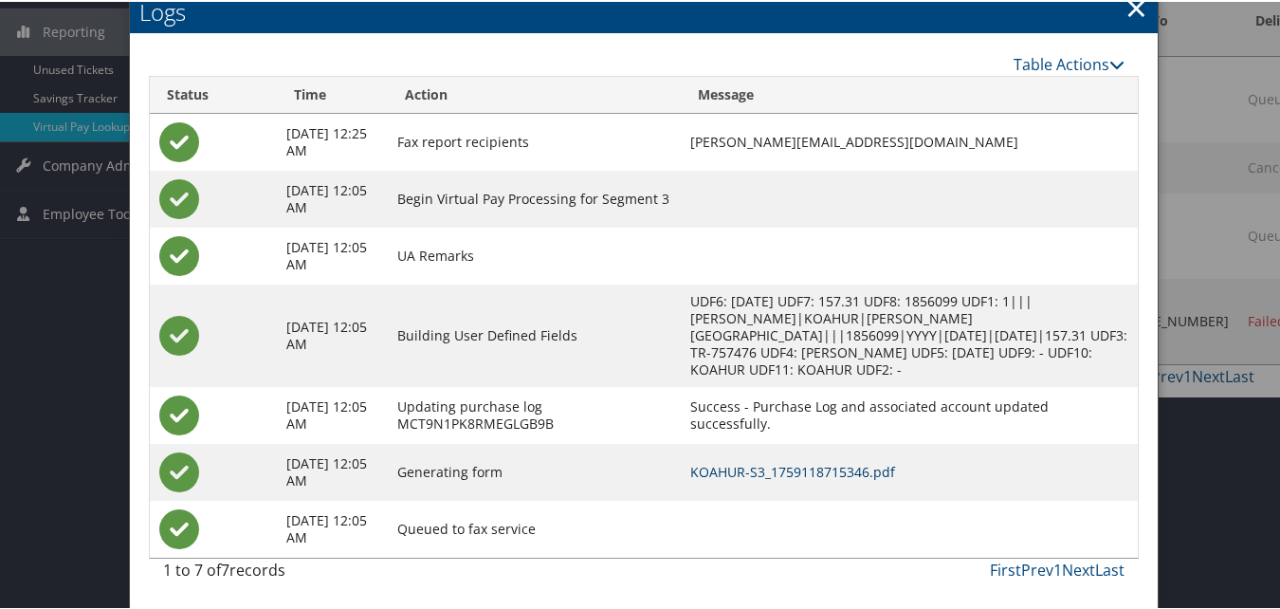
click at [843, 473] on link "KOAHUR-S3_1759118715346.pdf" at bounding box center [792, 470] width 205 height 18
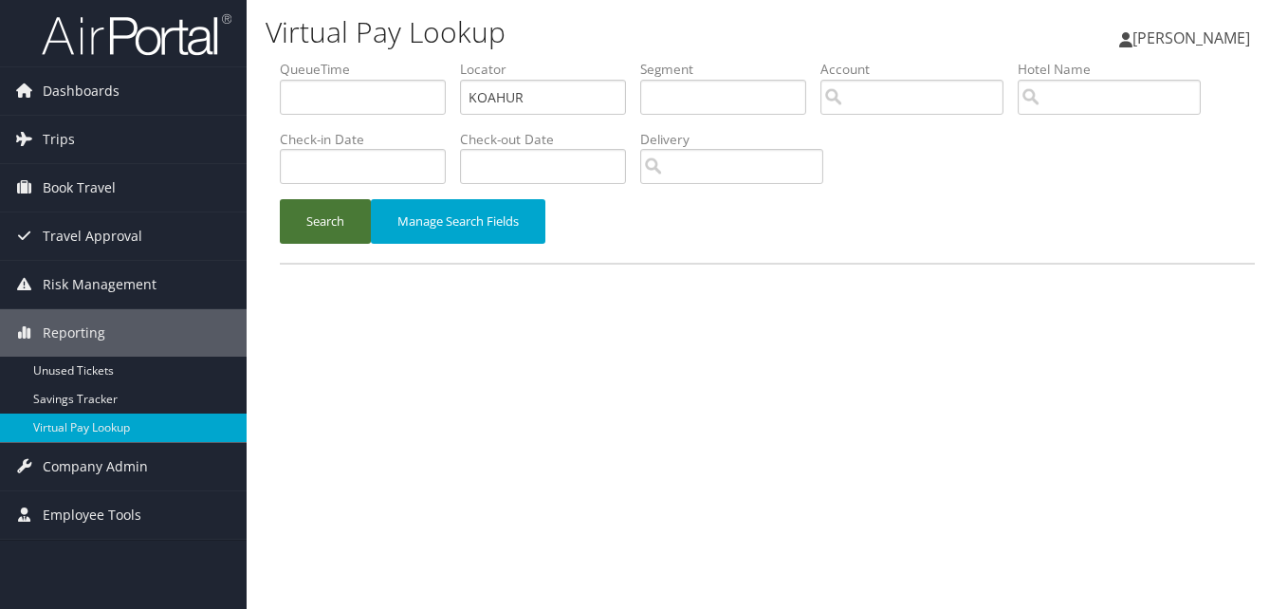
click at [331, 222] on button "Search" at bounding box center [325, 221] width 91 height 45
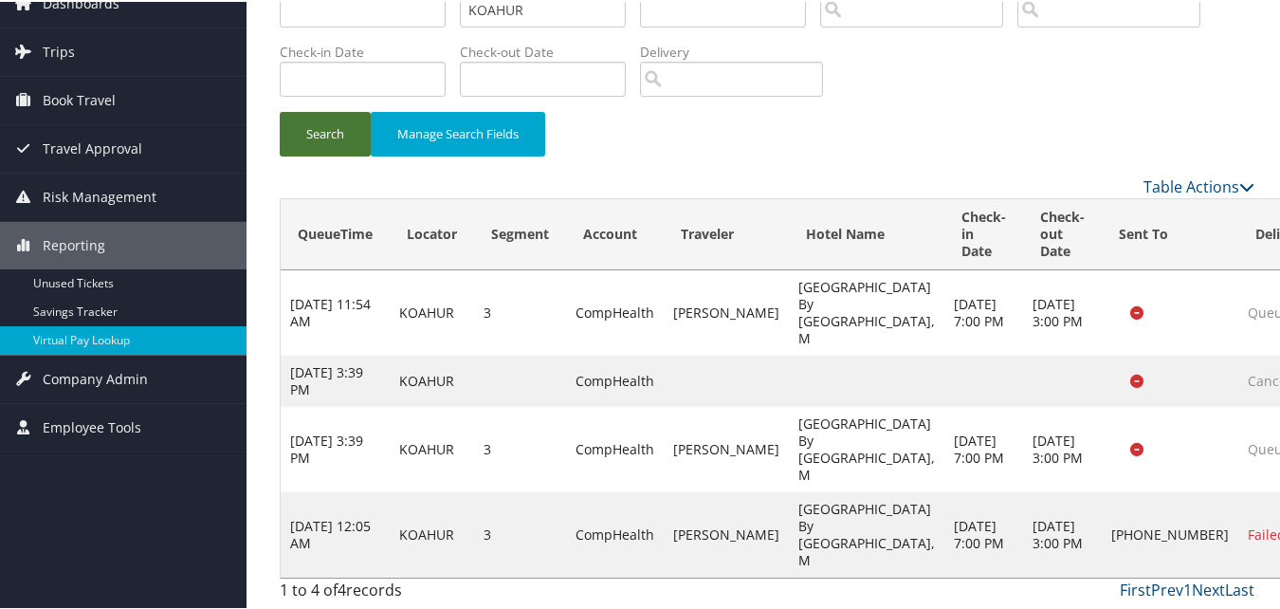
scroll to position [140, 0]
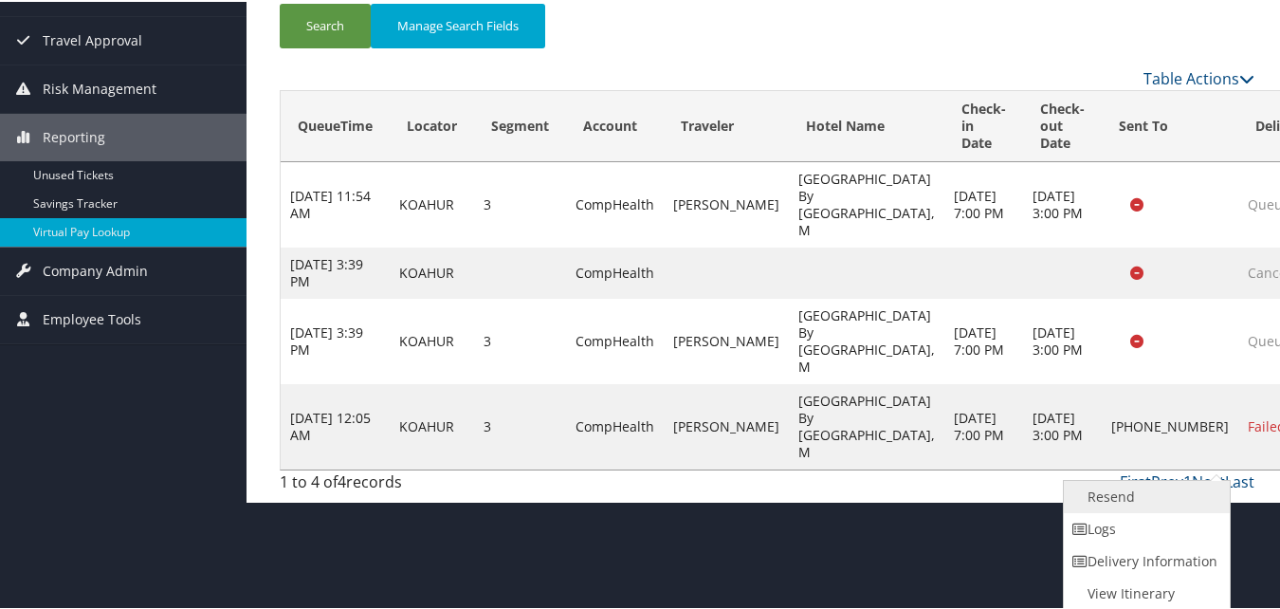
click at [1155, 495] on link "Resend" at bounding box center [1145, 495] width 162 height 32
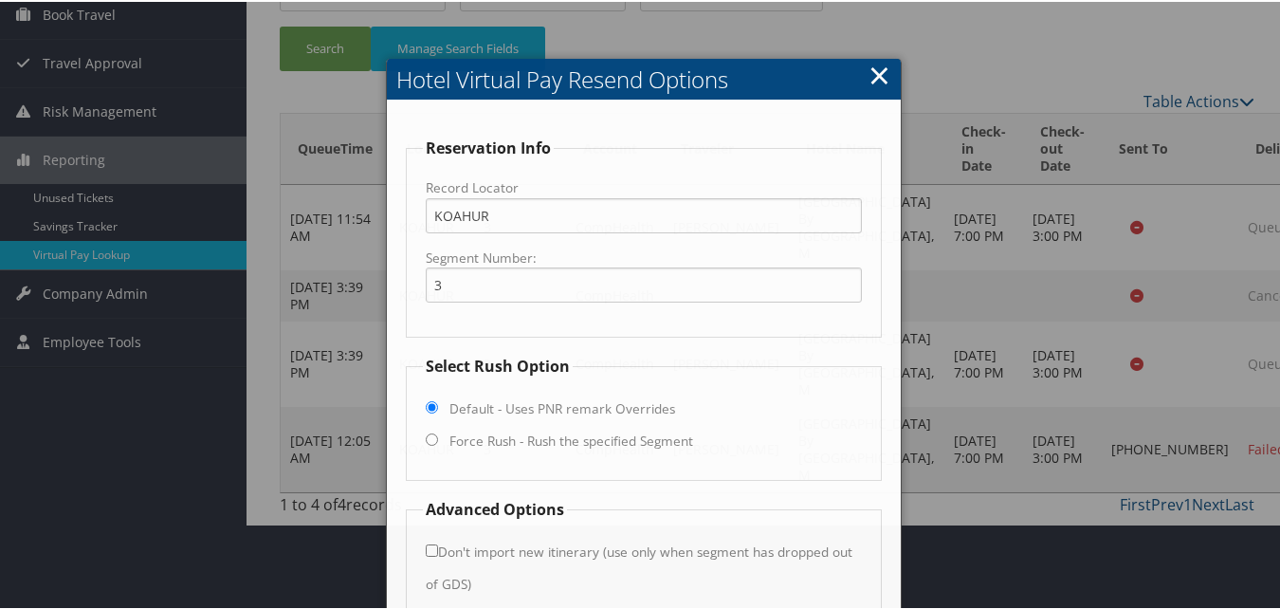
scroll to position [210, 0]
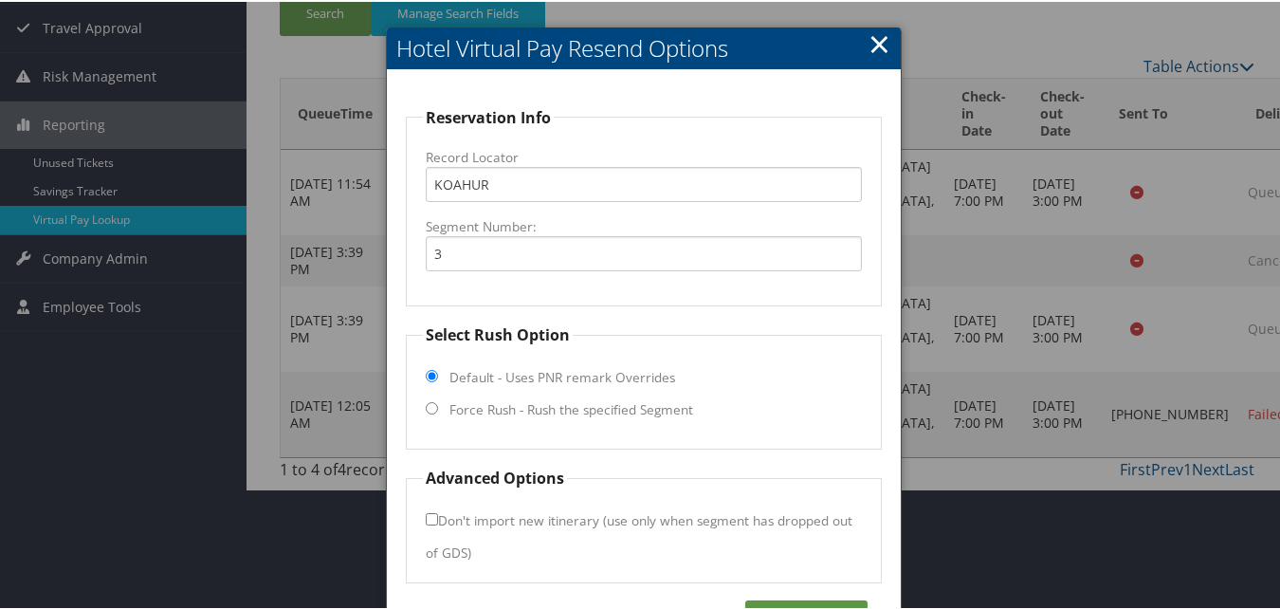
click at [432, 407] on input "Force Rush - Rush the specified Segment" at bounding box center [432, 406] width 12 height 12
radio input "true"
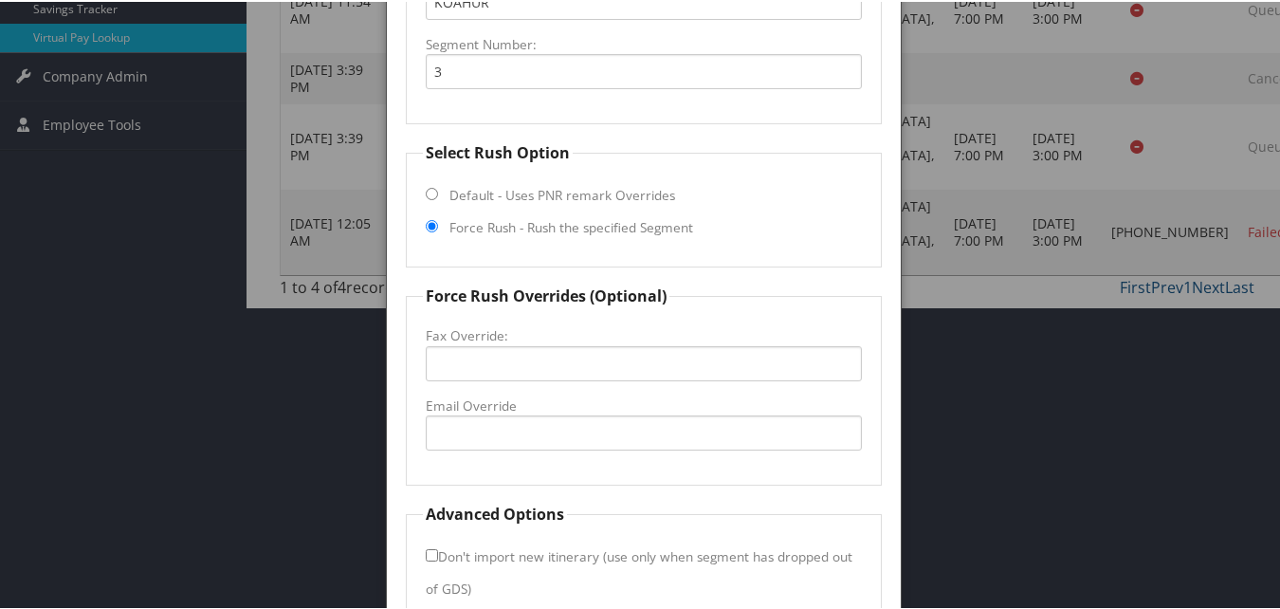
scroll to position [399, 0]
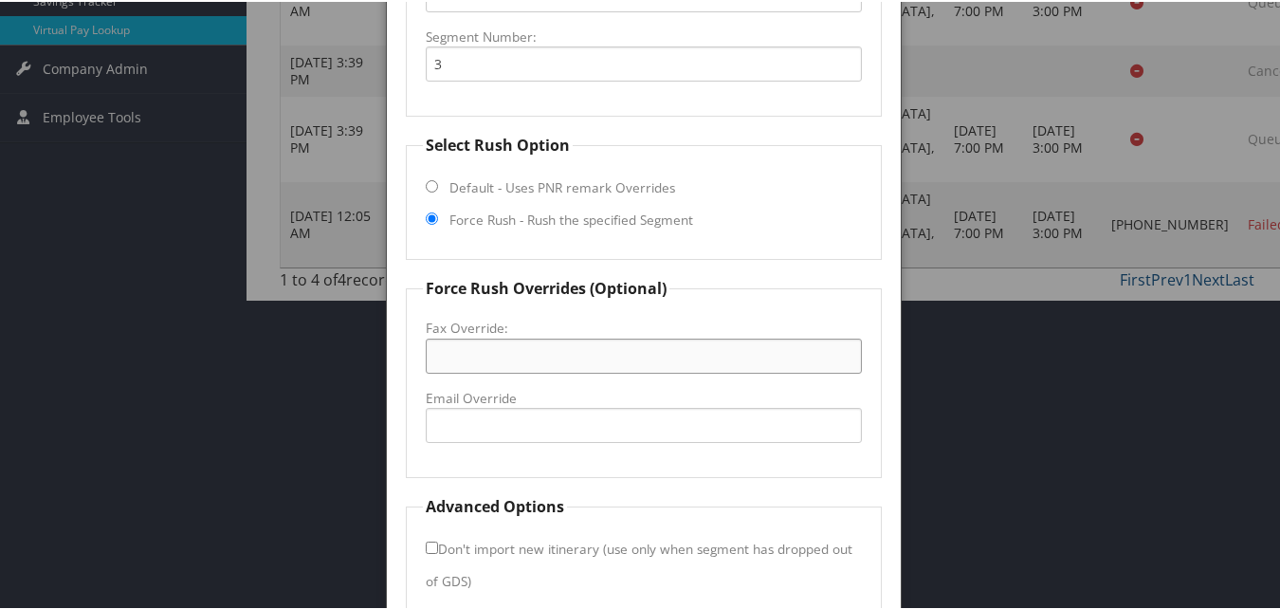
click at [474, 371] on input "Fax Override:" at bounding box center [643, 354] width 435 height 35
click at [444, 426] on input "Email Override" at bounding box center [643, 423] width 435 height 35
click at [510, 471] on fieldset "Force Rush Overrides (Optional) Fax Override: Email Override" at bounding box center [643, 375] width 475 height 201
click at [493, 406] on label "Email Override" at bounding box center [643, 396] width 435 height 19
click at [493, 406] on input "Email Override" at bounding box center [643, 423] width 435 height 35
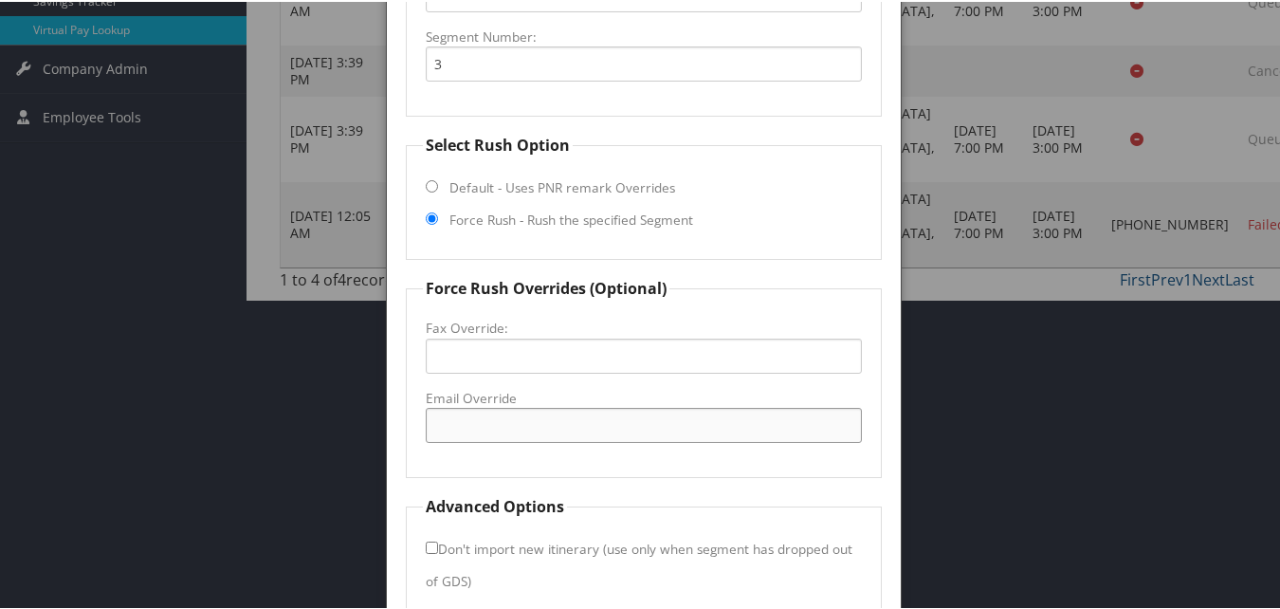
click at [493, 422] on input "Email Override" at bounding box center [643, 423] width 435 height 35
click at [416, 382] on fieldset "Force Rush Overrides (Optional) Fax Override: Email Override" at bounding box center [643, 375] width 475 height 201
click at [602, 408] on input "Email Override" at bounding box center [643, 423] width 435 height 35
click at [601, 490] on form "Reservation Info Record Locator KOAHUR Segment Number: 3 Select Rush Option Def…" at bounding box center [643, 263] width 475 height 696
click at [590, 432] on input "Email Override" at bounding box center [643, 423] width 435 height 35
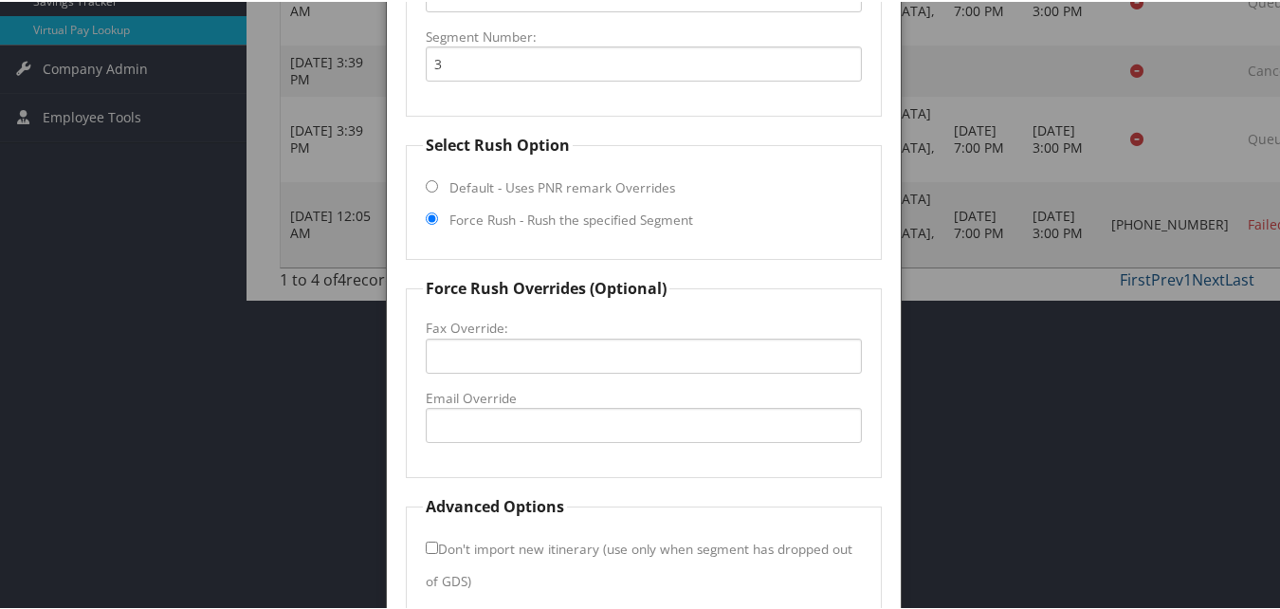
click at [482, 457] on fieldset "Force Rush Overrides (Optional) Fax Override: Email Override" at bounding box center [643, 375] width 475 height 201
click at [478, 420] on input "Email Override" at bounding box center [643, 423] width 435 height 35
click at [524, 431] on input "Email Override" at bounding box center [643, 423] width 435 height 35
click at [524, 431] on input "hioxfordna@gmail.com" at bounding box center [643, 423] width 435 height 35
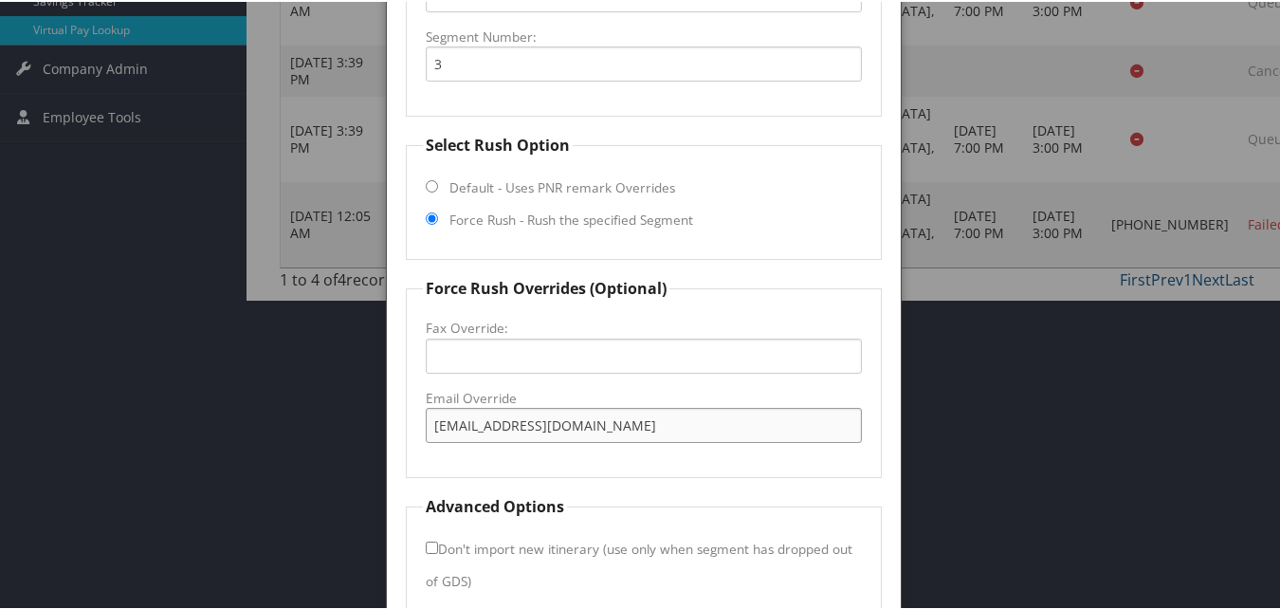
click at [524, 431] on input "hioxfordna@gmail.com" at bounding box center [643, 423] width 435 height 35
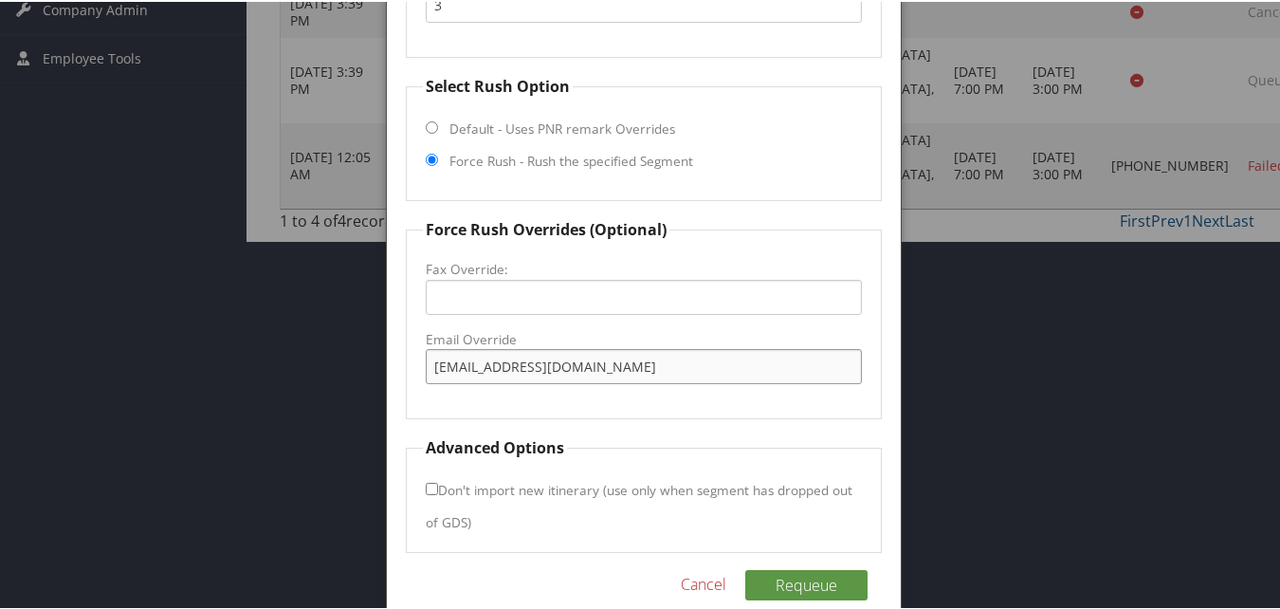
scroll to position [487, 0]
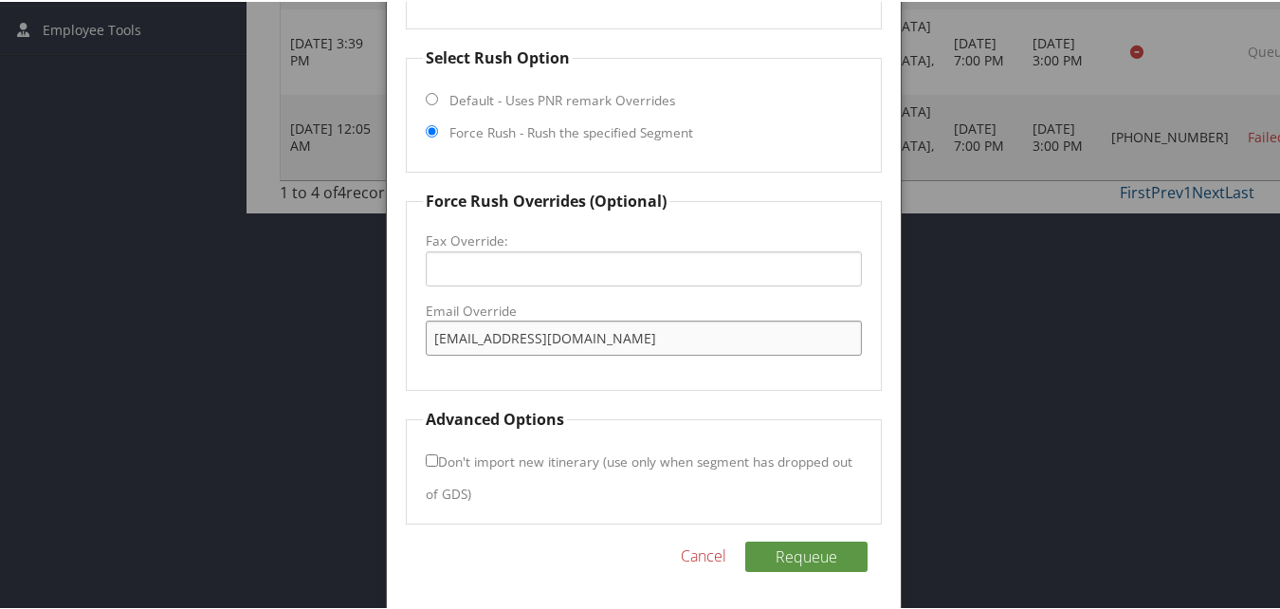
click at [498, 339] on input "hioxfordna@gmail.com" at bounding box center [643, 336] width 435 height 35
click at [489, 337] on input "hioxfordna@gmail.com" at bounding box center [643, 336] width 435 height 35
click at [513, 340] on input "hioxfordna@gmail.com" at bounding box center [643, 336] width 435 height 35
click at [514, 341] on input "hioxfordna@gmail.com" at bounding box center [643, 336] width 435 height 35
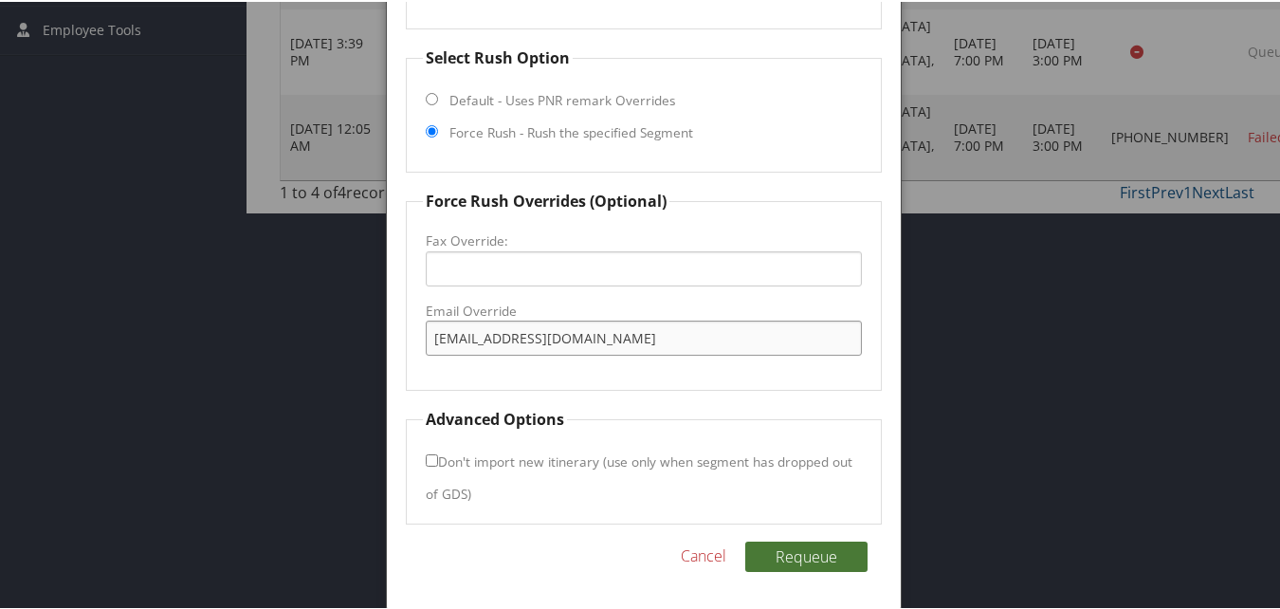
type input "hioxfordna@gmail.com"
click at [800, 564] on button "Requeue" at bounding box center [806, 555] width 122 height 30
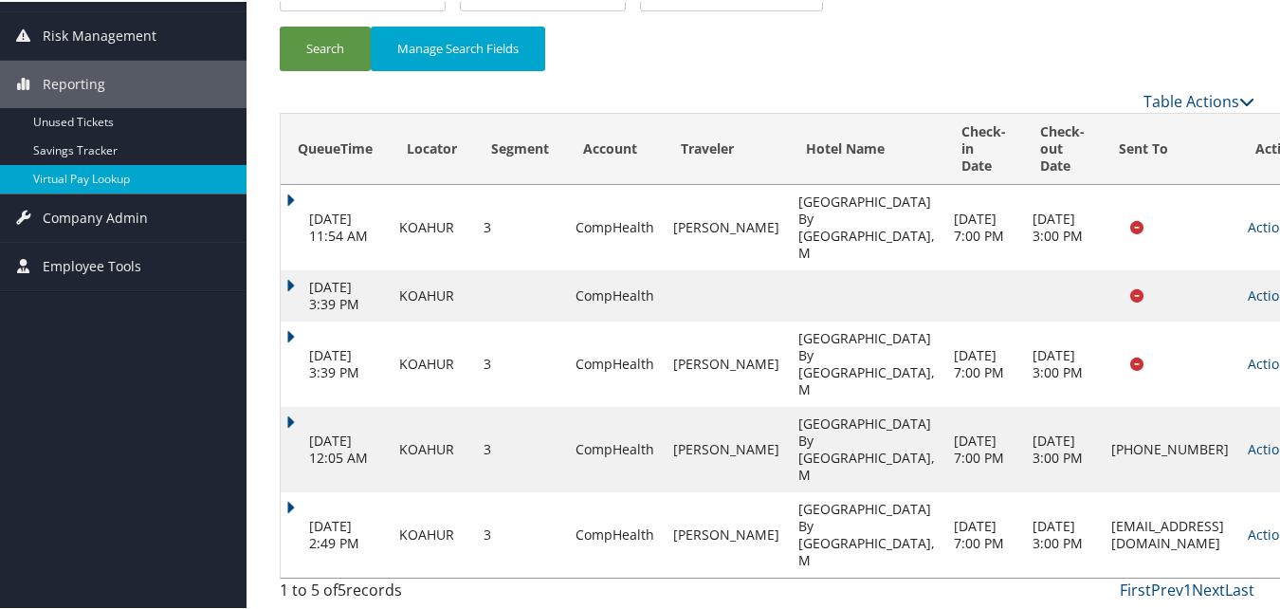
scroll to position [260, 0]
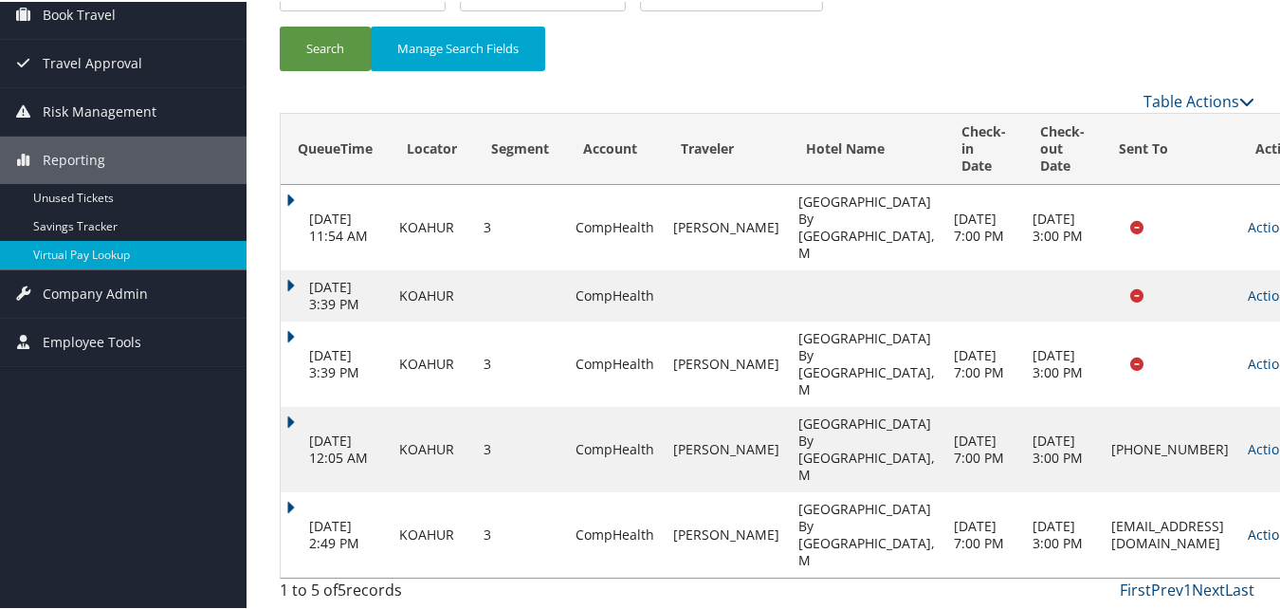
click at [1248, 523] on link "Actions" at bounding box center [1278, 532] width 60 height 18
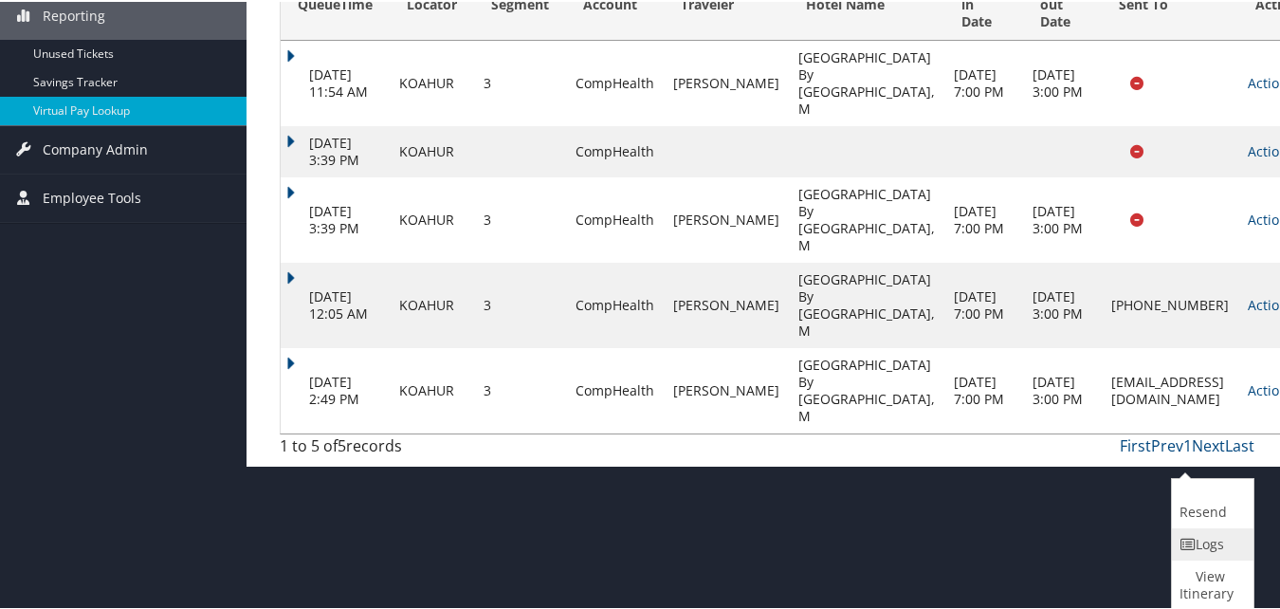
click at [1203, 534] on link "Logs" at bounding box center [1210, 542] width 77 height 32
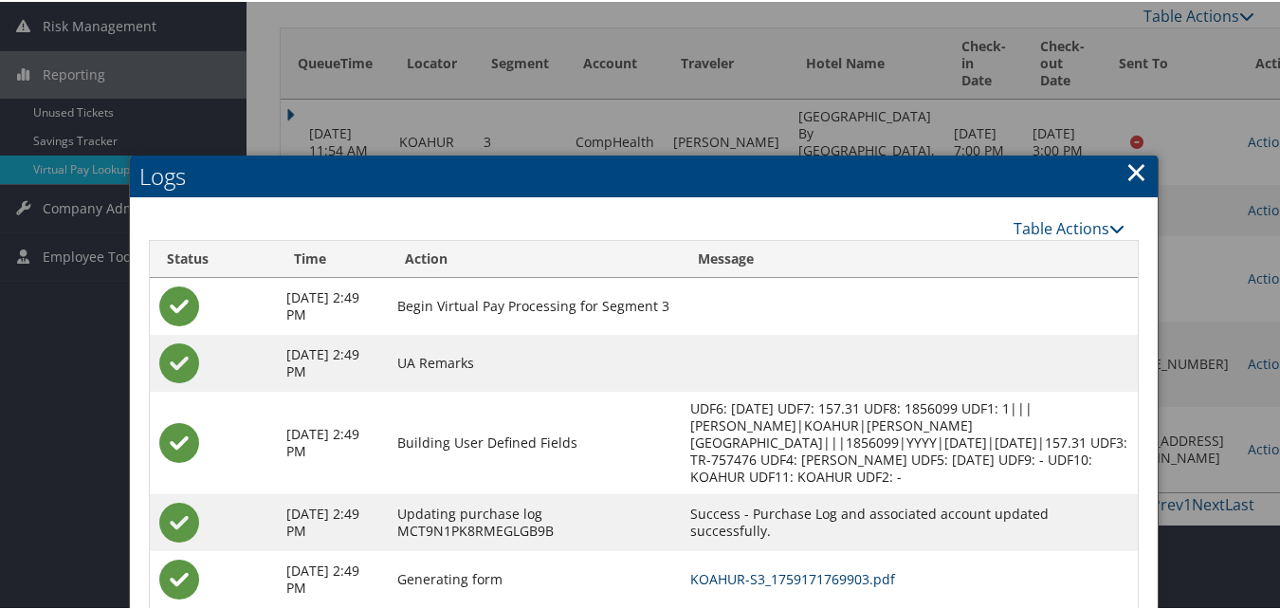
click at [859, 578] on link "KOAHUR-S3_1759171769903.pdf" at bounding box center [792, 577] width 205 height 18
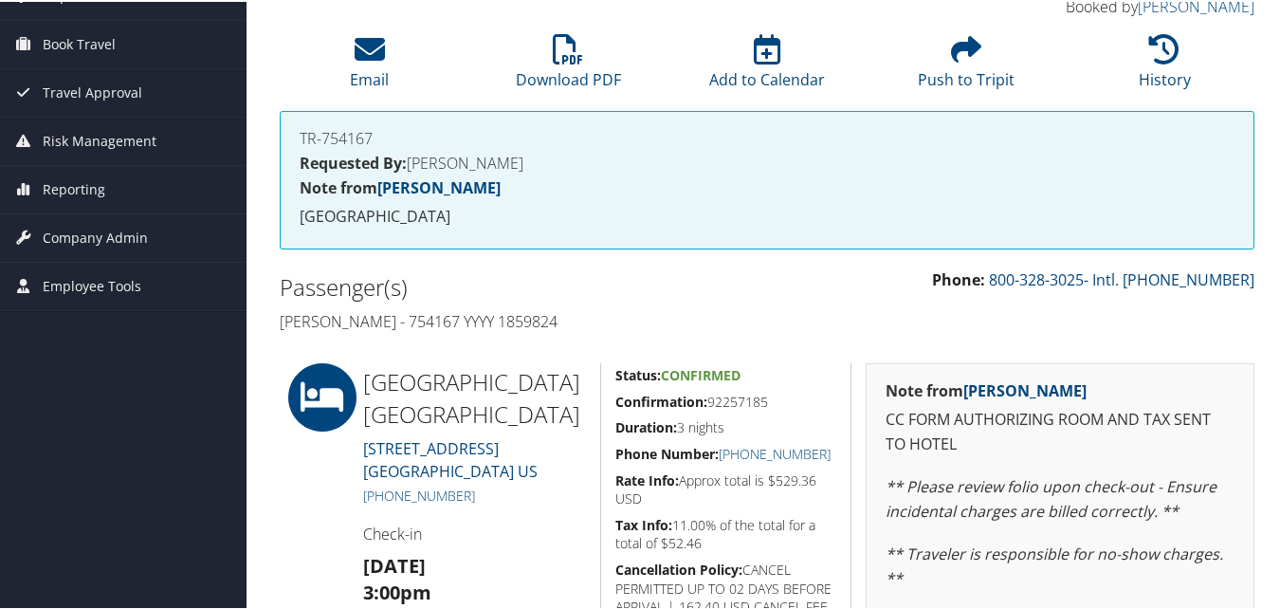
scroll to position [379, 0]
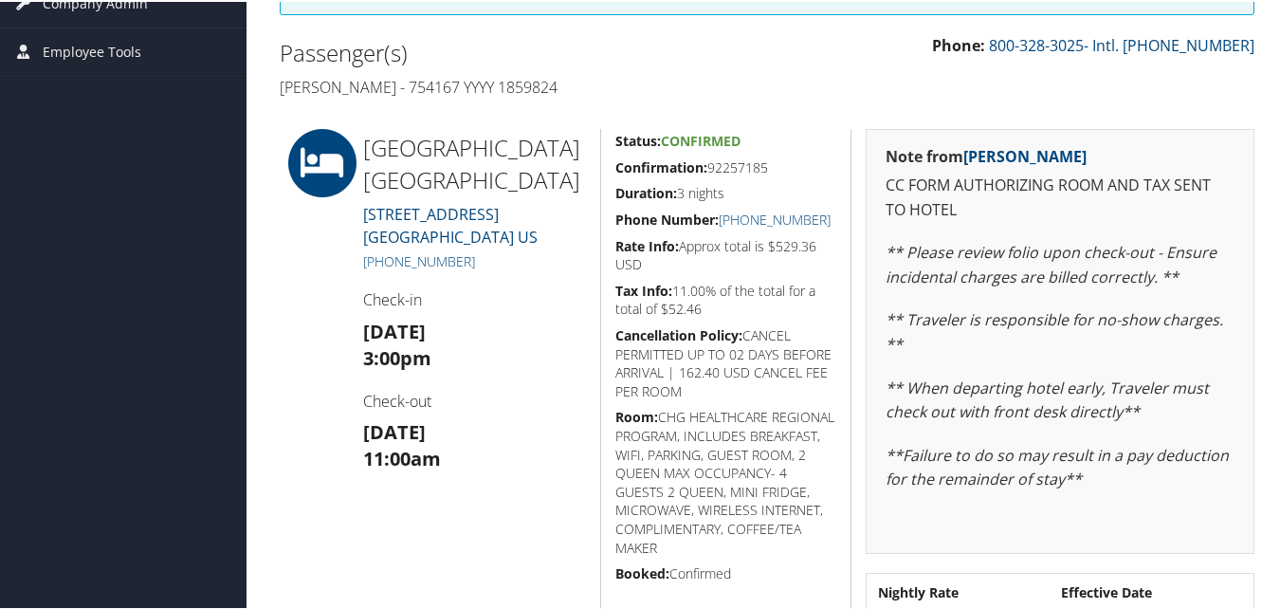
drag, startPoint x: 630, startPoint y: 166, endPoint x: 767, endPoint y: 166, distance: 137.5
click at [767, 166] on div "Status: Confirmed Confirmation: 92257185 Duration: 3 nights Phone Number: [PHON…" at bounding box center [725, 432] width 251 height 611
copy h5 "Confirmation: 92257185"
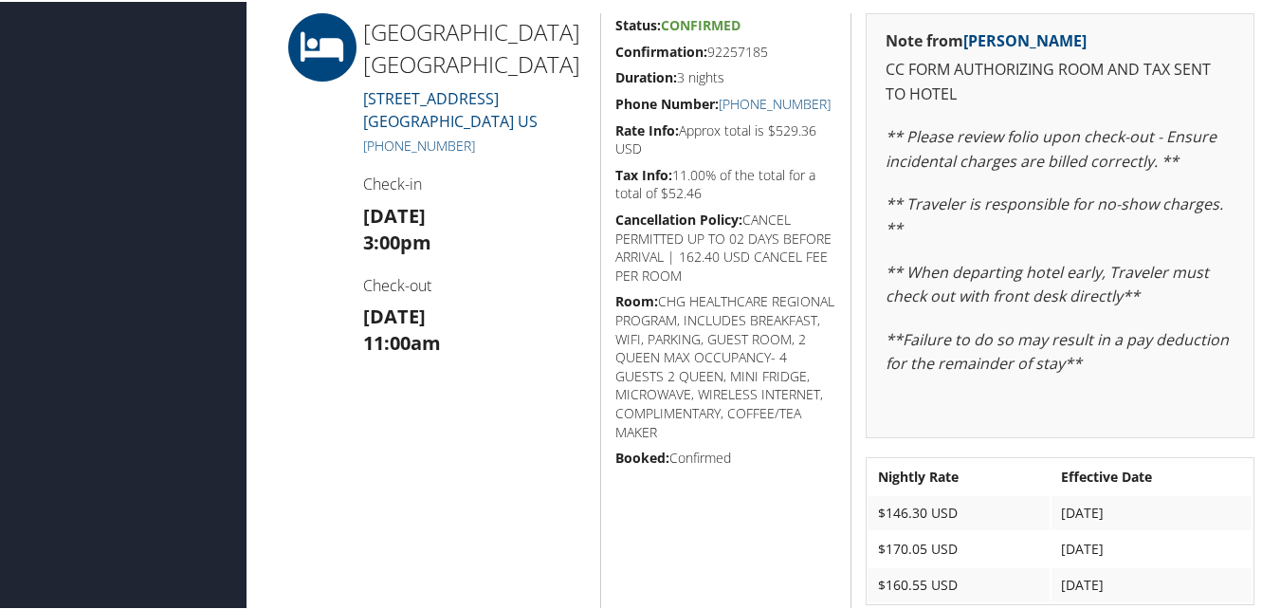
scroll to position [658, 0]
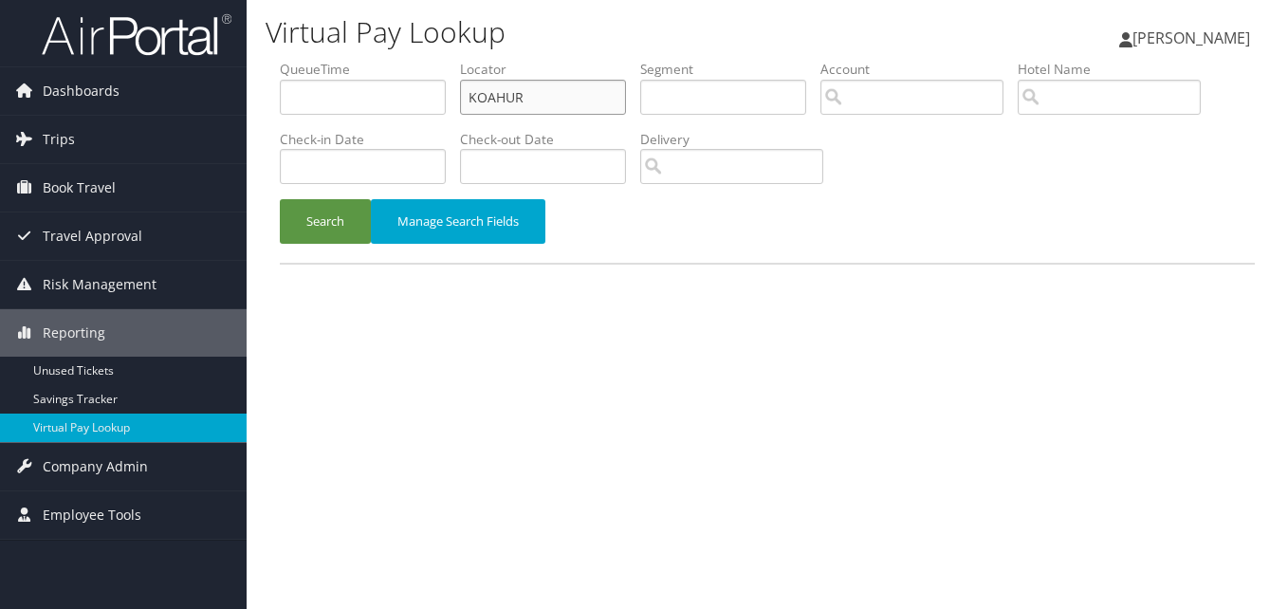
click at [503, 104] on input "KOAHUR" at bounding box center [543, 97] width 166 height 35
click at [504, 103] on input "KOAHUR" at bounding box center [543, 97] width 166 height 35
paste input "LARUVD"
type input "LARUVD"
click at [312, 228] on button "Search" at bounding box center [325, 221] width 91 height 45
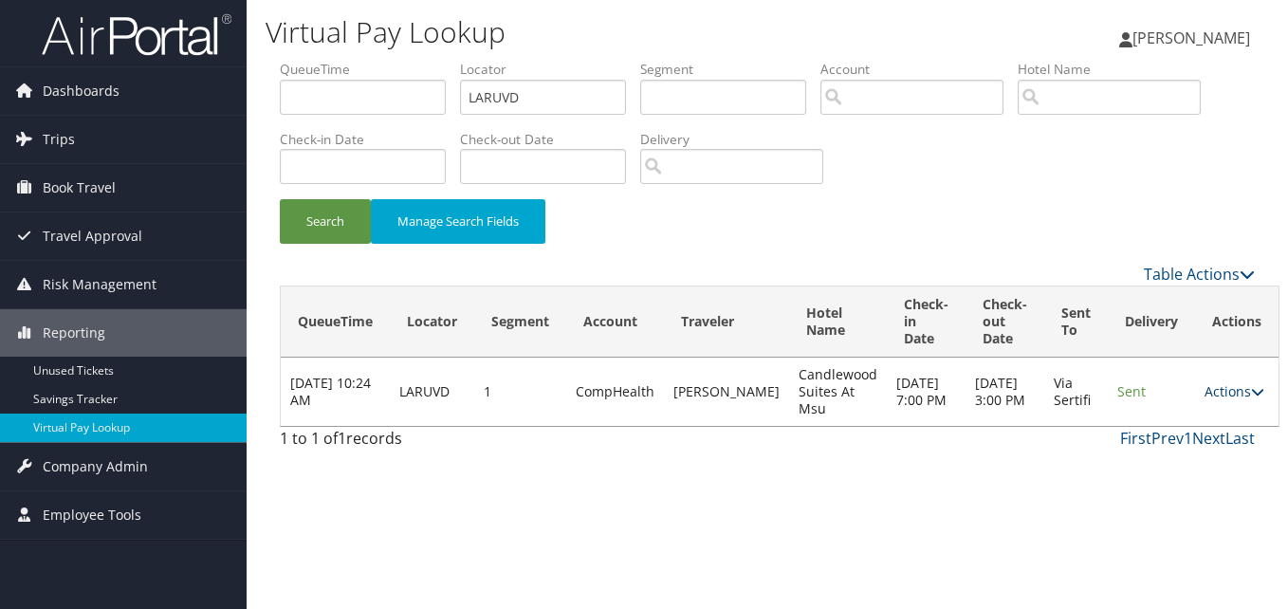
click at [1204, 395] on link "Actions" at bounding box center [1234, 391] width 60 height 18
click at [1182, 447] on link "Logs" at bounding box center [1174, 451] width 119 height 32
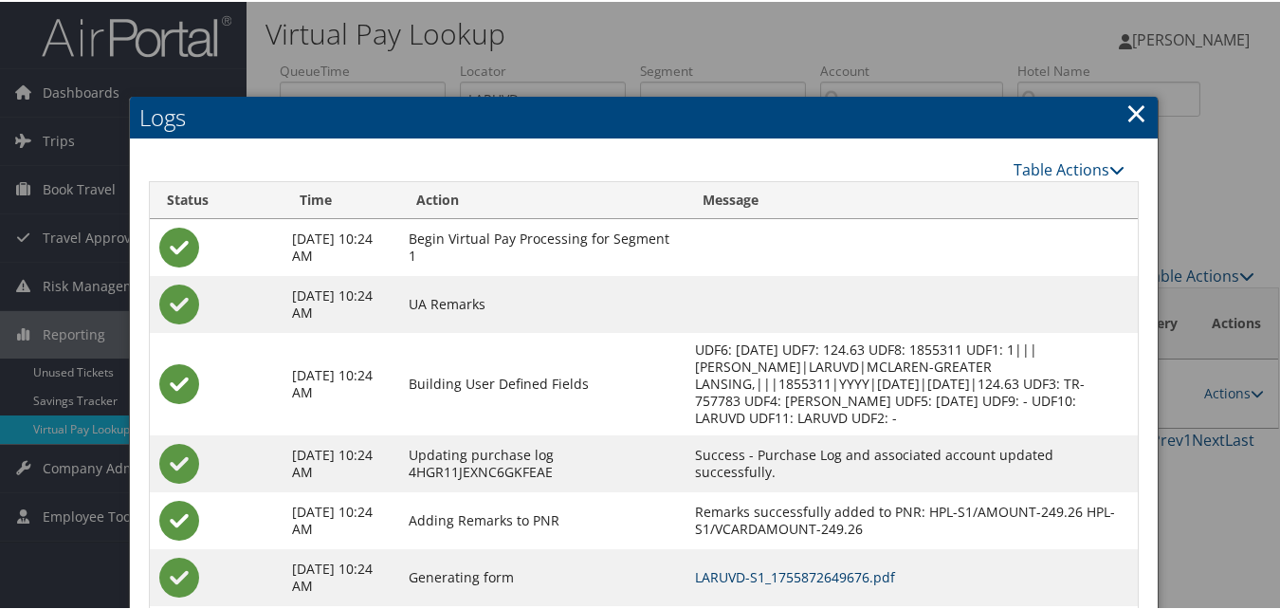
click at [765, 571] on link "LARUVD-S1_1755872649676.pdf" at bounding box center [795, 575] width 200 height 18
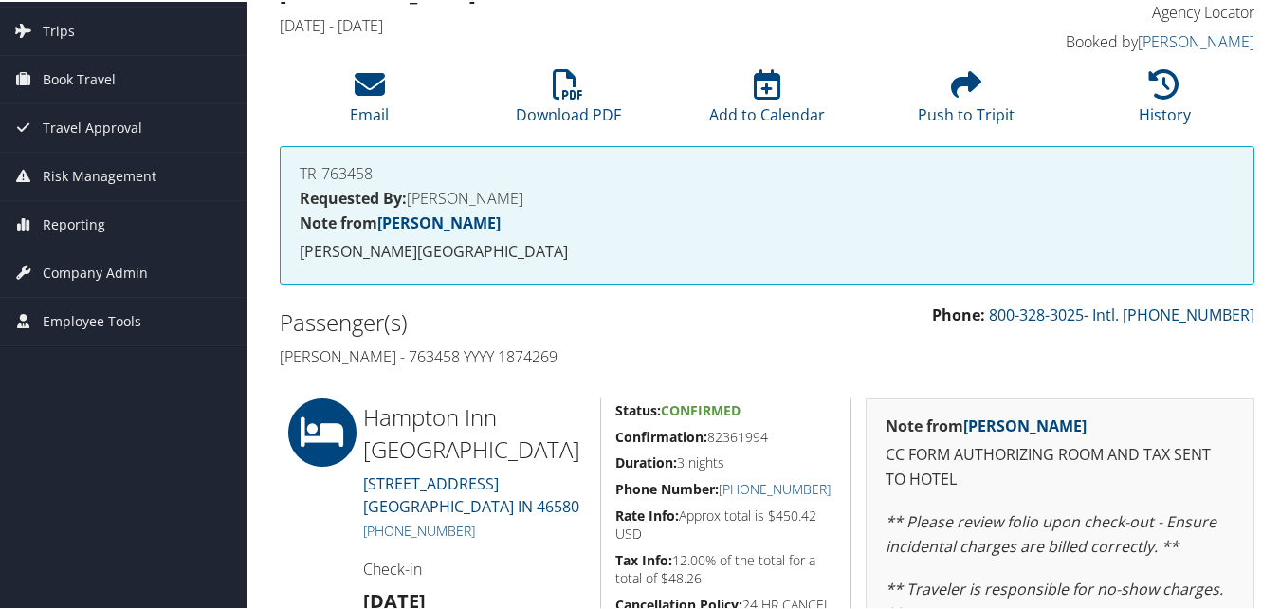
scroll to position [285, 0]
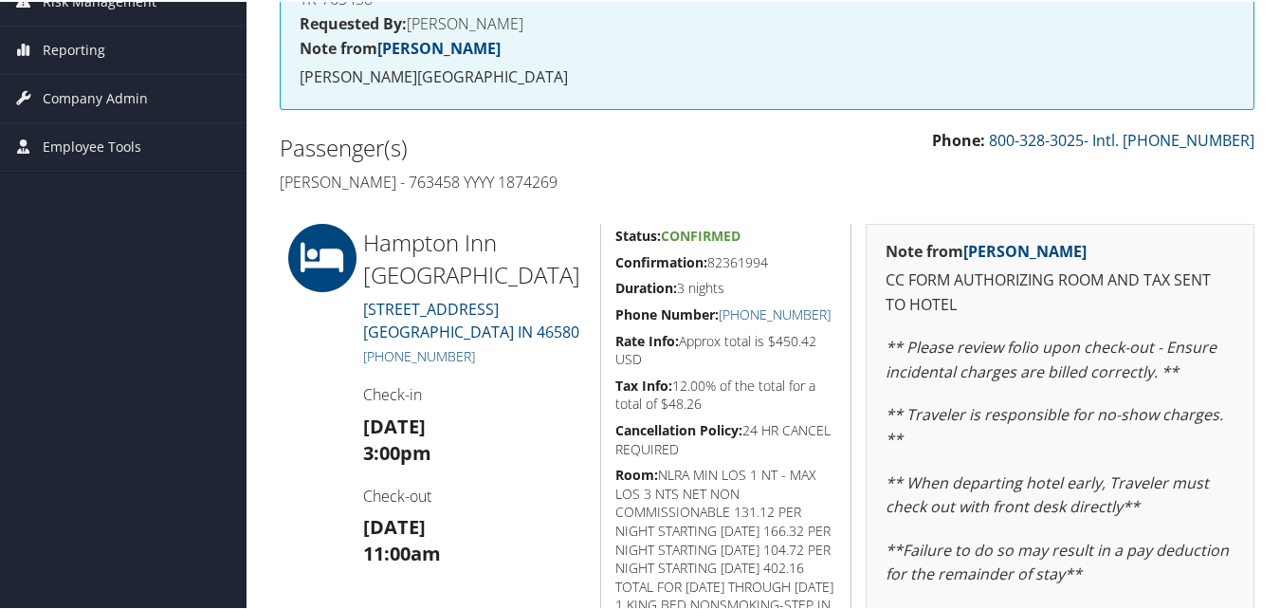
drag, startPoint x: 609, startPoint y: 262, endPoint x: 789, endPoint y: 257, distance: 180.3
click at [789, 257] on div "Status: Confirmed Confirmation: 82361994 Duration: 3 nights Phone Number: [PHON…" at bounding box center [725, 572] width 251 height 701
copy h5 "Confirmation: 82361994"
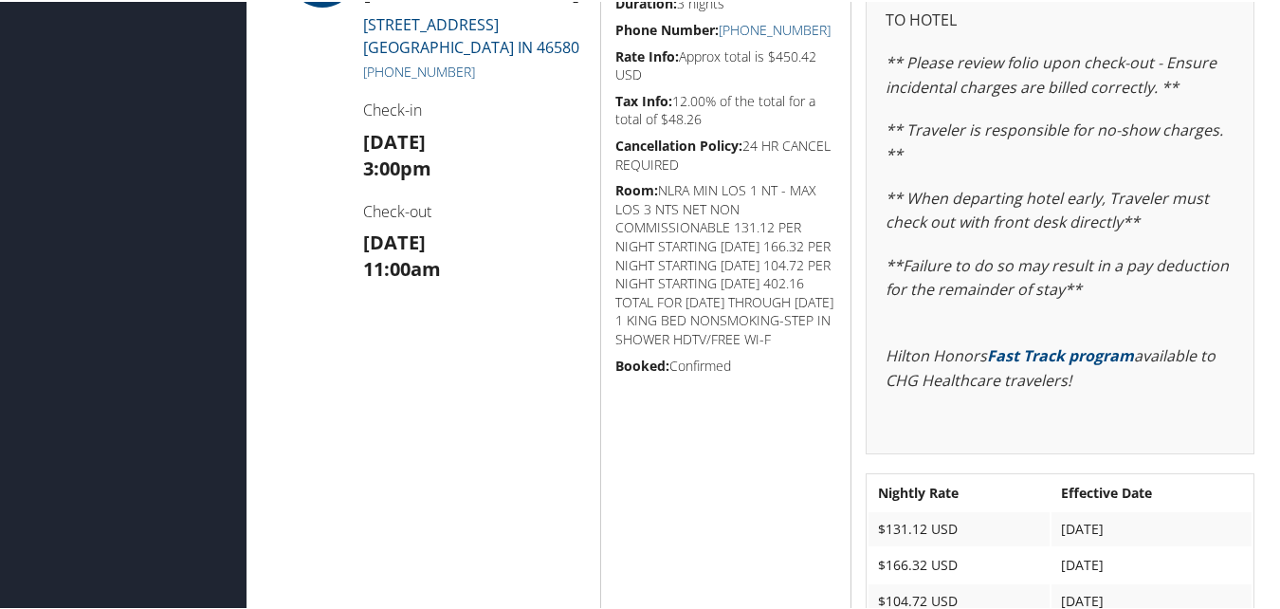
scroll to position [748, 0]
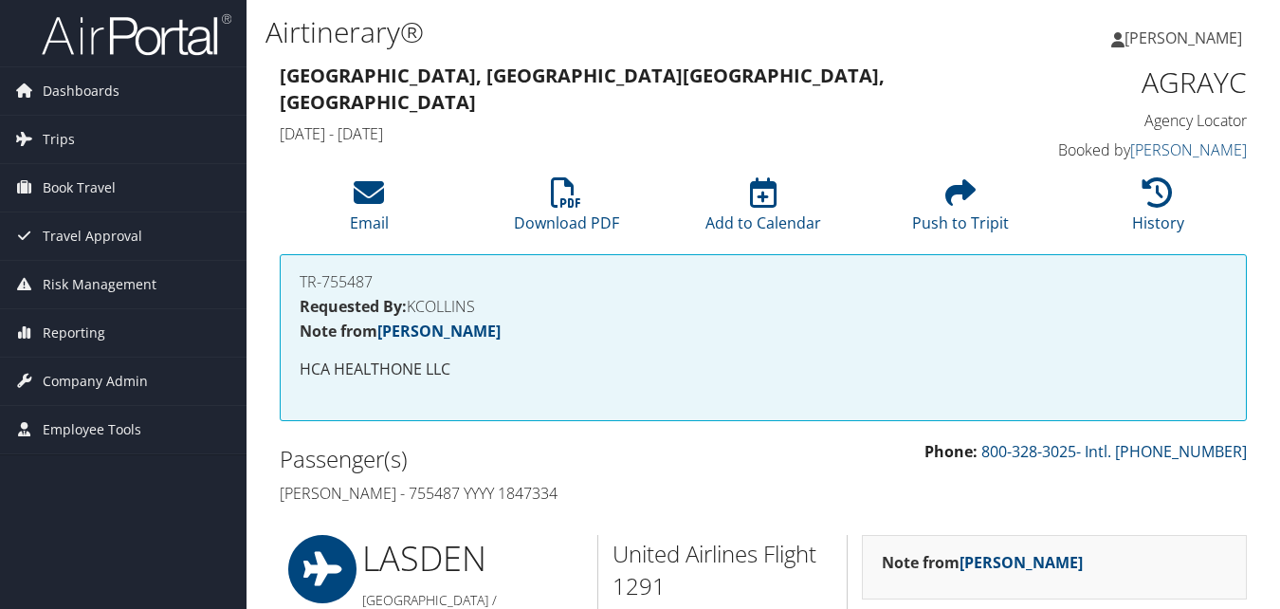
scroll to position [1065, 0]
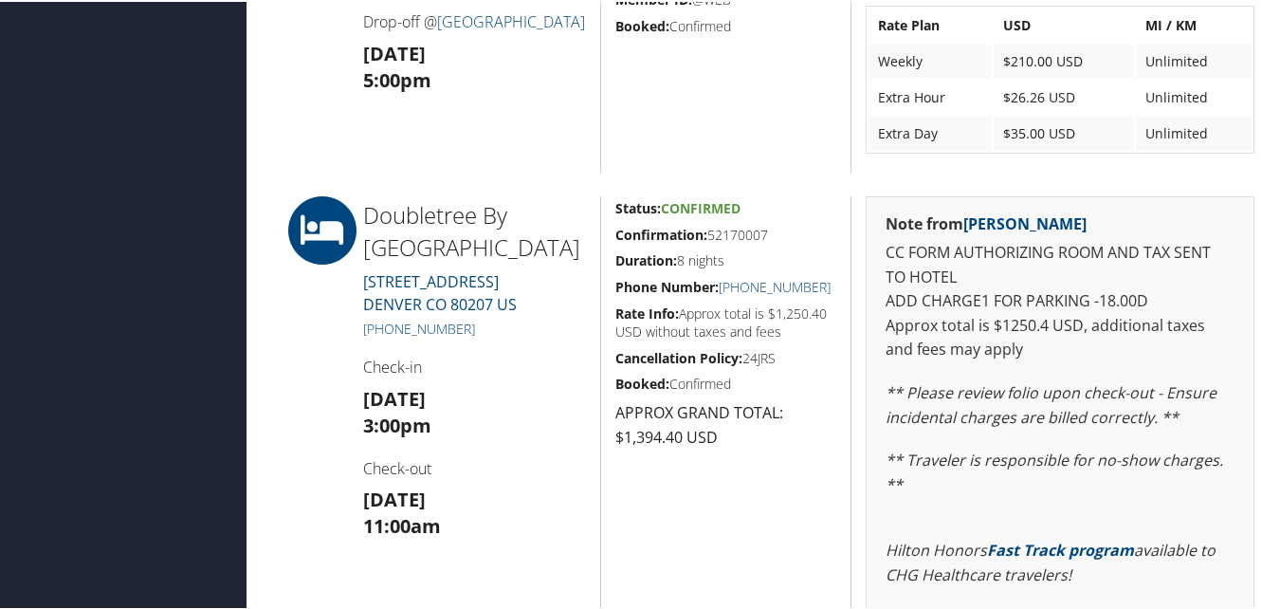
drag, startPoint x: 637, startPoint y: 237, endPoint x: 770, endPoint y: 238, distance: 132.8
click at [770, 238] on h5 "Confirmation: 52170007" at bounding box center [726, 233] width 222 height 19
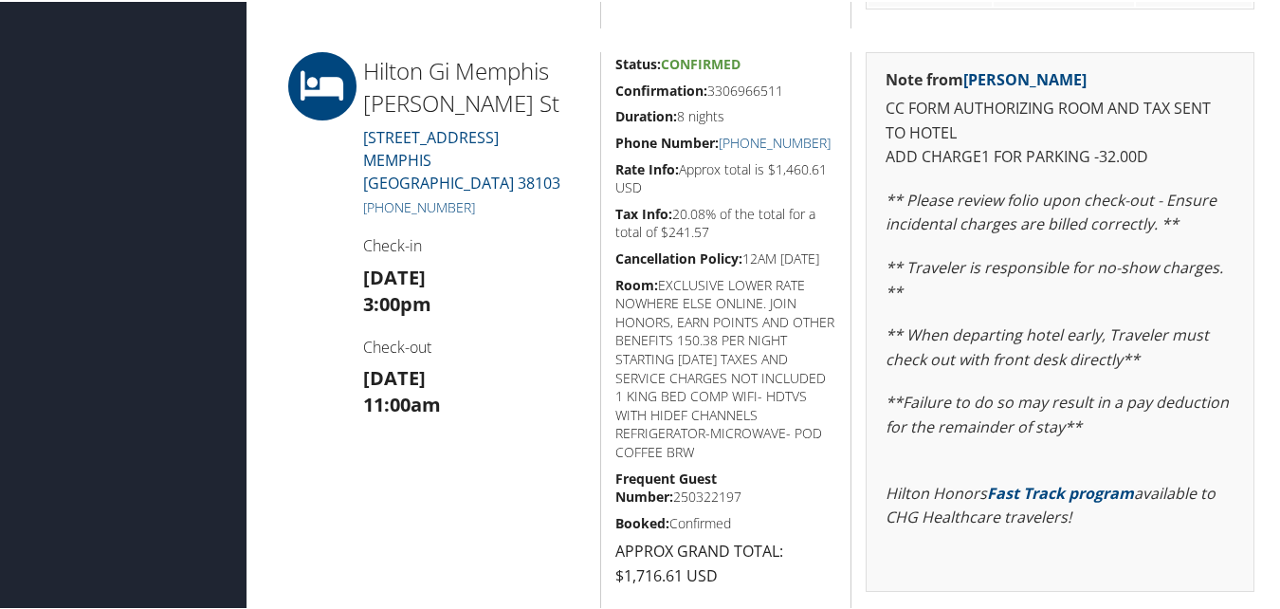
scroll to position [1539, 0]
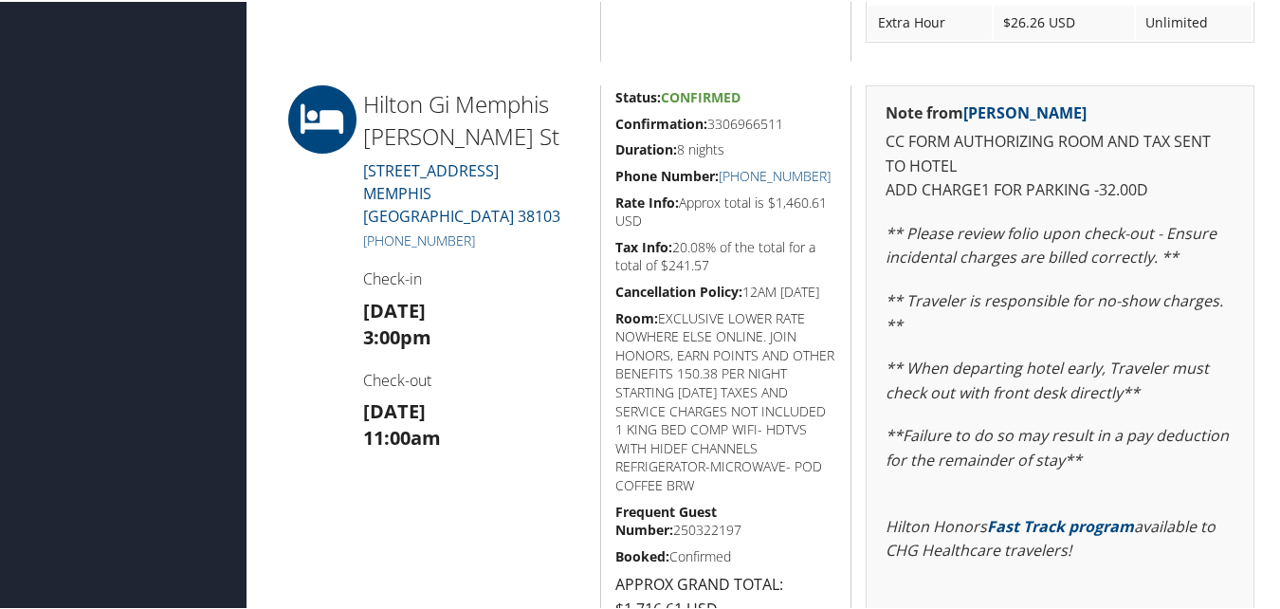
drag, startPoint x: 607, startPoint y: 120, endPoint x: 783, endPoint y: 128, distance: 176.6
click at [783, 128] on div "Status: Confirmed Confirmation: 3306966511 Duration: 8 nights Phone Number: [PH…" at bounding box center [725, 409] width 251 height 653
copy h5 "Confirmation: 3306966511"
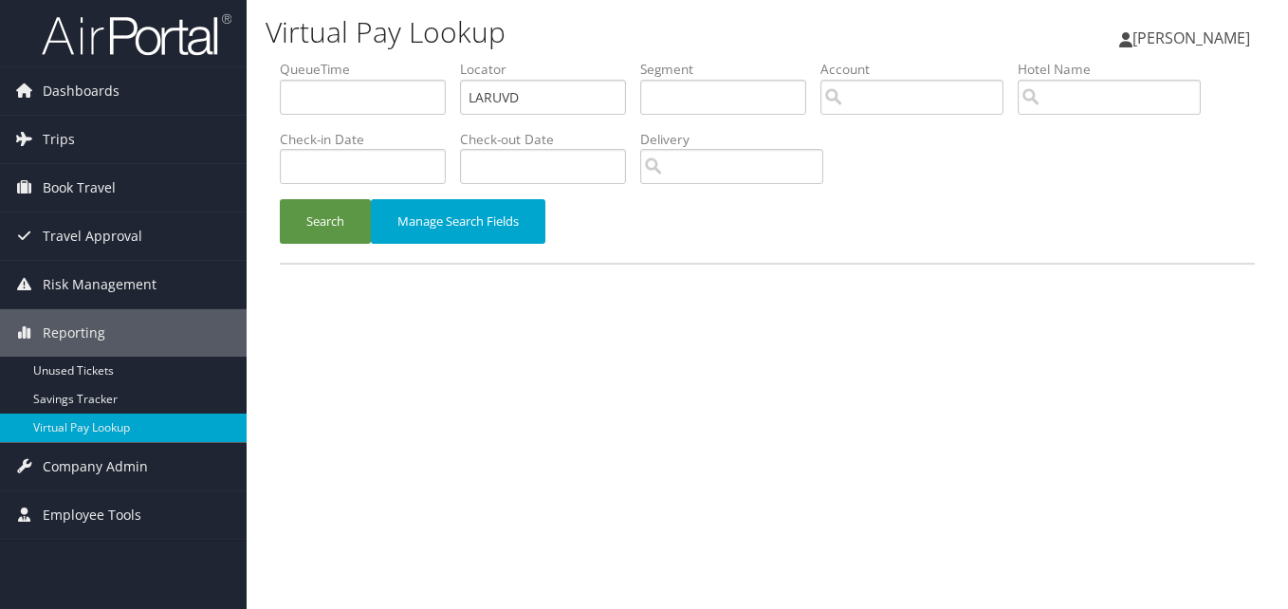
click at [460, 104] on li "QueueTime" at bounding box center [370, 94] width 180 height 69
drag, startPoint x: 462, startPoint y: 104, endPoint x: 503, endPoint y: 99, distance: 41.2
click at [503, 99] on input "LARUVD" at bounding box center [543, 97] width 166 height 35
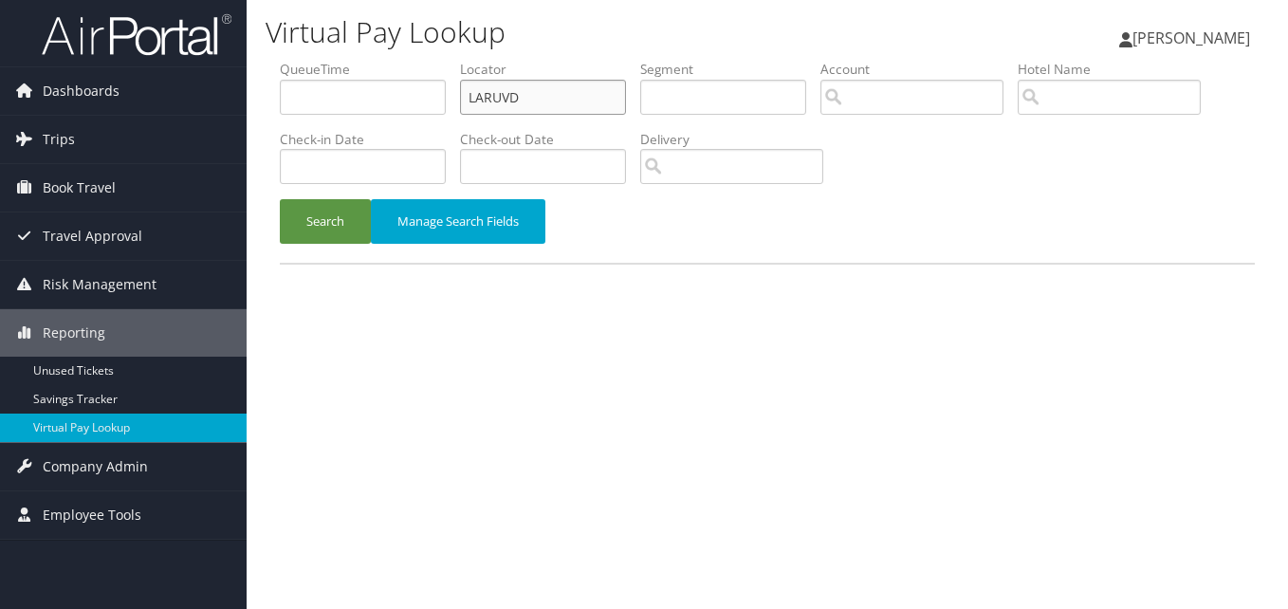
paste input "GMEDFR"
type input "GMEDFR"
click at [330, 247] on div "Search Manage Search Fields" at bounding box center [767, 231] width 1003 height 64
click at [311, 218] on button "Search" at bounding box center [325, 221] width 91 height 45
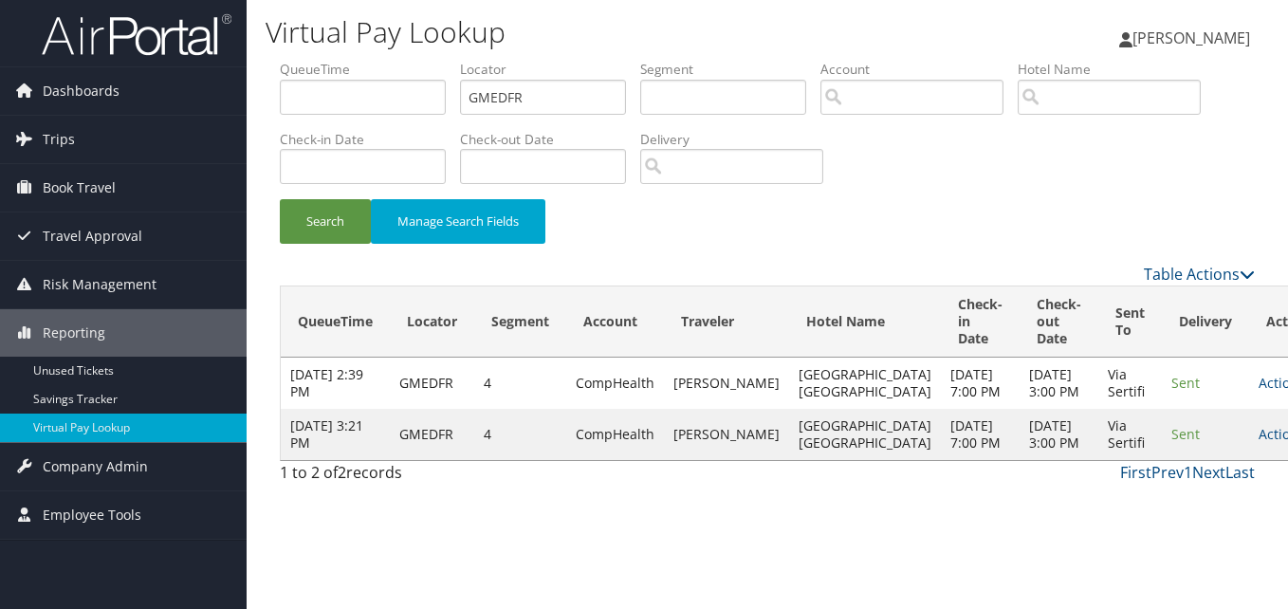
click at [1249, 460] on td "Actions Resend Logs View Itinerary" at bounding box center [1290, 434] width 83 height 51
click at [1258, 443] on link "Actions" at bounding box center [1288, 434] width 60 height 18
click at [1166, 526] on link "Resend" at bounding box center [1172, 513] width 119 height 32
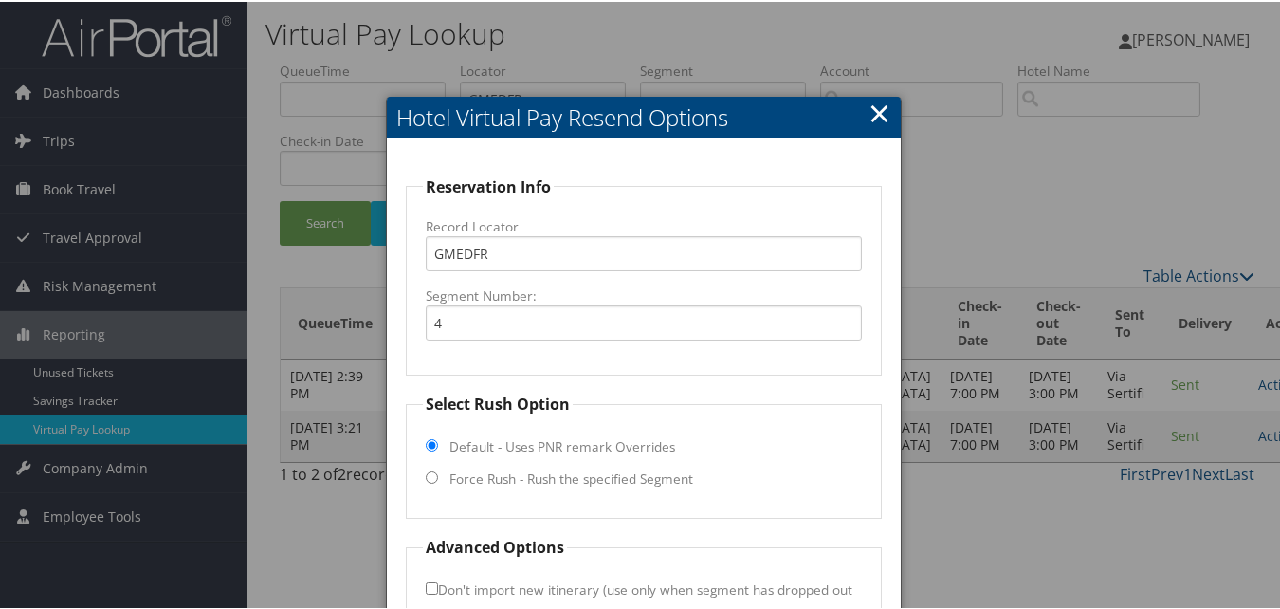
click at [855, 100] on h2 "Hotel Virtual Pay Resend Options" at bounding box center [643, 116] width 513 height 42
click at [869, 104] on link "×" at bounding box center [880, 111] width 22 height 38
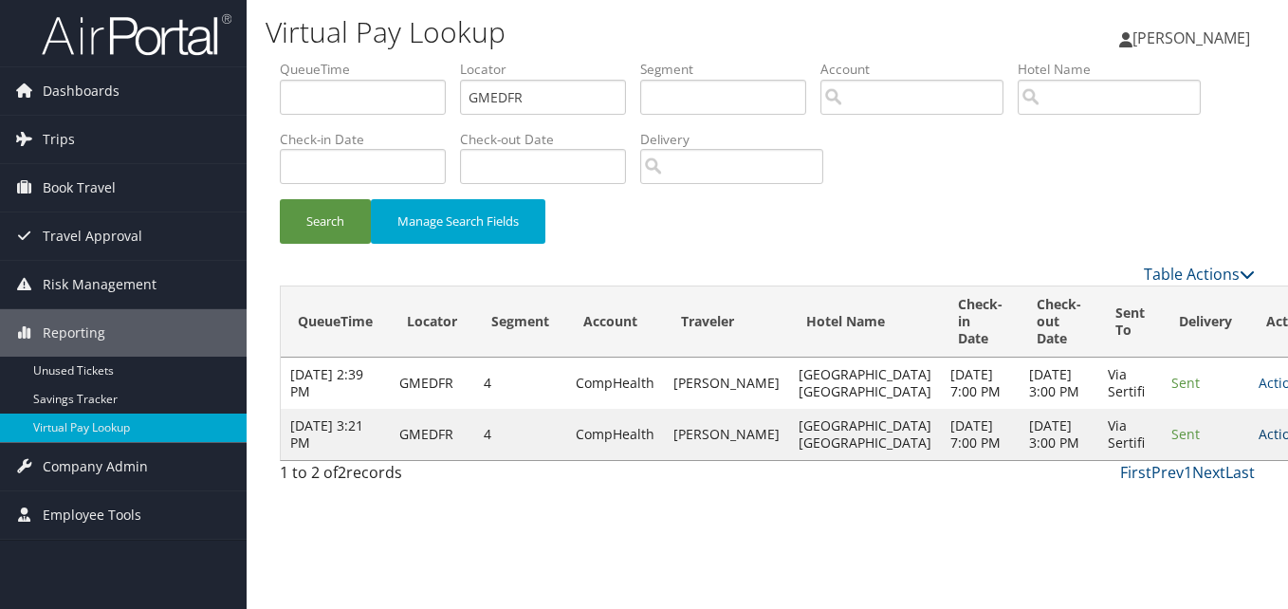
click at [1258, 443] on link "Actions" at bounding box center [1288, 434] width 60 height 18
click at [1186, 536] on link "Logs" at bounding box center [1172, 545] width 119 height 32
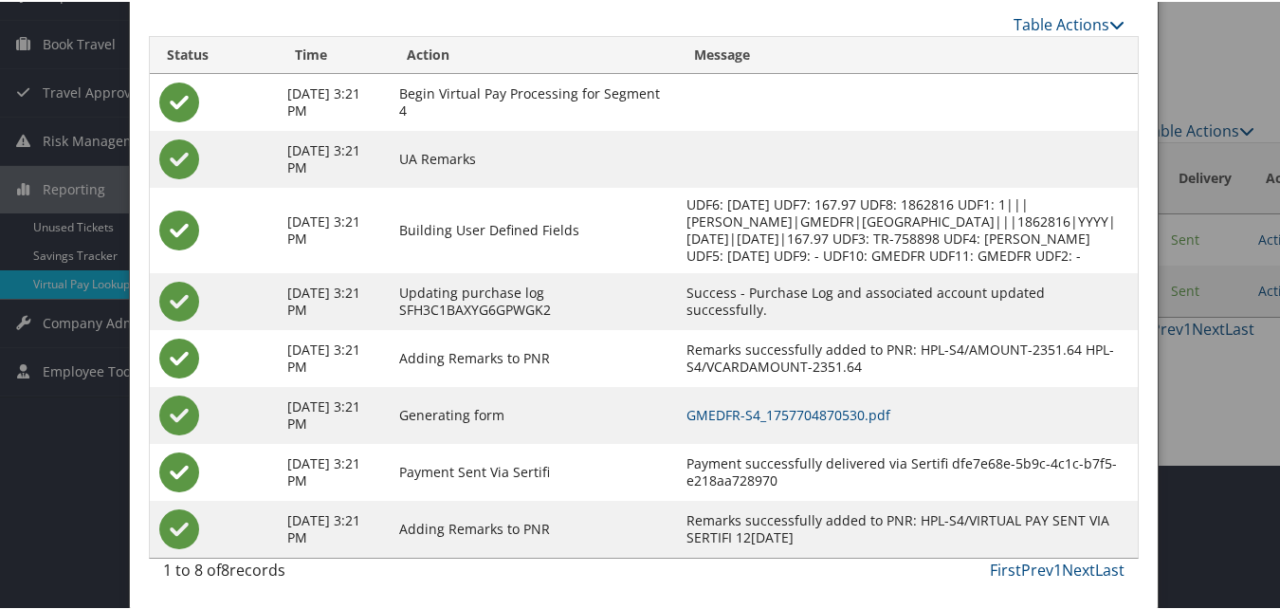
scroll to position [162, 0]
click at [773, 421] on link "GMEDFR-S4_1757704870530.pdf" at bounding box center [789, 413] width 204 height 18
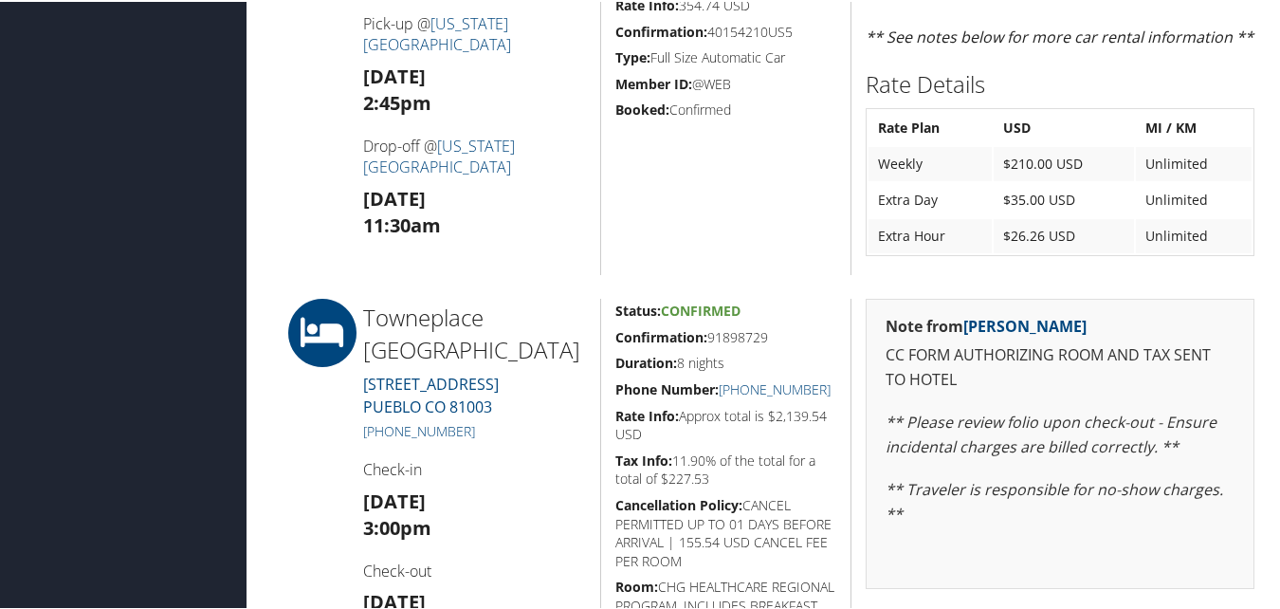
scroll to position [1526, 0]
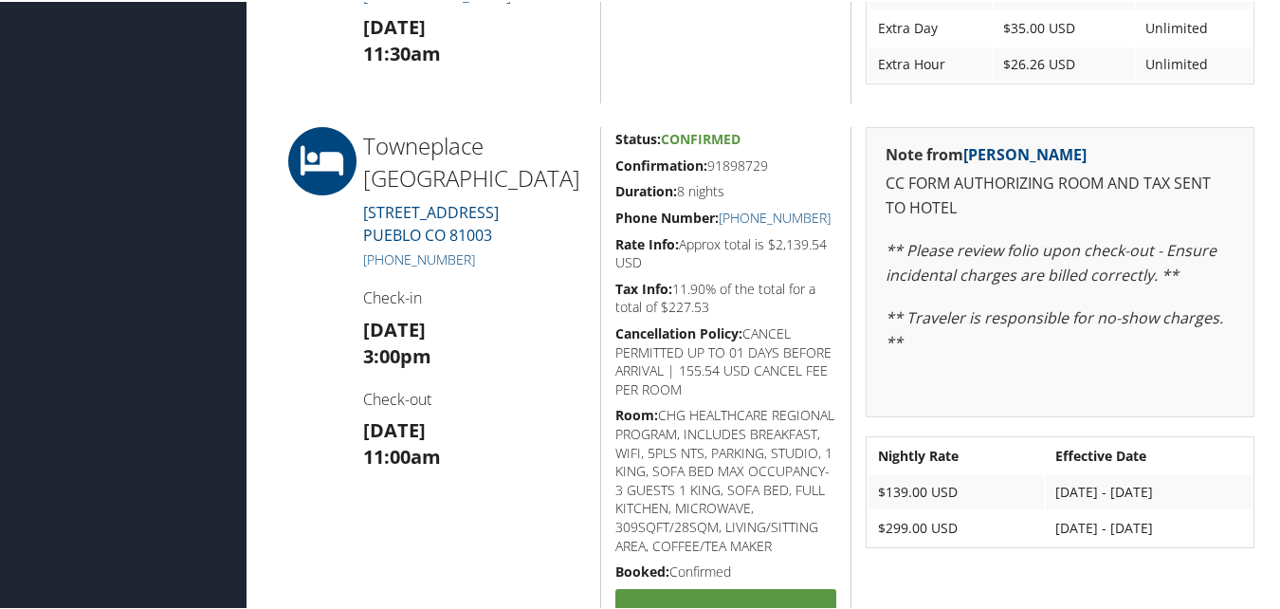
drag, startPoint x: 614, startPoint y: 167, endPoint x: 767, endPoint y: 167, distance: 153.6
click at [767, 167] on h5 "Confirmation: 91898729" at bounding box center [726, 164] width 222 height 19
copy h5 "Confirmation: 91898729"
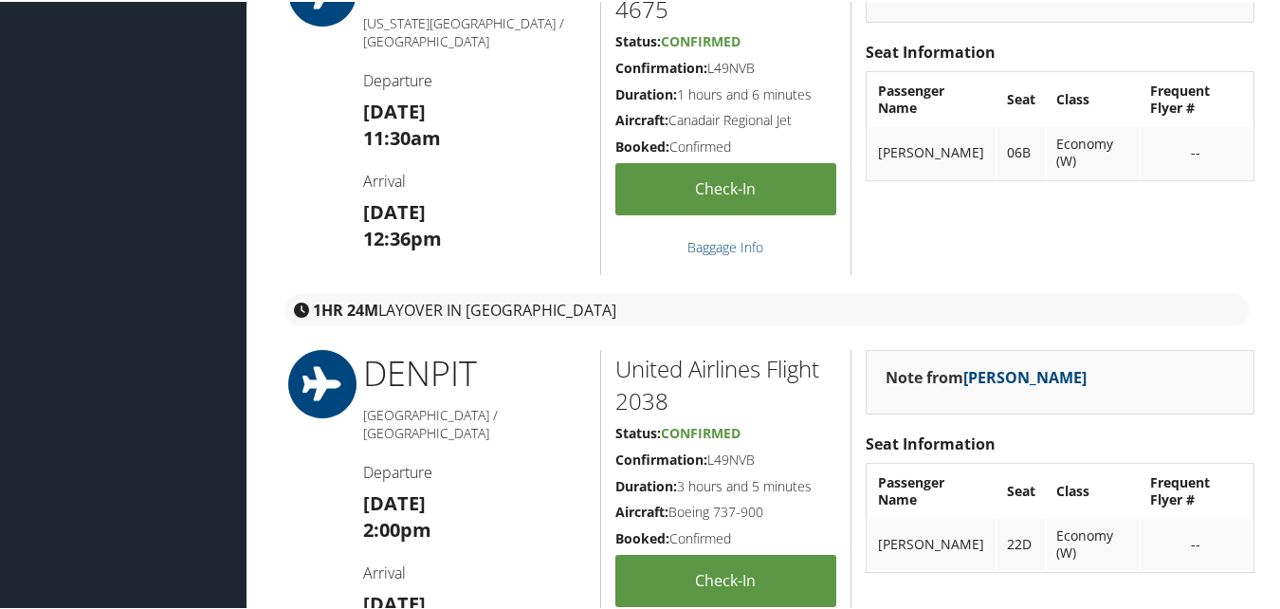
scroll to position [2379, 0]
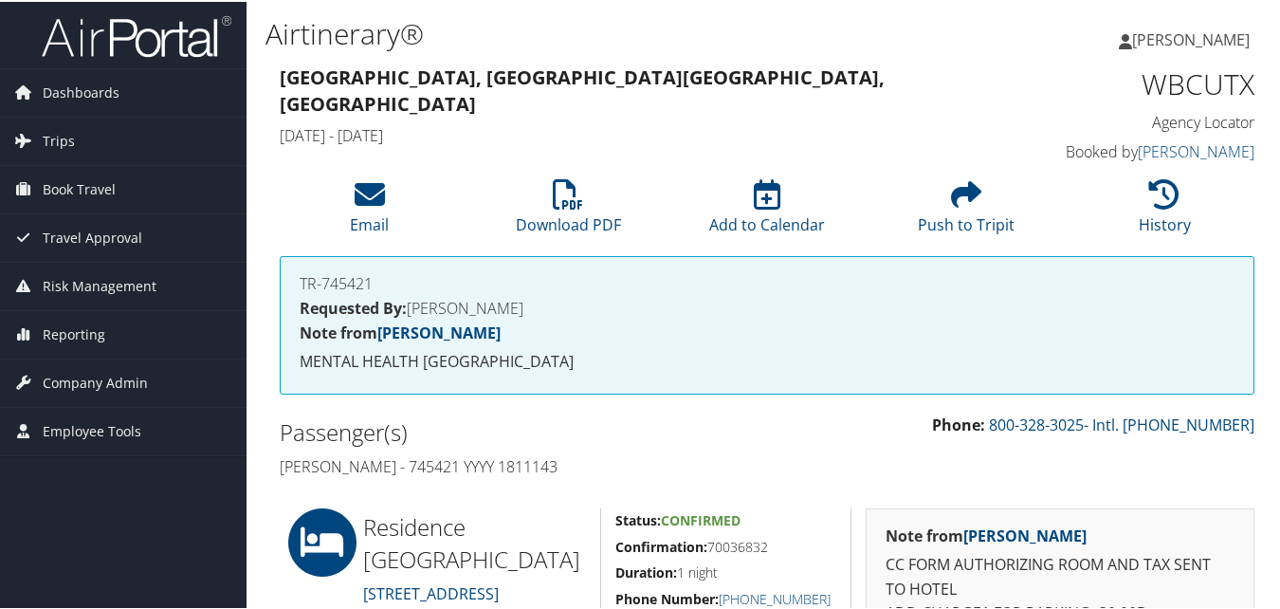
scroll to position [379, 0]
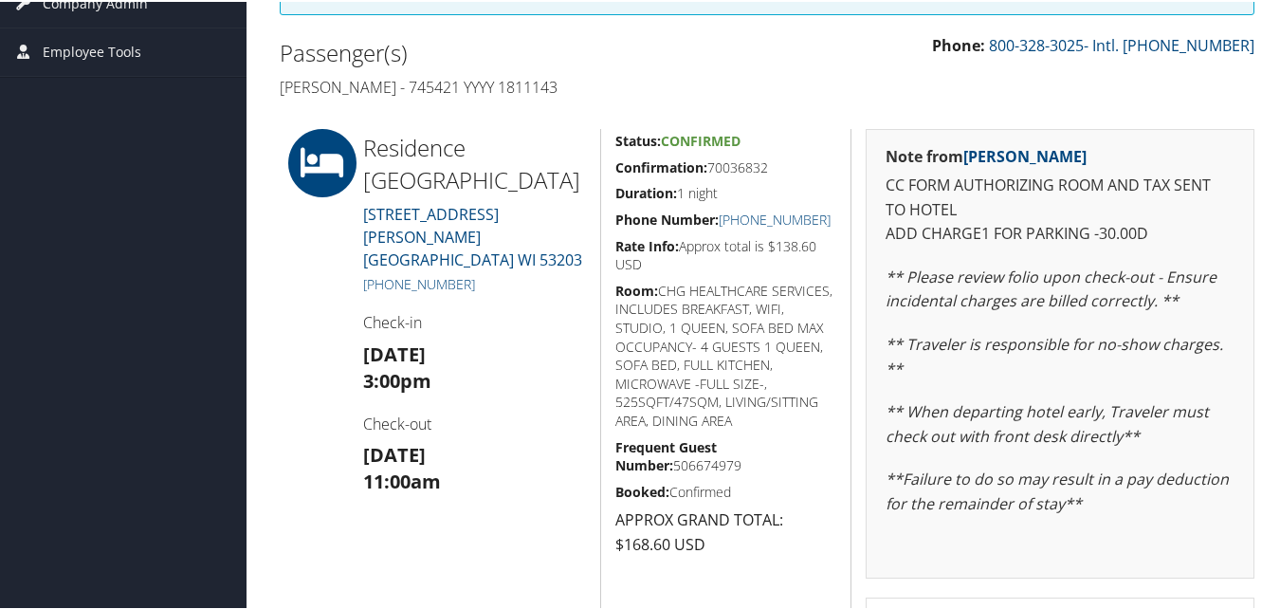
drag, startPoint x: 609, startPoint y: 168, endPoint x: 770, endPoint y: 165, distance: 161.2
click at [770, 165] on div "Status: Confirmed Confirmation: 70036832 Duration: 1 night Phone Number: [PHONE…" at bounding box center [725, 408] width 251 height 563
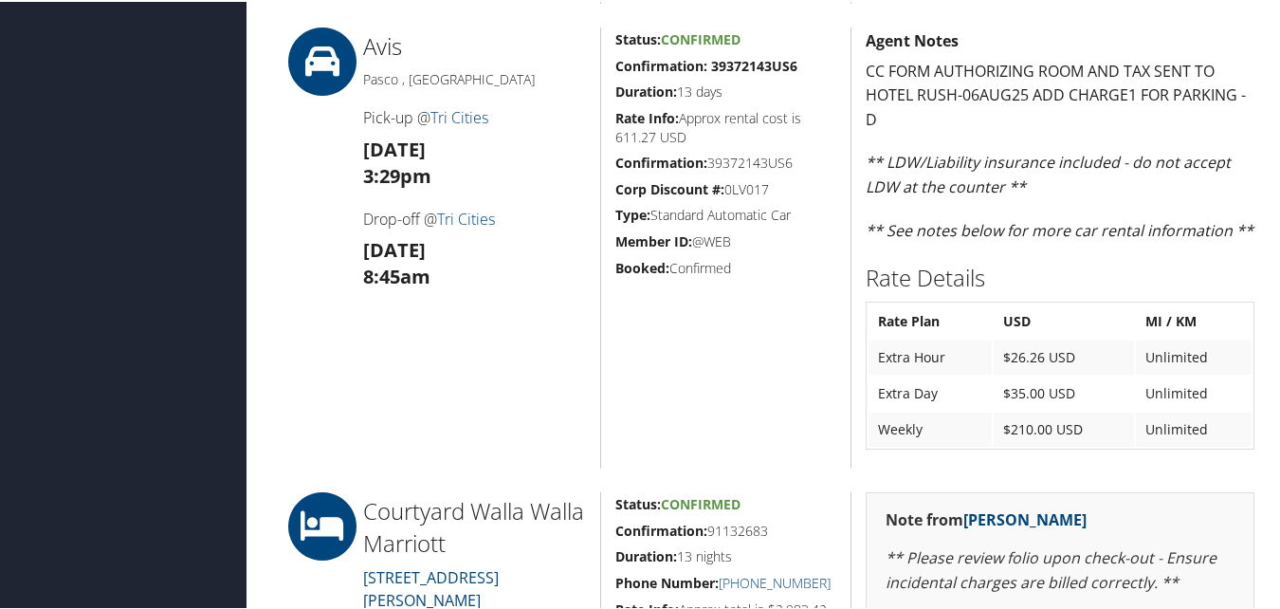
scroll to position [1423, 0]
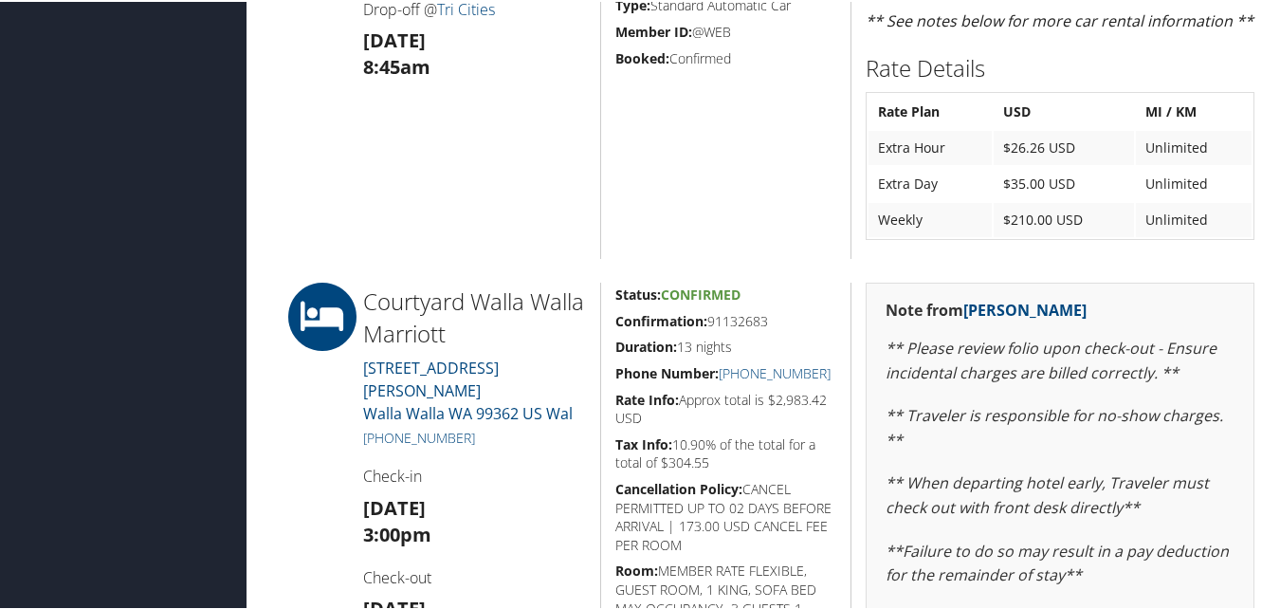
drag, startPoint x: 615, startPoint y: 324, endPoint x: 777, endPoint y: 320, distance: 162.2
click at [777, 320] on h5 "Confirmation: 91132683" at bounding box center [726, 319] width 222 height 19
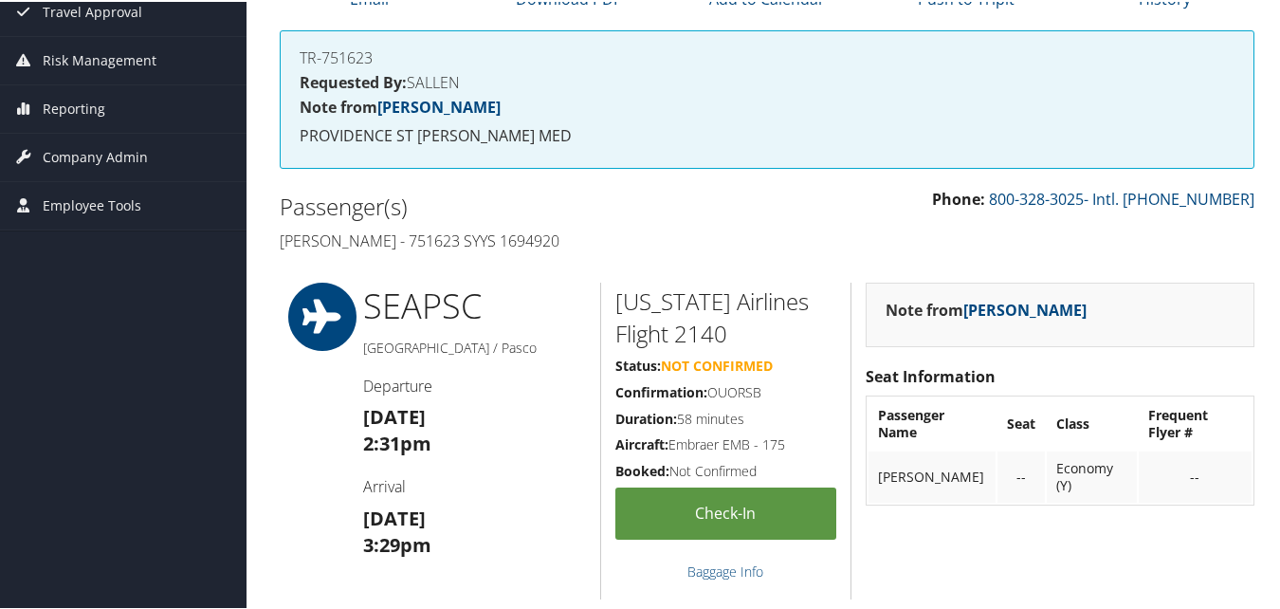
scroll to position [0, 0]
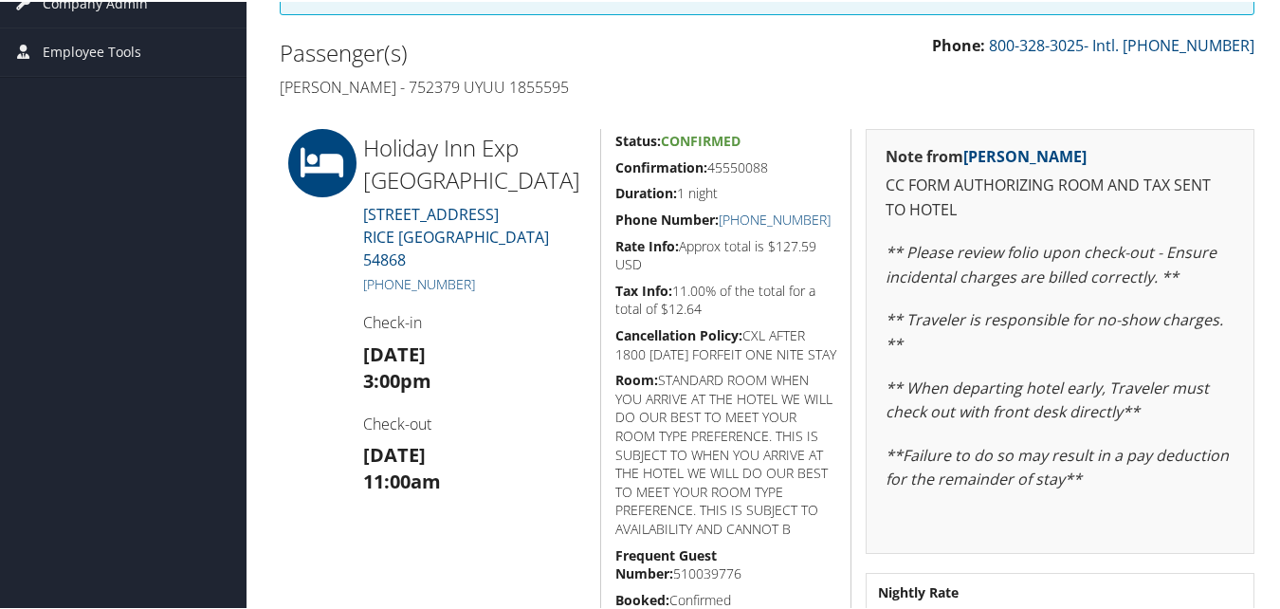
scroll to position [474, 0]
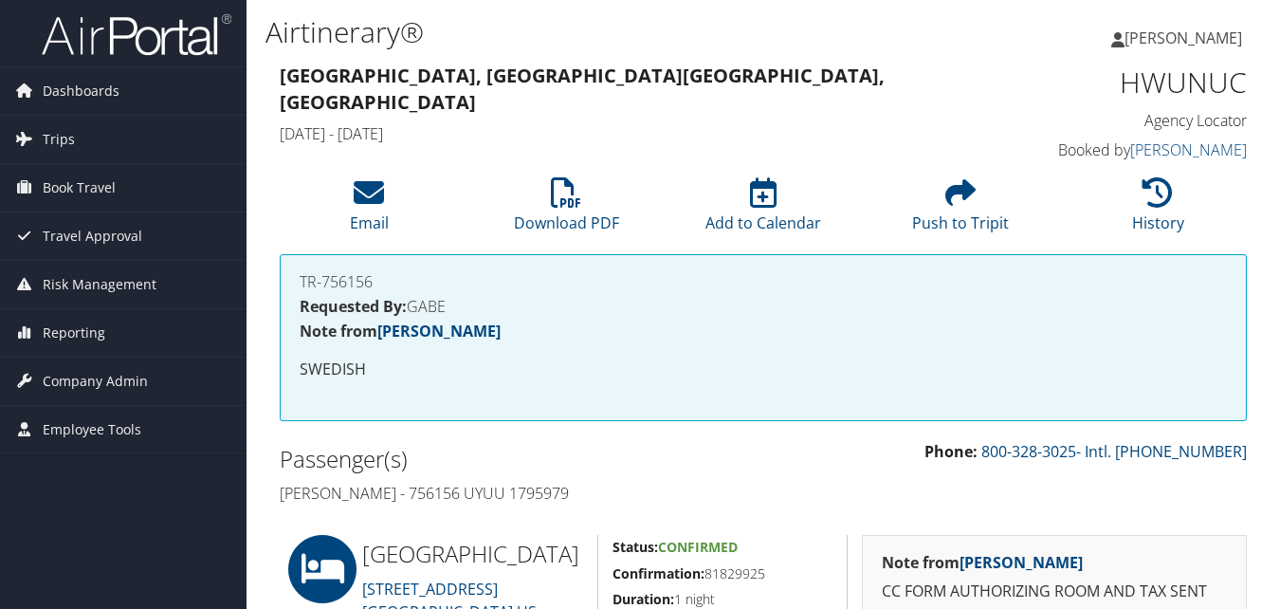
scroll to position [379, 0]
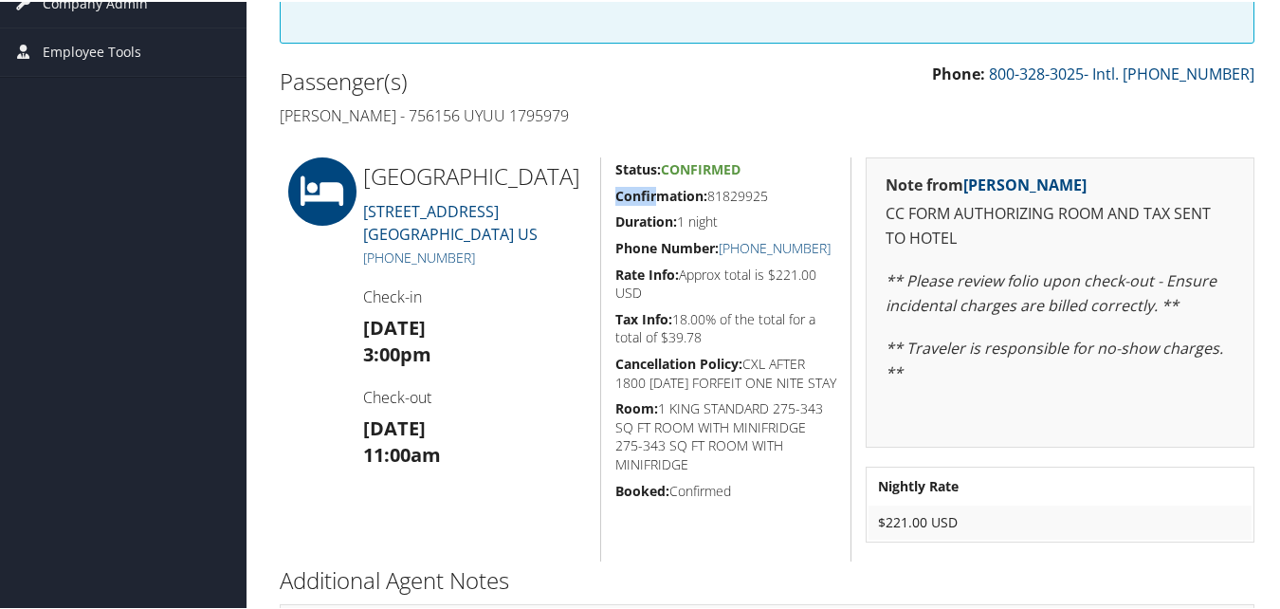
click at [638, 182] on div "Status: Confirmed Confirmation: 81829925 Duration: 1 night Phone Number: [PHONE…" at bounding box center [725, 358] width 251 height 404
drag, startPoint x: 609, startPoint y: 192, endPoint x: 802, endPoint y: 192, distance: 193.5
click at [802, 192] on div "Status: Confirmed Confirmation: 81829925 Duration: 1 night Phone Number: [PHONE…" at bounding box center [725, 358] width 251 height 404
copy h5 "Confirmation: 81829925"
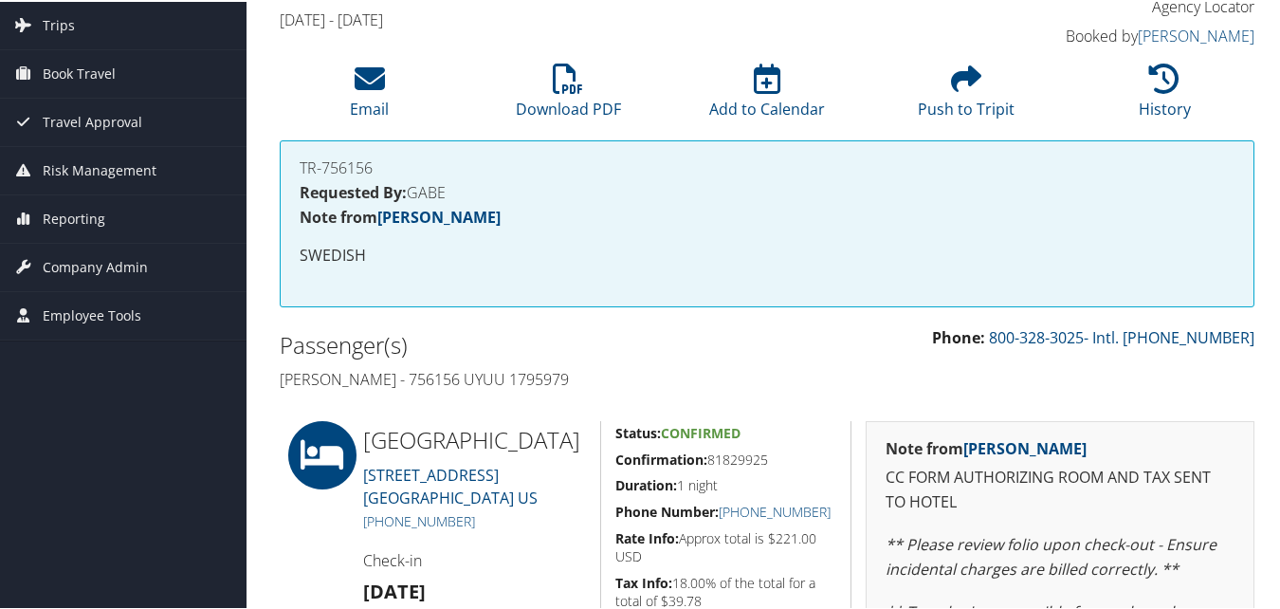
scroll to position [0, 0]
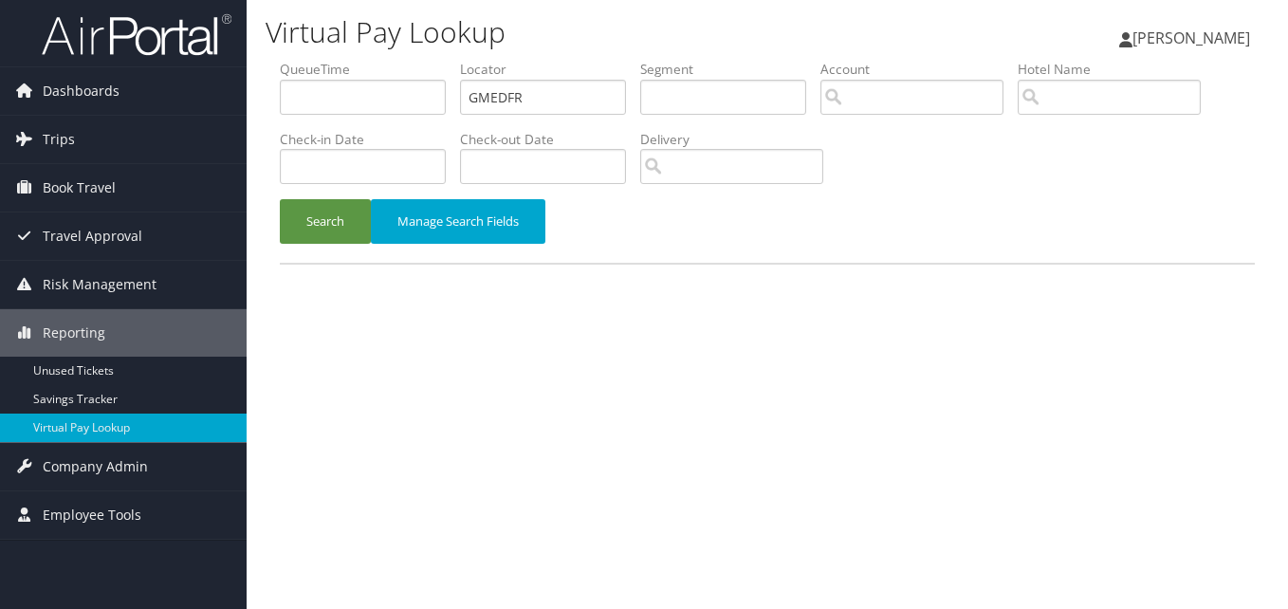
click at [488, 95] on input "GMEDFR" at bounding box center [543, 97] width 166 height 35
type input "WIZDAV"
click at [309, 222] on button "Search" at bounding box center [325, 221] width 91 height 45
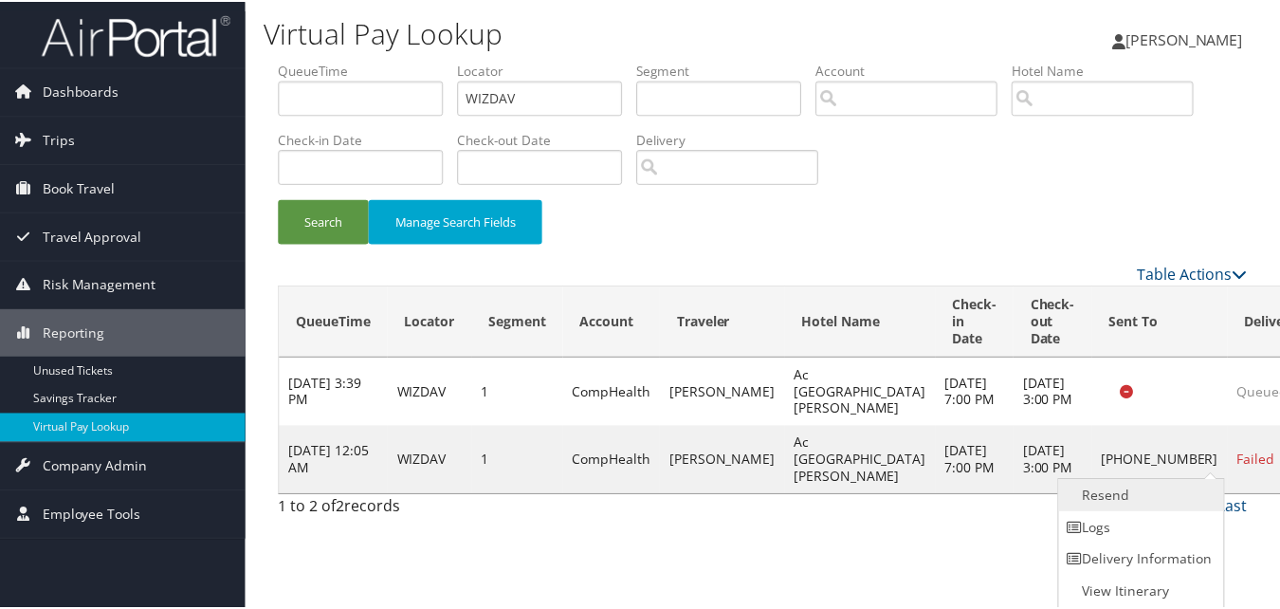
scroll to position [1, 0]
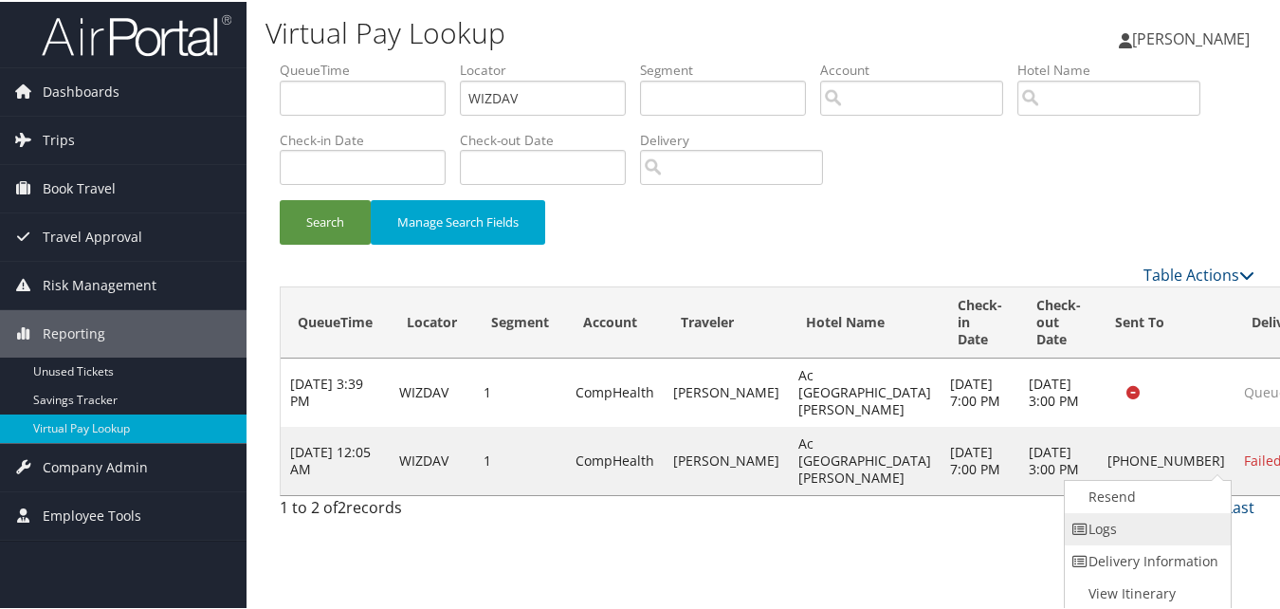
click at [1139, 515] on link "Logs" at bounding box center [1146, 527] width 162 height 32
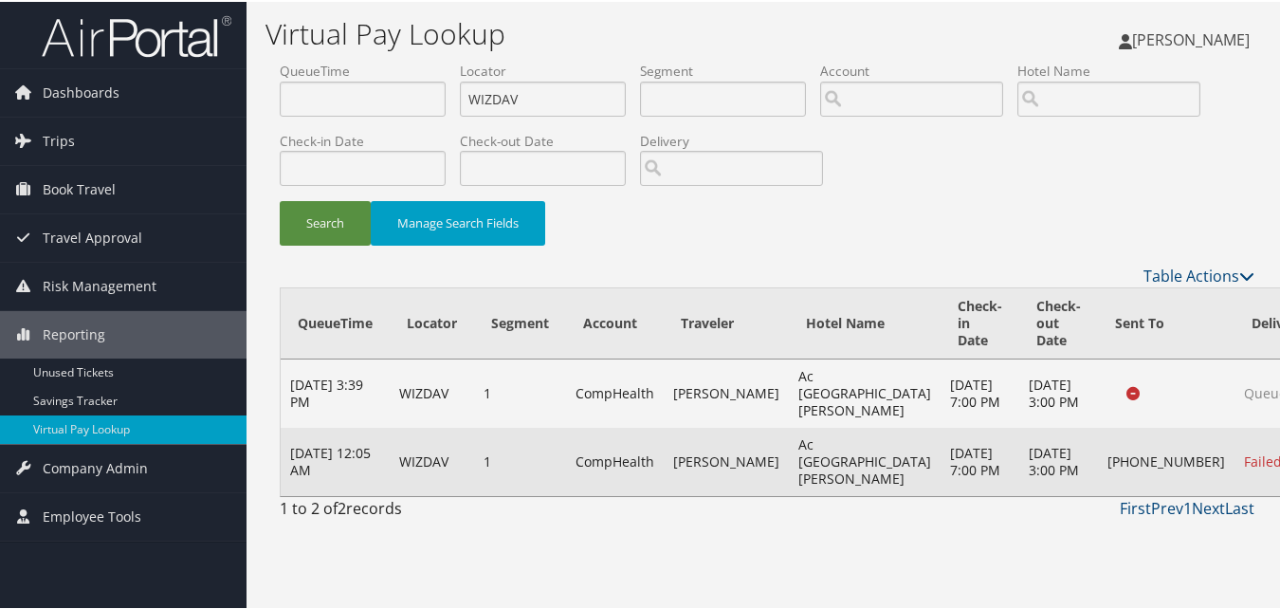
scroll to position [0, 0]
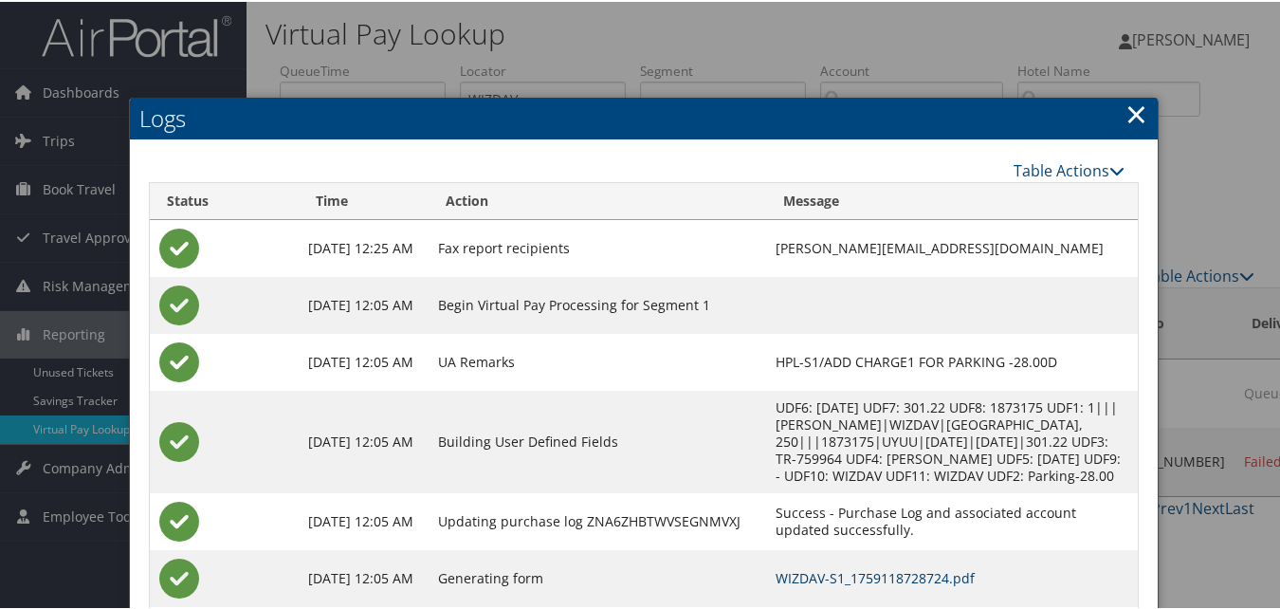
click at [776, 580] on link "WIZDAV-S1_1759118728724.pdf" at bounding box center [875, 576] width 199 height 18
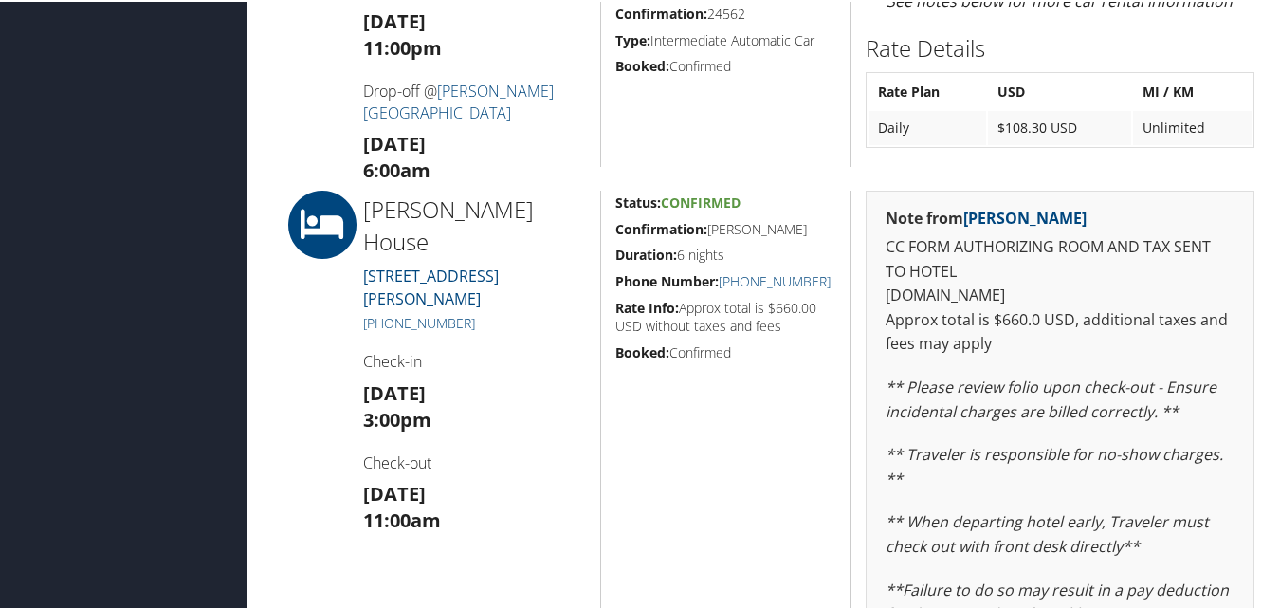
scroll to position [1363, 0]
drag, startPoint x: 828, startPoint y: 282, endPoint x: 721, endPoint y: 274, distance: 107.4
click at [721, 274] on h5 "Phone Number: [PHONE_NUMBER]" at bounding box center [726, 278] width 222 height 19
copy link "[PHONE_NUMBER]"
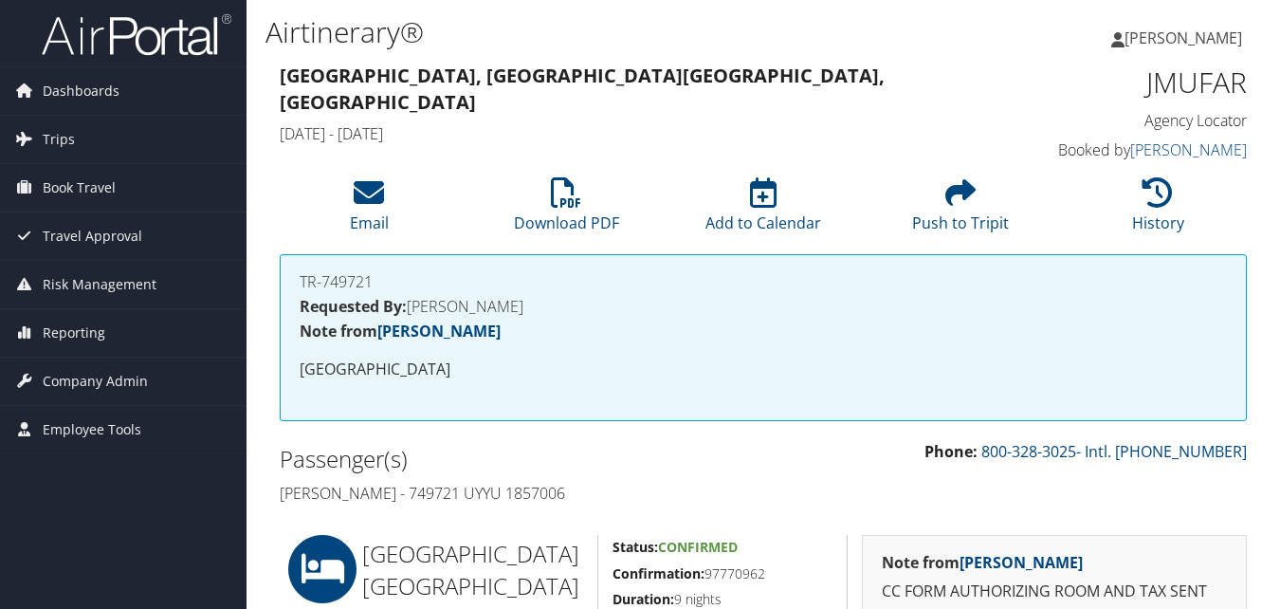
scroll to position [285, 0]
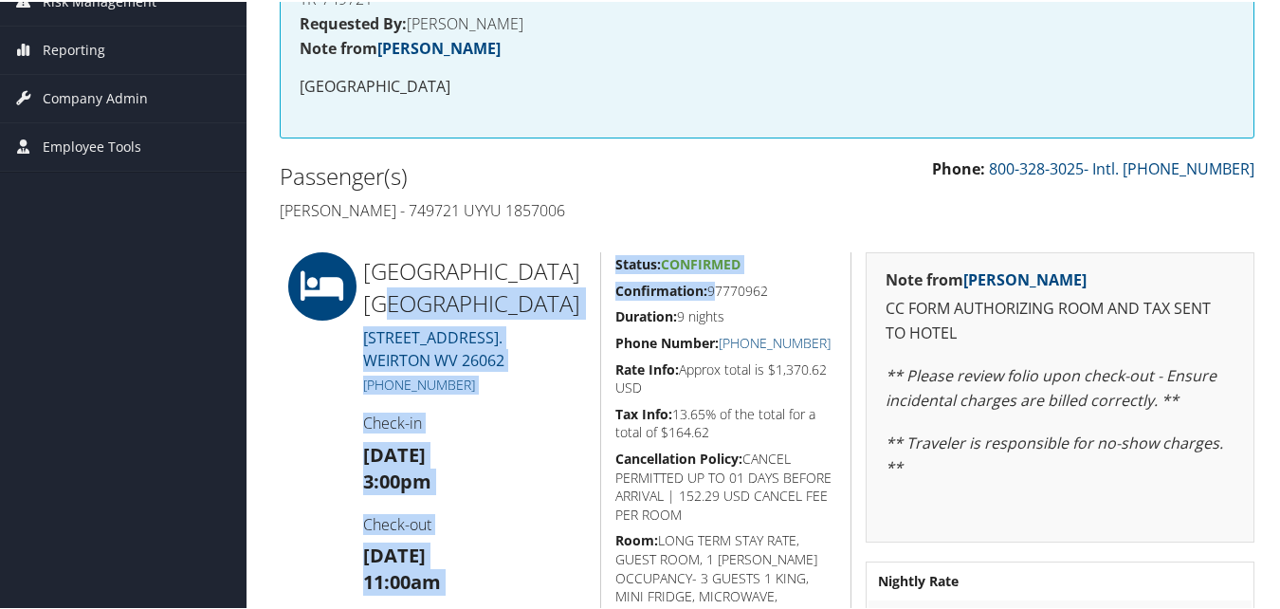
drag, startPoint x: 584, startPoint y: 281, endPoint x: 710, endPoint y: 298, distance: 127.3
click at [710, 298] on div "Fairfield Inn N Stes Marriott 139 AMERIHOST DRIVE. WEIRTON WV 26062 +1 (304) 72…" at bounding box center [767, 481] width 1003 height 462
click at [710, 298] on h5 "Confirmation: 97770962" at bounding box center [726, 289] width 222 height 19
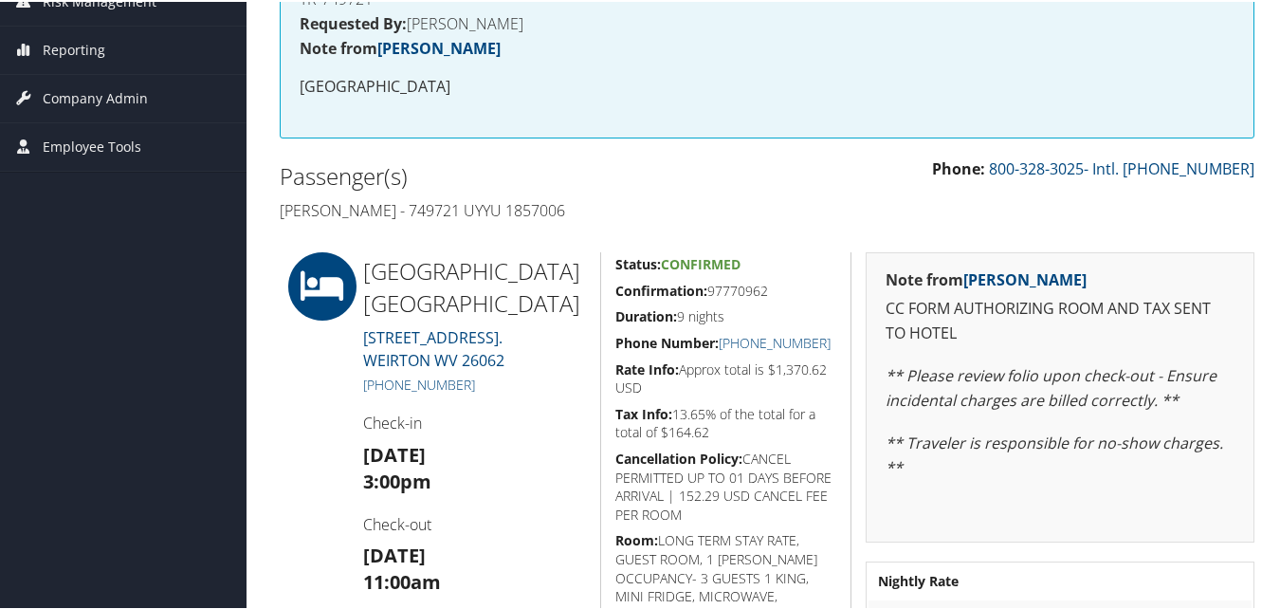
drag, startPoint x: 613, startPoint y: 298, endPoint x: 775, endPoint y: 295, distance: 162.2
click at [775, 295] on h5 "Confirmation: 97770962" at bounding box center [726, 289] width 222 height 19
copy h5 "Confirmation: 97770962"
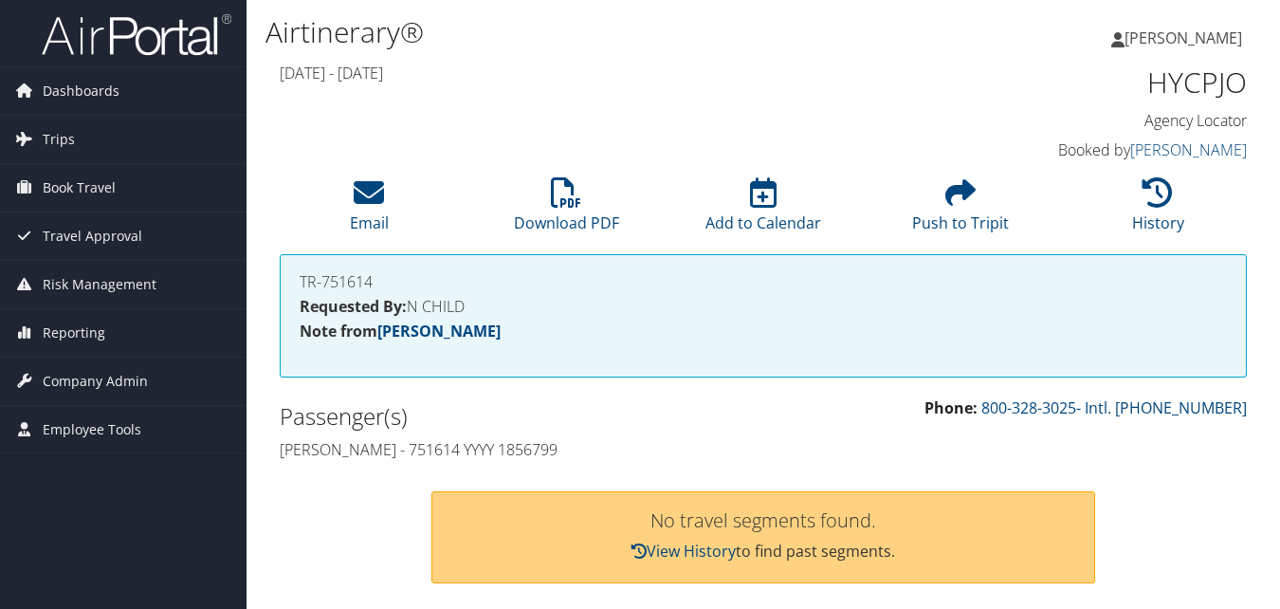
scroll to position [143, 0]
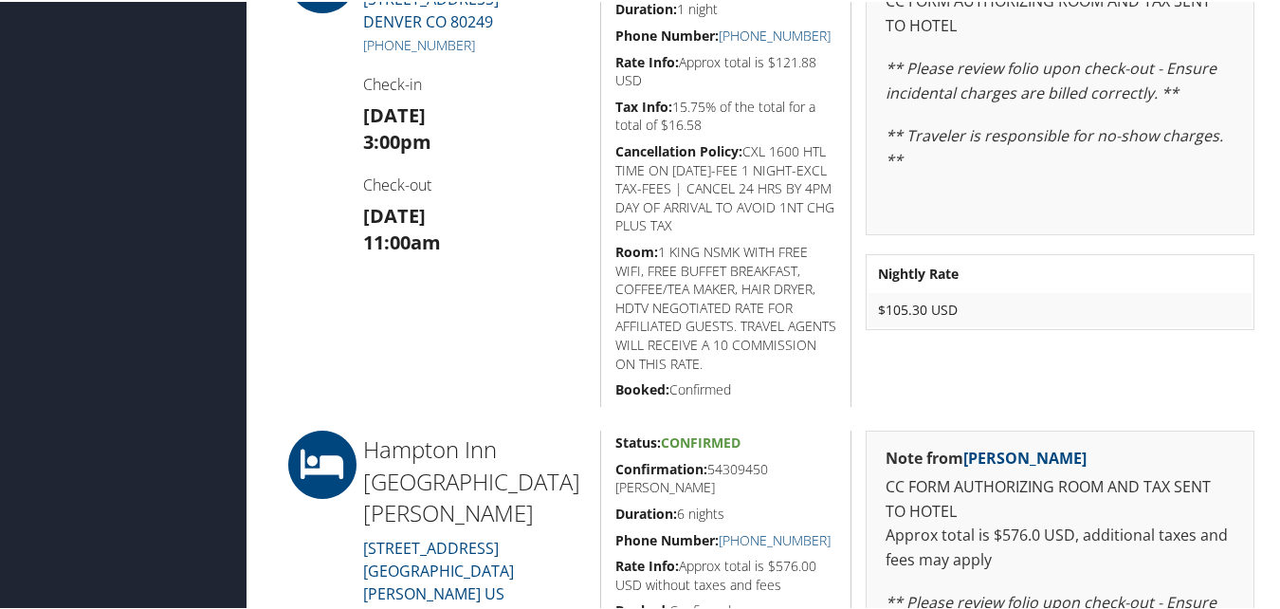
scroll to position [854, 0]
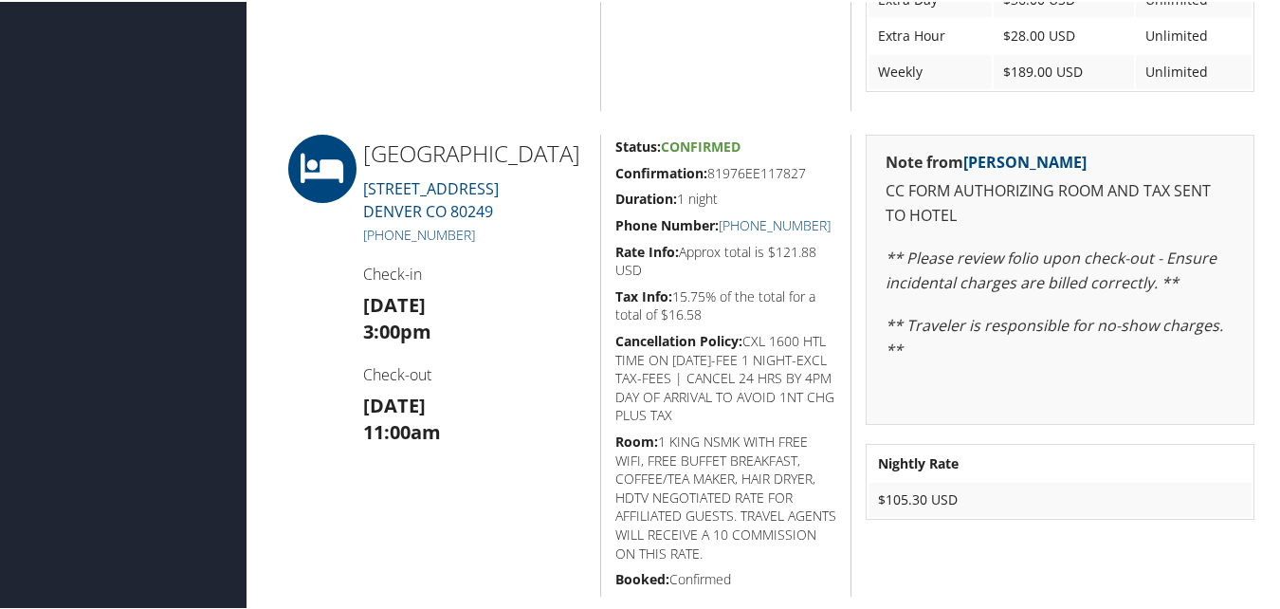
drag, startPoint x: 608, startPoint y: 171, endPoint x: 817, endPoint y: 179, distance: 209.8
click at [817, 179] on div "Status: Confirmed Confirmation: 81976EE117827 Duration: 1 night Phone Number: […" at bounding box center [725, 364] width 251 height 462
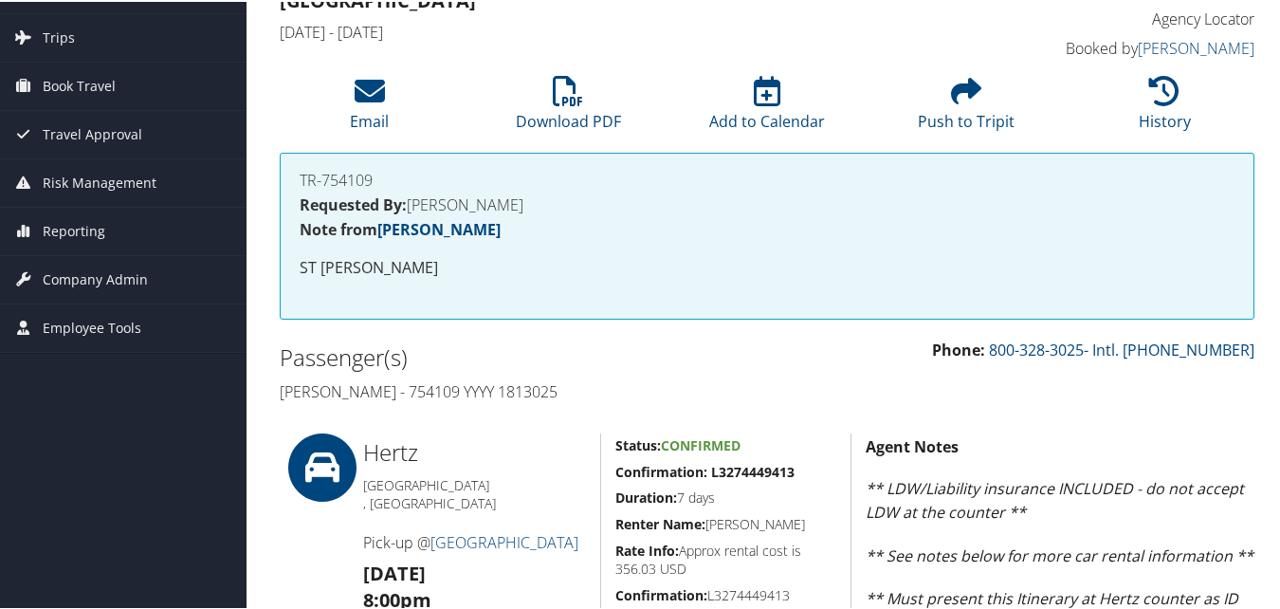
scroll to position [0, 0]
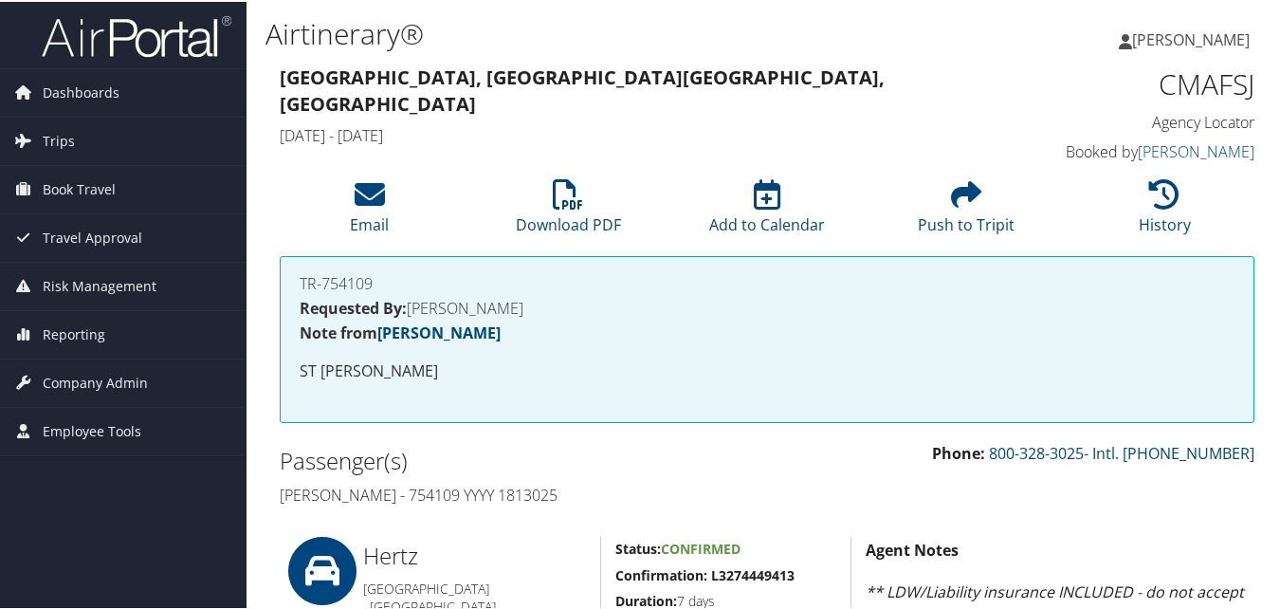
click at [1196, 92] on h1 "CMAFSJ" at bounding box center [1144, 83] width 223 height 40
click at [1166, 78] on h1 "CMAFSJ" at bounding box center [1144, 83] width 223 height 40
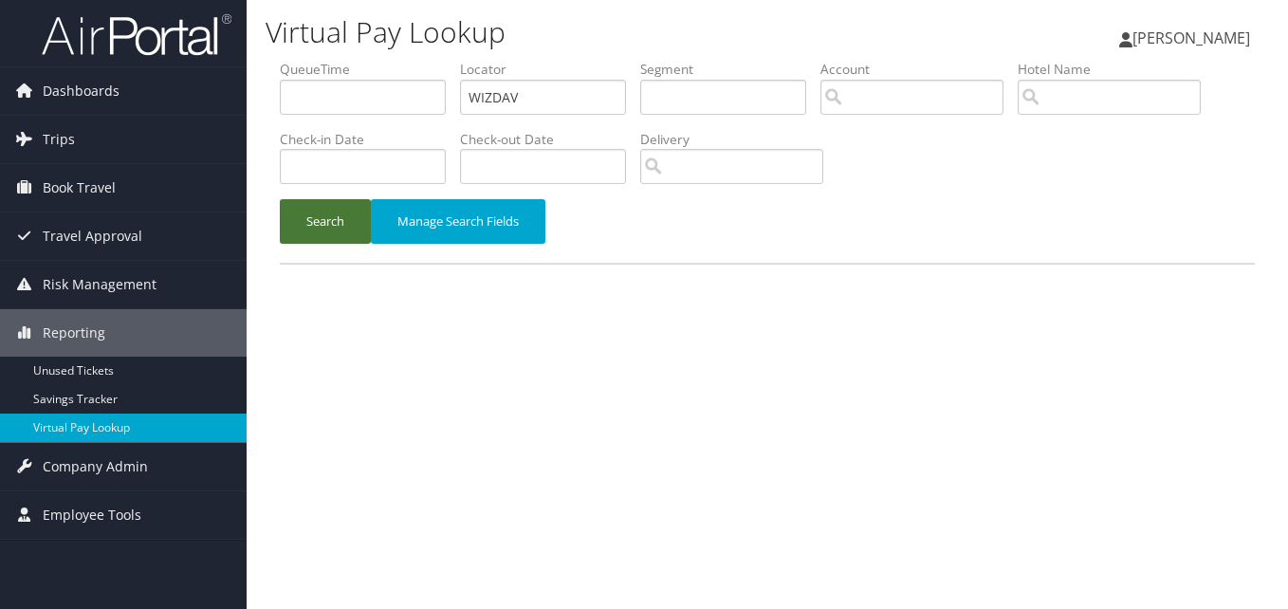
click at [323, 211] on button "Search" at bounding box center [325, 221] width 91 height 45
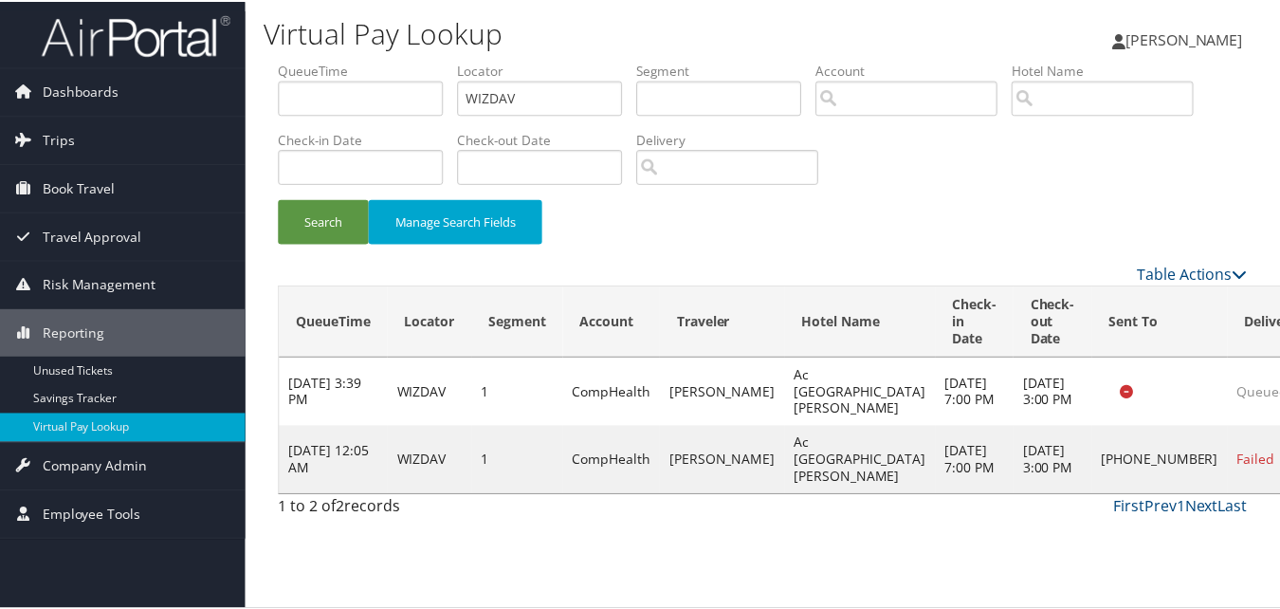
scroll to position [1, 0]
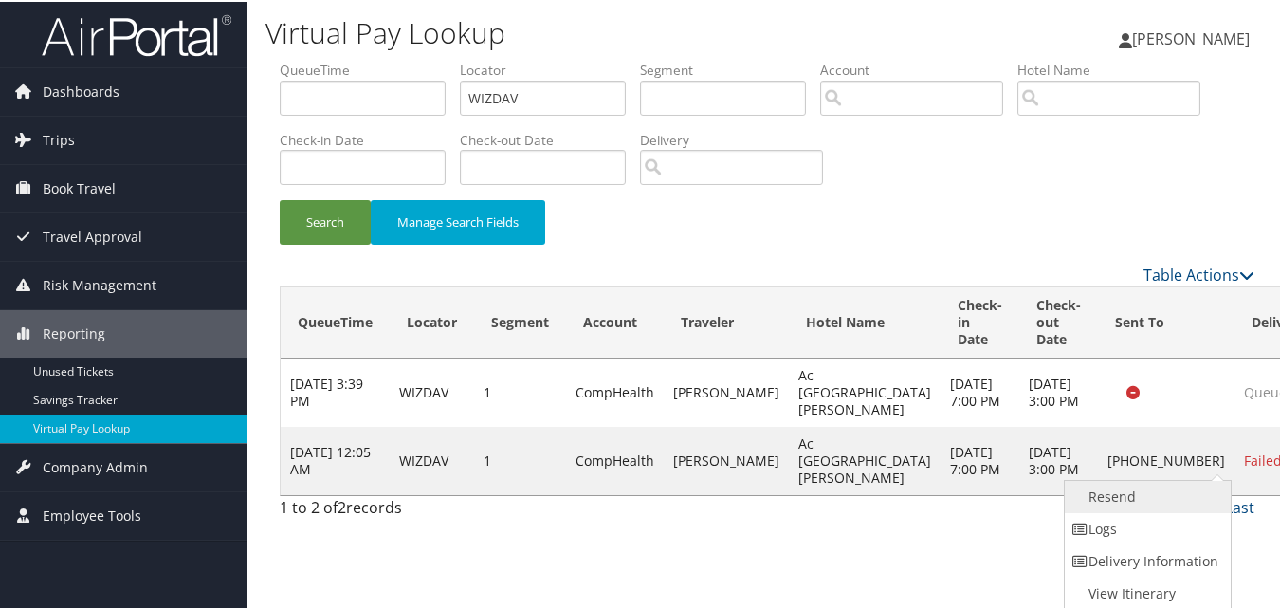
click at [1146, 503] on link "Resend" at bounding box center [1146, 495] width 162 height 32
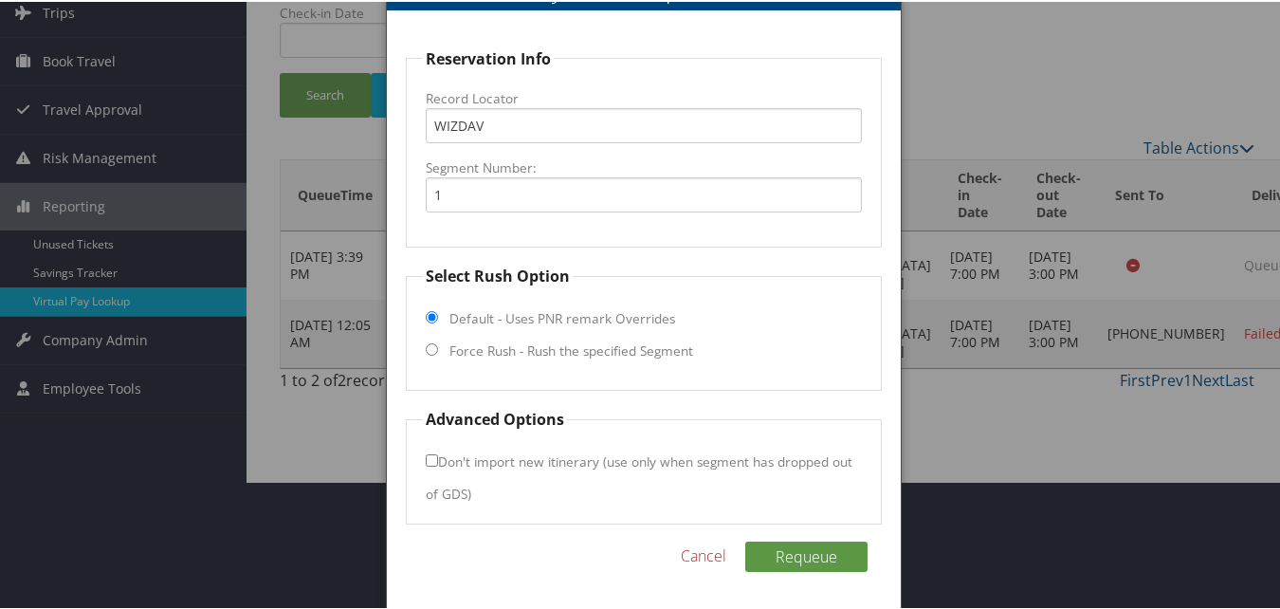
click at [435, 347] on input "Force Rush - Rush the specified Segment" at bounding box center [432, 347] width 12 height 12
radio input "true"
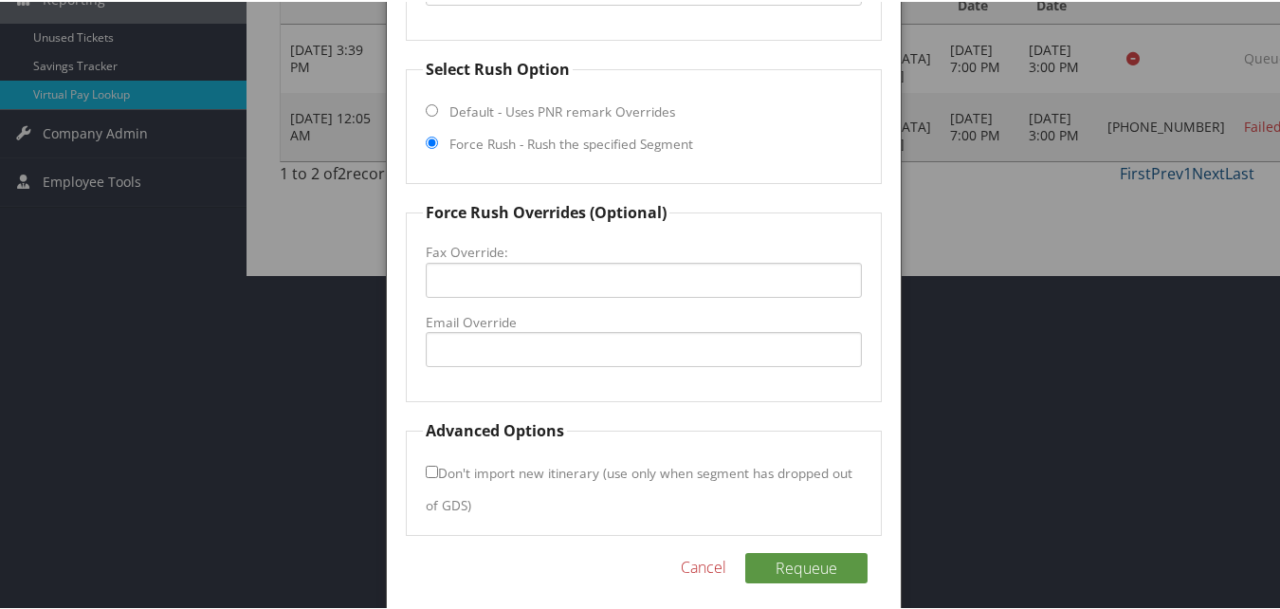
scroll to position [346, 0]
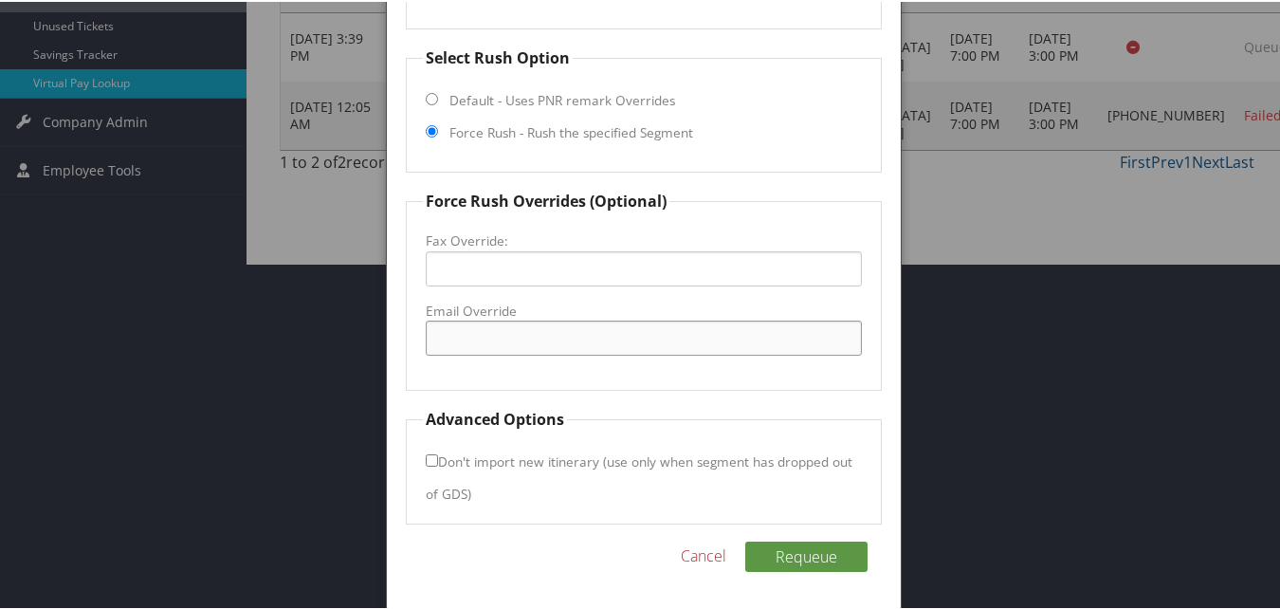
click at [484, 341] on input "Email Override" at bounding box center [643, 336] width 435 height 35
click at [698, 352] on input "Email Override" at bounding box center [643, 336] width 435 height 35
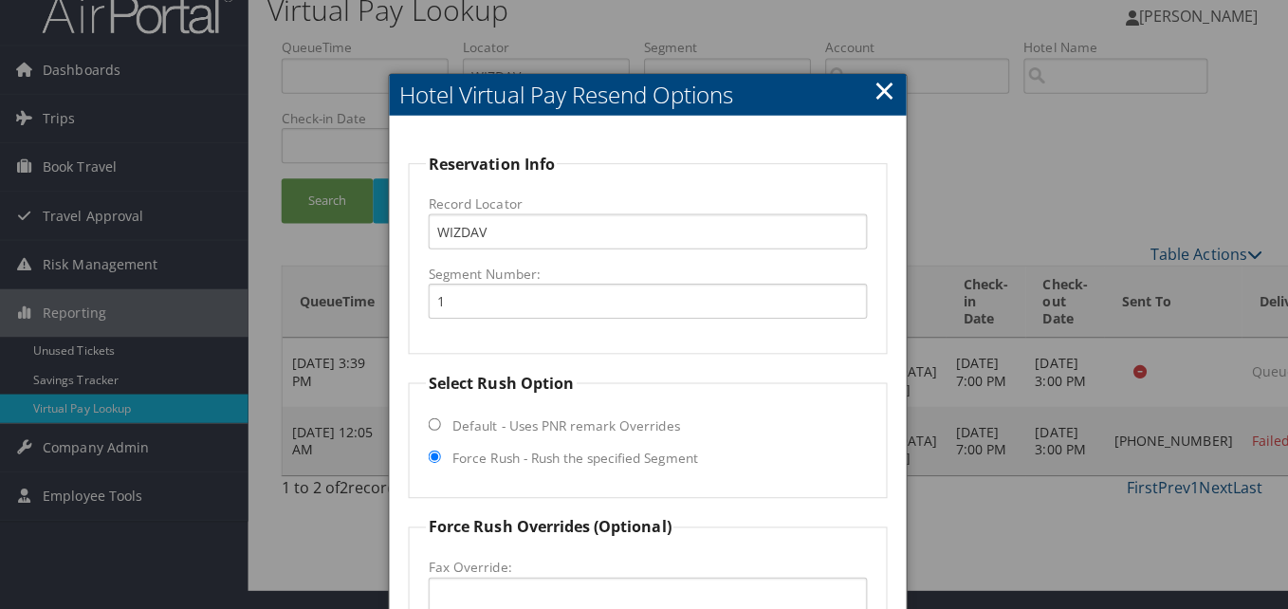
scroll to position [0, 0]
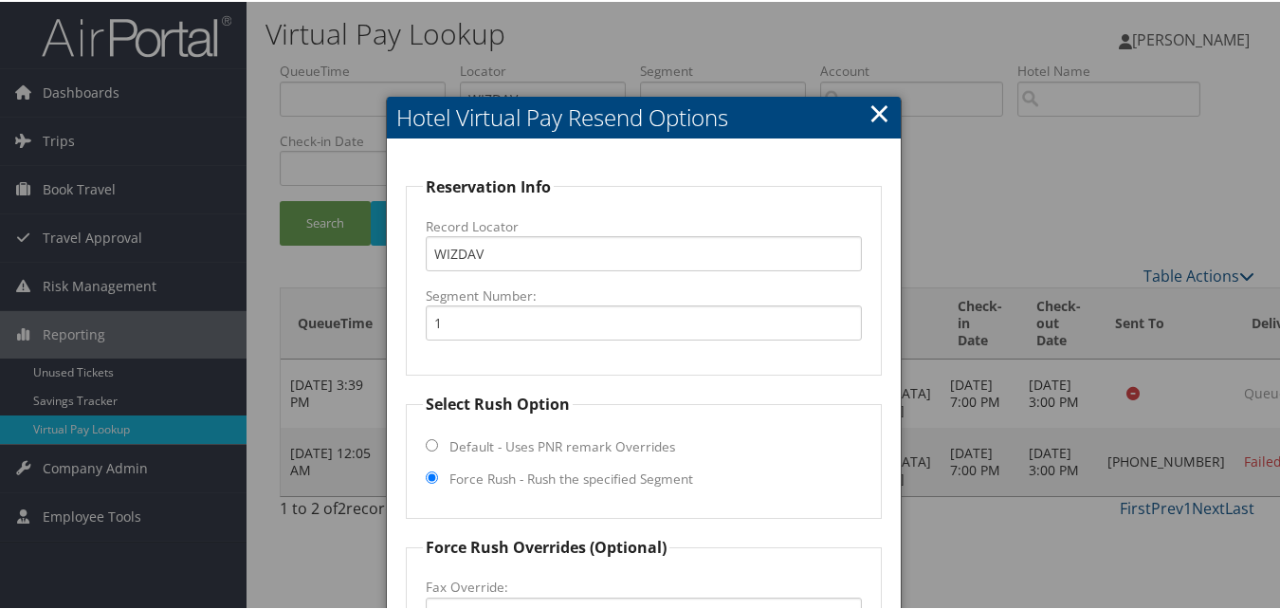
click at [878, 107] on link "×" at bounding box center [880, 111] width 22 height 38
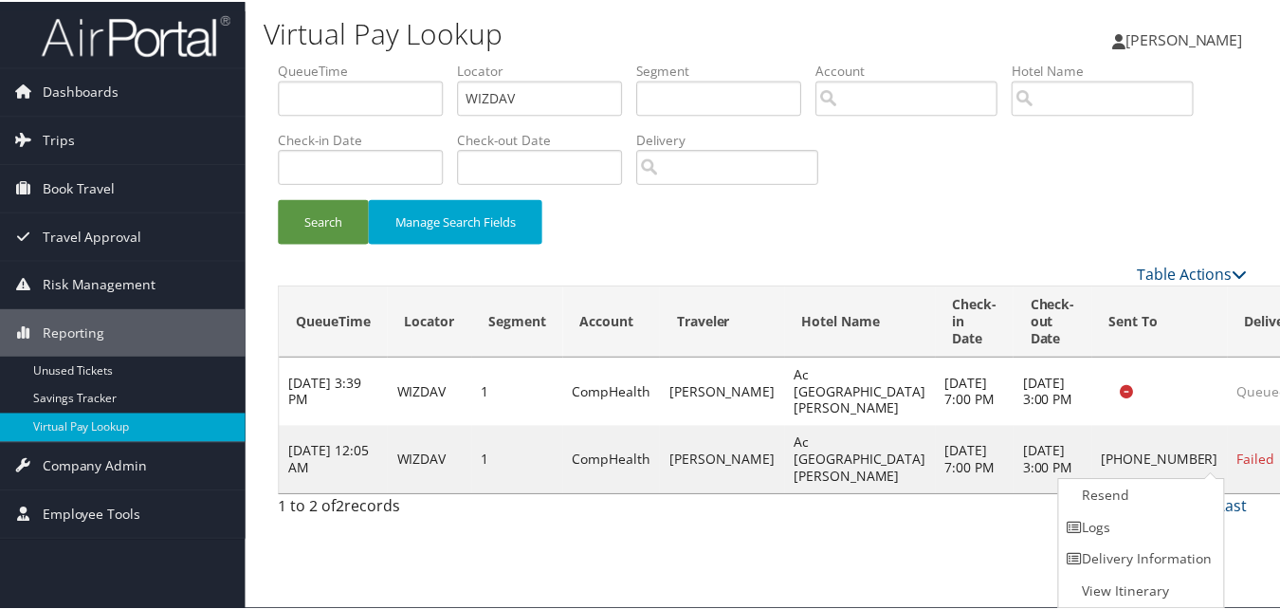
scroll to position [1, 0]
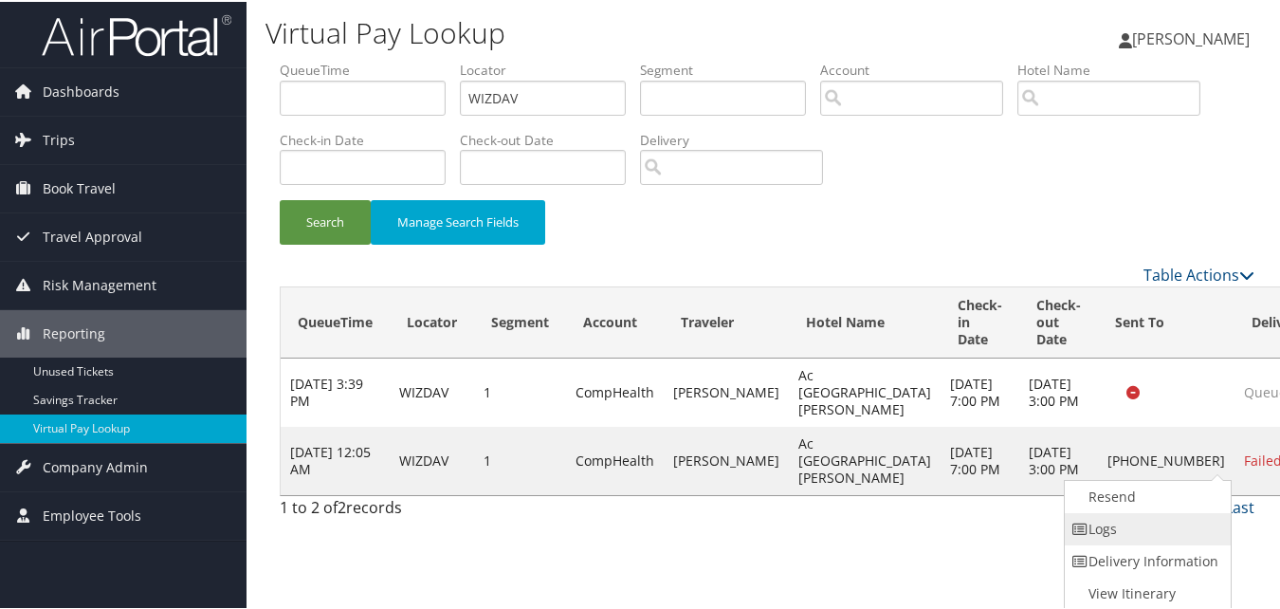
click at [1153, 520] on link "Logs" at bounding box center [1146, 527] width 162 height 32
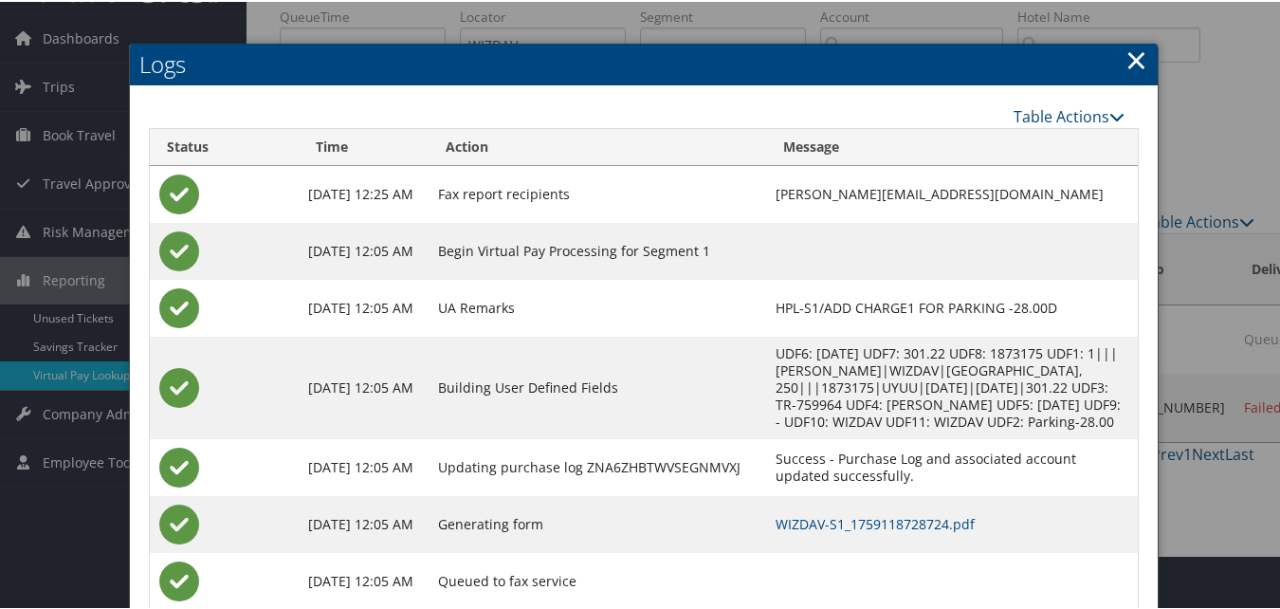
scroll to position [106, 0]
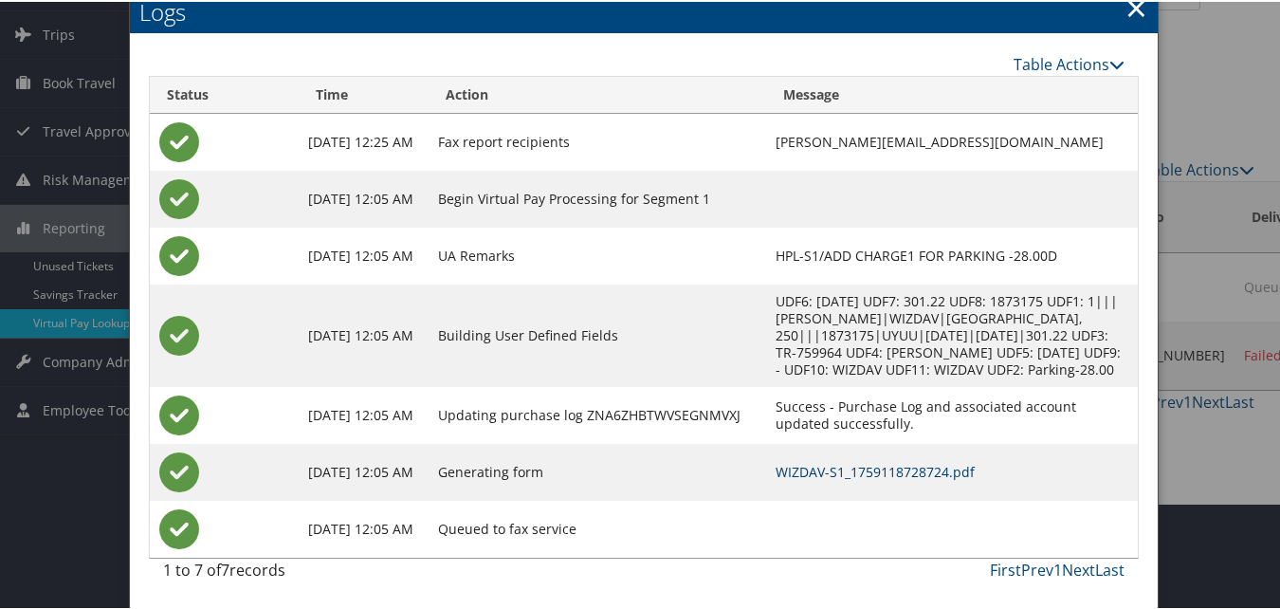
click at [801, 473] on link "WIZDAV-S1_1759118728724.pdf" at bounding box center [875, 470] width 199 height 18
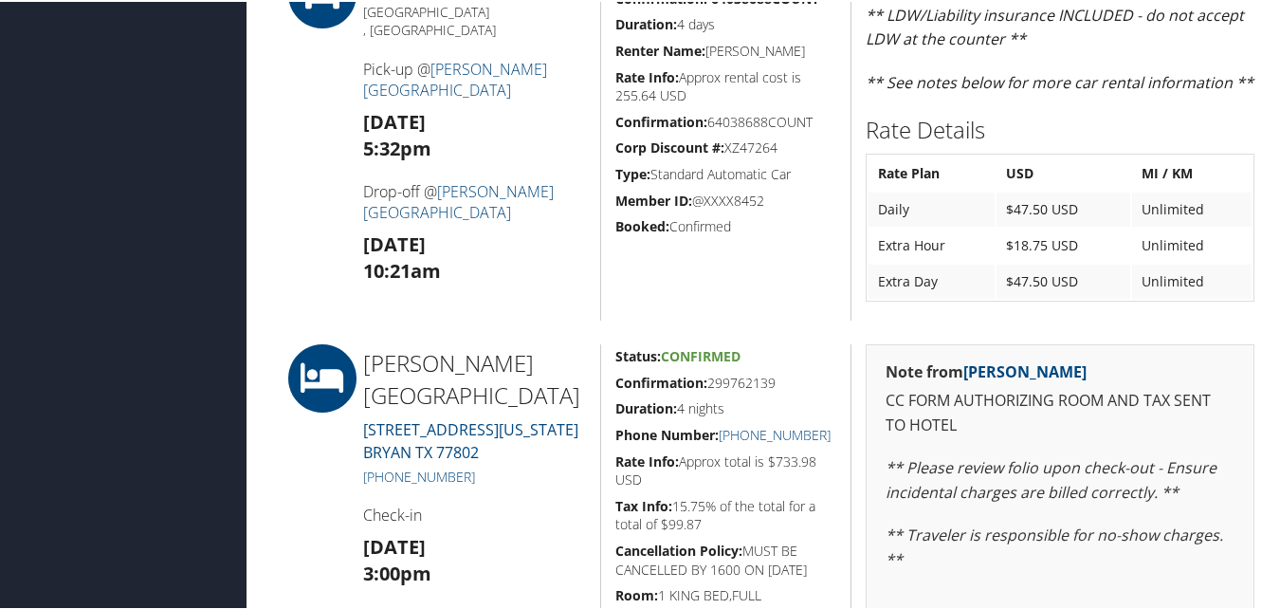
scroll to position [1423, 0]
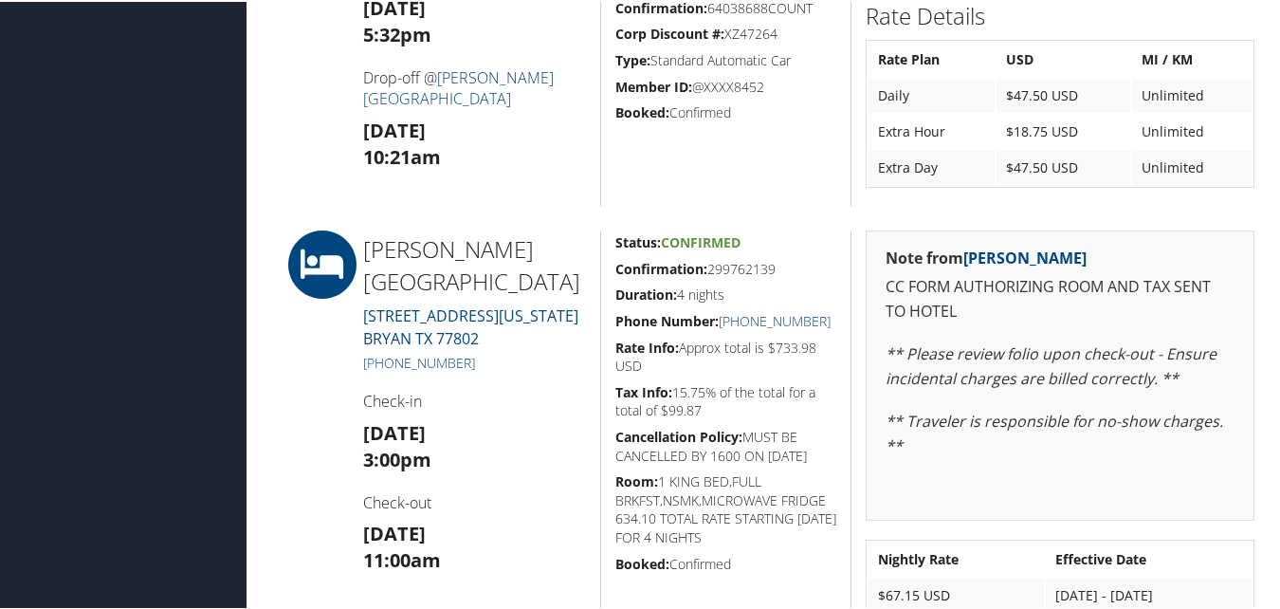
drag, startPoint x: 615, startPoint y: 262, endPoint x: 773, endPoint y: 262, distance: 157.4
click at [773, 262] on h5 "Confirmation: 299762139" at bounding box center [726, 267] width 222 height 19
copy h5 "Confirmation: 299762139"
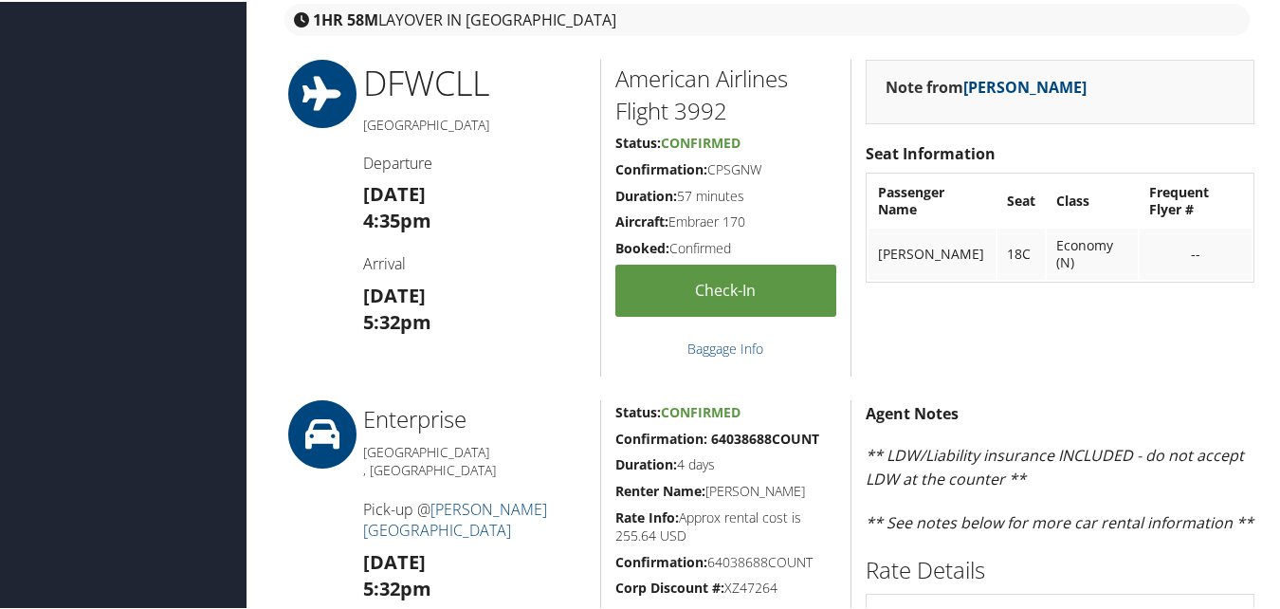
scroll to position [854, 0]
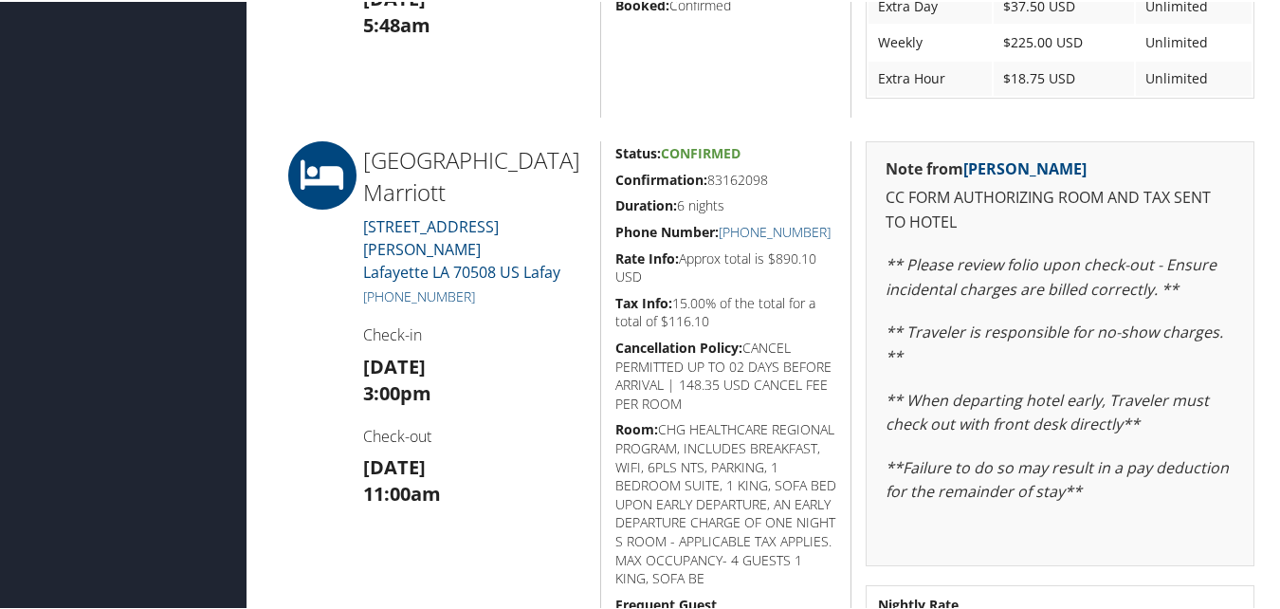
scroll to position [1517, 0]
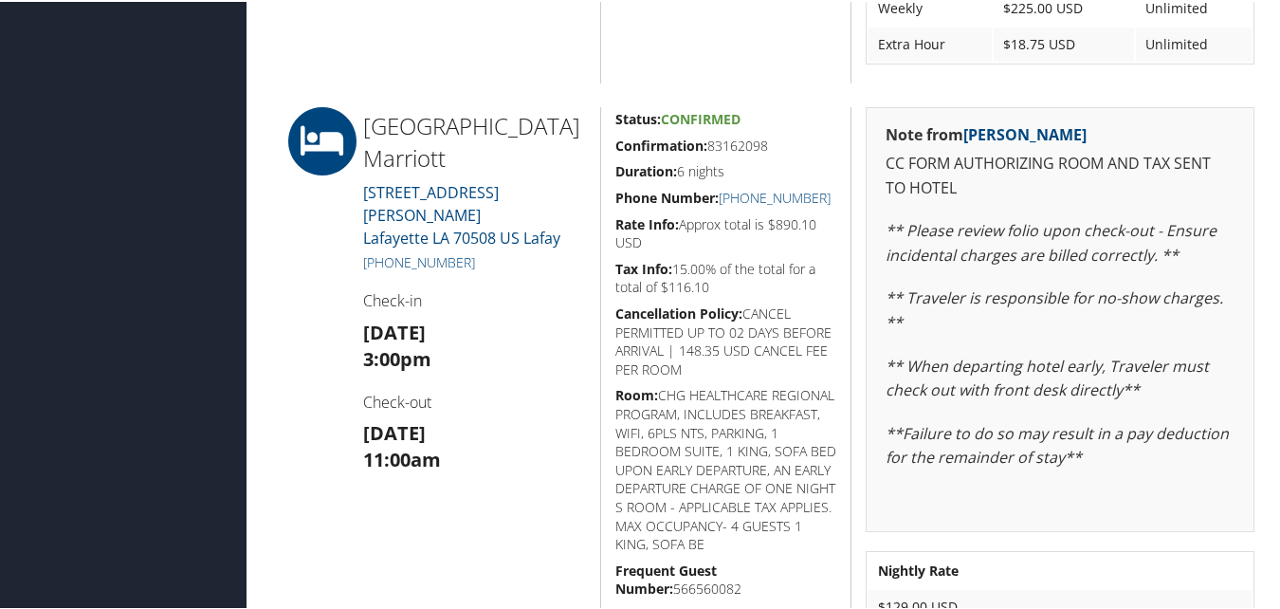
drag, startPoint x: 609, startPoint y: 142, endPoint x: 810, endPoint y: 145, distance: 201.1
click at [810, 145] on div "Status: Confirmed Confirmation: 83162098 Duration: 6 nights Phone Number: [PHON…" at bounding box center [725, 376] width 251 height 543
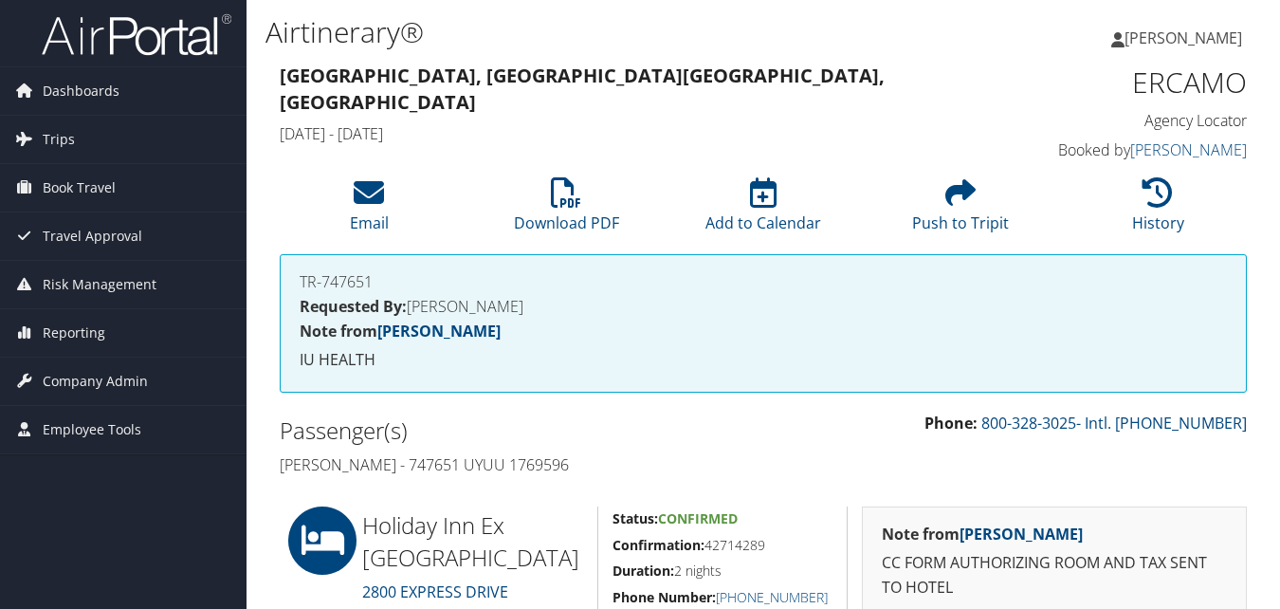
scroll to position [379, 0]
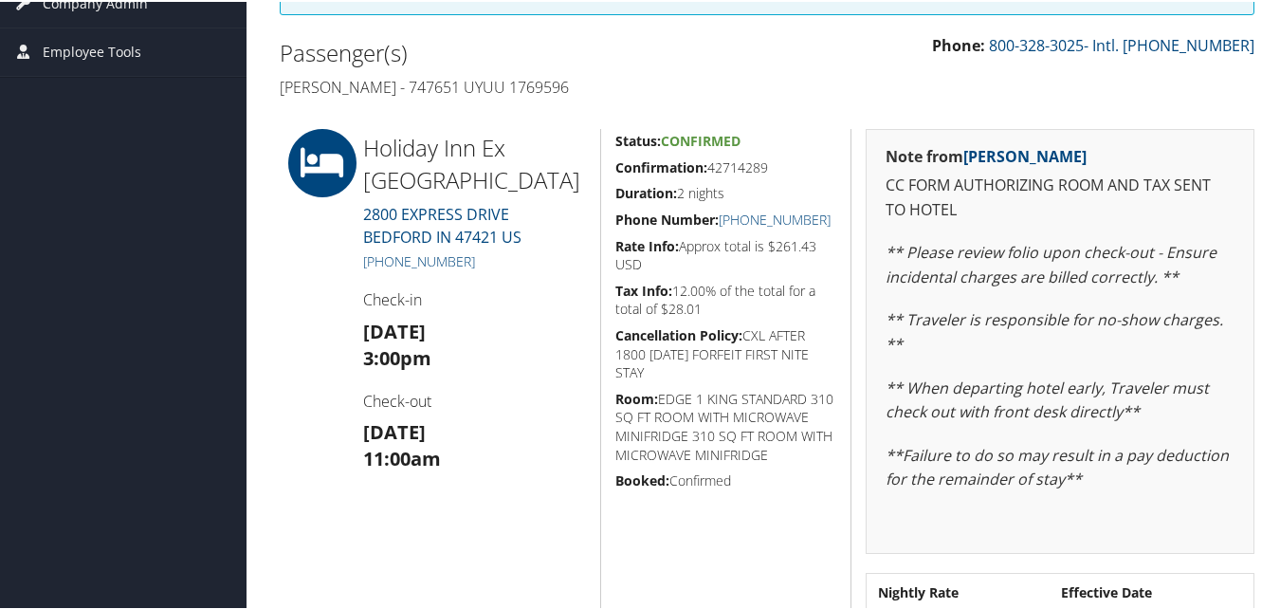
click at [768, 158] on div "Status: Confirmed Confirmation: 42714289 Duration: 2 nights Phone Number: [PHON…" at bounding box center [725, 414] width 251 height 575
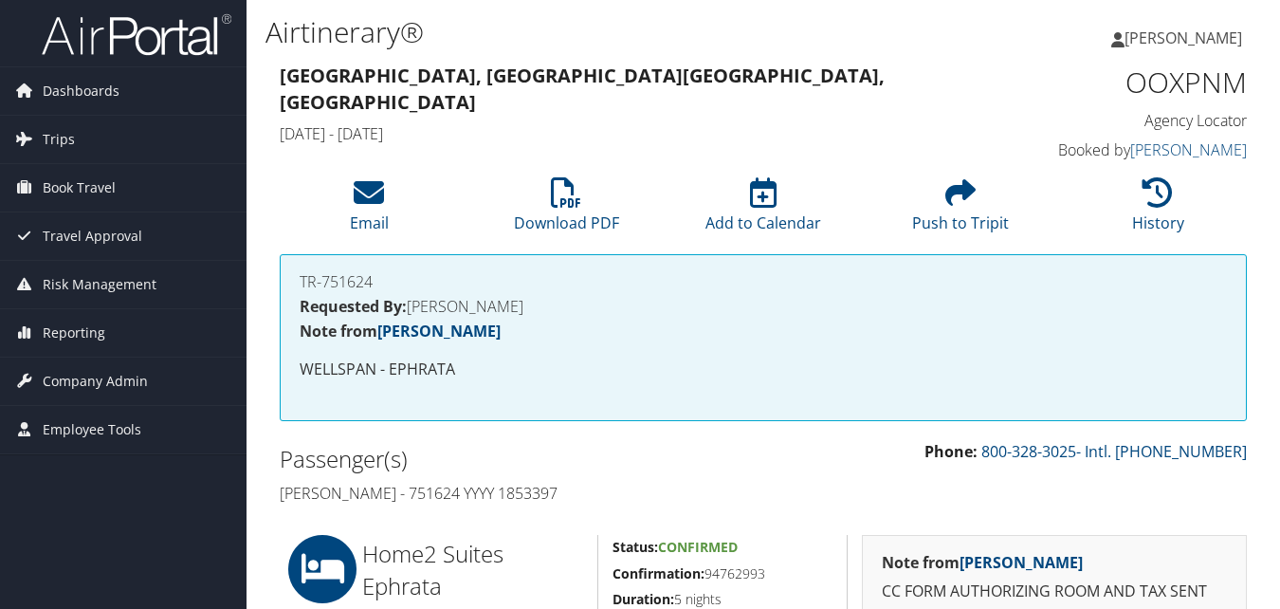
scroll to position [379, 0]
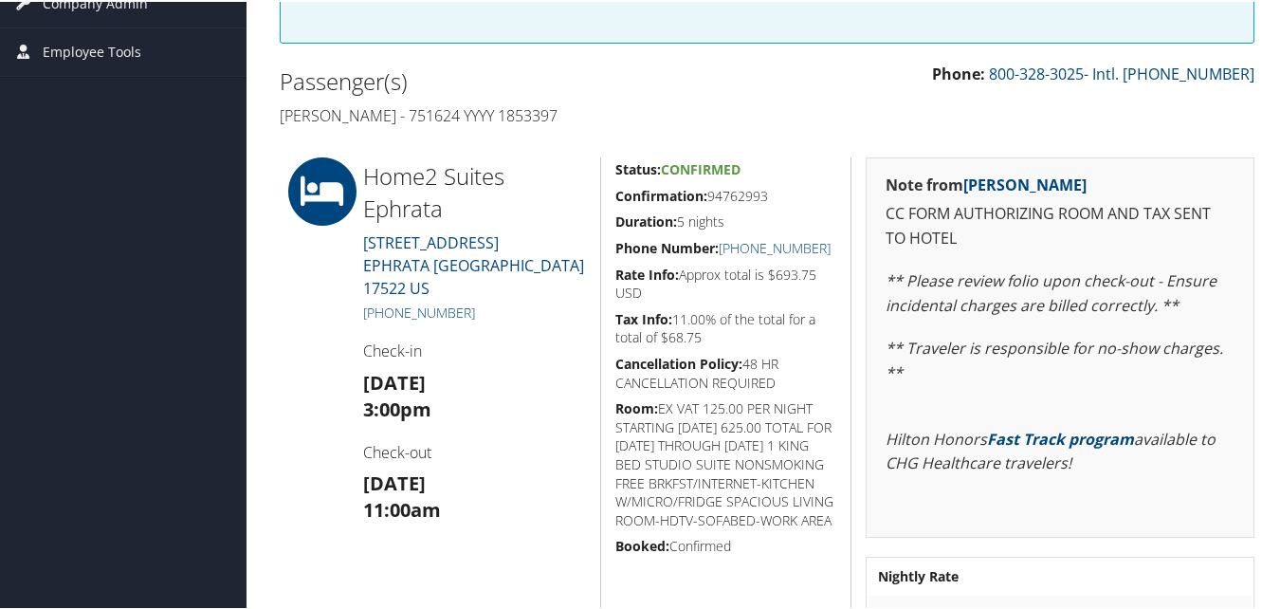
drag, startPoint x: 619, startPoint y: 193, endPoint x: 787, endPoint y: 204, distance: 168.2
click at [787, 204] on div "Status: Confirmed Confirmation: 94762993 Duration: 5 nights Phone Number: +1 (7…" at bounding box center [725, 403] width 251 height 494
drag, startPoint x: 787, startPoint y: 204, endPoint x: 760, endPoint y: 196, distance: 28.5
click at [769, 196] on h5 "Confirmation: 94762993" at bounding box center [726, 194] width 222 height 19
drag, startPoint x: 613, startPoint y: 200, endPoint x: 773, endPoint y: 200, distance: 160.3
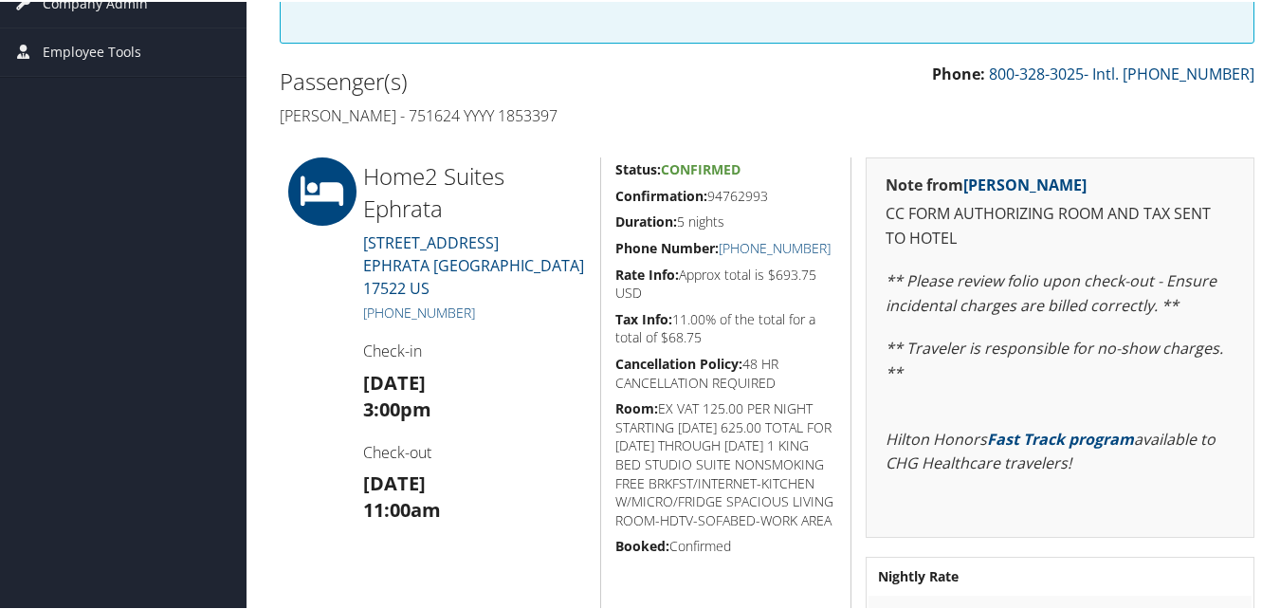
click at [773, 200] on h5 "Confirmation: 94762993" at bounding box center [726, 194] width 222 height 19
copy h5 "Confirmation: 94762993"
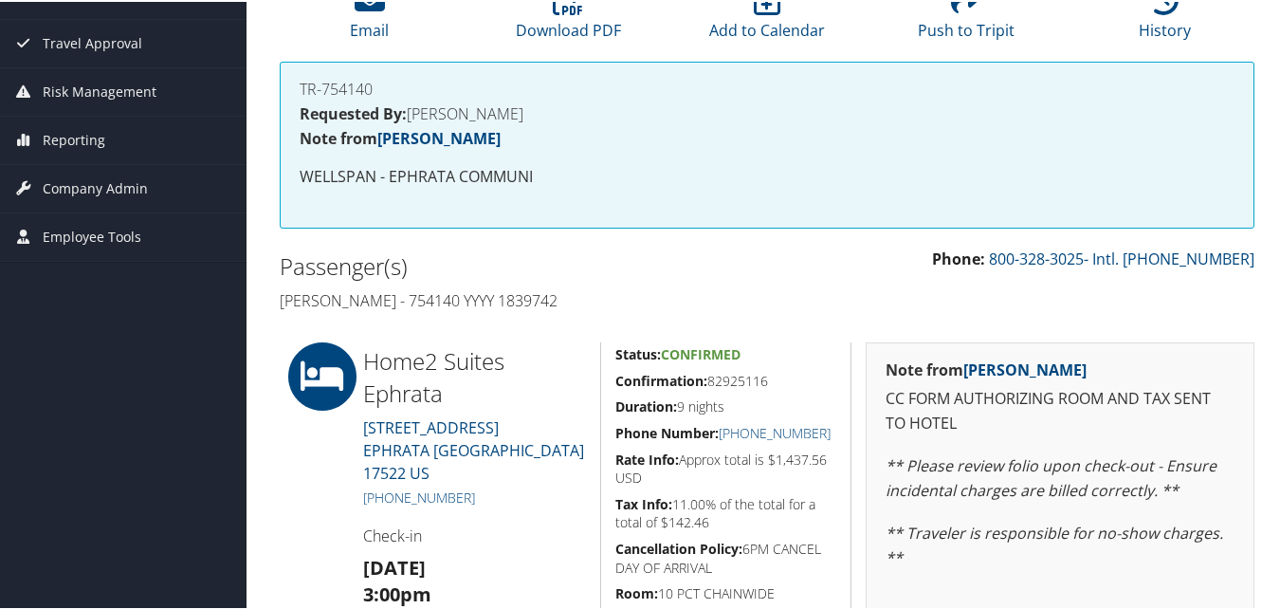
scroll to position [379, 0]
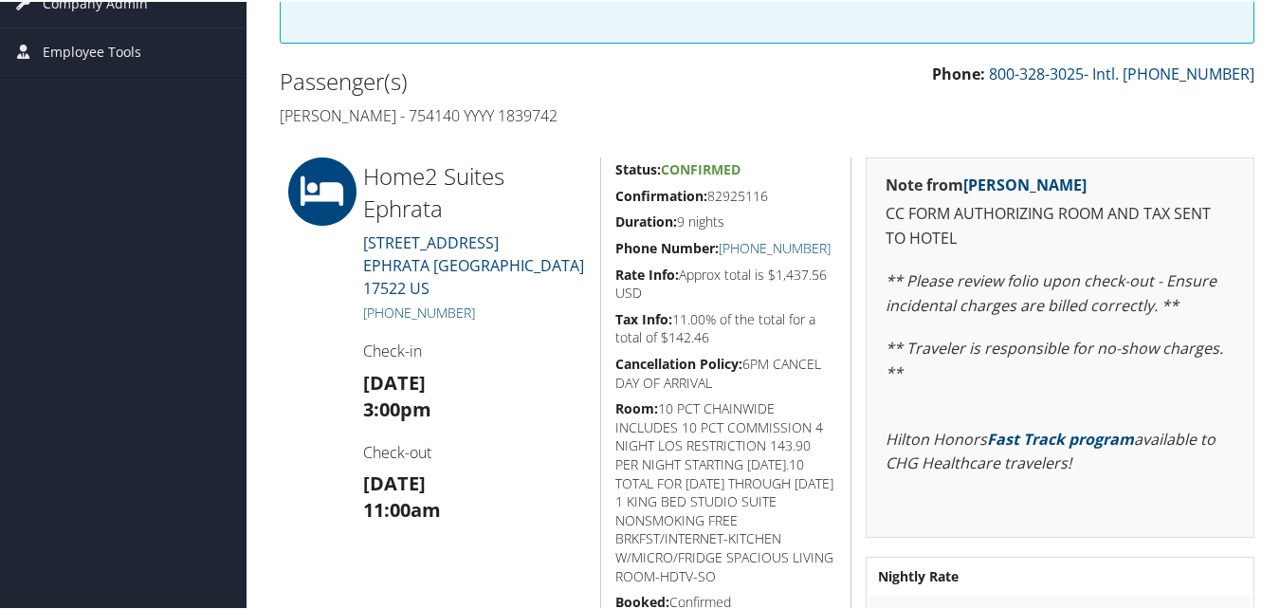
drag, startPoint x: 604, startPoint y: 194, endPoint x: 771, endPoint y: 188, distance: 167.0
click at [771, 188] on div "Status: Confirmed Confirmation: 82925116 Duration: 9 nights Phone Number: [PHON…" at bounding box center [725, 403] width 251 height 494
copy h5 "Confirmation: 82925116"
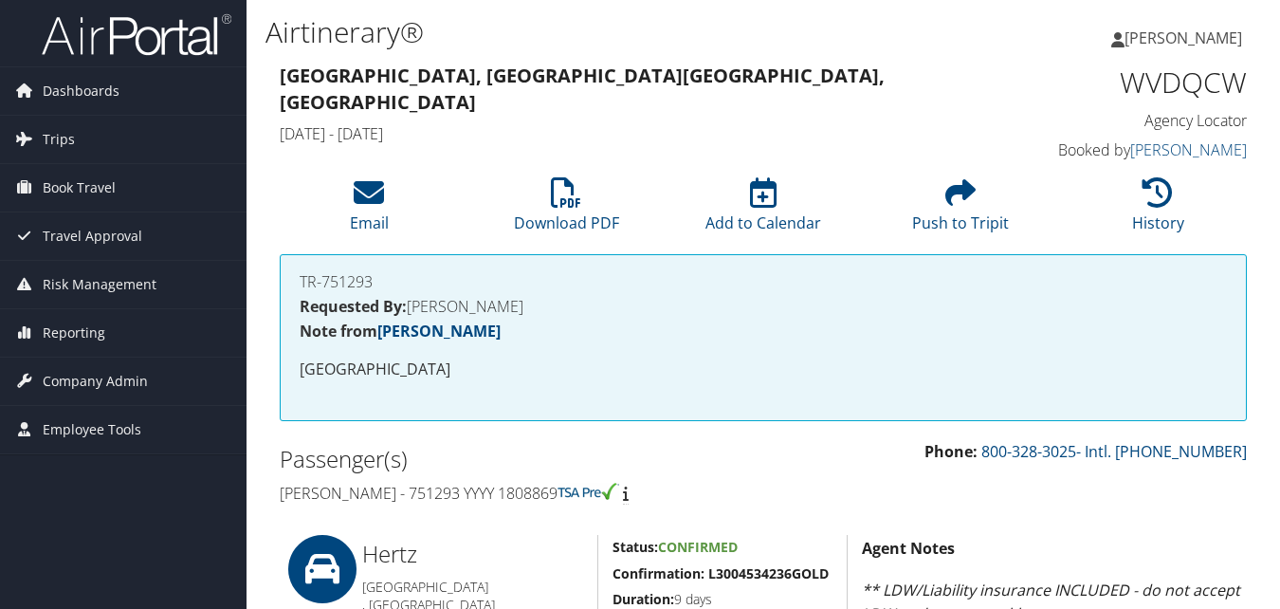
scroll to position [854, 0]
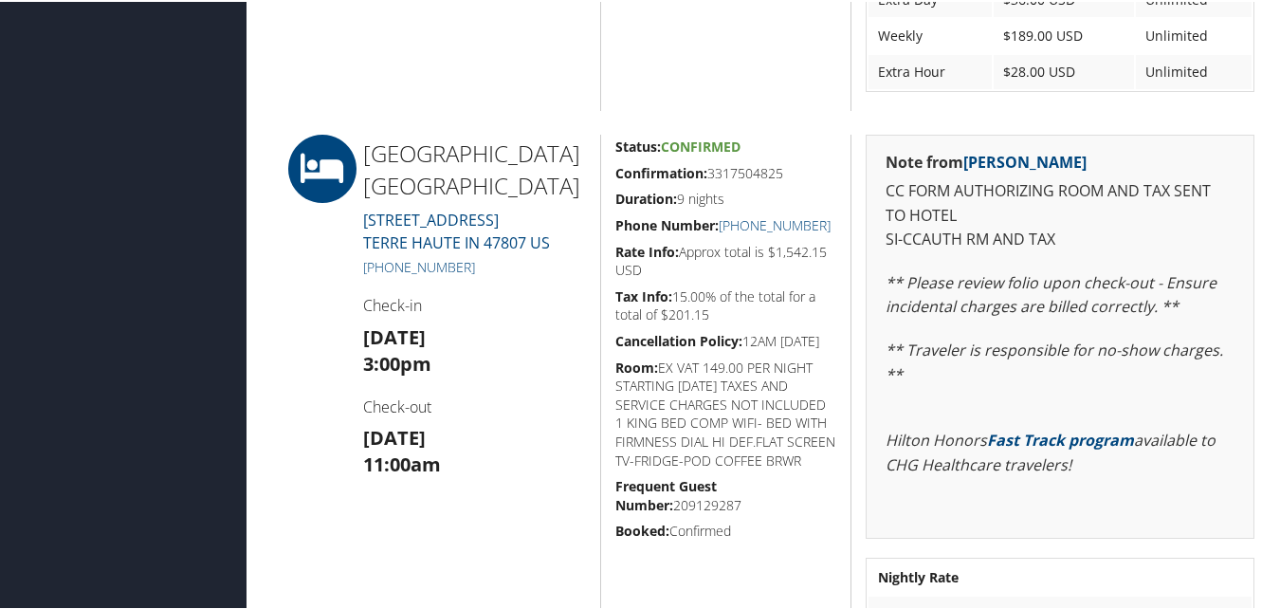
drag, startPoint x: 606, startPoint y: 179, endPoint x: 781, endPoint y: 177, distance: 175.5
click at [781, 177] on div "Status: Confirmed Confirmation: 3317504825 Duration: 9 nights Phone Number: +1 …" at bounding box center [725, 392] width 251 height 518
copy h5 "Confirmation: 3317504825"
drag, startPoint x: 836, startPoint y: 230, endPoint x: 740, endPoint y: 230, distance: 96.7
click at [740, 230] on div "Status: Confirmed Confirmation: 3317504825 Duration: 9 nights Phone Number: +1 …" at bounding box center [725, 392] width 251 height 518
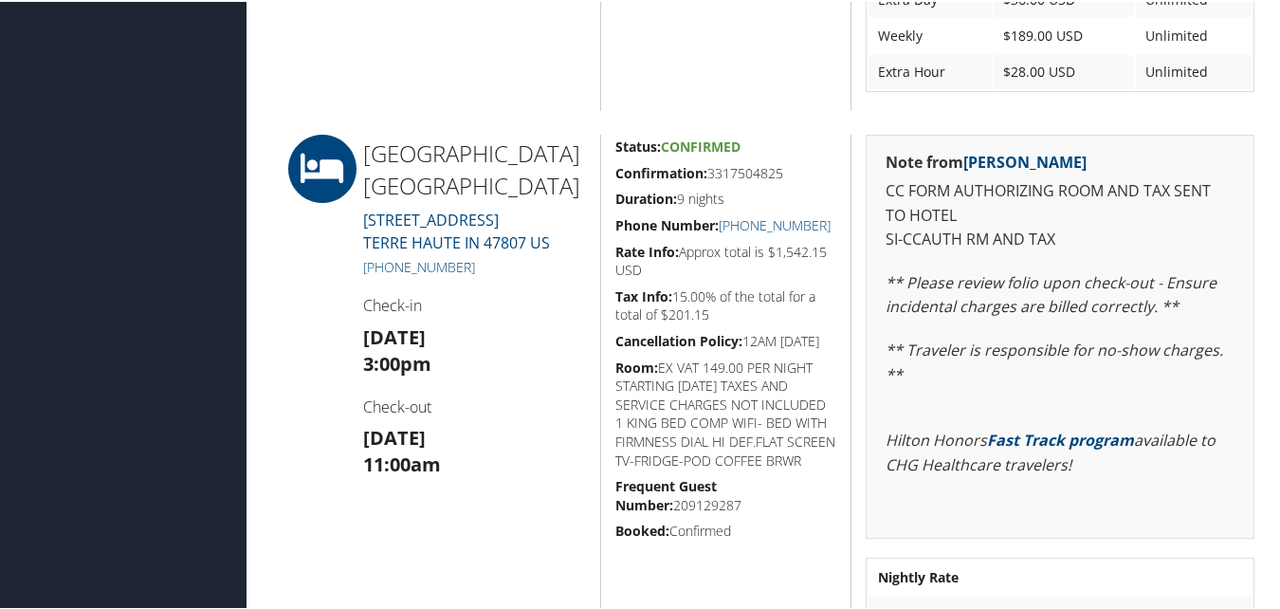
copy link "(812) 234-8900"
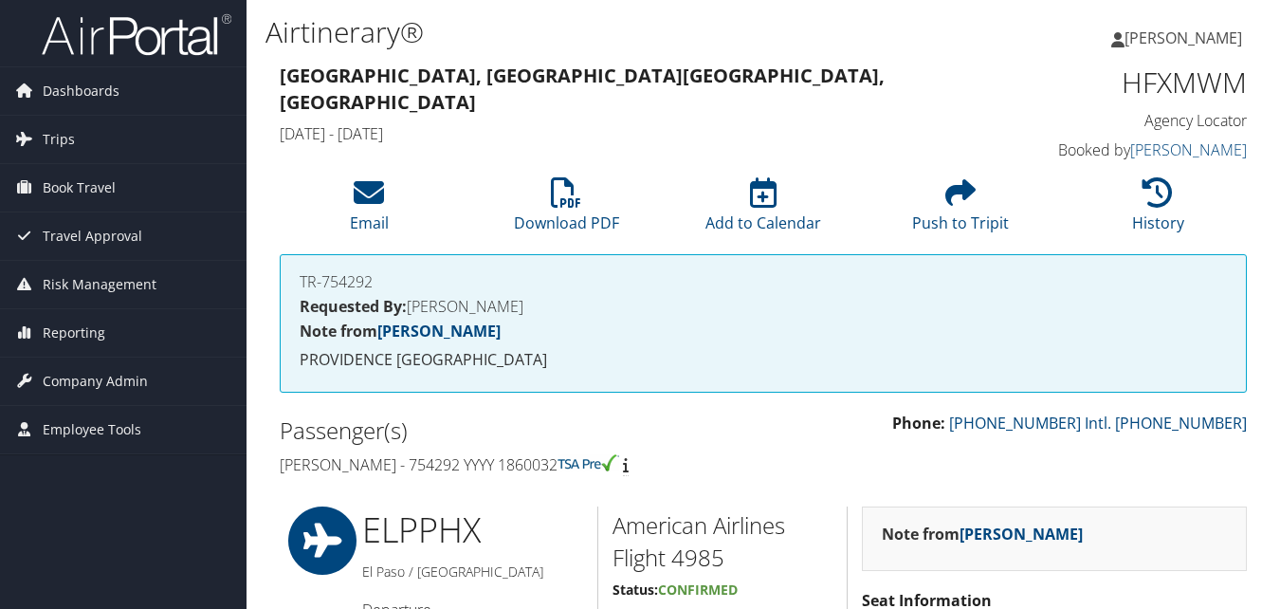
scroll to position [1516, 0]
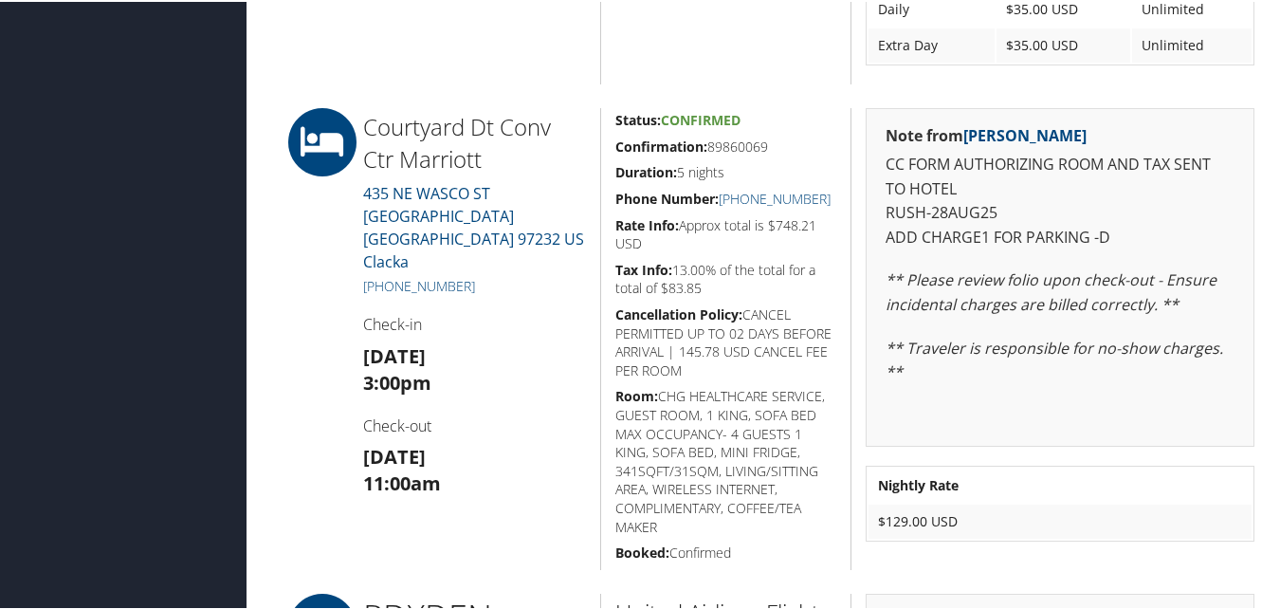
drag, startPoint x: 622, startPoint y: 146, endPoint x: 768, endPoint y: 145, distance: 146.0
click at [768, 145] on div "Status: Confirmed Confirmation: 89860069 Duration: 5 nights Phone Number: [PHON…" at bounding box center [725, 337] width 251 height 462
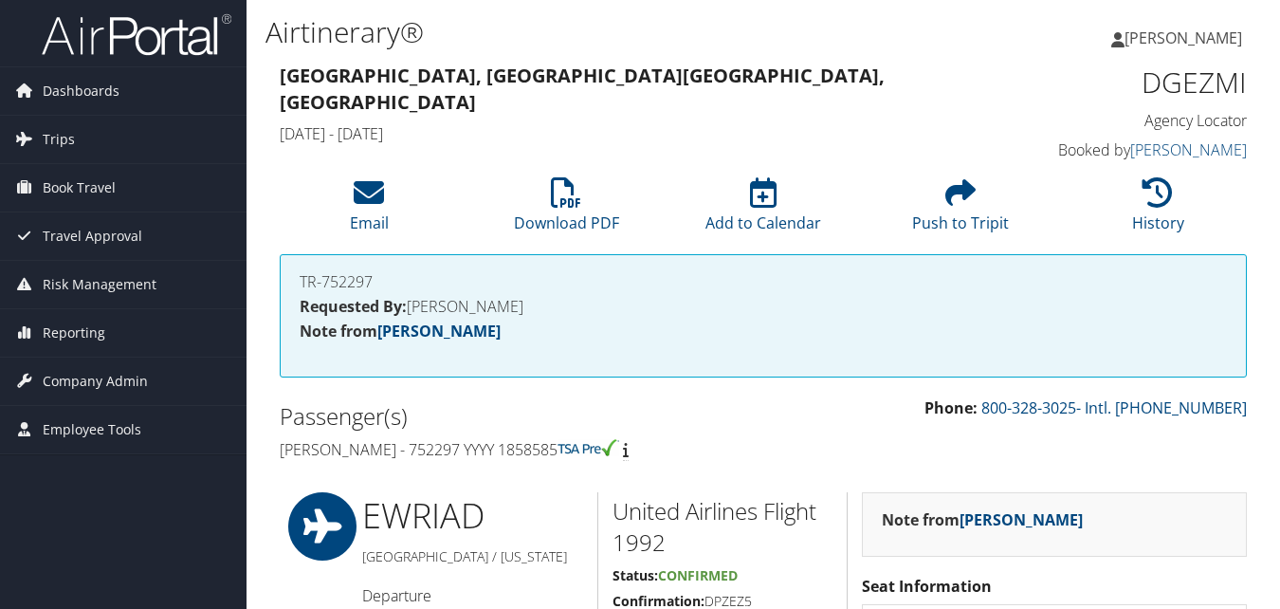
scroll to position [1423, 0]
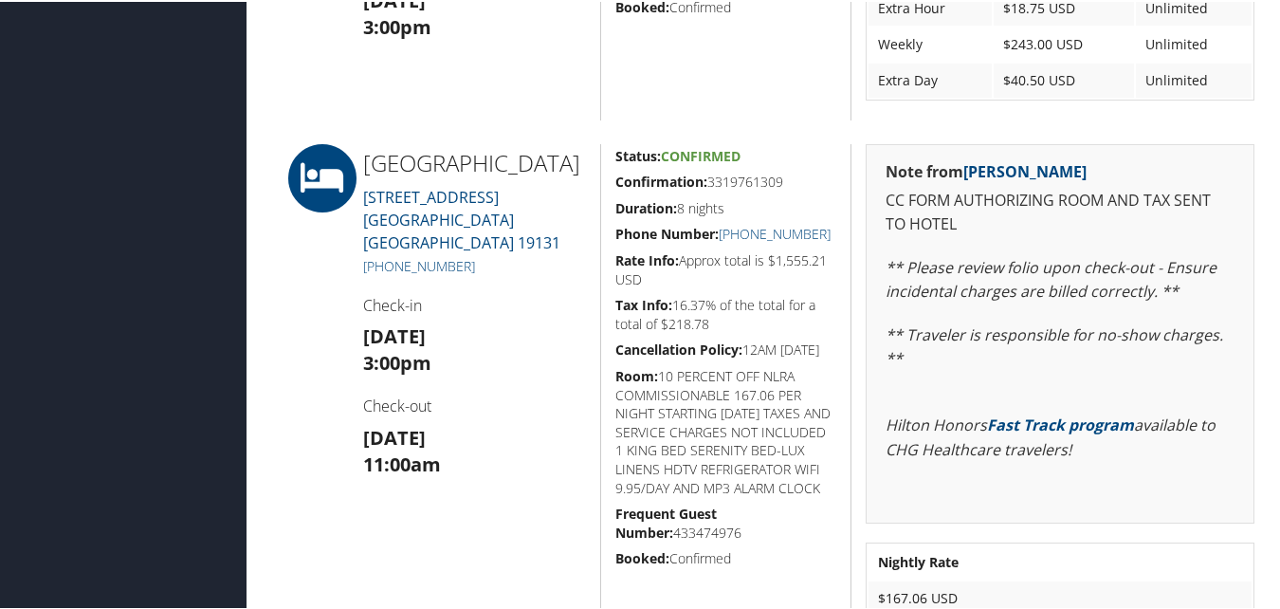
drag, startPoint x: 609, startPoint y: 172, endPoint x: 781, endPoint y: 181, distance: 172.9
click at [781, 181] on div "Status: Confirmed Confirmation: 3319761309 Duration: 8 nights Phone Number: [PH…" at bounding box center [725, 389] width 251 height 494
copy h5 "Confirmation: 3319761309"
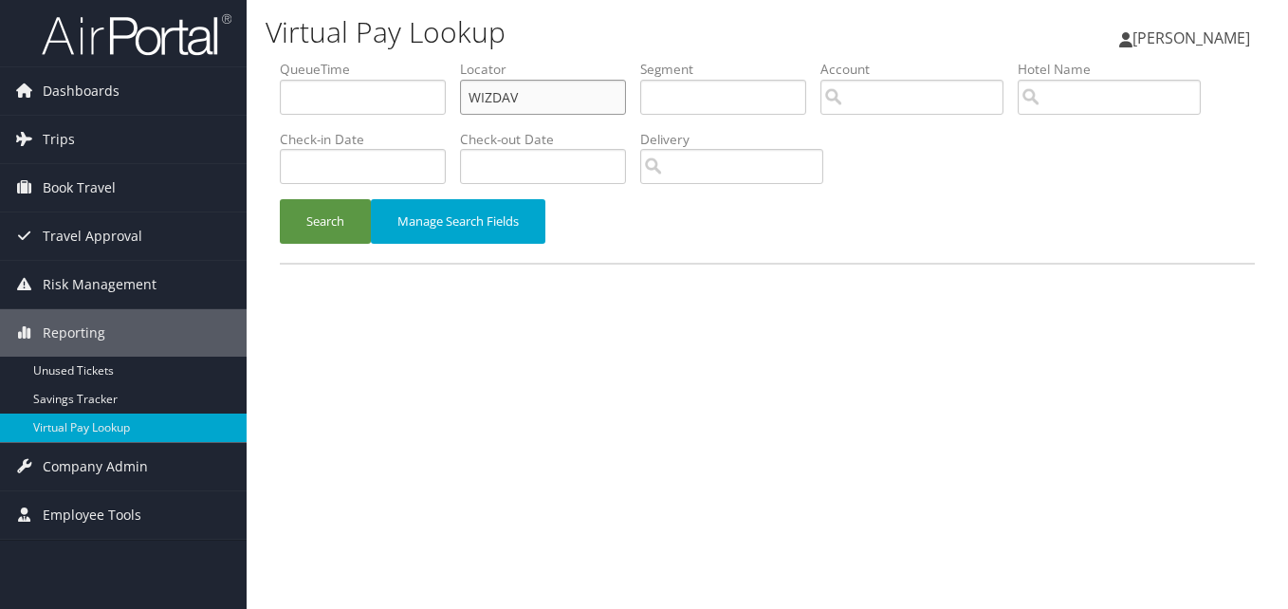
click at [488, 102] on input "WIZDAV" at bounding box center [543, 97] width 166 height 35
paste input "MZEBGU"
type input "MZEBGU"
click at [330, 224] on button "Search" at bounding box center [325, 221] width 91 height 45
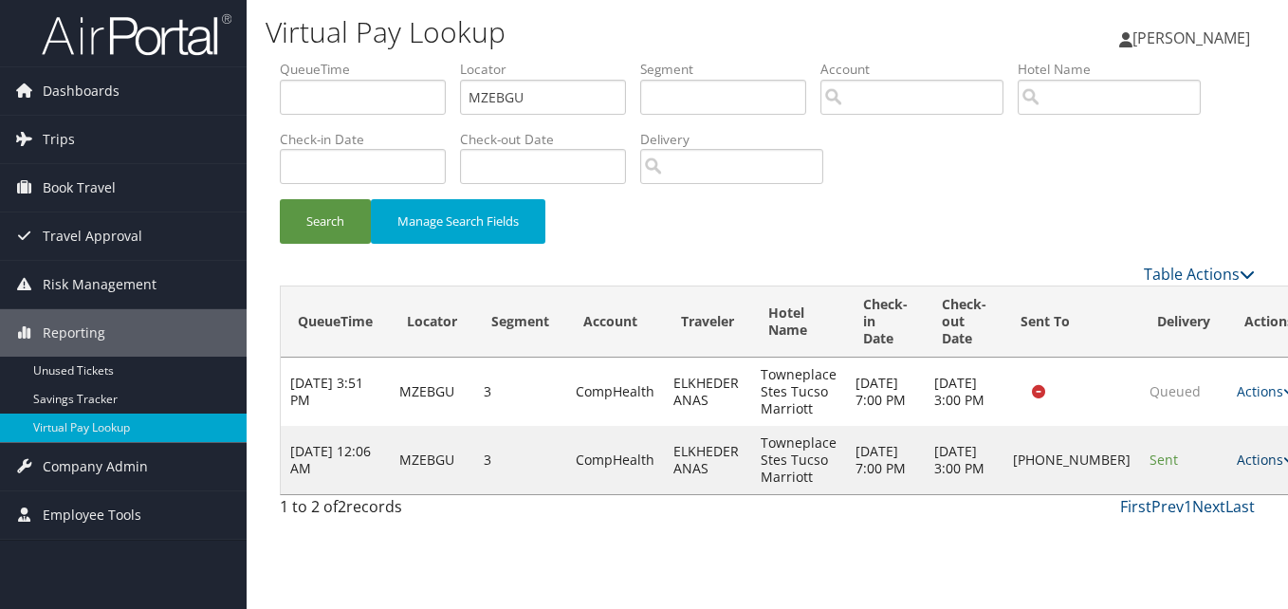
click at [1237, 468] on link "Actions" at bounding box center [1267, 459] width 60 height 18
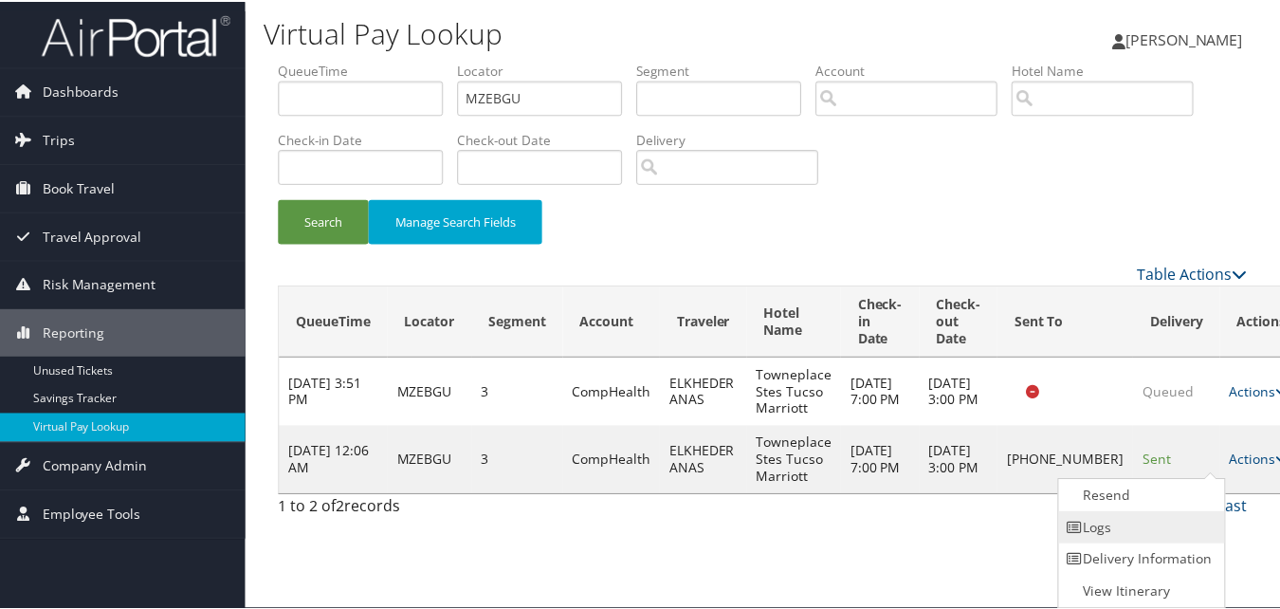
scroll to position [1, 0]
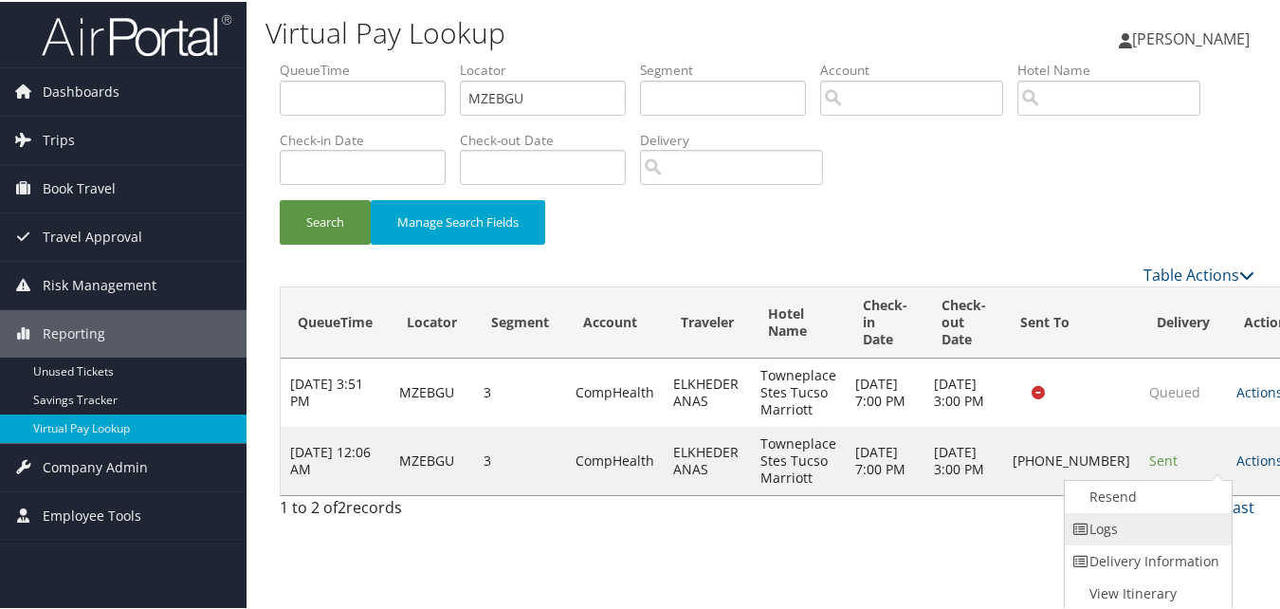
click at [1171, 519] on link "Logs" at bounding box center [1146, 527] width 162 height 32
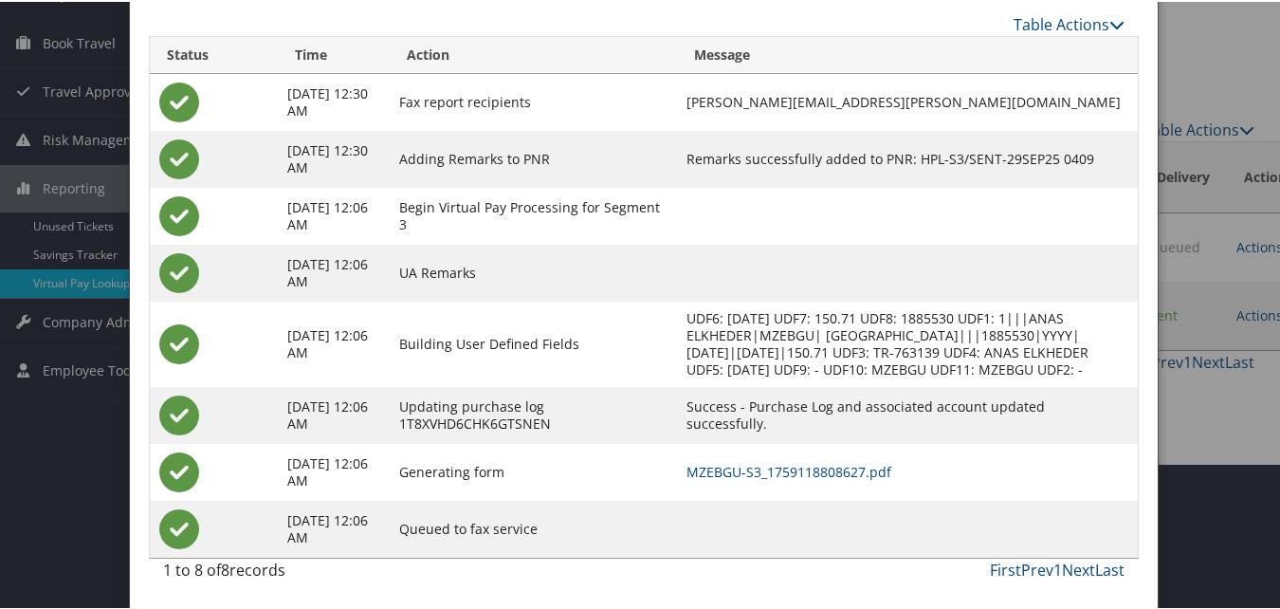
scroll to position [163, 0]
click at [815, 465] on link "MZEBGU-S3_1759118808627.pdf" at bounding box center [789, 470] width 205 height 18
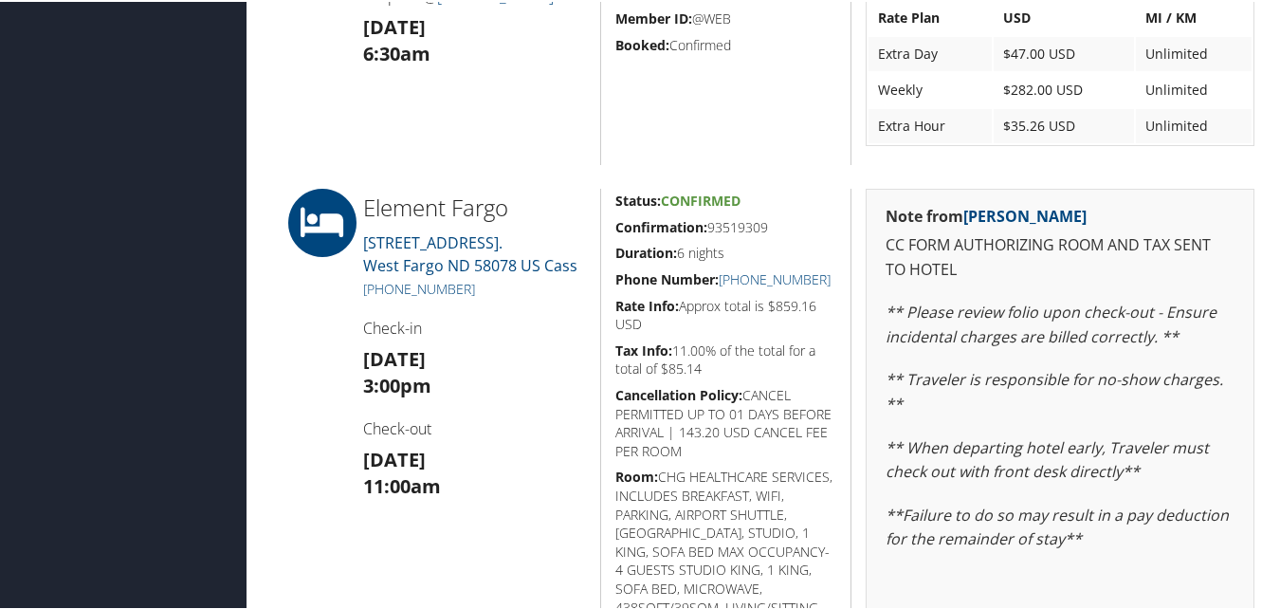
scroll to position [1043, 0]
drag, startPoint x: 611, startPoint y: 220, endPoint x: 796, endPoint y: 221, distance: 184.9
click at [796, 221] on div "Status: Confirmed Confirmation: 93519309 Duration: 6 nights Phone Number: [PHON…" at bounding box center [725, 457] width 251 height 539
copy h5 "Confirmation: 93519309"
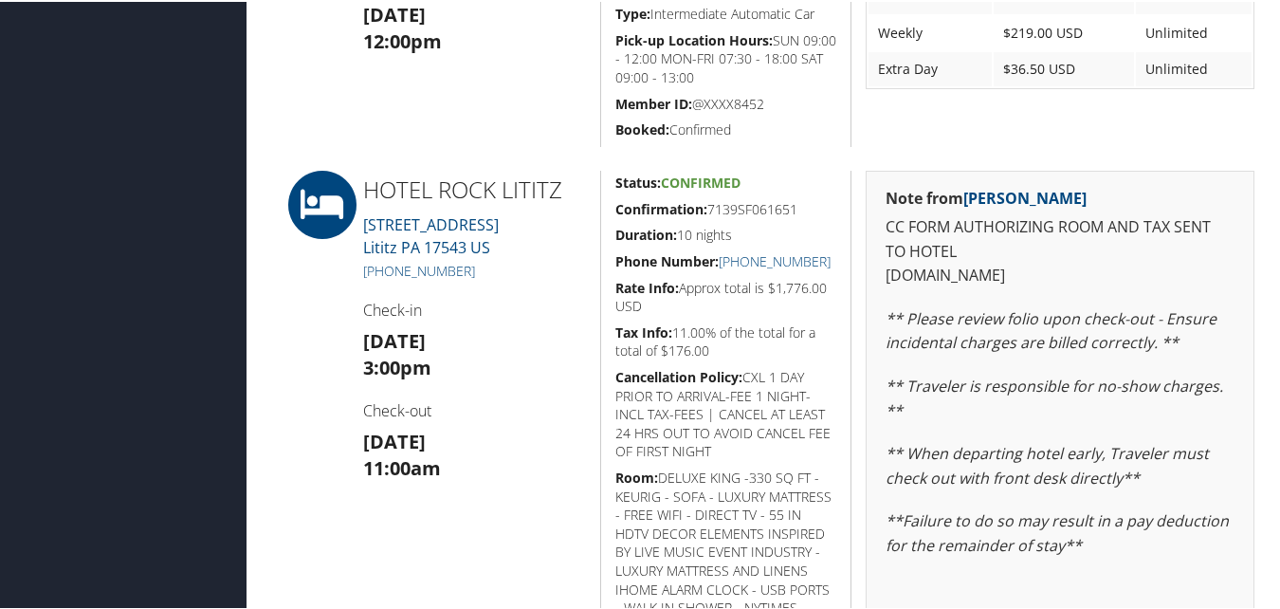
scroll to position [759, 0]
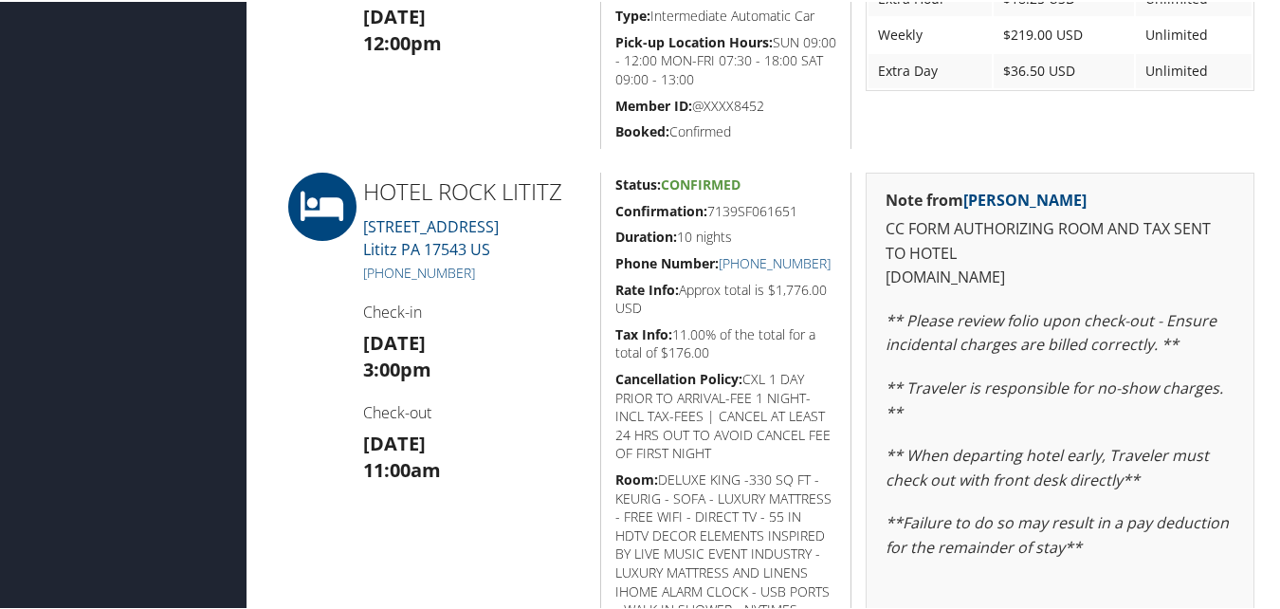
drag, startPoint x: 678, startPoint y: 205, endPoint x: 804, endPoint y: 206, distance: 126.1
click at [804, 205] on div "Status: Confirmed Confirmation: 7139SF061651 Duration: 10 nights Phone Number: …" at bounding box center [725, 464] width 251 height 587
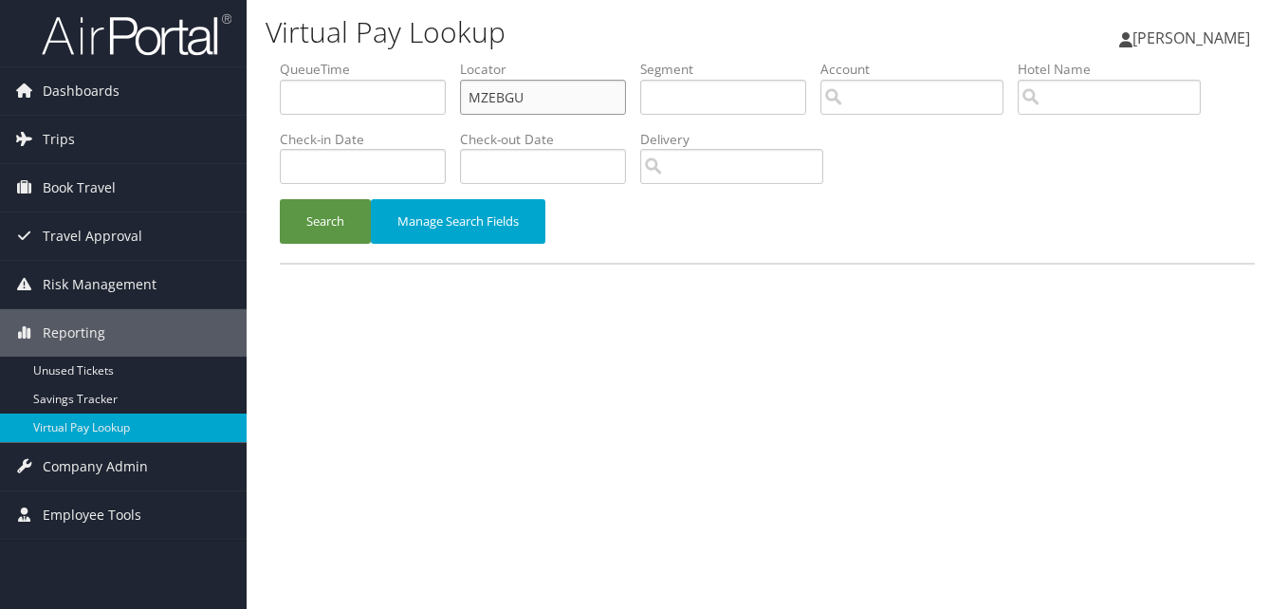
click at [505, 94] on input "MZEBGU" at bounding box center [543, 97] width 166 height 35
paste input "JRTAXE"
type input "JRTAXE"
click at [336, 204] on button "Search" at bounding box center [325, 221] width 91 height 45
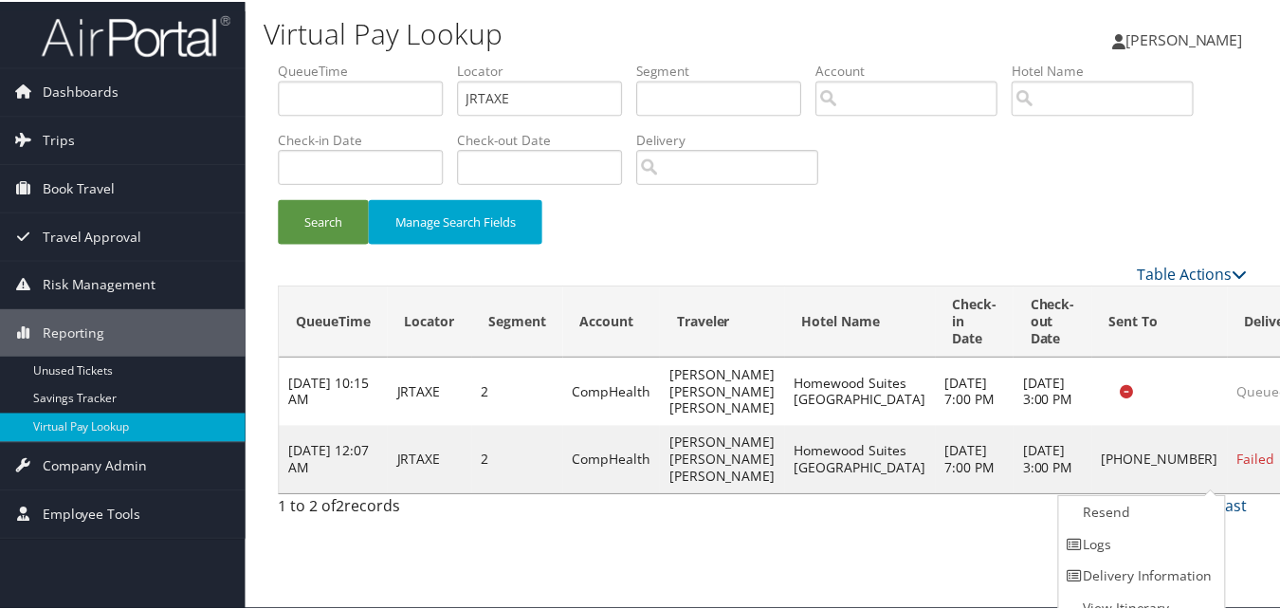
scroll to position [18, 0]
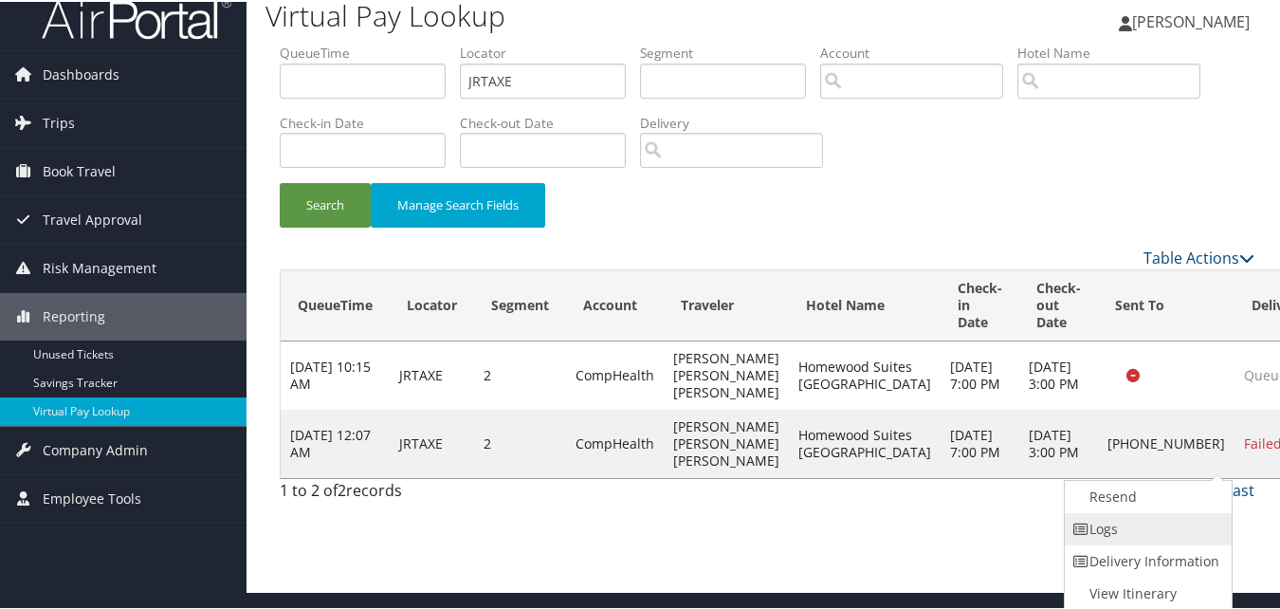
click at [1176, 523] on link "Logs" at bounding box center [1146, 527] width 162 height 32
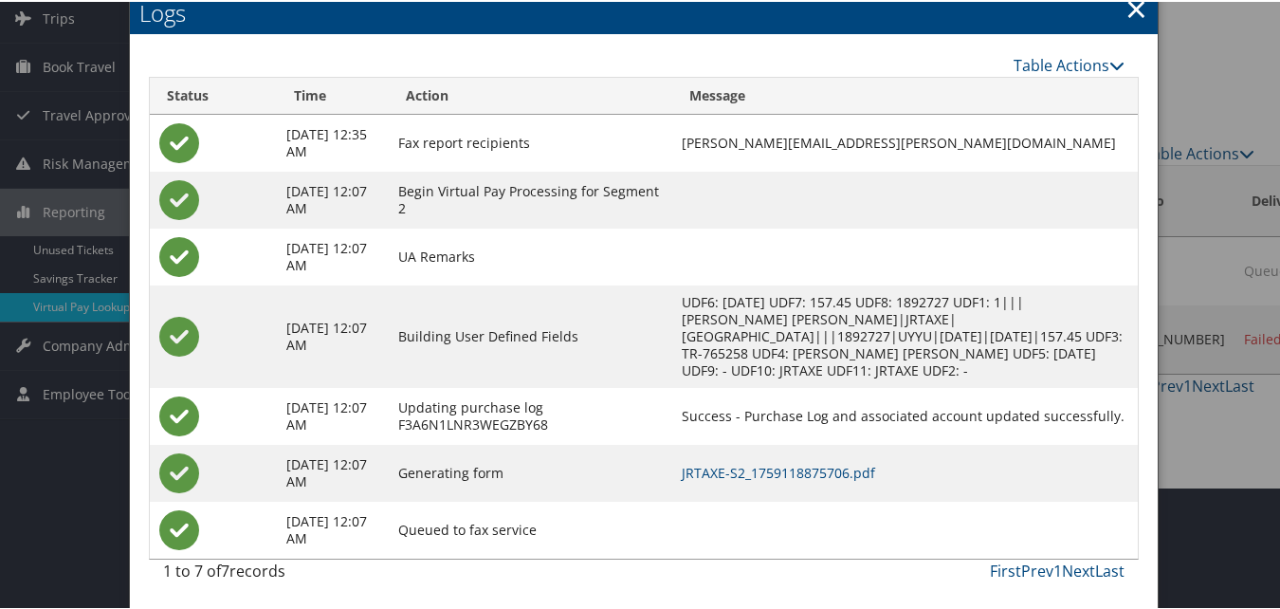
scroll to position [123, 0]
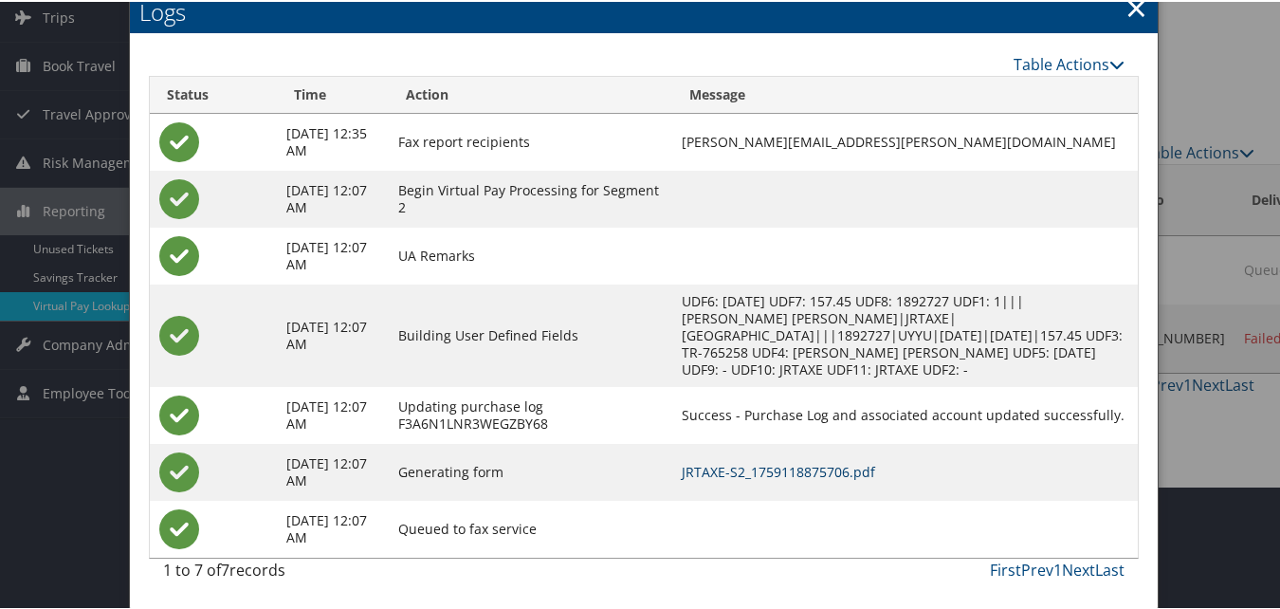
click at [841, 463] on link "JRTAXE-S2_1759118875706.pdf" at bounding box center [778, 470] width 193 height 18
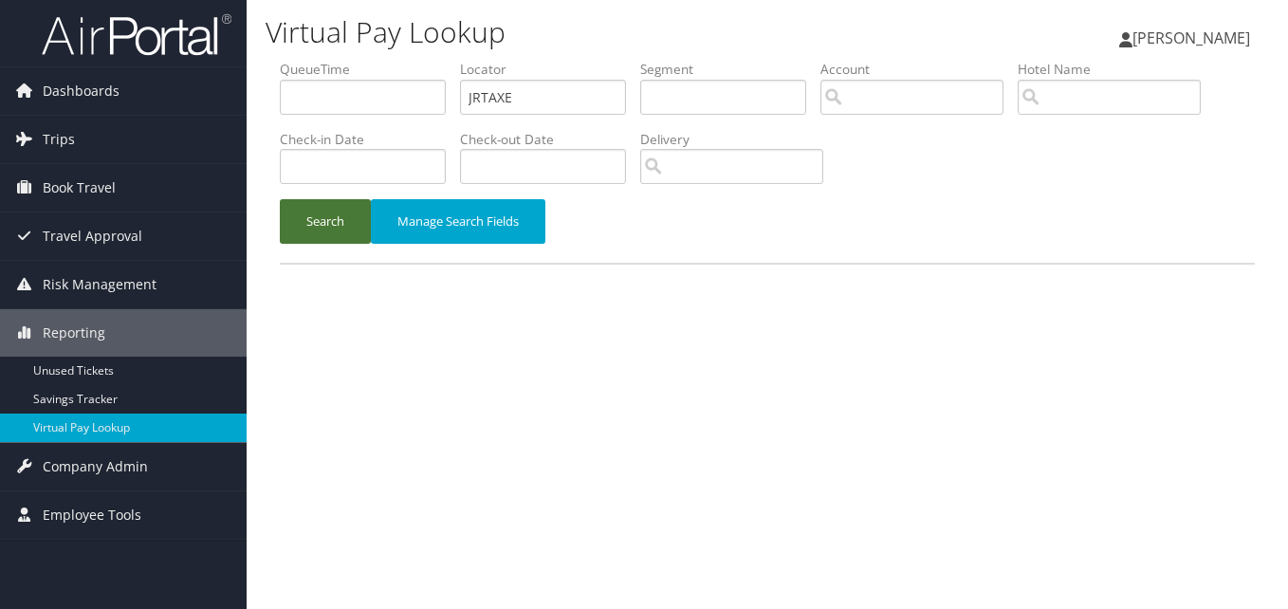
click at [341, 229] on button "Search" at bounding box center [325, 221] width 91 height 45
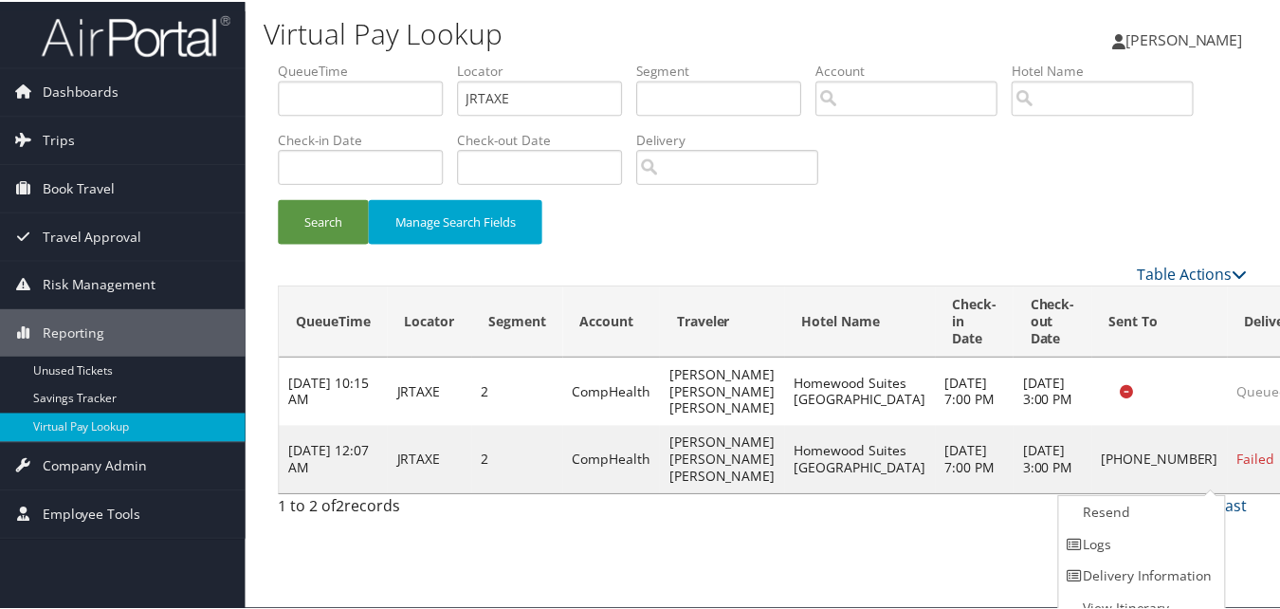
scroll to position [18, 0]
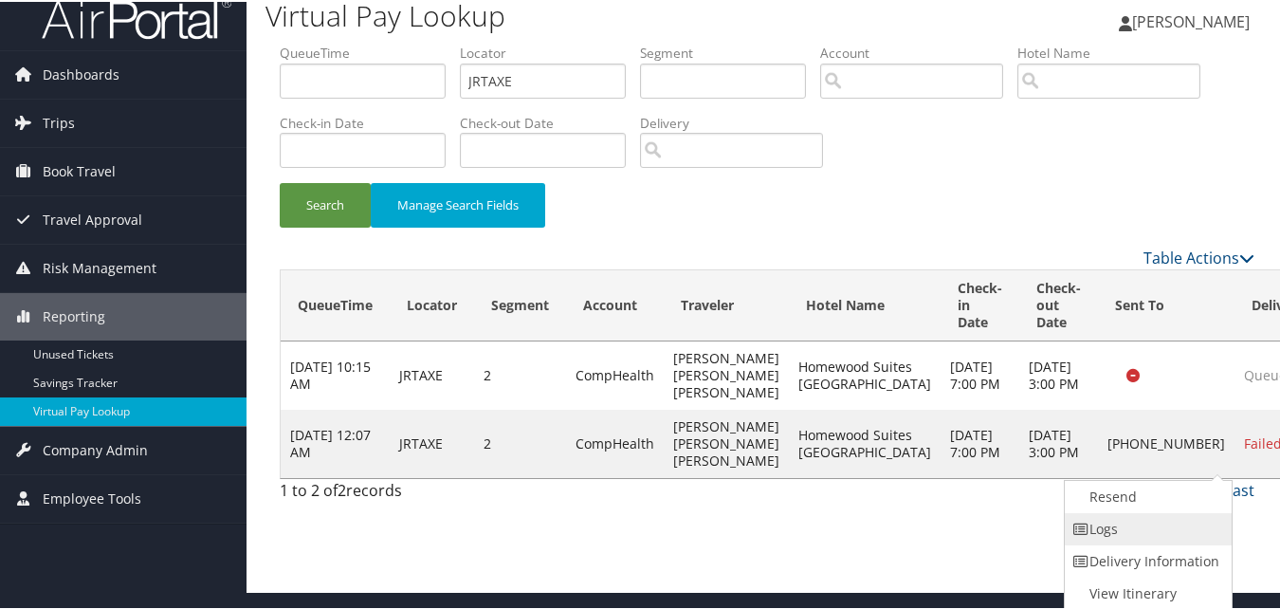
click at [1154, 522] on link "Logs" at bounding box center [1146, 527] width 162 height 32
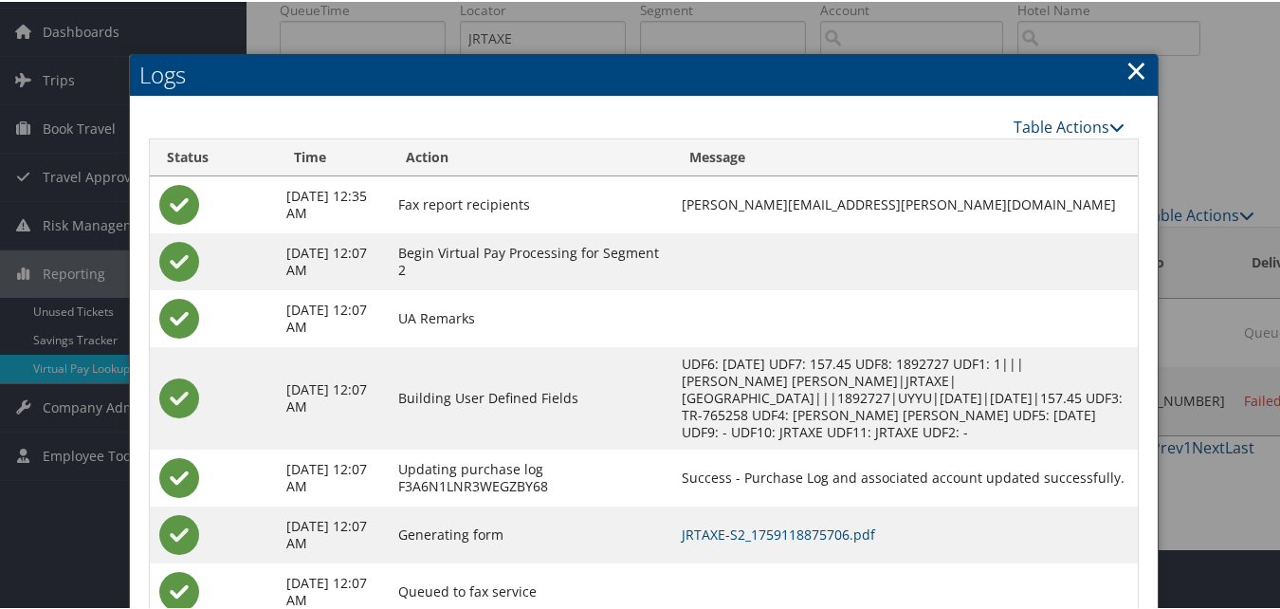
scroll to position [123, 0]
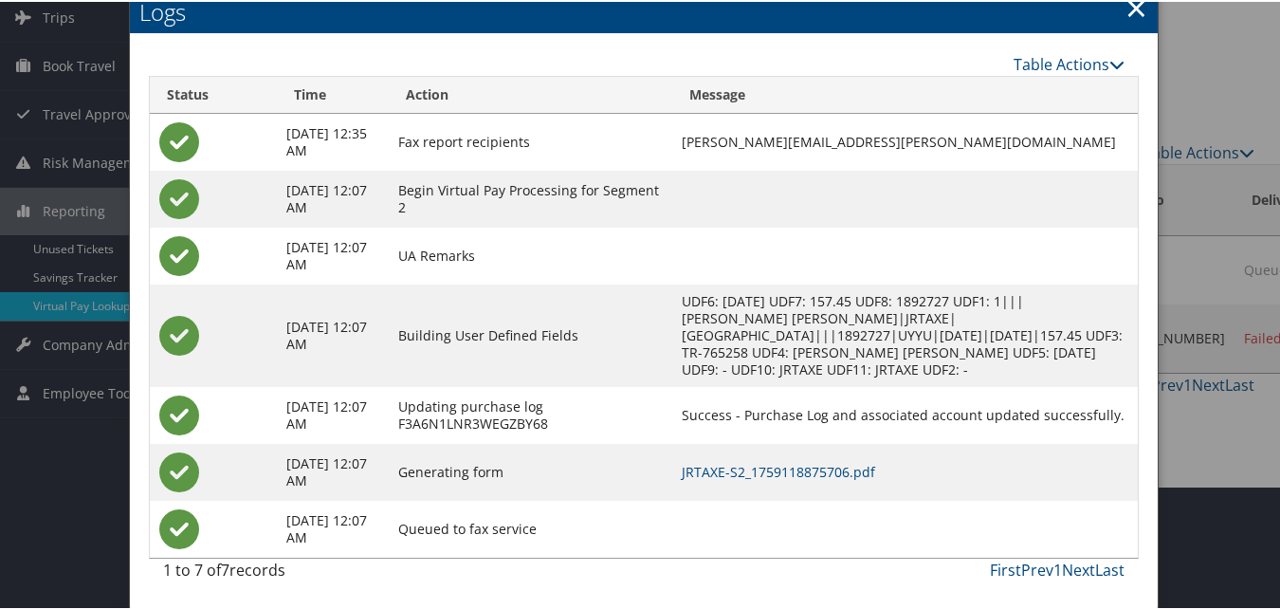
click at [1116, 12] on h2 "Logs" at bounding box center [644, 11] width 1028 height 42
click at [1126, 12] on link "×" at bounding box center [1137, 6] width 22 height 38
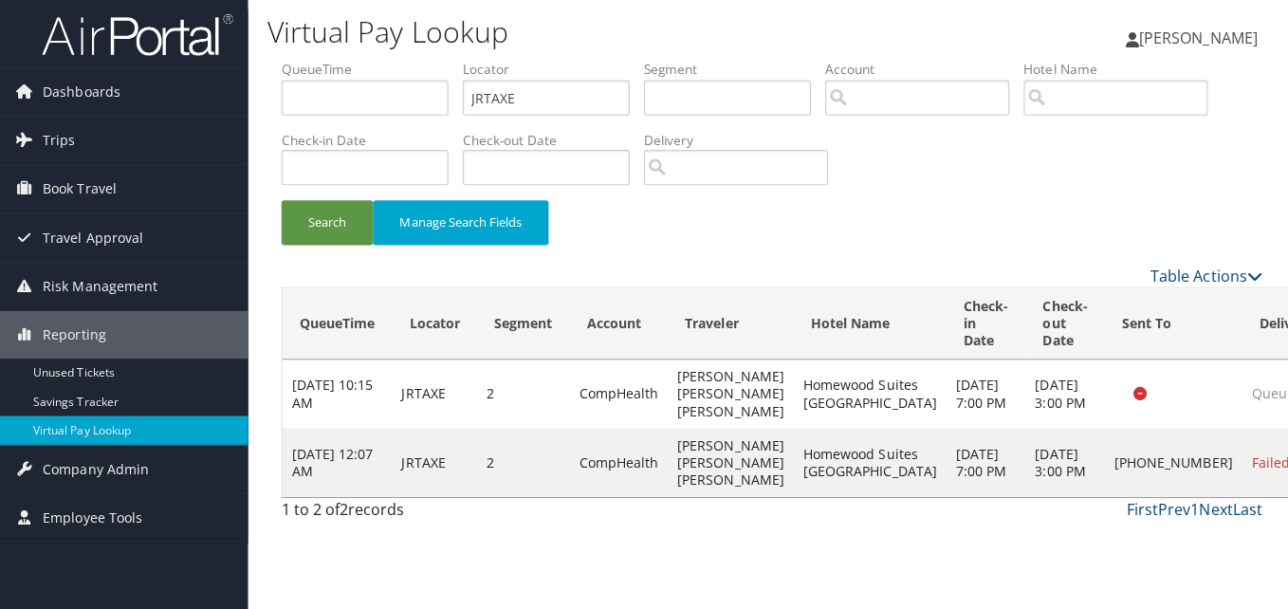
scroll to position [0, 0]
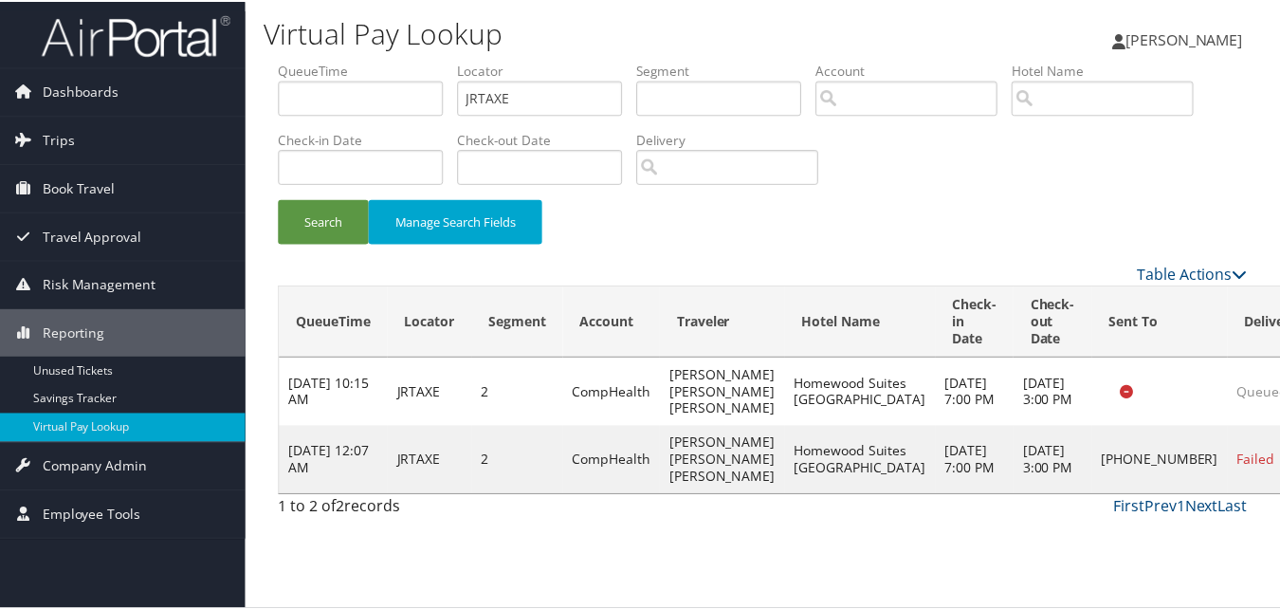
scroll to position [18, 0]
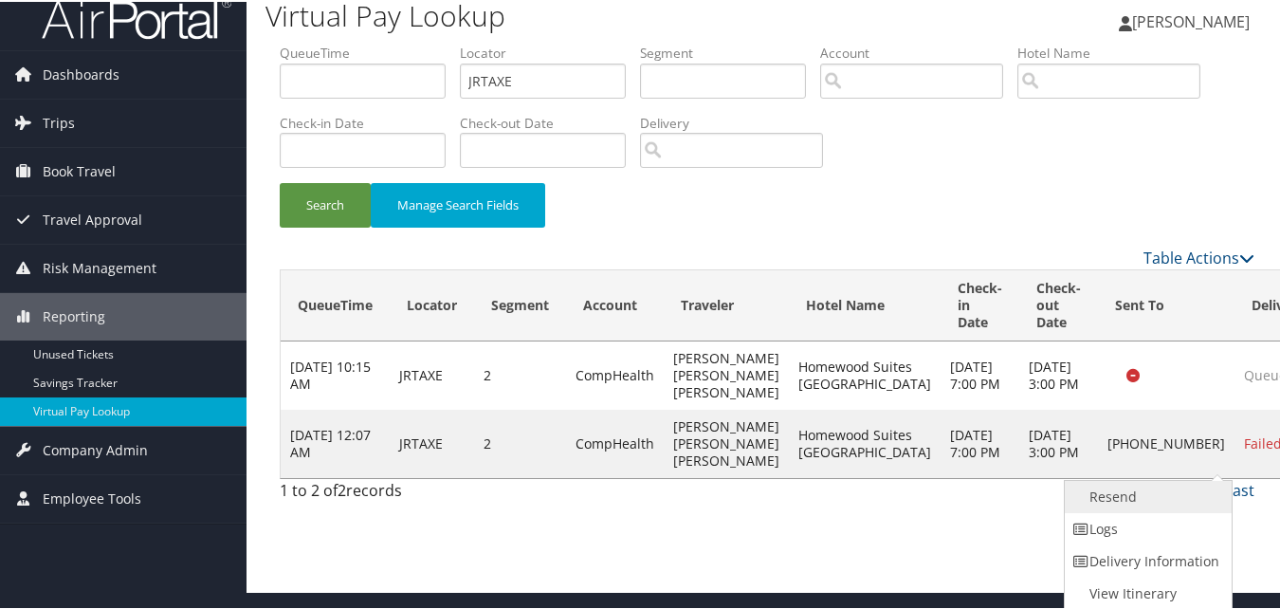
click at [1143, 494] on link "Resend" at bounding box center [1146, 495] width 162 height 32
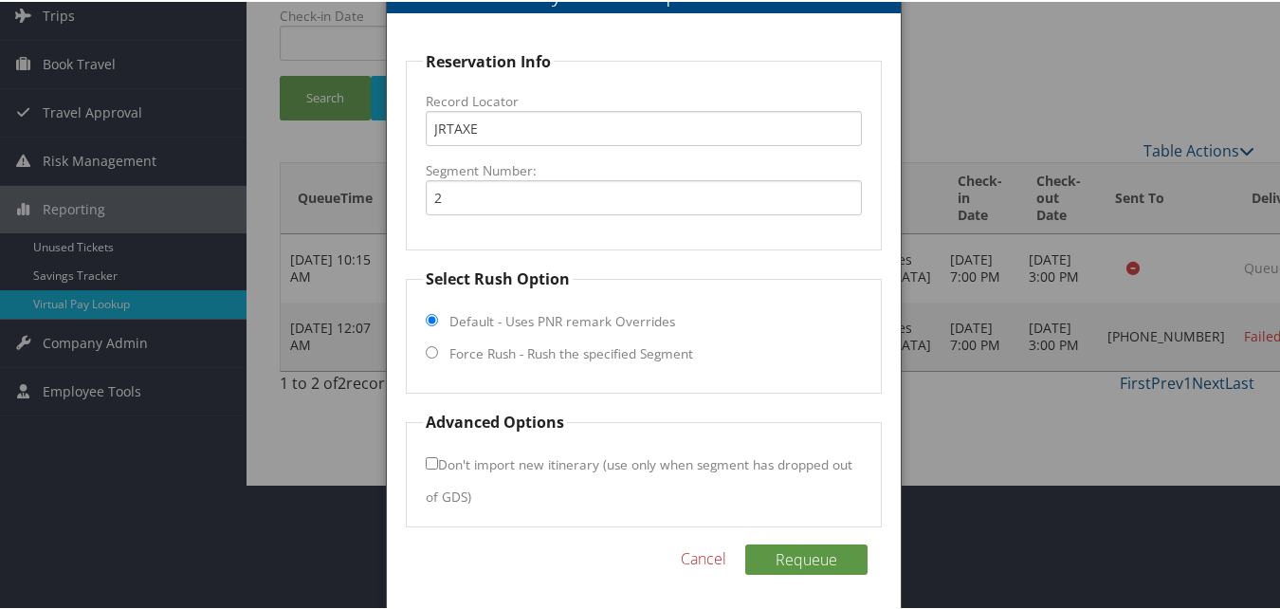
scroll to position [128, 0]
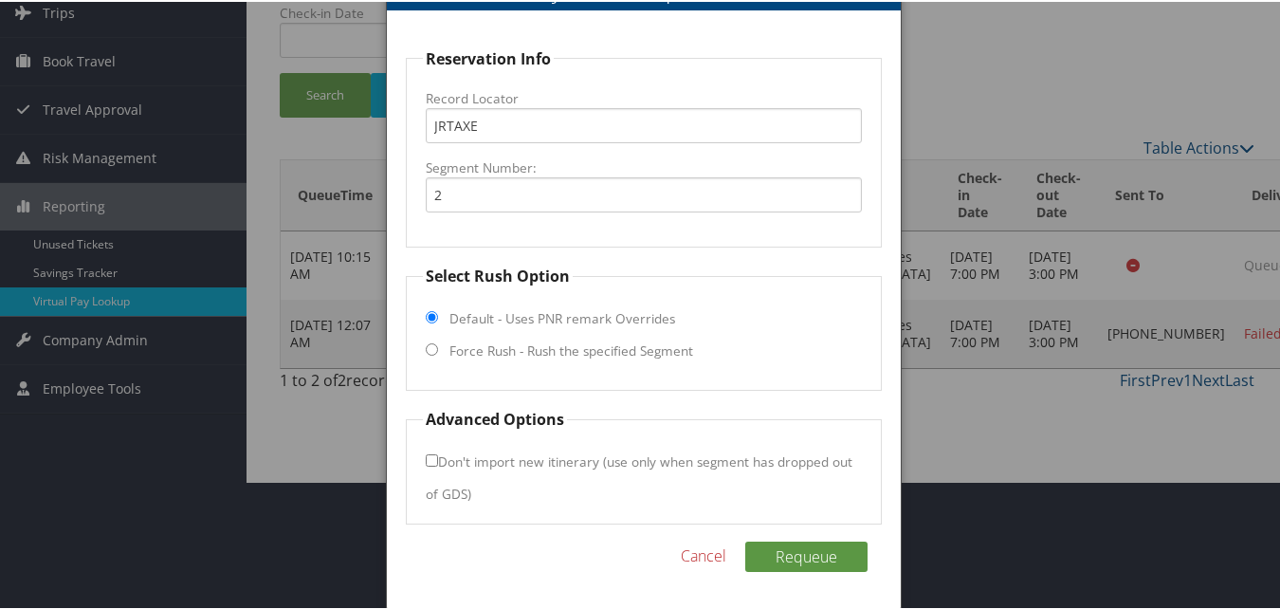
click at [427, 346] on input "Force Rush - Rush the specified Segment" at bounding box center [432, 347] width 12 height 12
radio input "true"
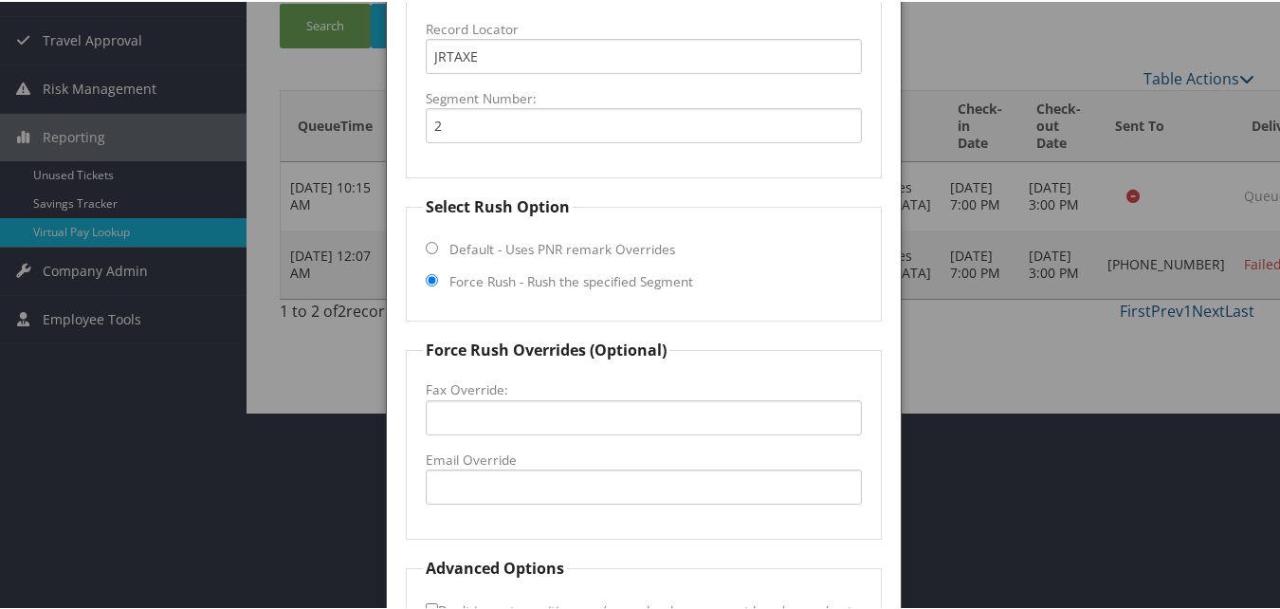
scroll to position [346, 0]
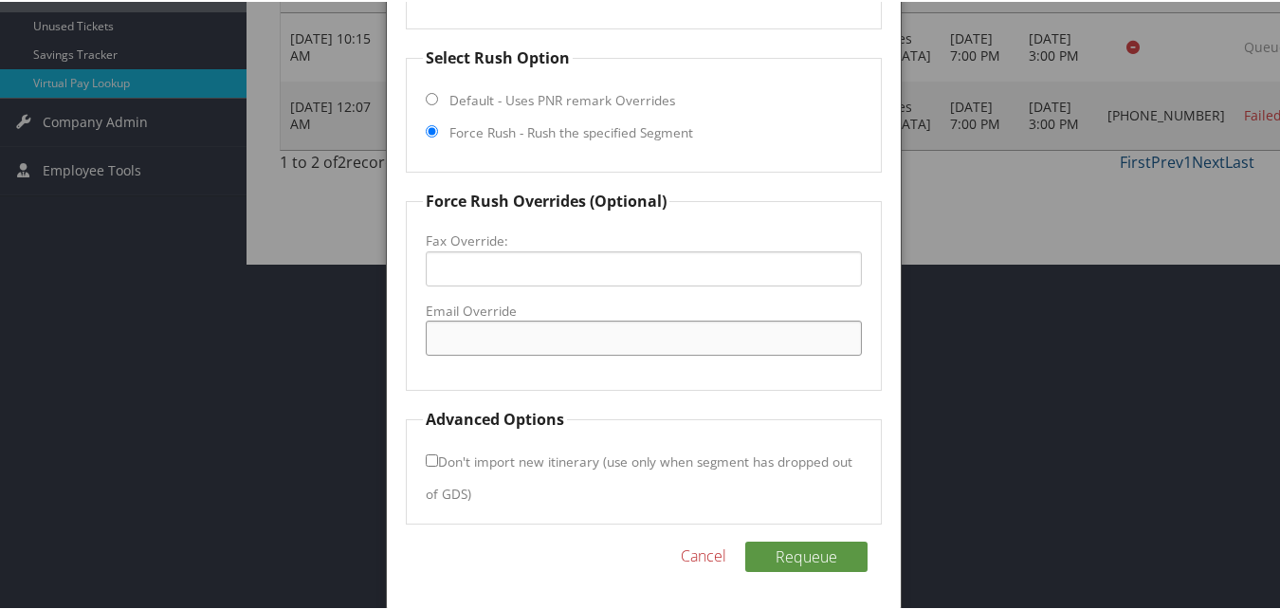
click at [446, 340] on input "Email Override" at bounding box center [643, 336] width 435 height 35
click at [477, 353] on input "Email Override" at bounding box center [643, 336] width 435 height 35
drag, startPoint x: 592, startPoint y: 344, endPoint x: 819, endPoint y: 595, distance: 338.4
click at [592, 344] on input "Email Override" at bounding box center [643, 336] width 435 height 35
click at [648, 344] on input "Email Override" at bounding box center [643, 336] width 435 height 35
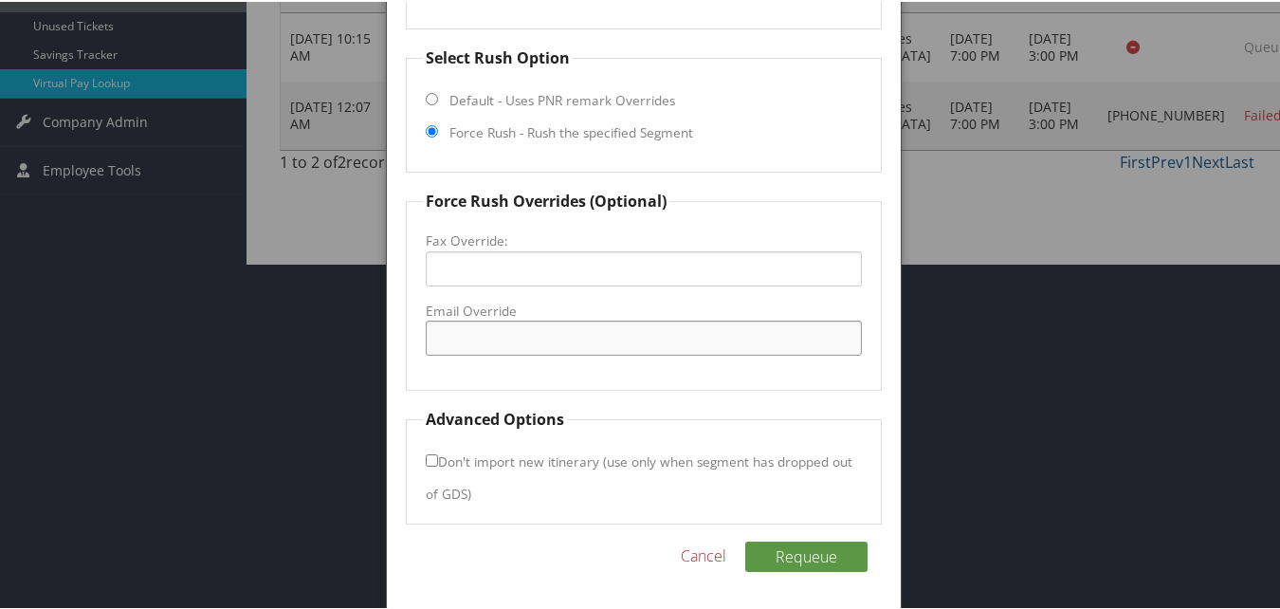
click at [518, 340] on input "Email Override" at bounding box center [643, 336] width 435 height 35
click at [518, 340] on input "homewood@ogihotels.com" at bounding box center [643, 336] width 435 height 35
type input "homewood@ogihotels.com"
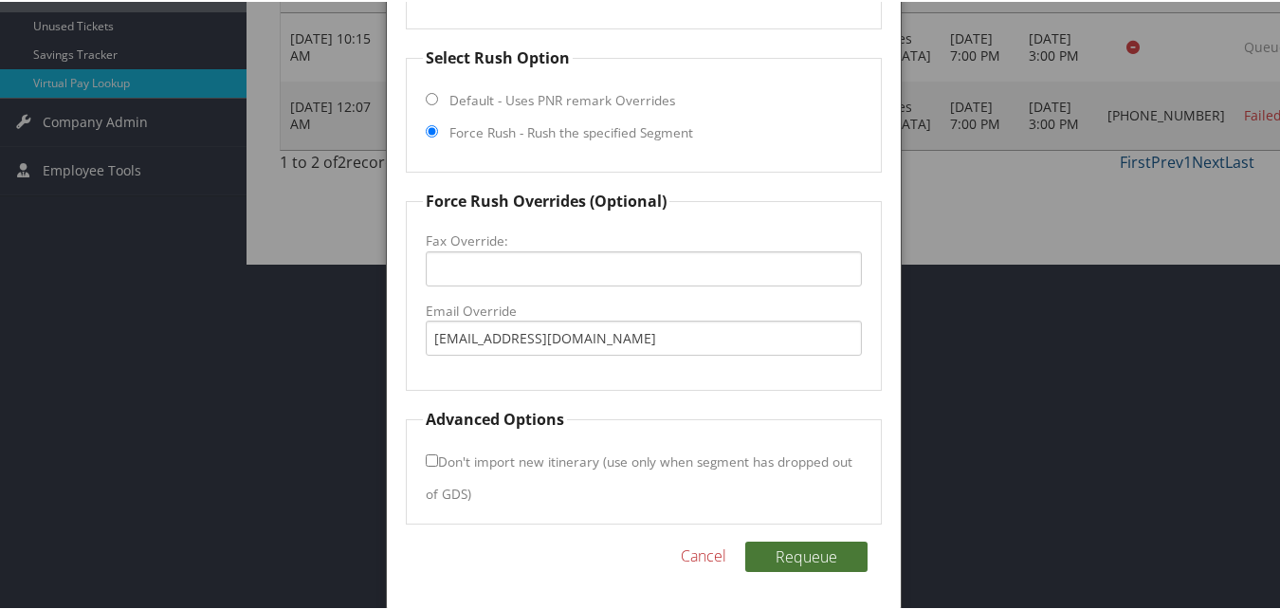
click at [765, 553] on button "Requeue" at bounding box center [806, 555] width 122 height 30
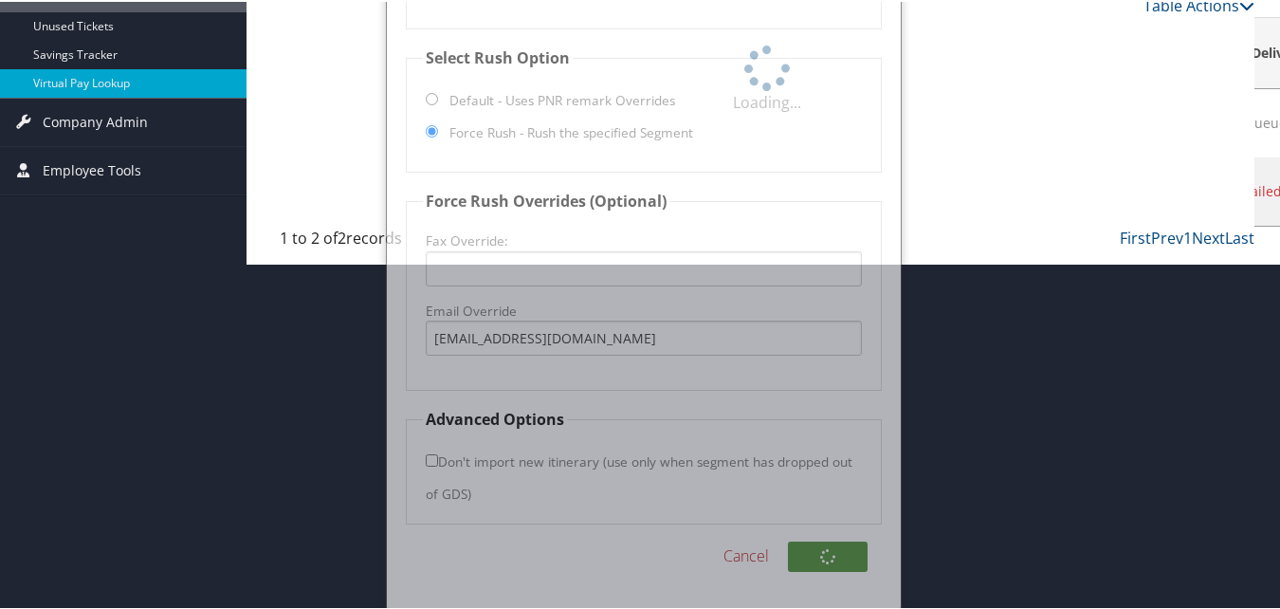
scroll to position [97, 0]
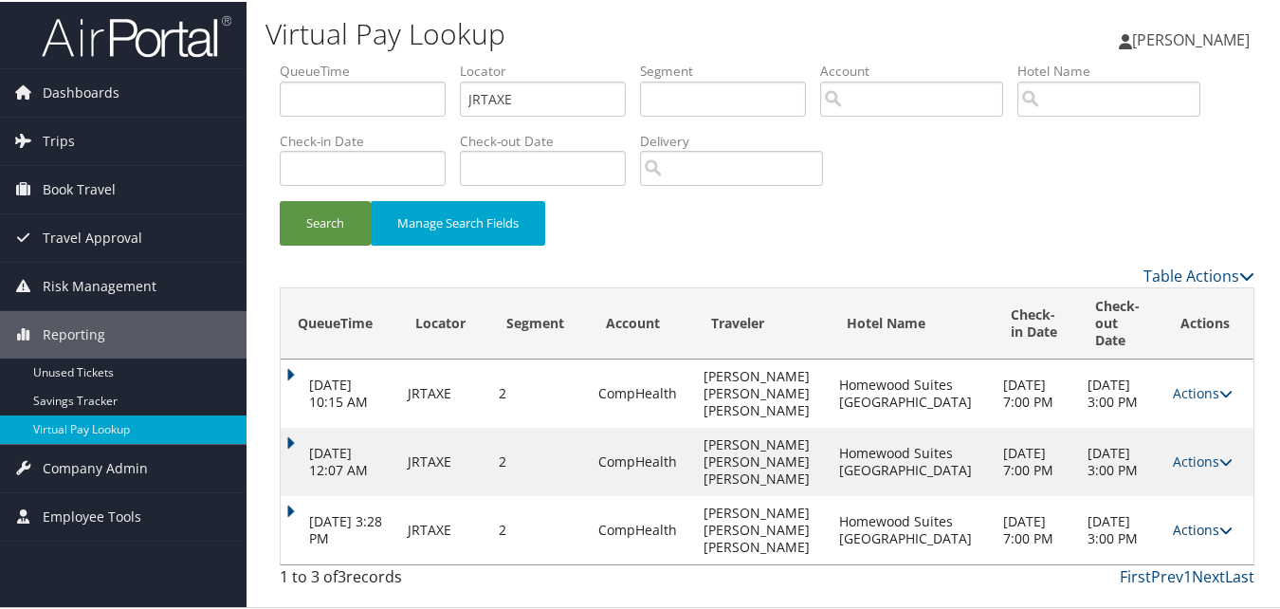
click at [1173, 534] on link "Actions" at bounding box center [1203, 528] width 60 height 18
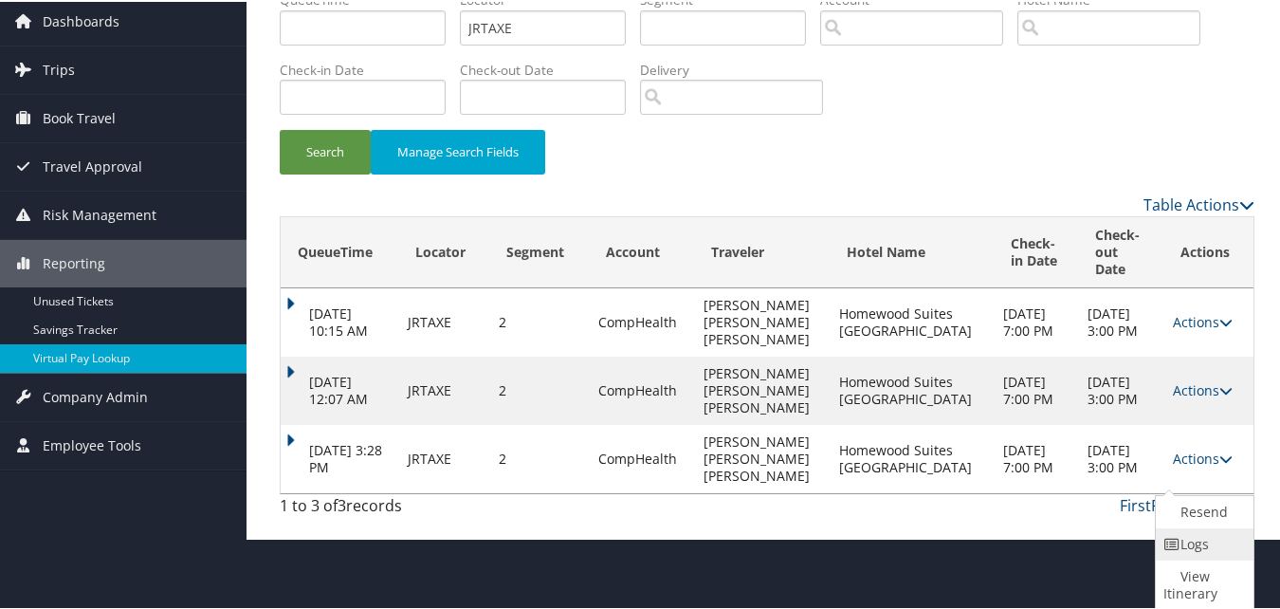
click at [1174, 542] on icon at bounding box center [1172, 542] width 17 height 13
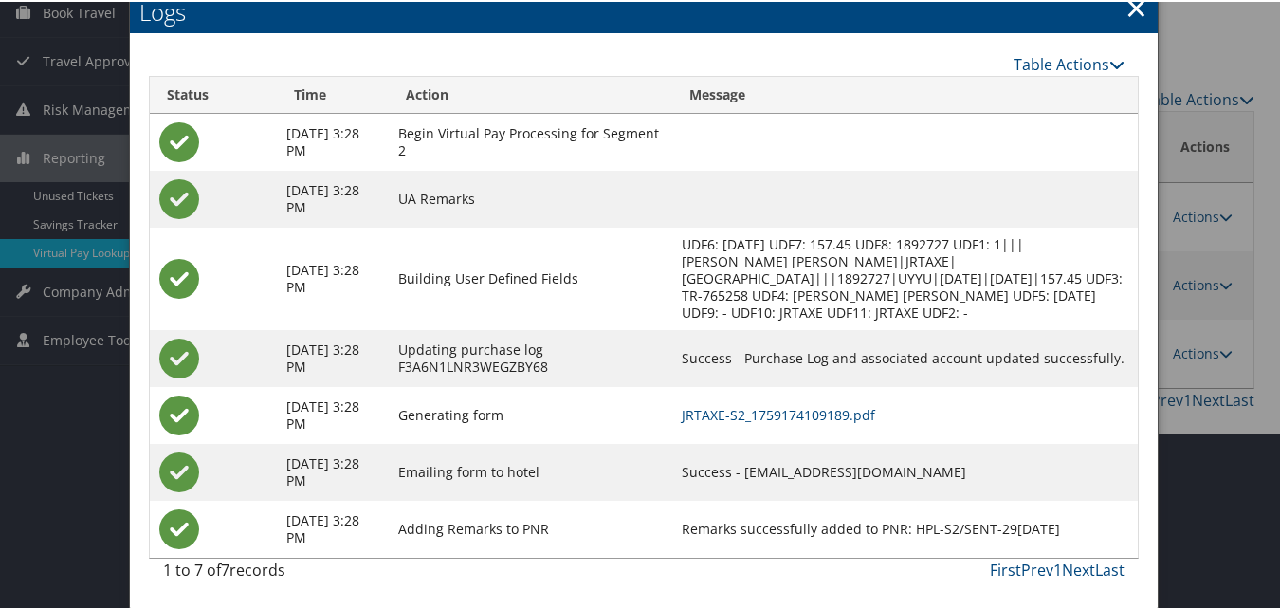
scroll to position [193, 0]
click at [819, 413] on link "JRTAXE-S2_1759174109189.pdf" at bounding box center [778, 413] width 193 height 18
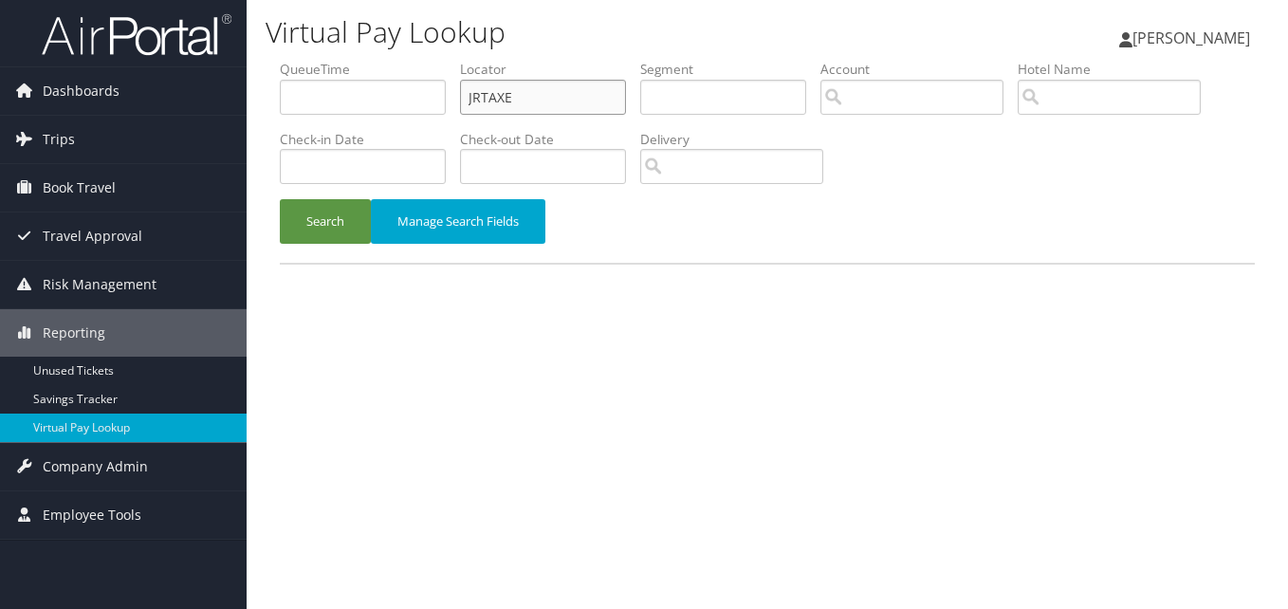
click at [530, 112] on input "JRTAXE" at bounding box center [543, 97] width 166 height 35
paste input "NALBMJ"
type input "NALBMJ"
click at [324, 236] on button "Search" at bounding box center [325, 221] width 91 height 45
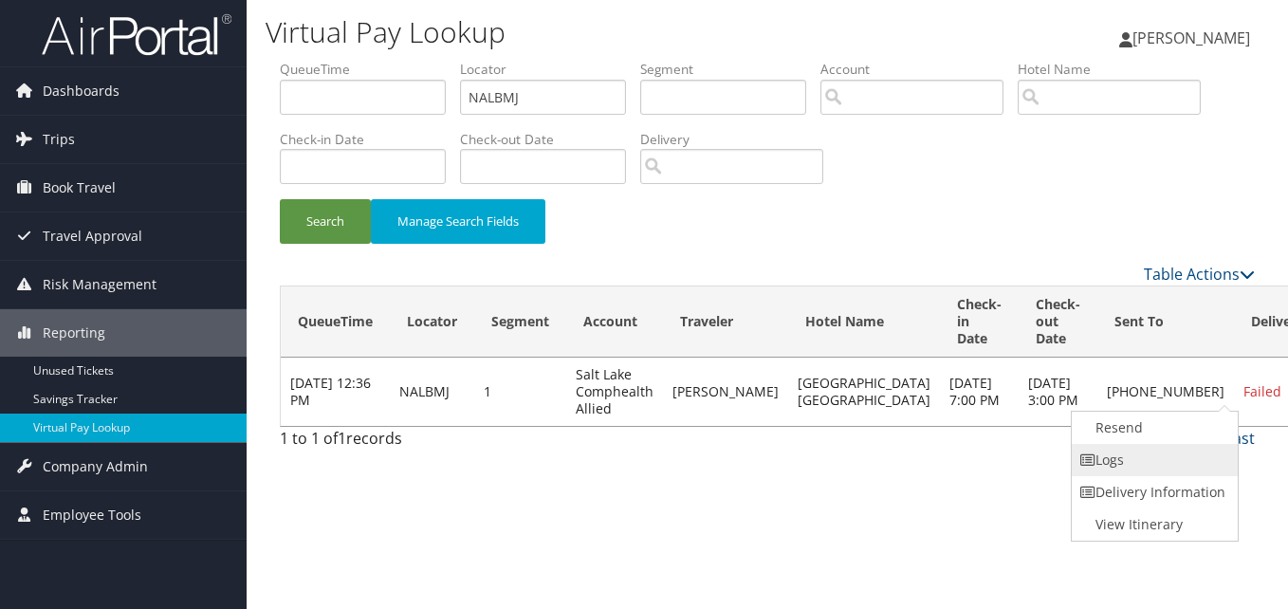
click at [1170, 466] on link "Logs" at bounding box center [1153, 460] width 162 height 32
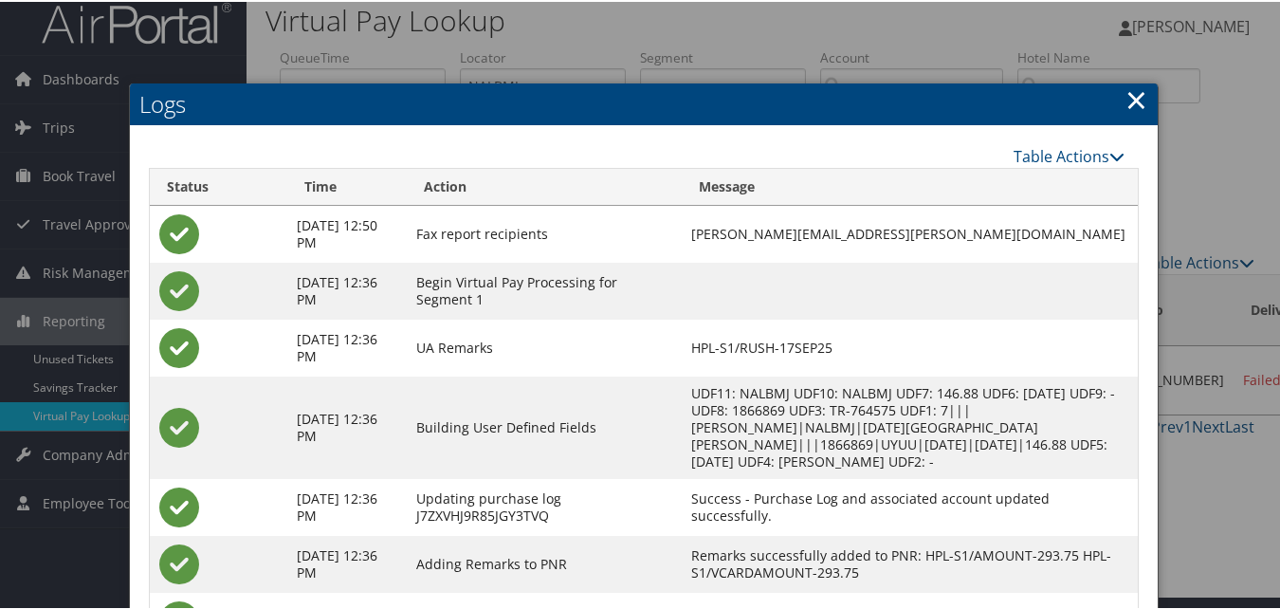
scroll to position [162, 0]
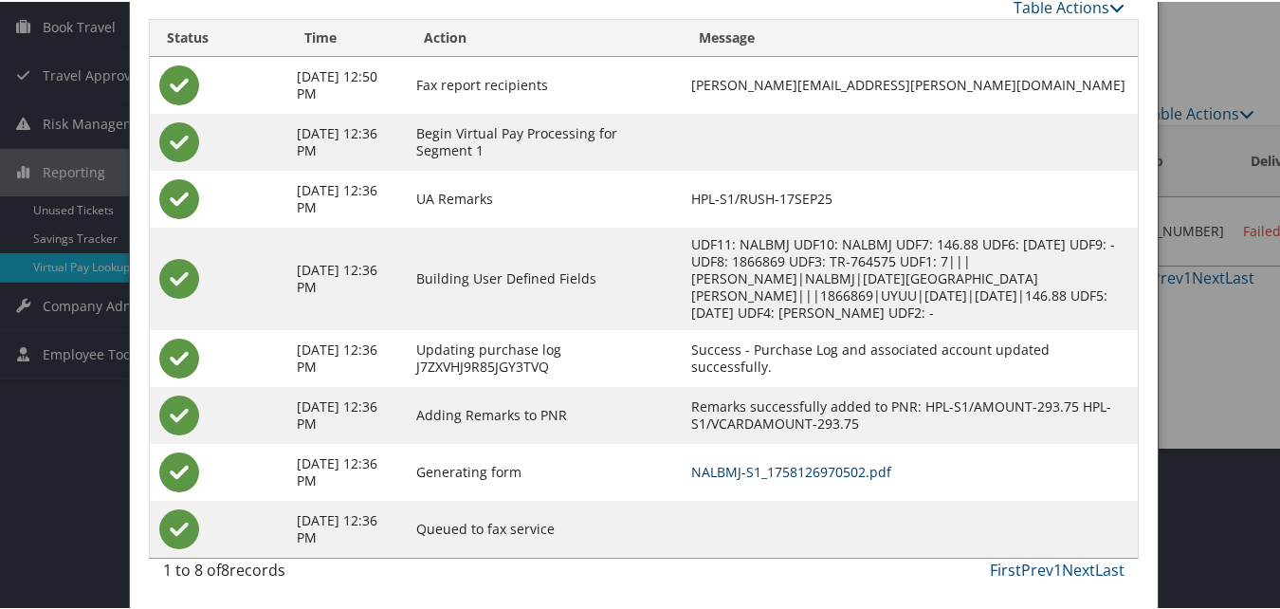
click at [790, 468] on link "NALBMJ-S1_1758126970502.pdf" at bounding box center [791, 470] width 200 height 18
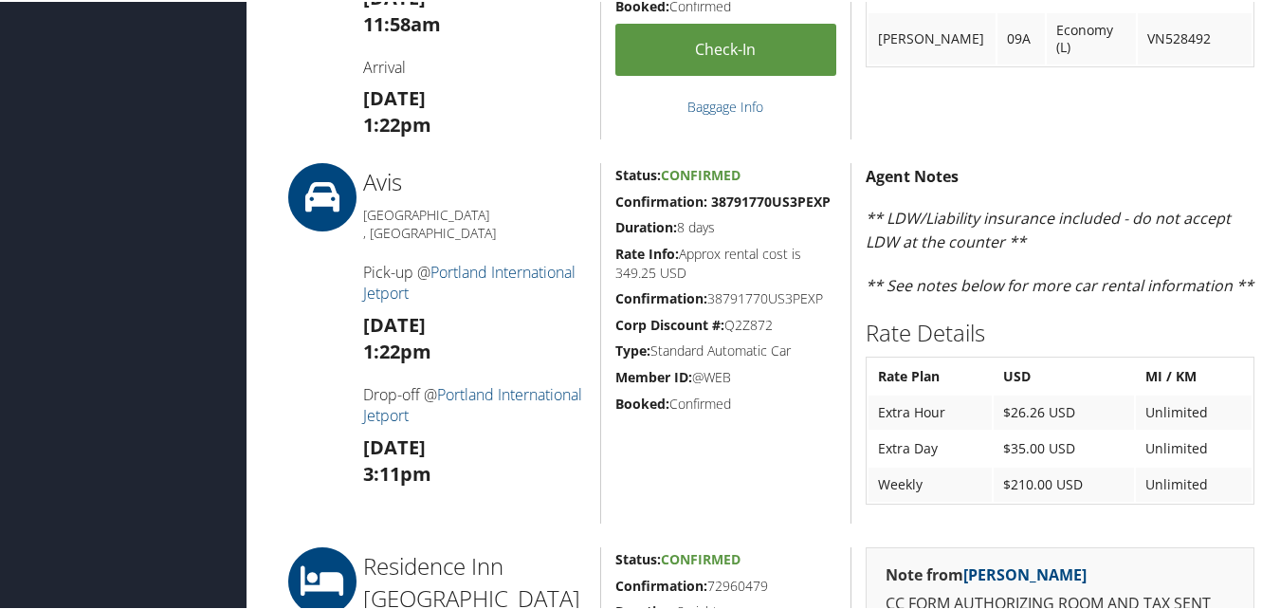
scroll to position [1043, 0]
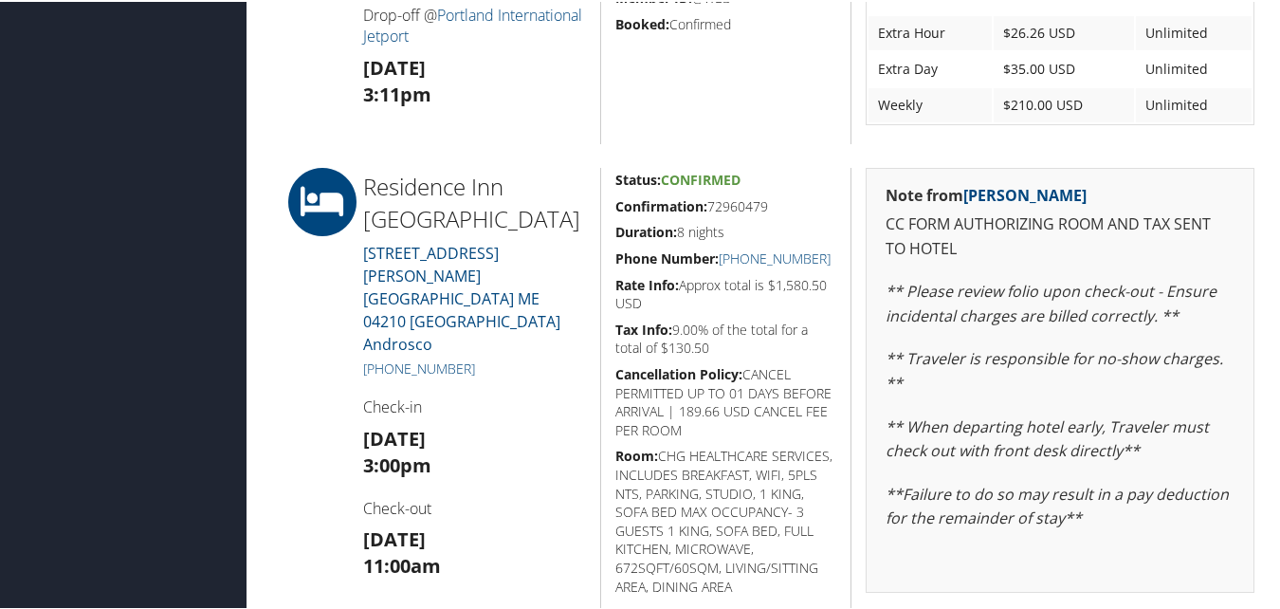
drag, startPoint x: 608, startPoint y: 197, endPoint x: 777, endPoint y: 211, distance: 169.3
click at [777, 211] on div "Status: Confirmed Confirmation: 72960479 Duration: 8 nights Phone Number: [PHON…" at bounding box center [725, 525] width 251 height 719
copy h5 "Confirmation: 72960479"
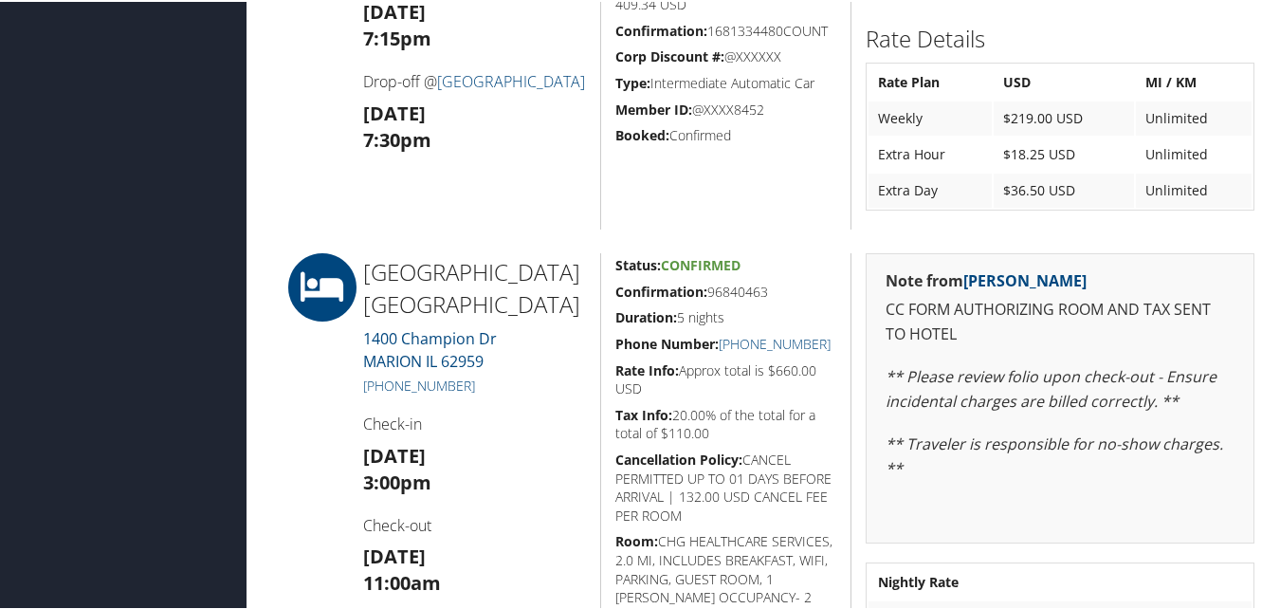
scroll to position [1328, 0]
drag, startPoint x: 615, startPoint y: 291, endPoint x: 767, endPoint y: 284, distance: 151.9
click at [767, 284] on h5 "Confirmation: 96840463" at bounding box center [726, 289] width 222 height 19
copy h5 "Confirmation: 96840463"
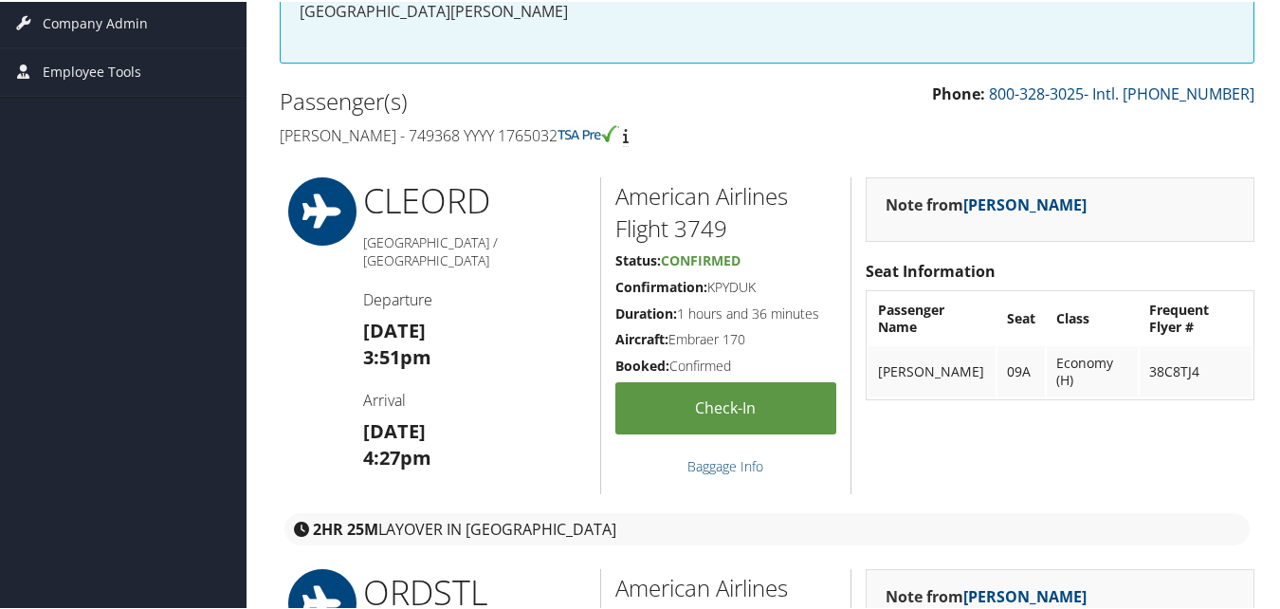
scroll to position [90, 0]
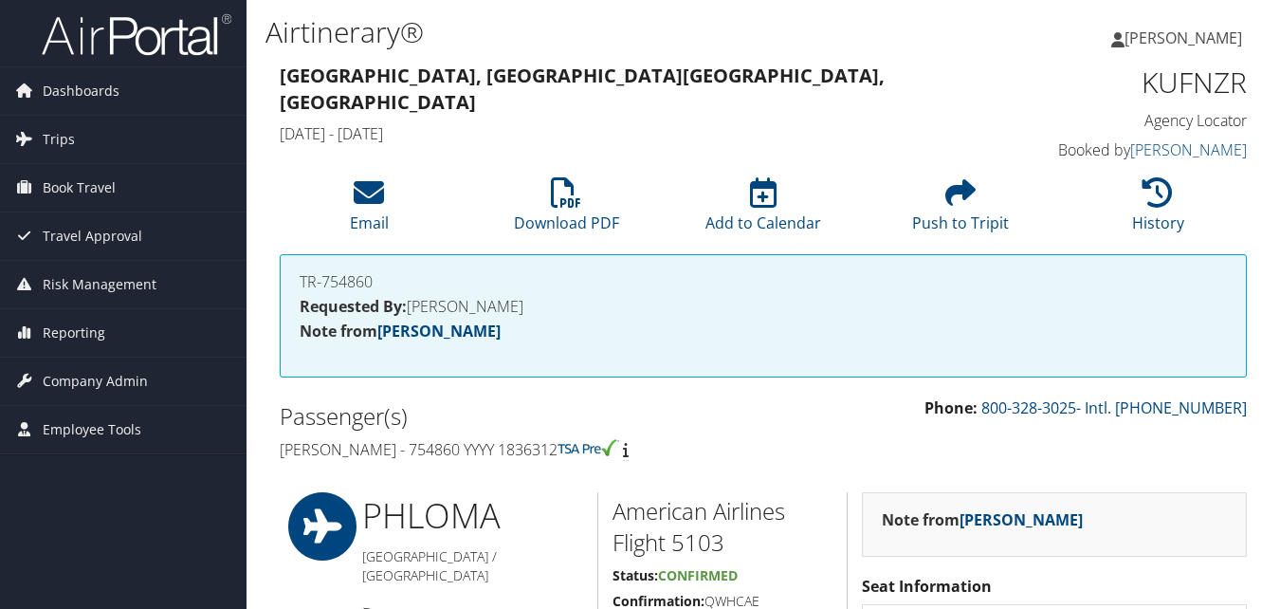
scroll to position [1137, 0]
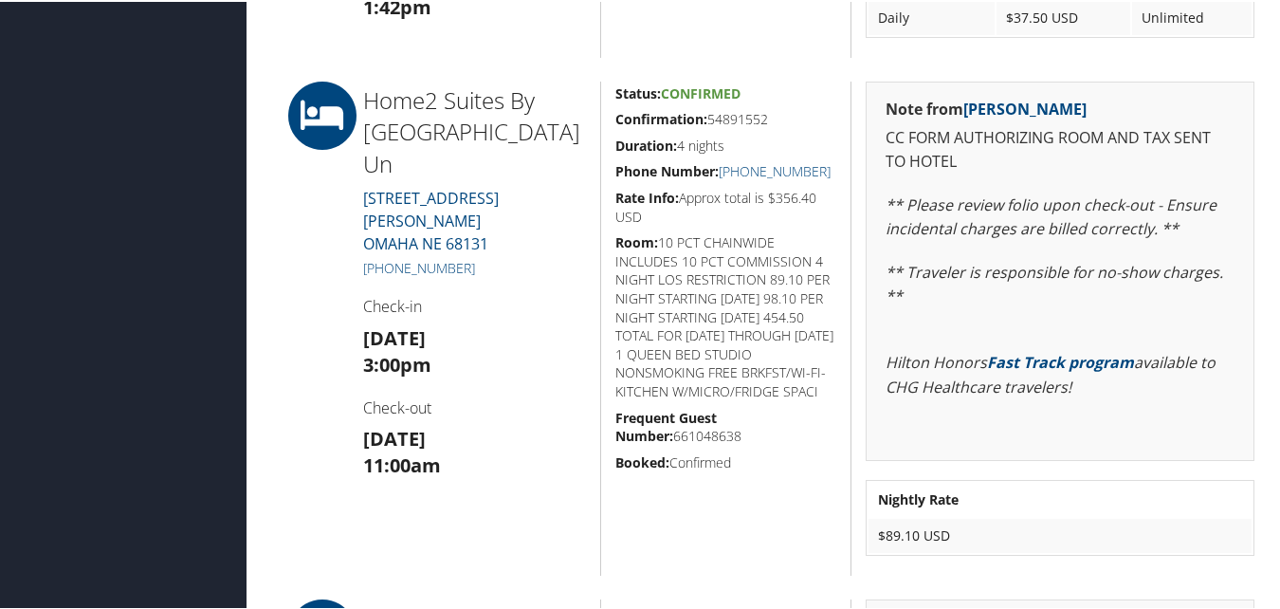
drag, startPoint x: 616, startPoint y: 110, endPoint x: 777, endPoint y: 120, distance: 160.6
click at [777, 120] on h5 "Confirmation: 54891552" at bounding box center [726, 117] width 222 height 19
copy h5 "Confirmation: 54891552"
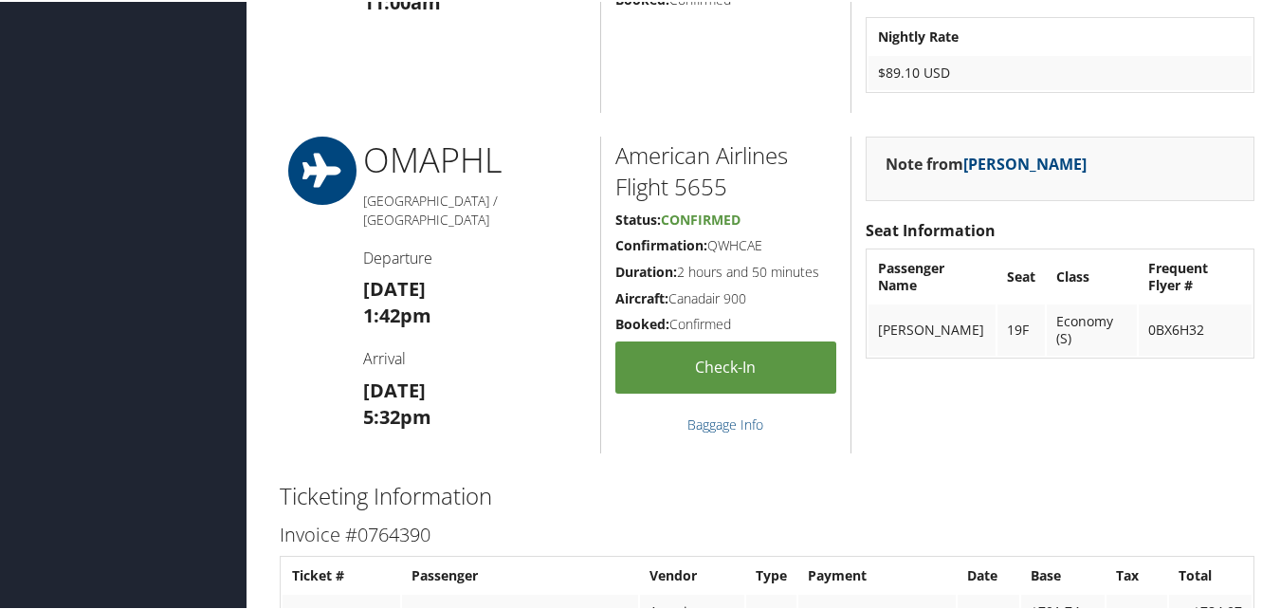
scroll to position [1031, 0]
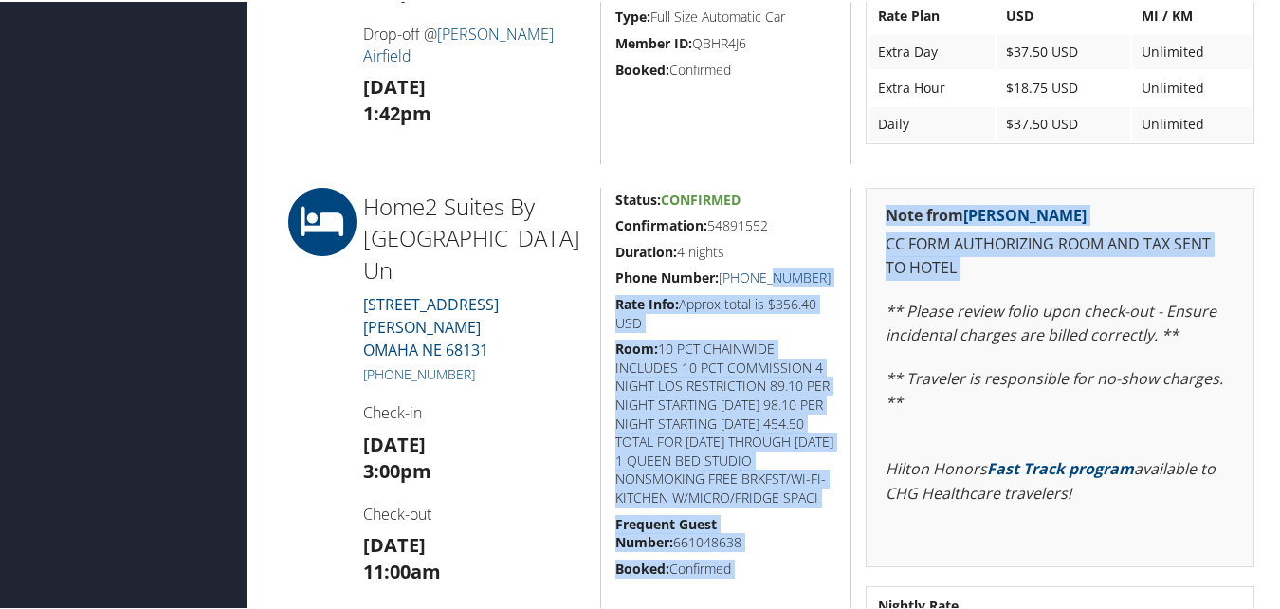
drag, startPoint x: 847, startPoint y: 285, endPoint x: 764, endPoint y: 283, distance: 82.5
click at [764, 283] on div "Home2 Suites By [GEOGRAPHIC_DATA] Un [STREET_ADDRESS][PERSON_NAME] [PHONE_NUMBE…" at bounding box center [767, 433] width 1003 height 494
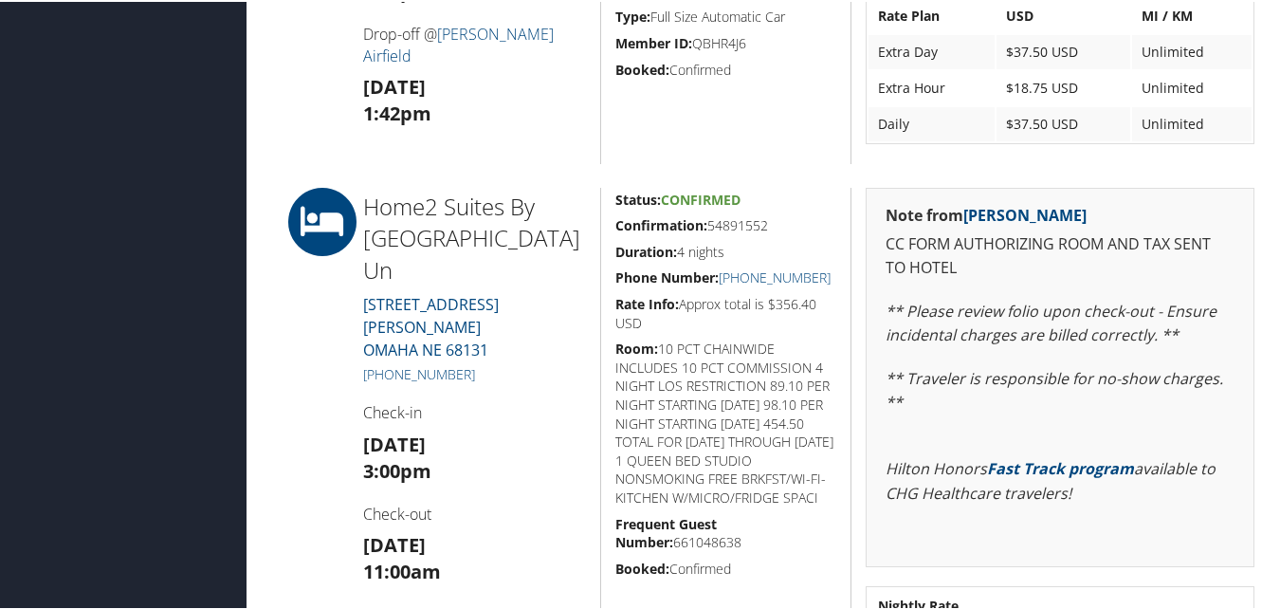
drag, startPoint x: 764, startPoint y: 283, endPoint x: 765, endPoint y: 257, distance: 25.6
click at [765, 257] on h5 "Duration: 4 nights" at bounding box center [726, 250] width 222 height 19
drag, startPoint x: 836, startPoint y: 280, endPoint x: 740, endPoint y: 280, distance: 96.7
click at [740, 280] on div "Status: Confirmed Confirmation: 54891552 Duration: 4 nights Phone Number: [PHON…" at bounding box center [725, 433] width 251 height 494
copy link "[PHONE_NUMBER]"
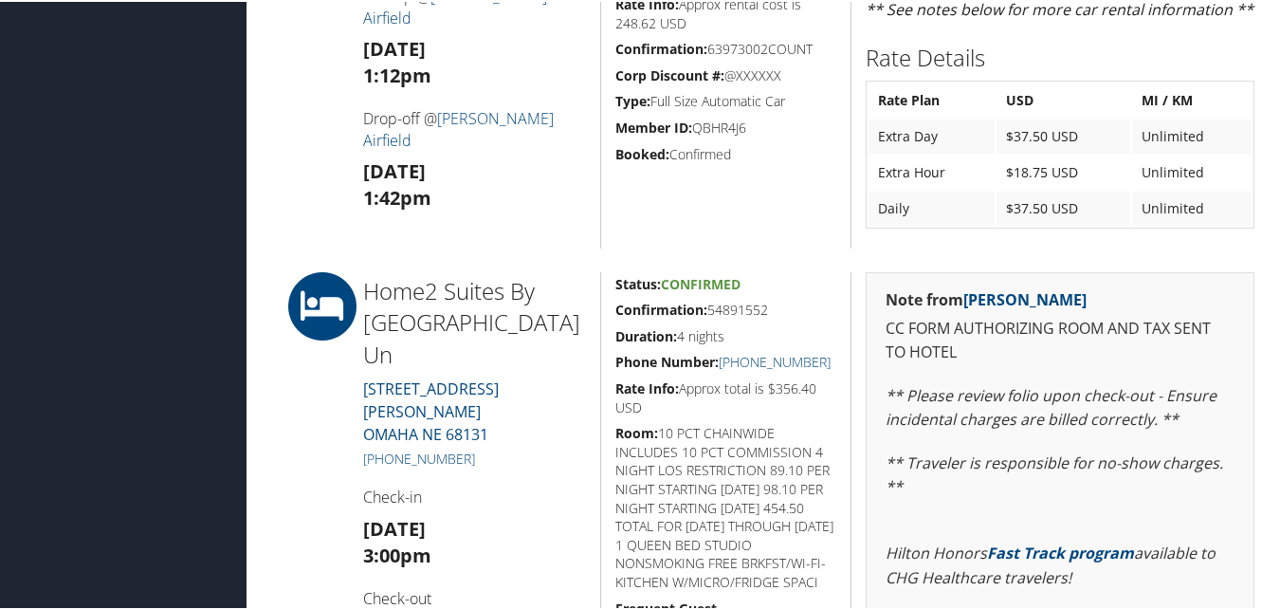
scroll to position [936, 0]
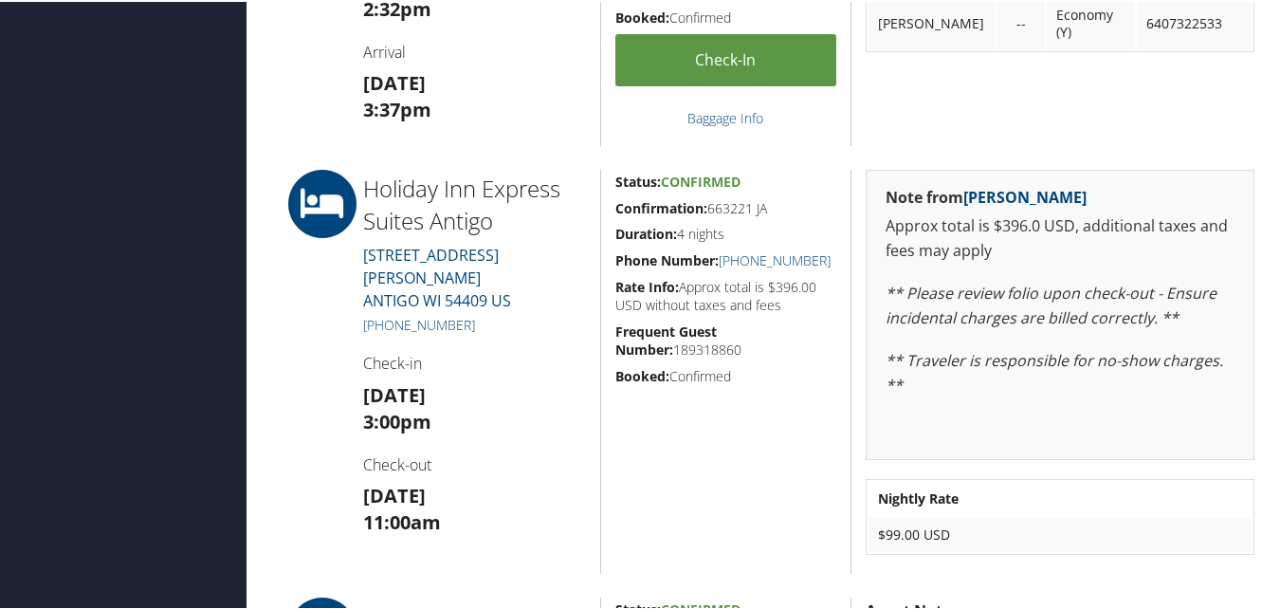
scroll to position [1043, 0]
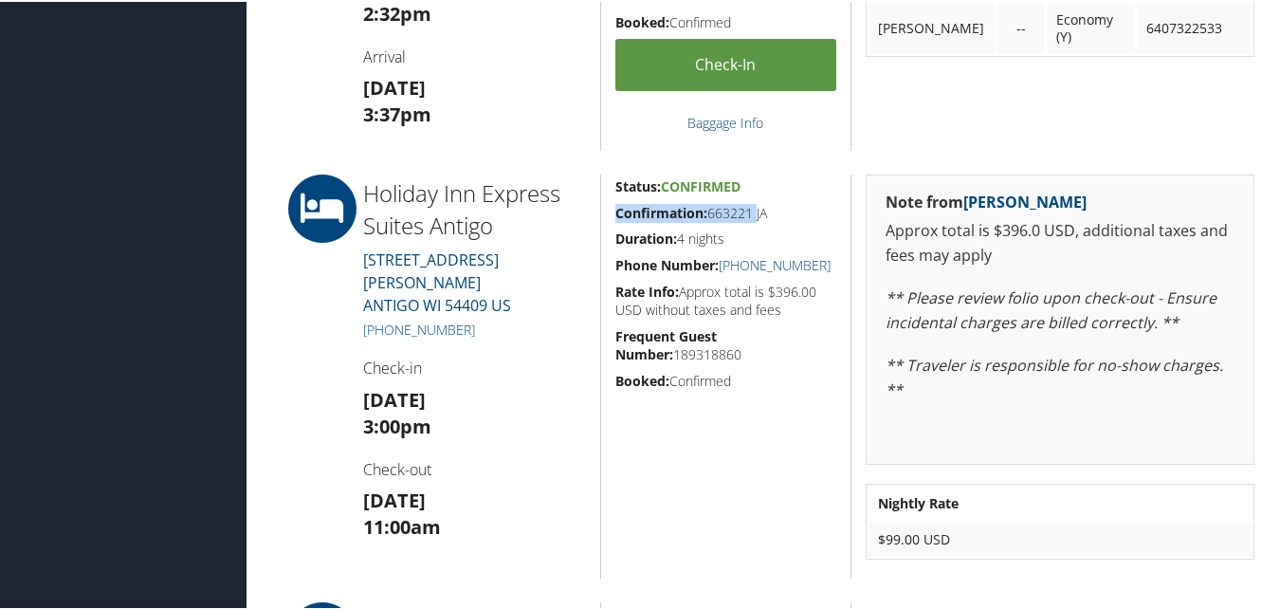
drag, startPoint x: 613, startPoint y: 209, endPoint x: 750, endPoint y: 214, distance: 137.6
click at [750, 214] on h5 "Confirmation: 663221 JA" at bounding box center [726, 211] width 222 height 19
copy h5 "Confirmation: 663221"
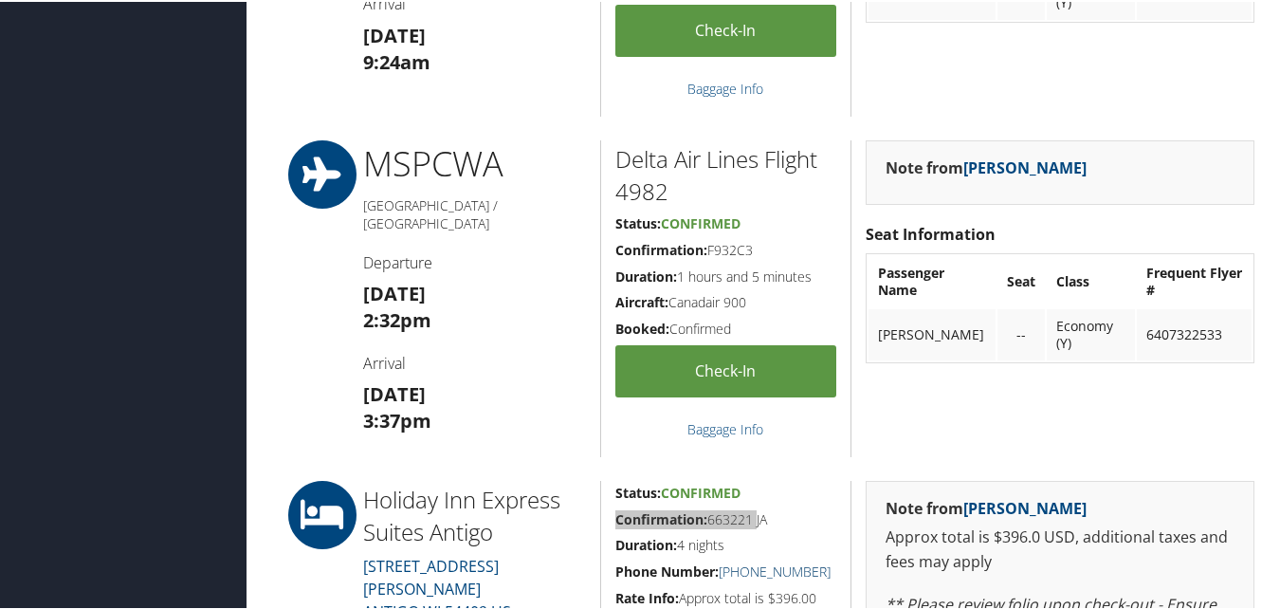
scroll to position [569, 0]
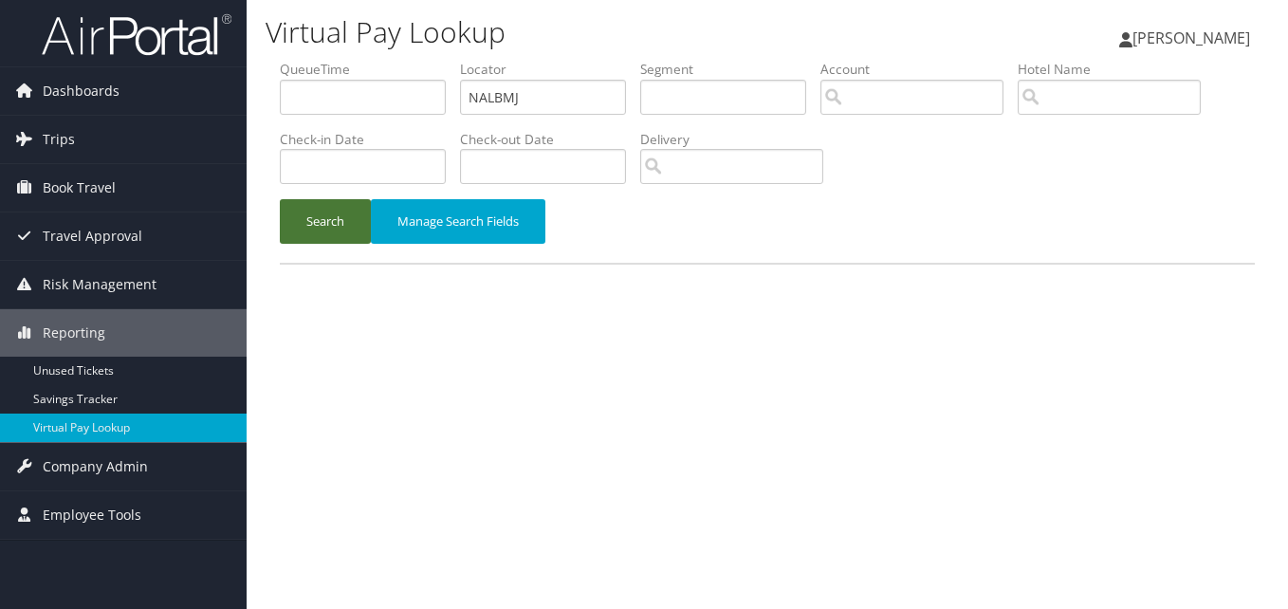
click at [328, 226] on button "Search" at bounding box center [325, 221] width 91 height 45
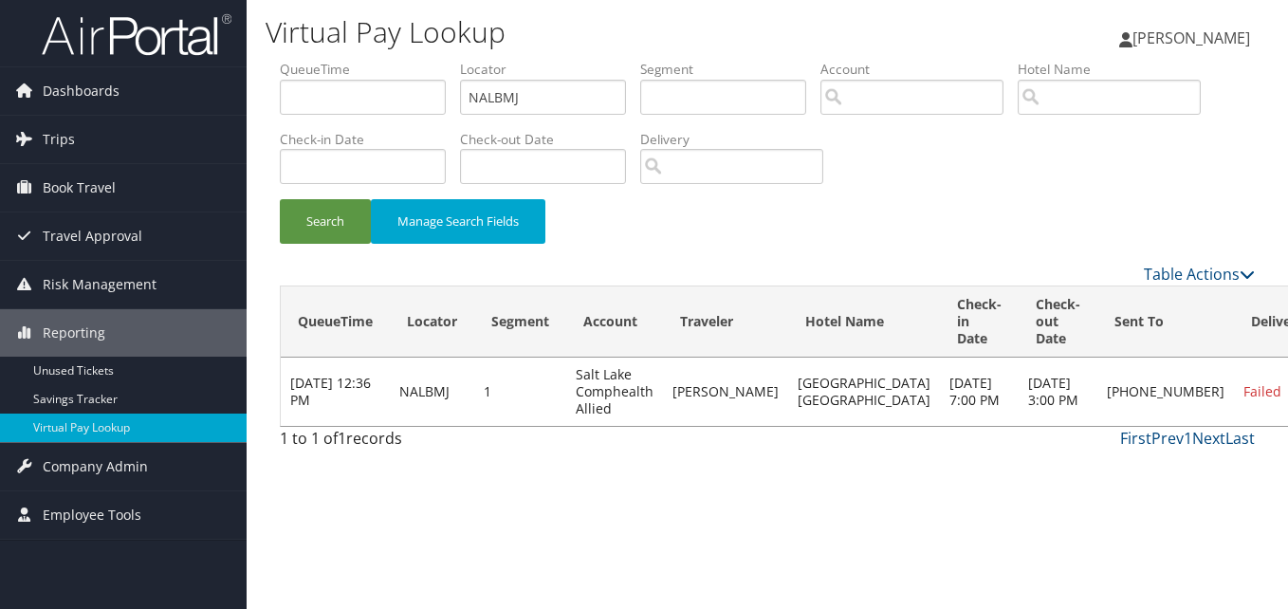
click at [1139, 438] on link "Resend" at bounding box center [1153, 428] width 162 height 32
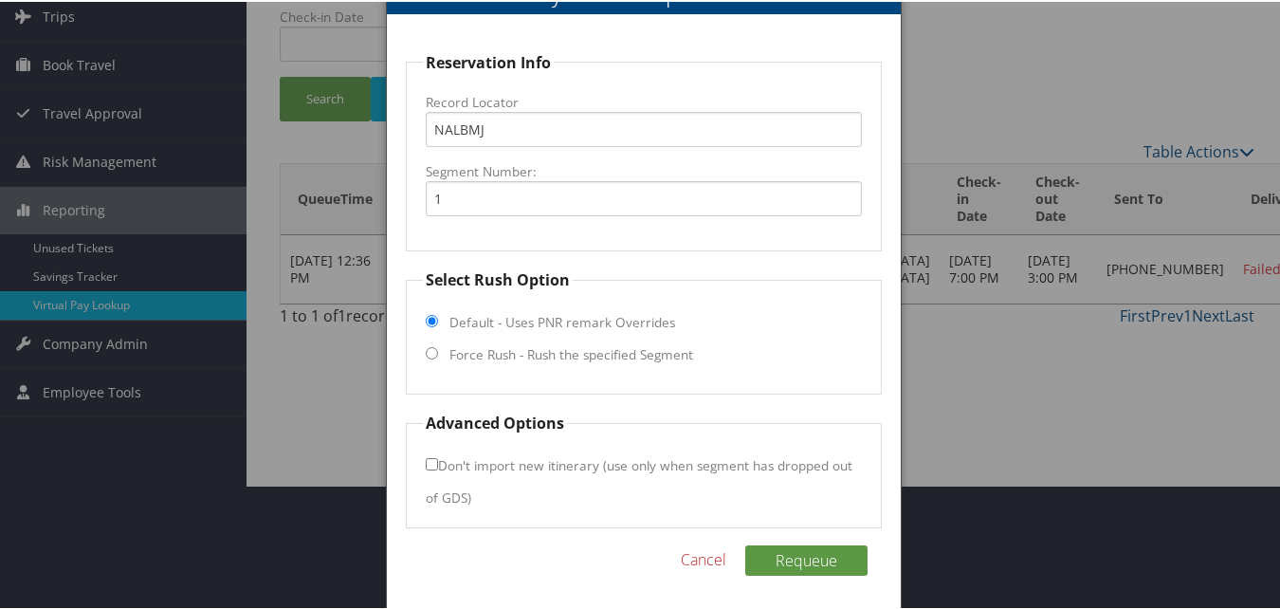
scroll to position [128, 0]
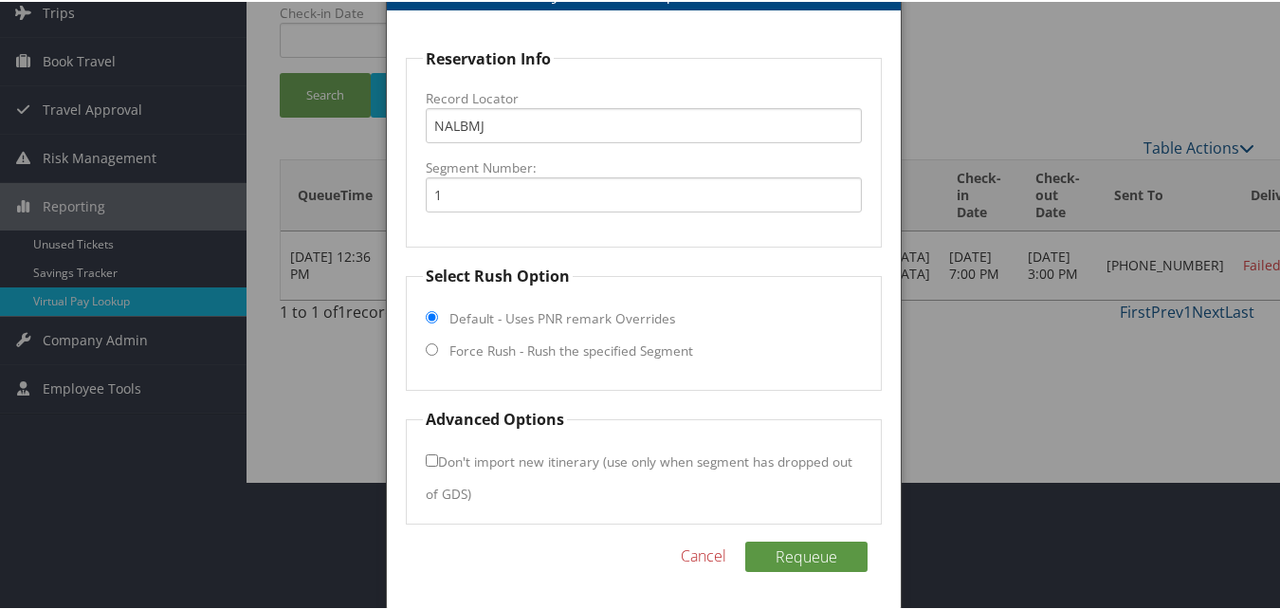
click at [429, 341] on input "Force Rush - Rush the specified Segment" at bounding box center [432, 347] width 12 height 12
radio input "true"
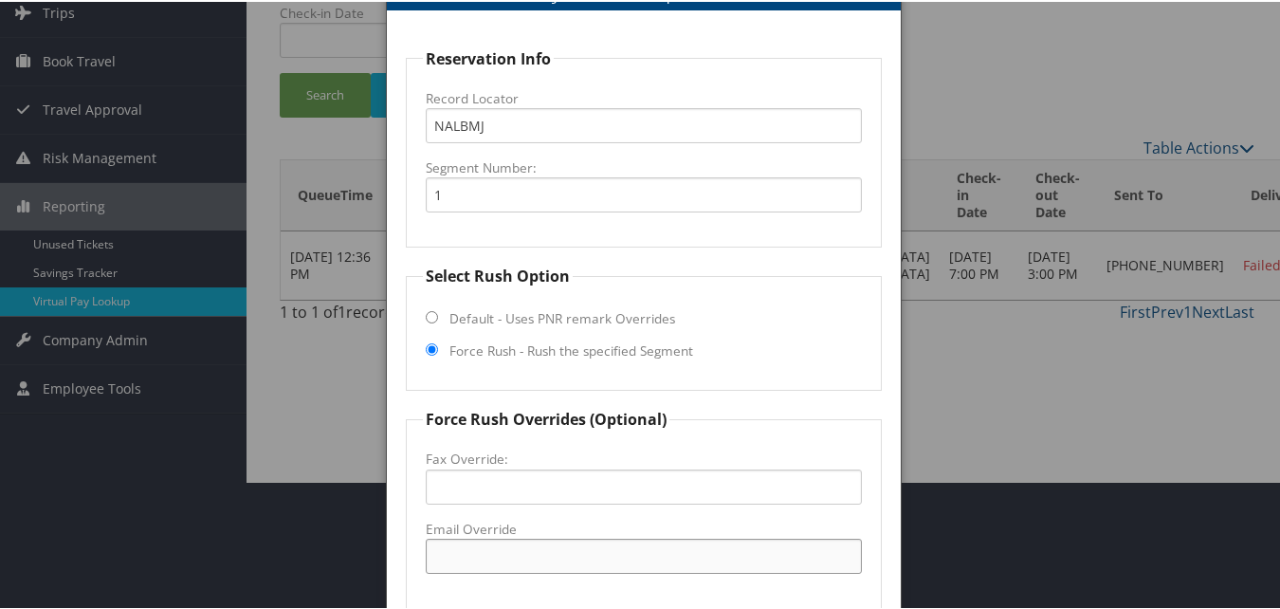
click at [500, 557] on input "Email Override" at bounding box center [643, 554] width 435 height 35
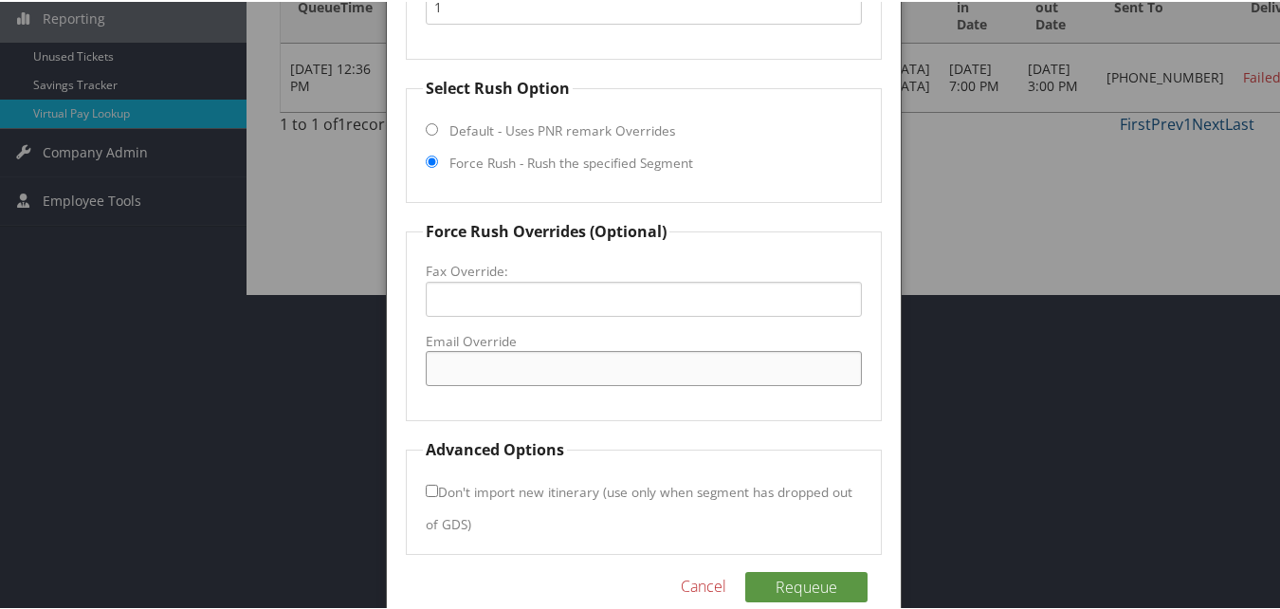
scroll to position [318, 0]
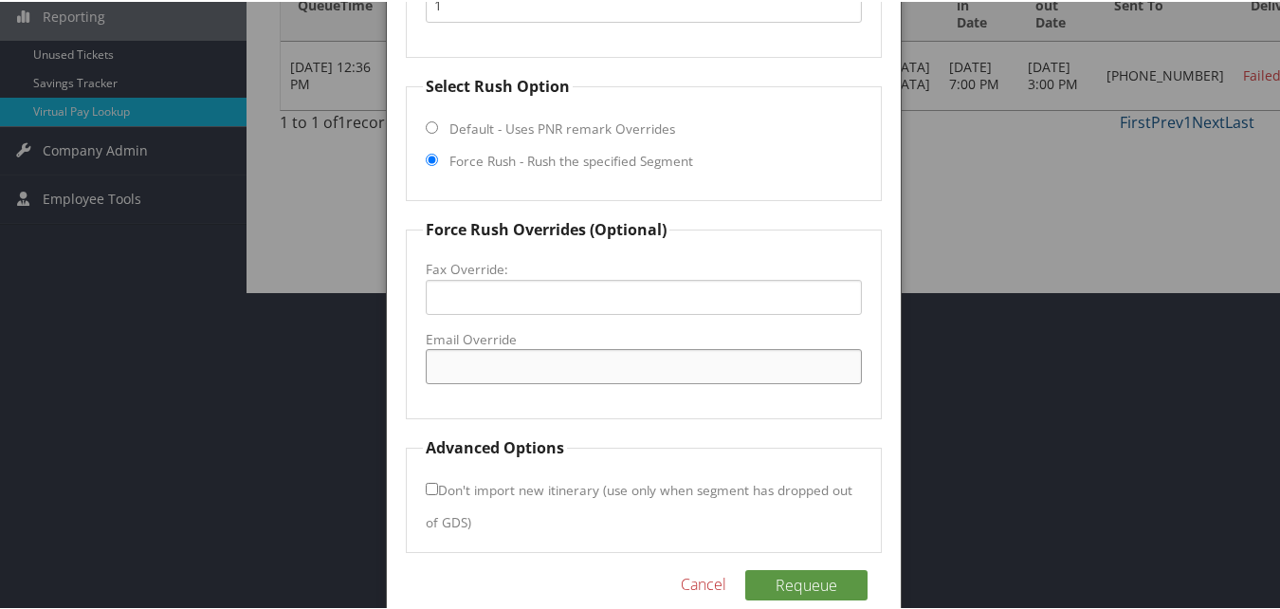
click at [541, 358] on input "Email Override" at bounding box center [643, 364] width 435 height 35
click at [542, 370] on input "Email Override" at bounding box center [643, 364] width 435 height 35
click at [469, 373] on input "[DOMAIN_NAME]" at bounding box center [643, 364] width 435 height 35
click at [498, 369] on input "[DOMAIN_NAME]" at bounding box center [643, 364] width 435 height 35
click at [449, 371] on input "[EMAIL_ADDRESS][DOMAIN_NAME]" at bounding box center [643, 364] width 435 height 35
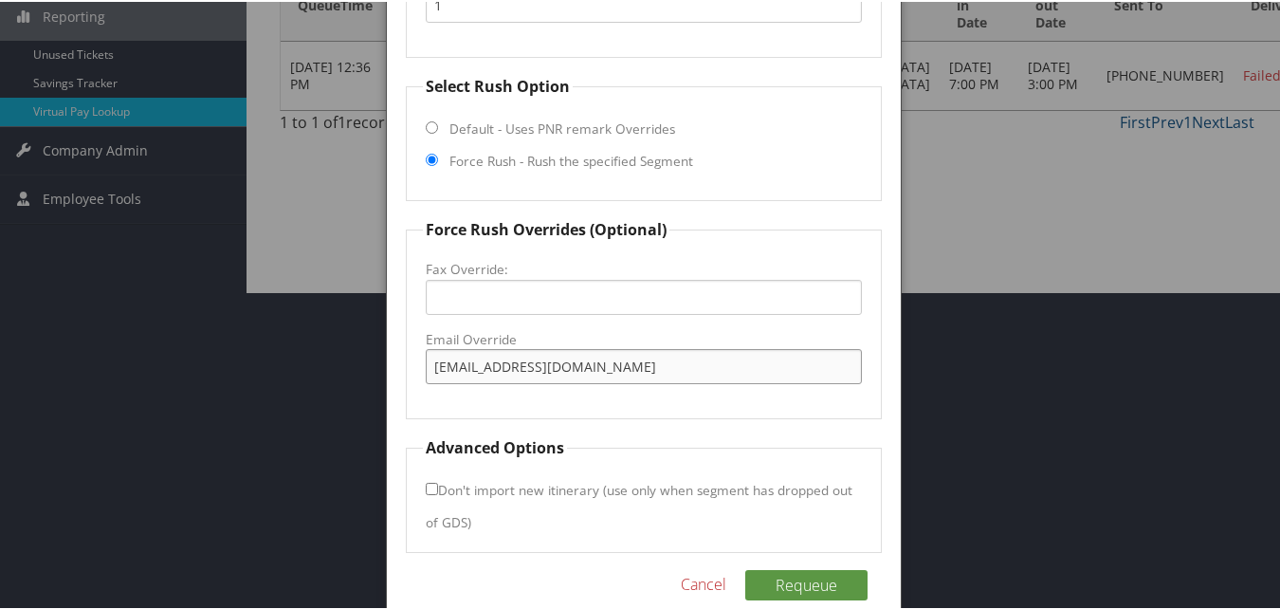
click at [449, 371] on input "[EMAIL_ADDRESS][DOMAIN_NAME]" at bounding box center [643, 364] width 435 height 35
type input "[EMAIL_ADDRESS][DOMAIN_NAME]"
click at [810, 577] on button "Requeue" at bounding box center [806, 583] width 122 height 30
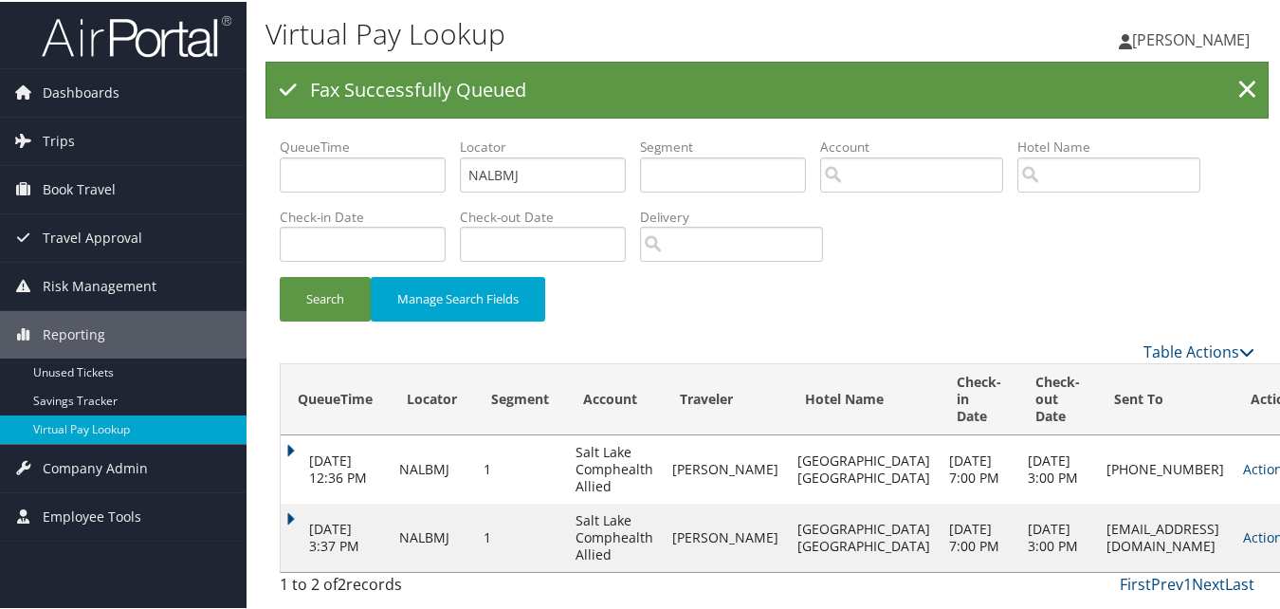
scroll to position [0, 0]
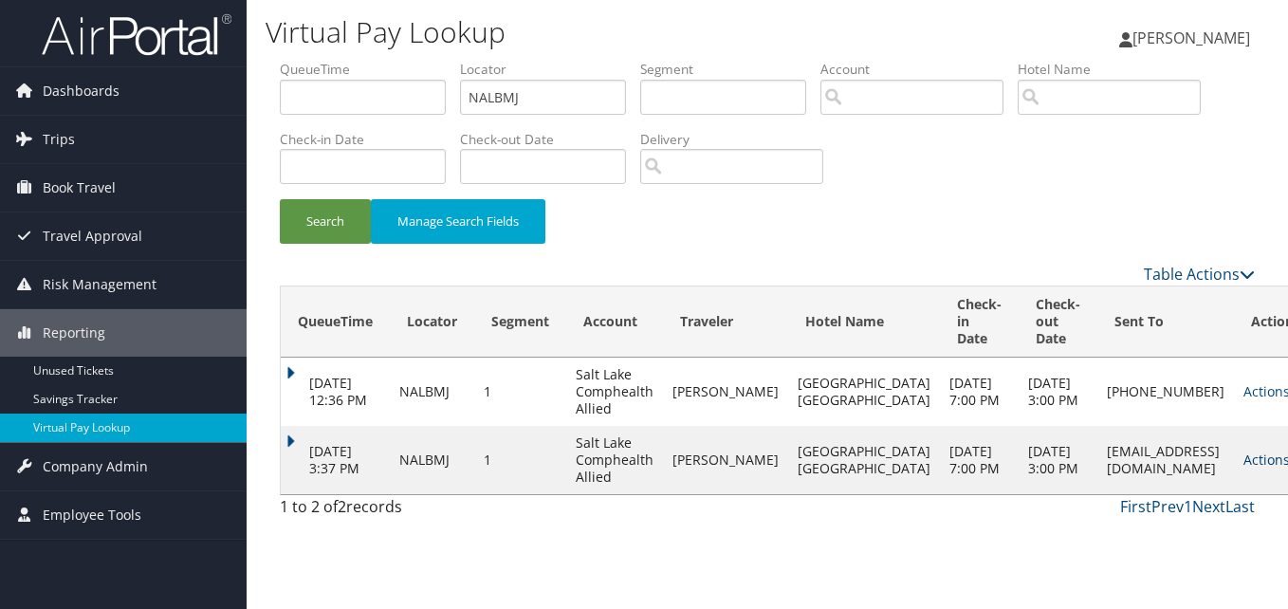
click at [1243, 468] on link "Actions" at bounding box center [1273, 459] width 60 height 18
click at [1188, 534] on link "Logs" at bounding box center [1174, 545] width 119 height 32
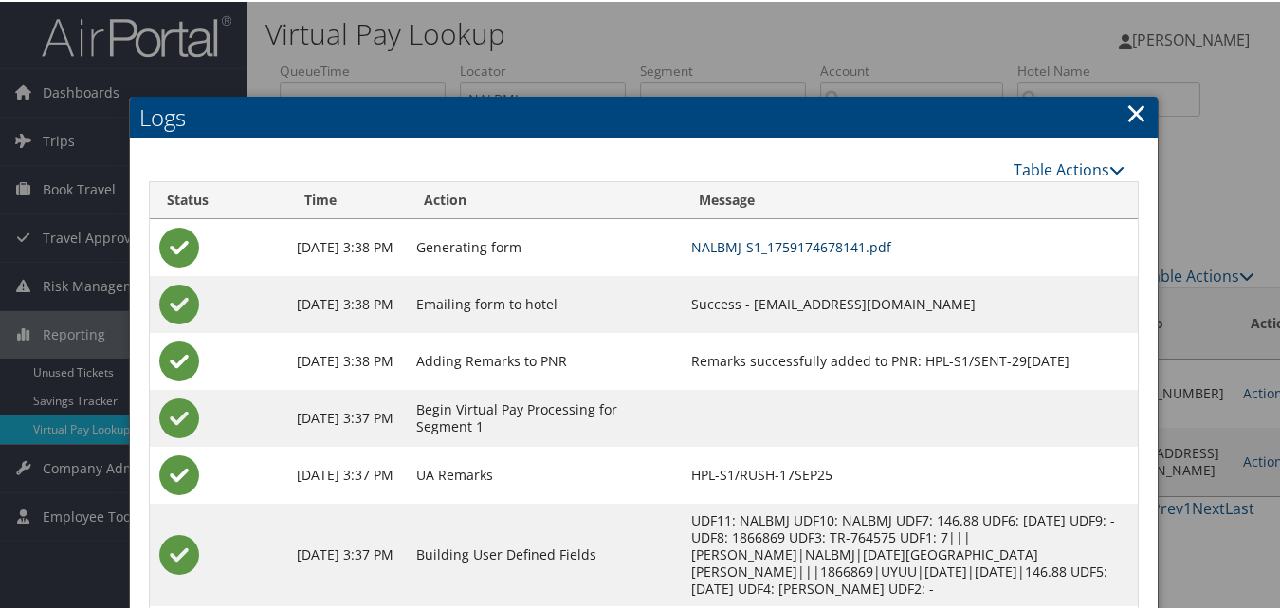
click at [787, 248] on link "NALBMJ-S1_1759174678141.pdf" at bounding box center [791, 245] width 200 height 18
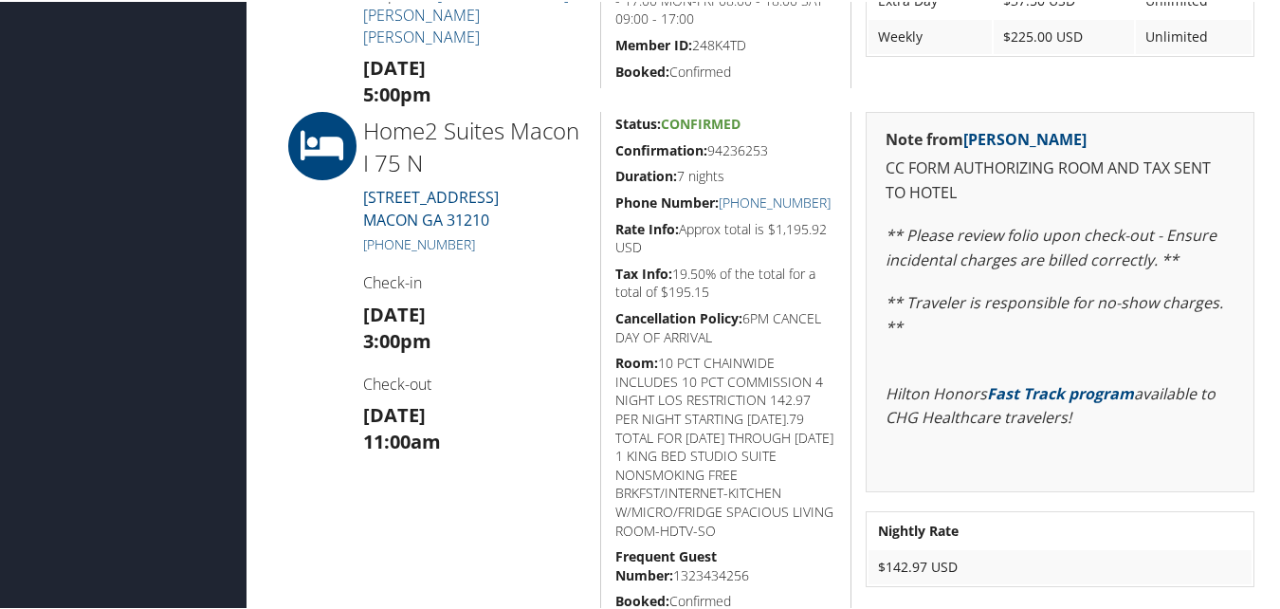
scroll to position [854, 0]
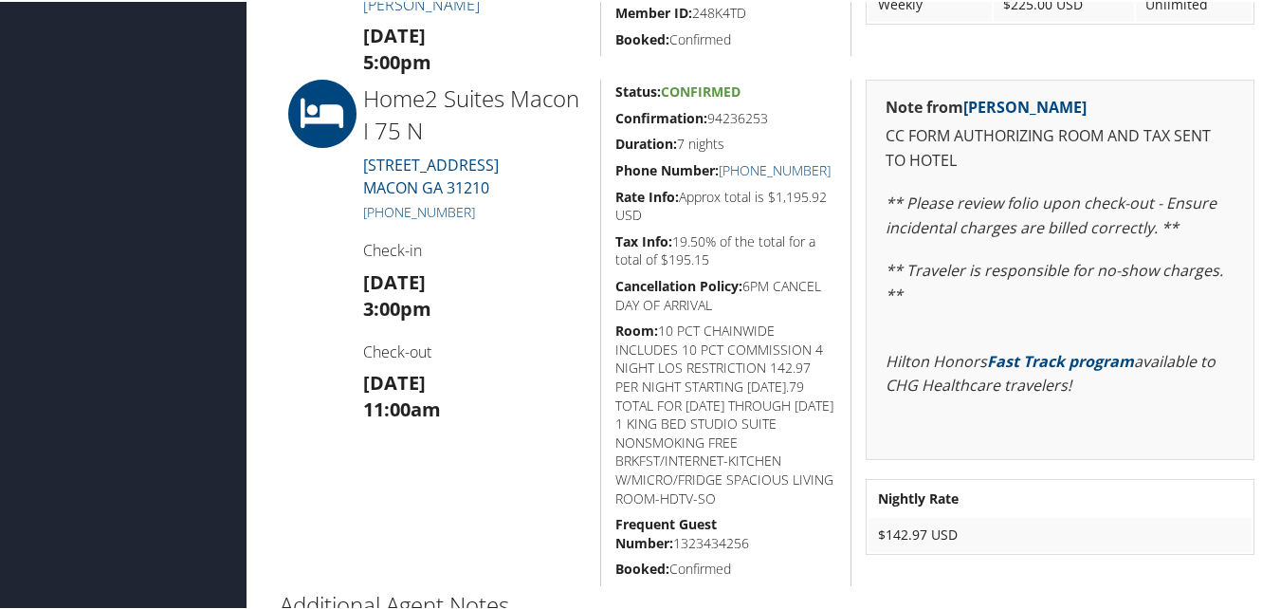
drag, startPoint x: 612, startPoint y: 114, endPoint x: 773, endPoint y: 112, distance: 161.2
click at [773, 112] on h5 "Confirmation: 94236253" at bounding box center [726, 116] width 222 height 19
copy h5 "Confirmation: 94236253"
